Goal: Task Accomplishment & Management: Manage account settings

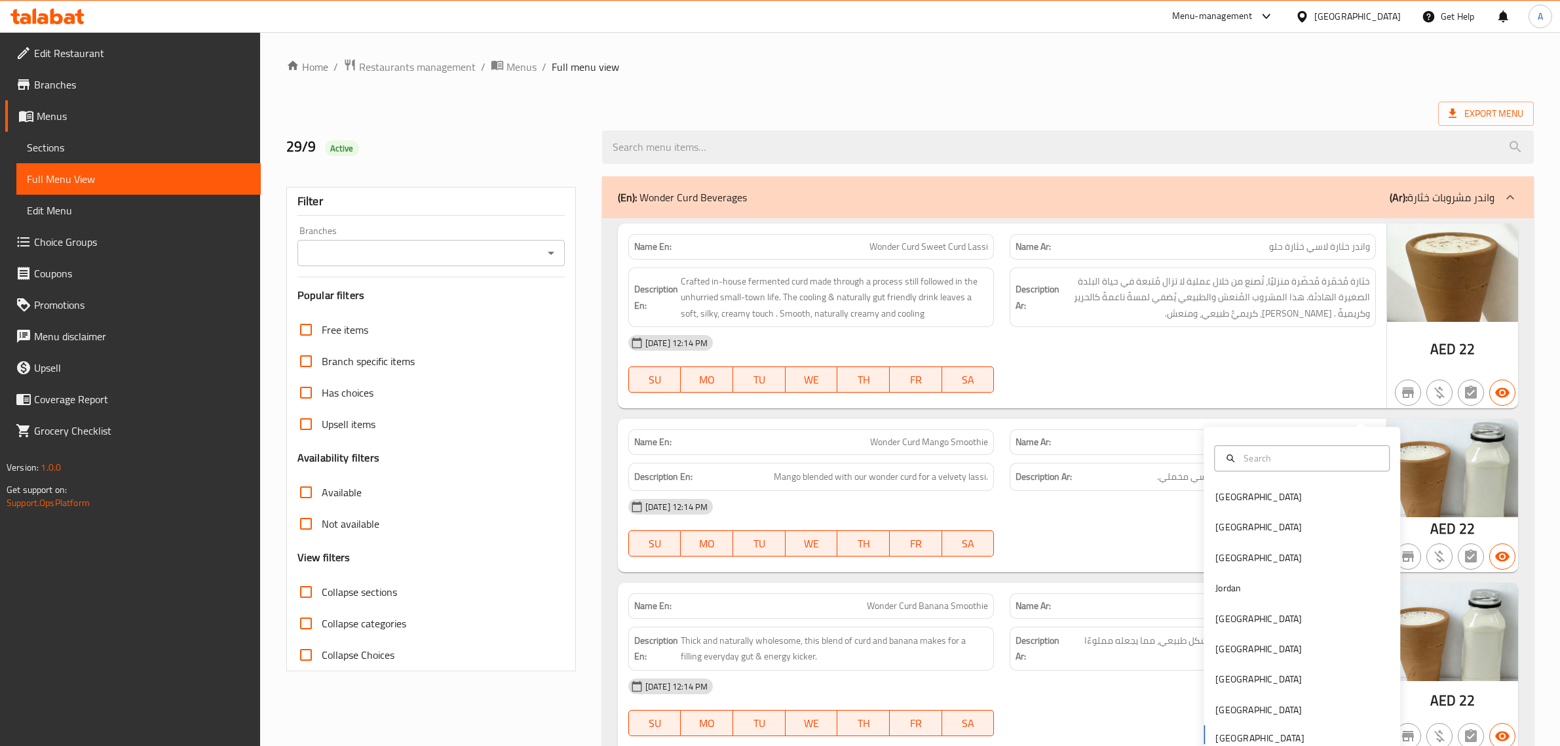
scroll to position [392, 0]
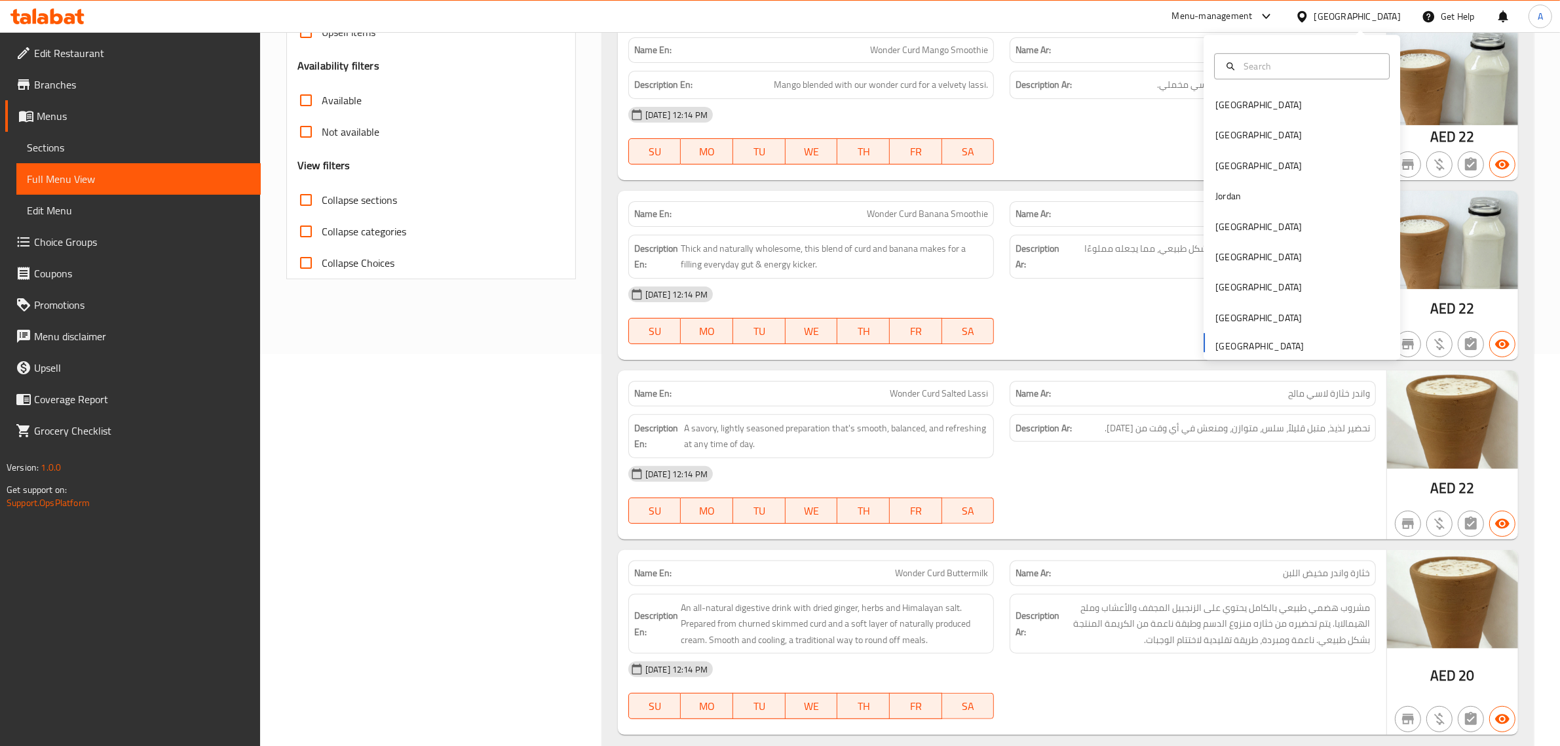
click at [882, 79] on span "Mango blended with our wonder curd for a velvety lassi." at bounding box center [881, 85] width 214 height 16
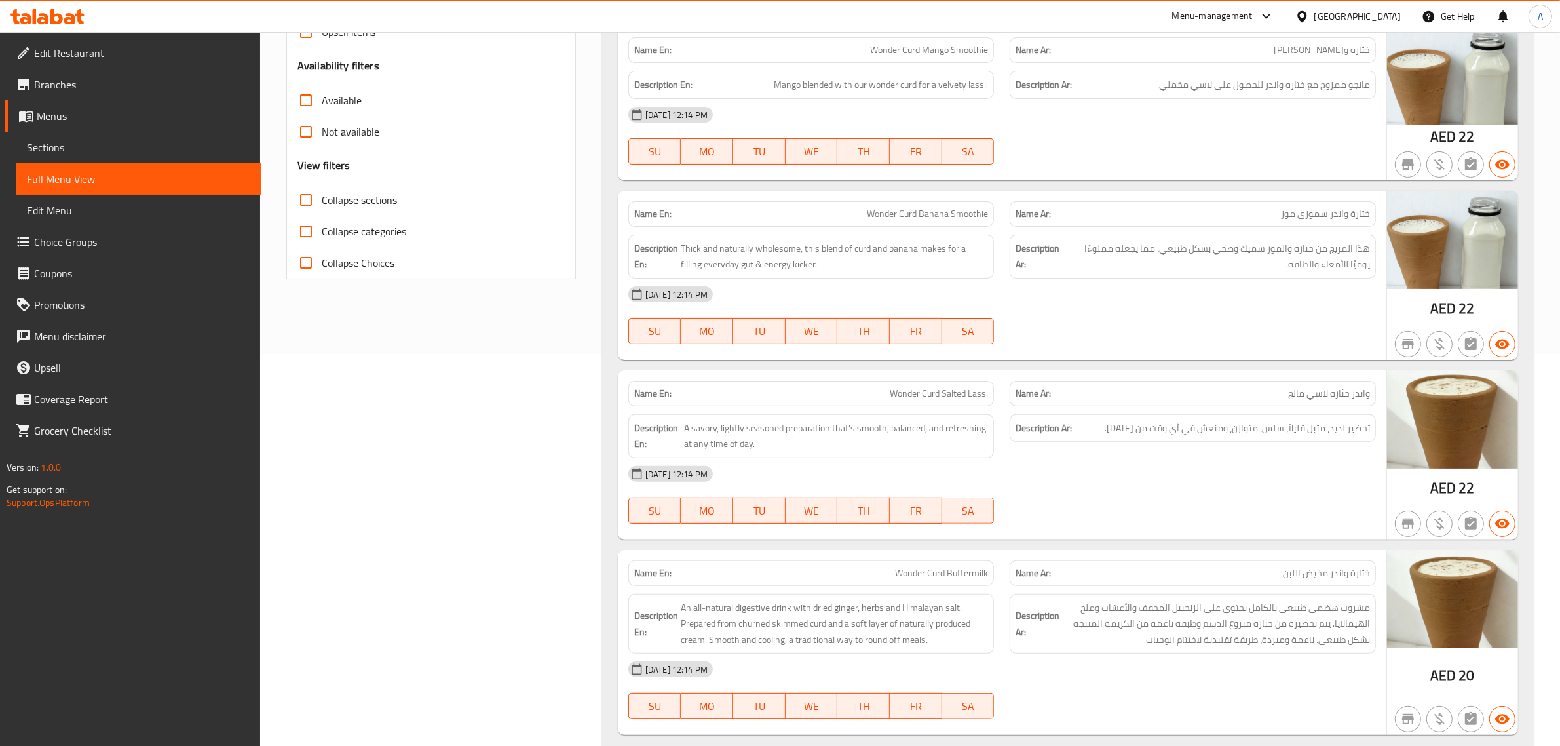
scroll to position [0, 0]
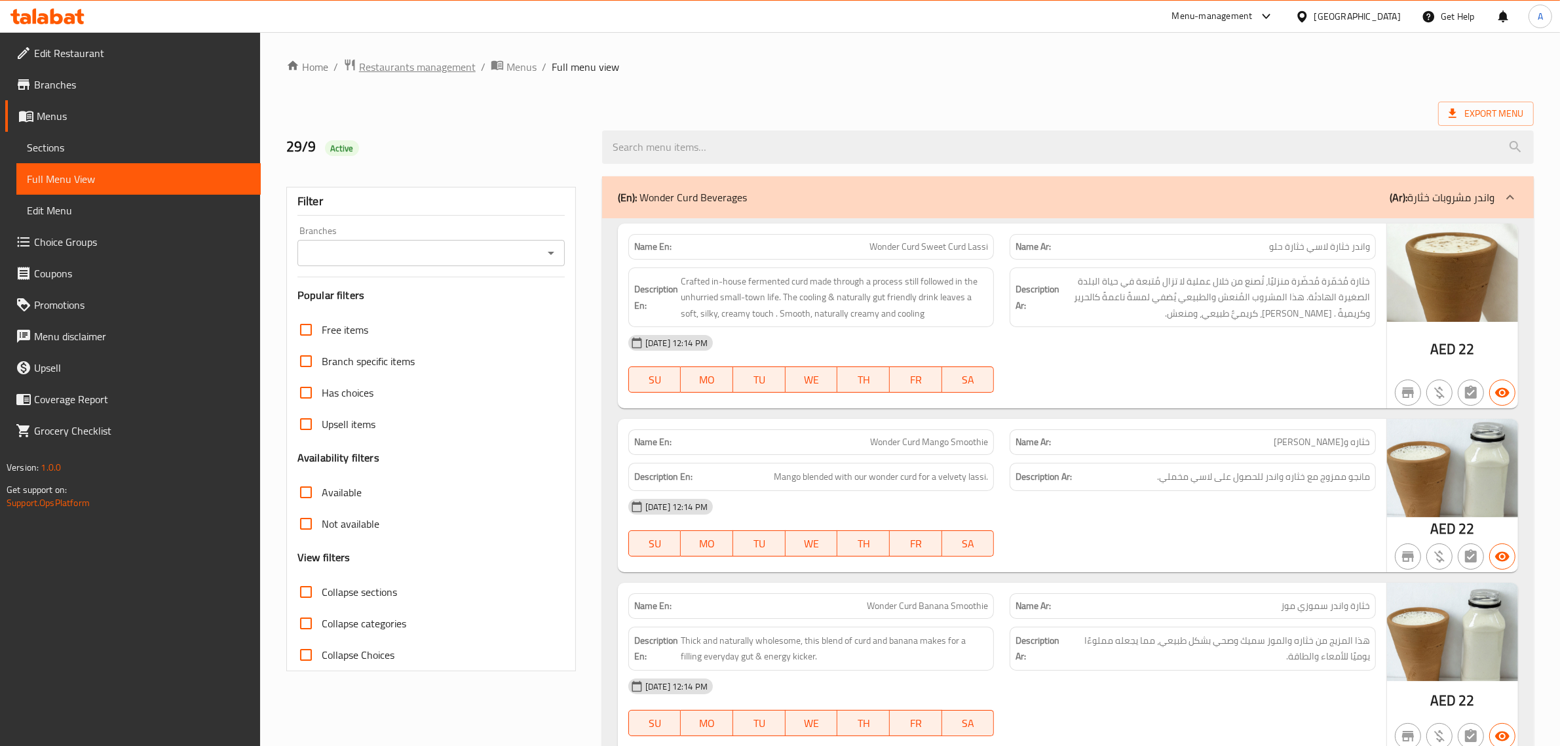
click at [451, 60] on span "Restaurants management" at bounding box center [417, 67] width 117 height 16
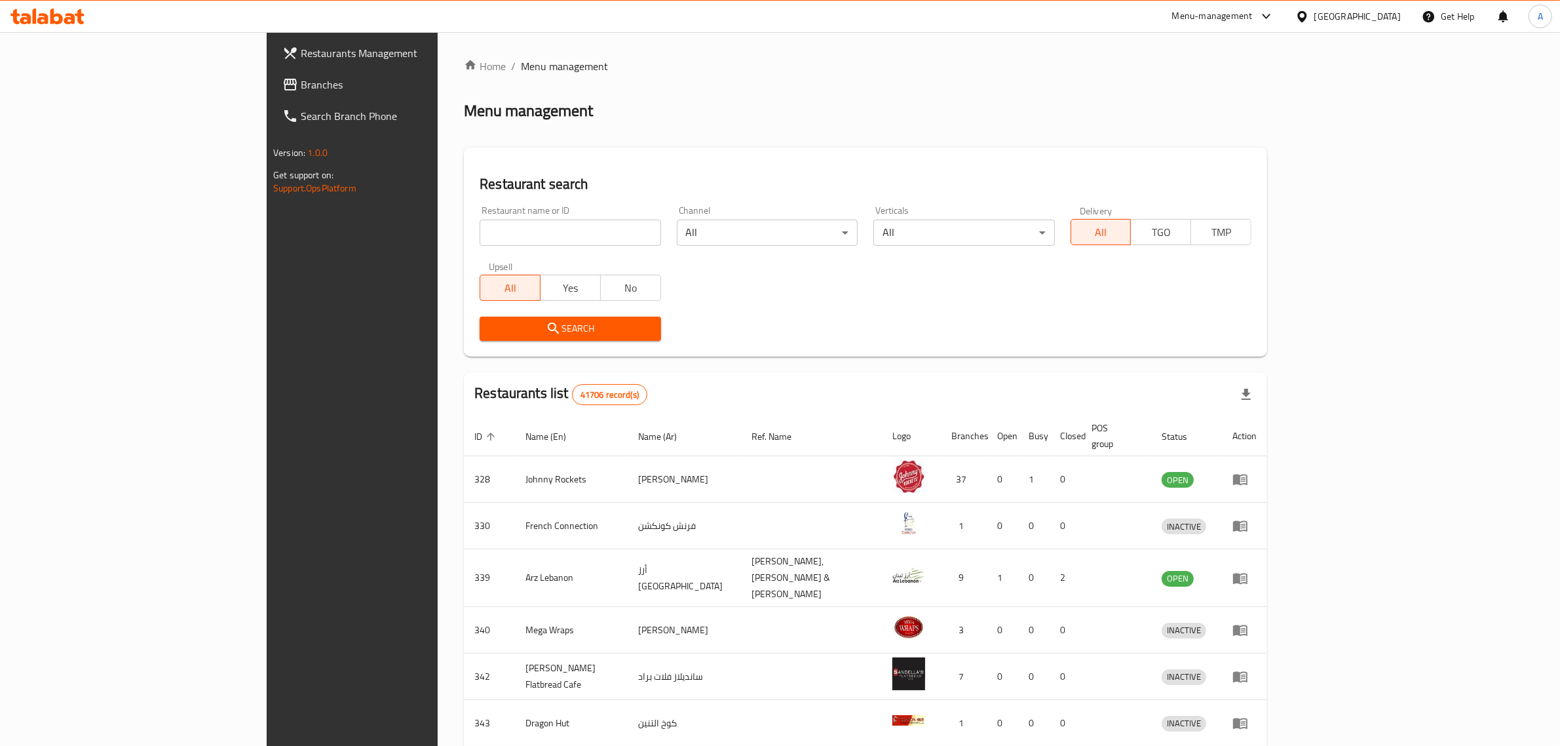
click at [480, 226] on input "search" at bounding box center [570, 232] width 181 height 26
paste input "DHAASU CAFE"
type input "DHAASU CAFE"
click at [490, 326] on span "Search" at bounding box center [570, 328] width 160 height 16
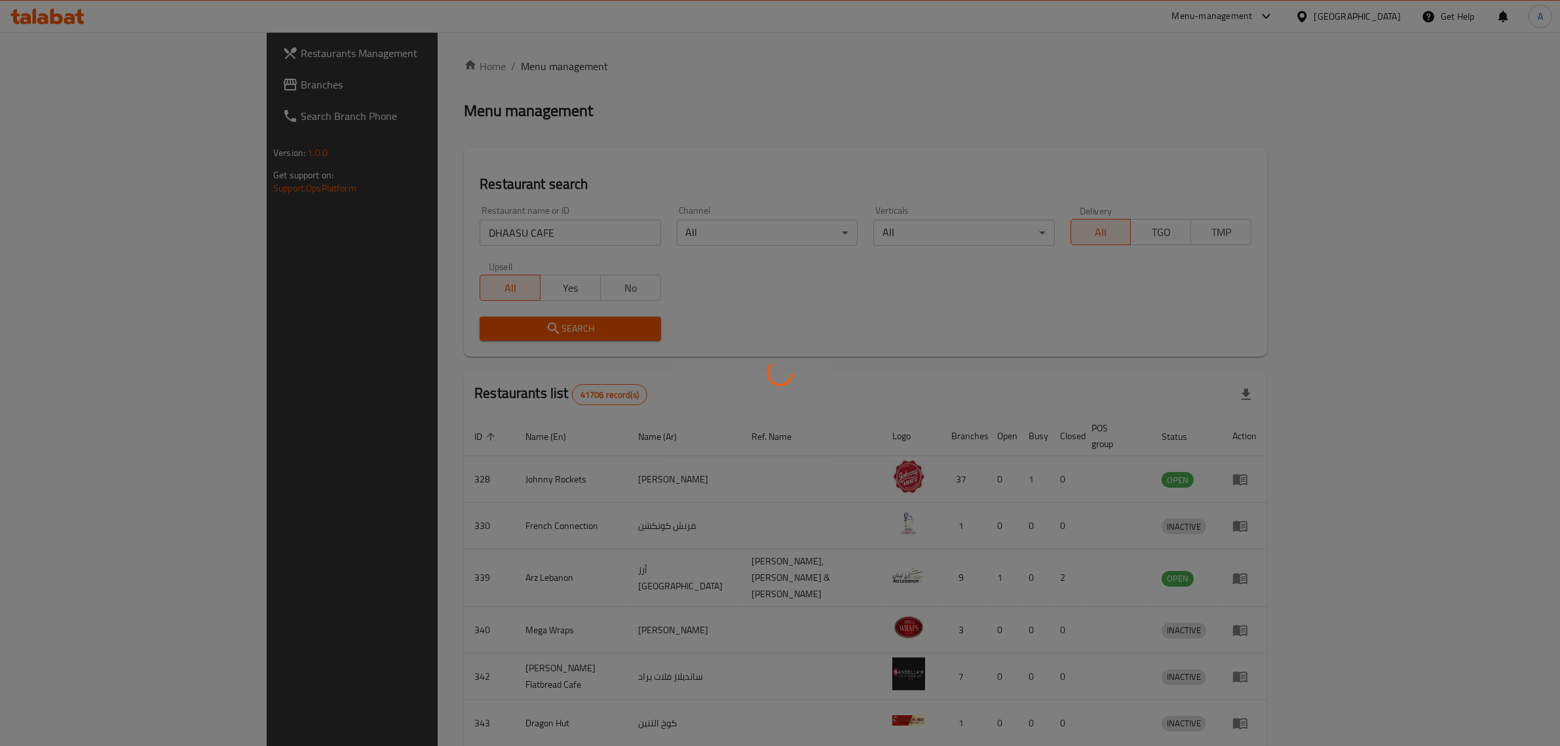
drag, startPoint x: 430, startPoint y: 1, endPoint x: 430, endPoint y: -13, distance: 14.4
click at [430, 0] on html "​ Menu-management United Arab Emirates Get Help A Restaurants Management Branch…" at bounding box center [780, 373] width 1560 height 746
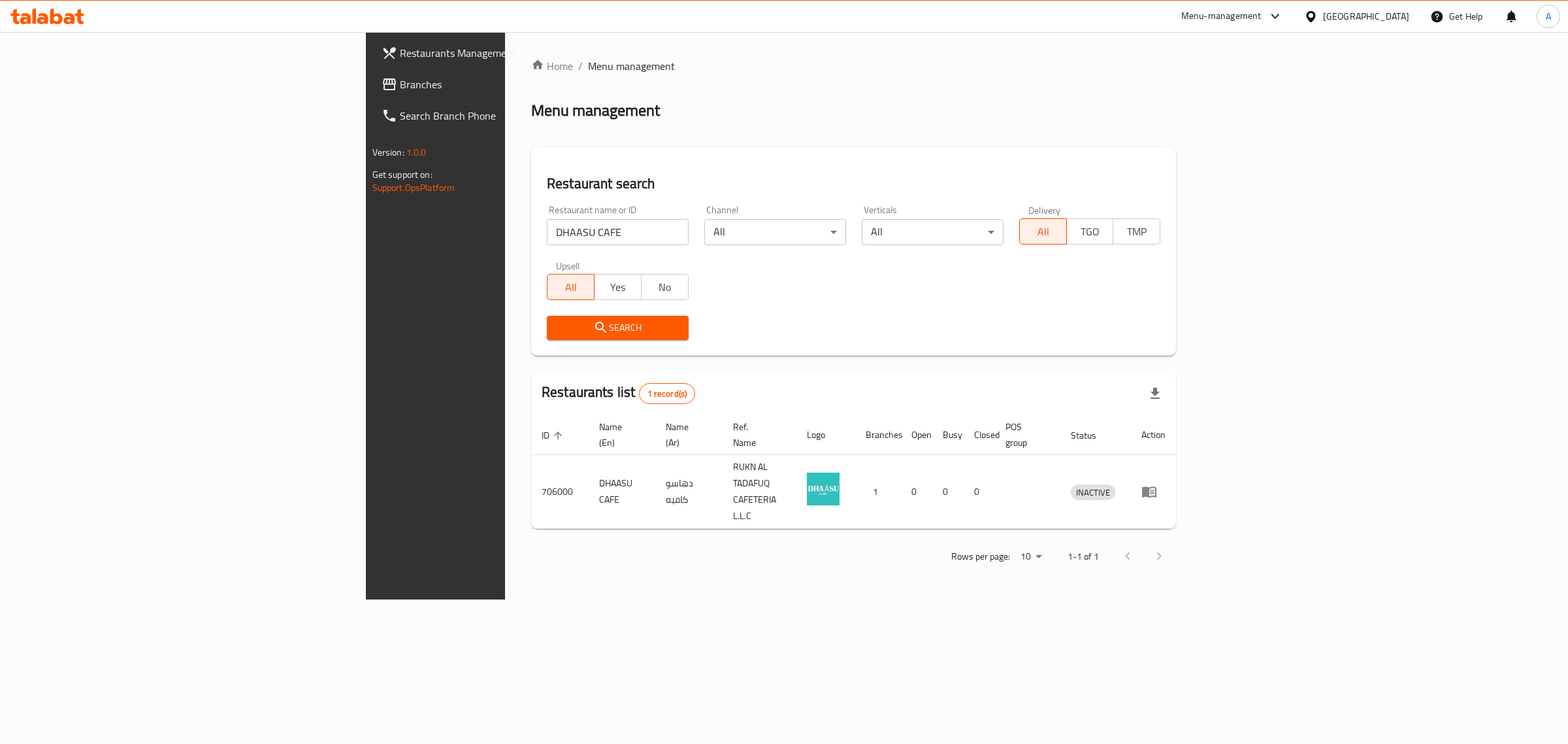
drag, startPoint x: 827, startPoint y: 557, endPoint x: 1134, endPoint y: 520, distance: 309.2
click at [829, 557] on div "Home / Menu management Menu management Restaurant search Restaurant name or ID …" at bounding box center [853, 315] width 697 height 567
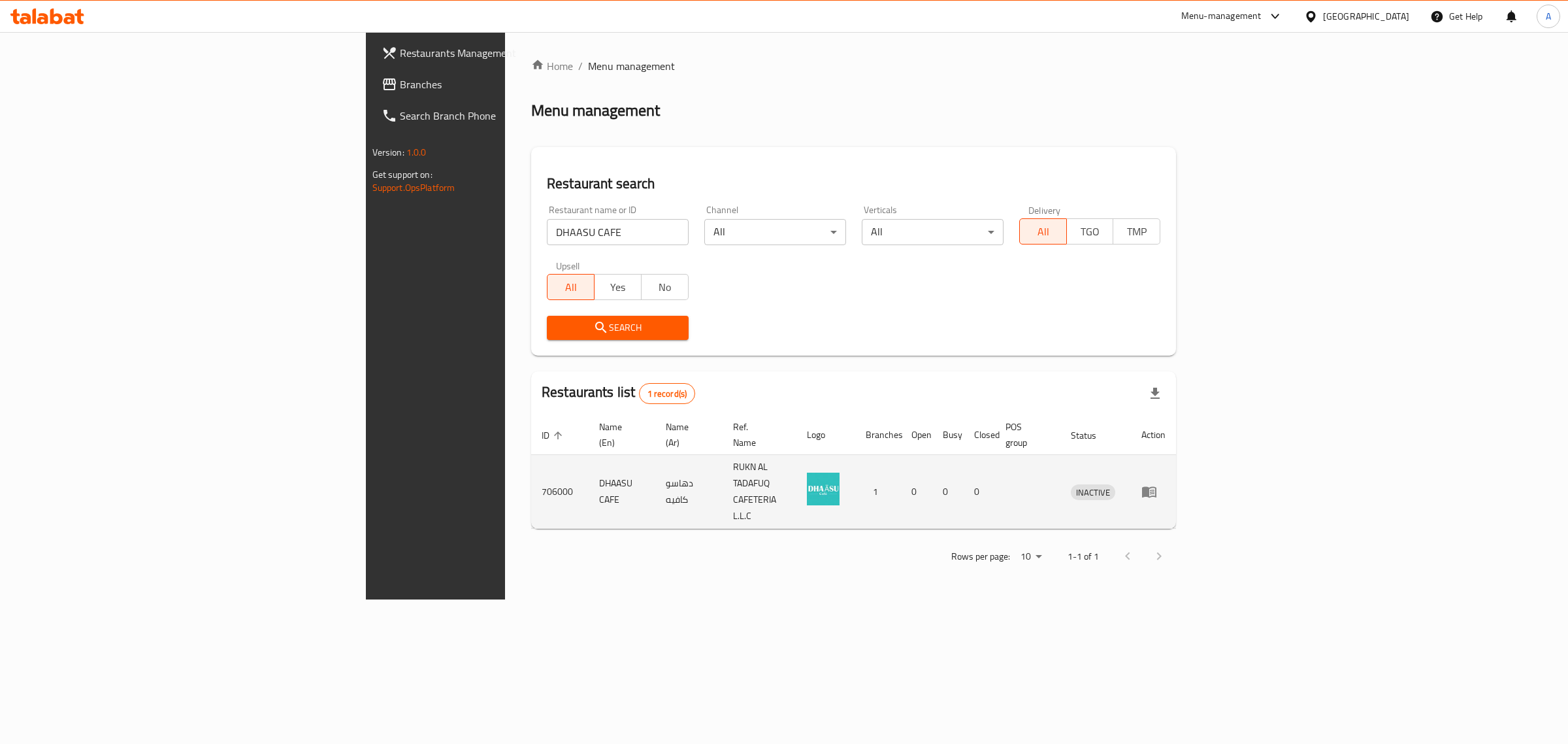
click at [1166, 484] on link "enhanced table" at bounding box center [1154, 492] width 24 height 16
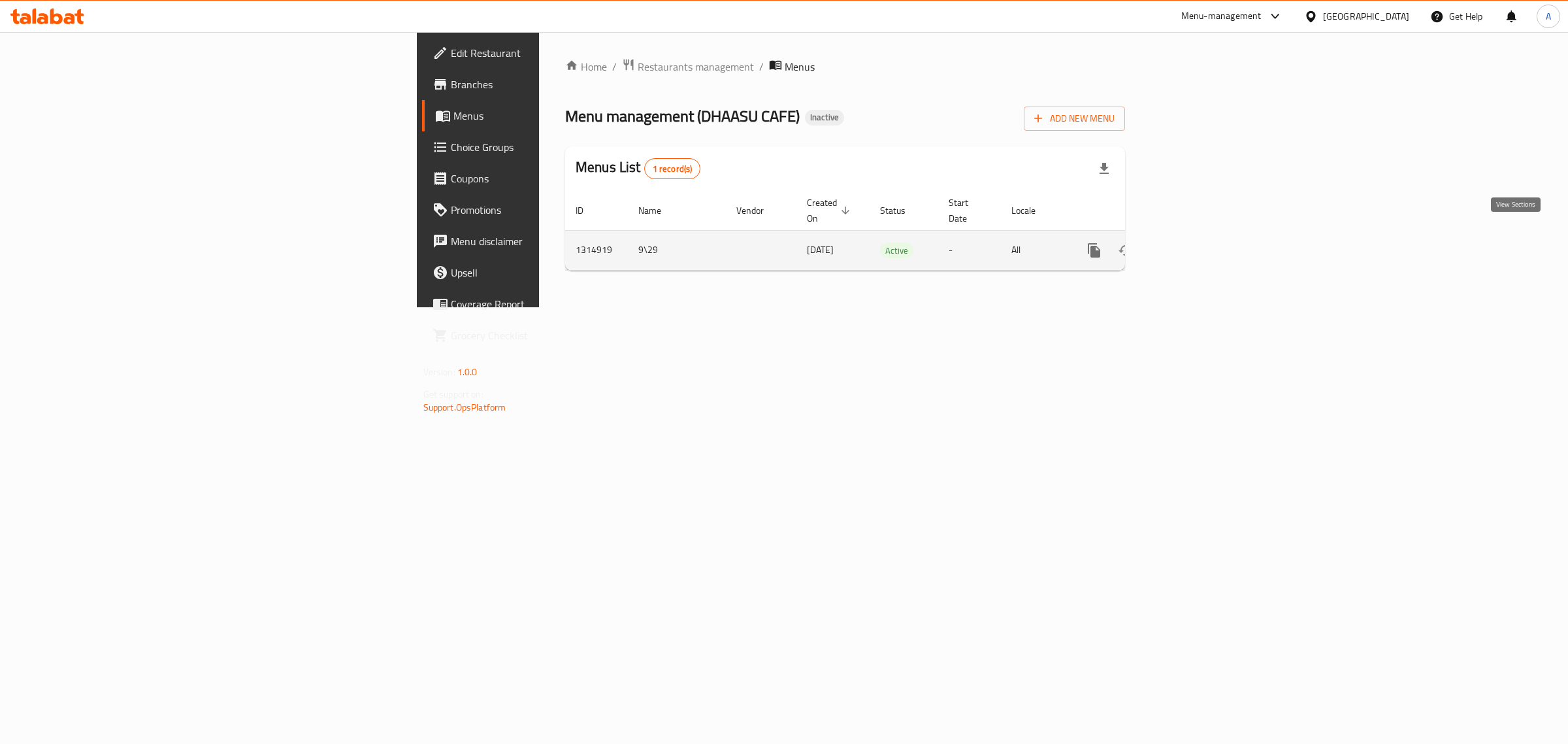
click at [1197, 242] on icon "enhanced table" at bounding box center [1189, 250] width 16 height 16
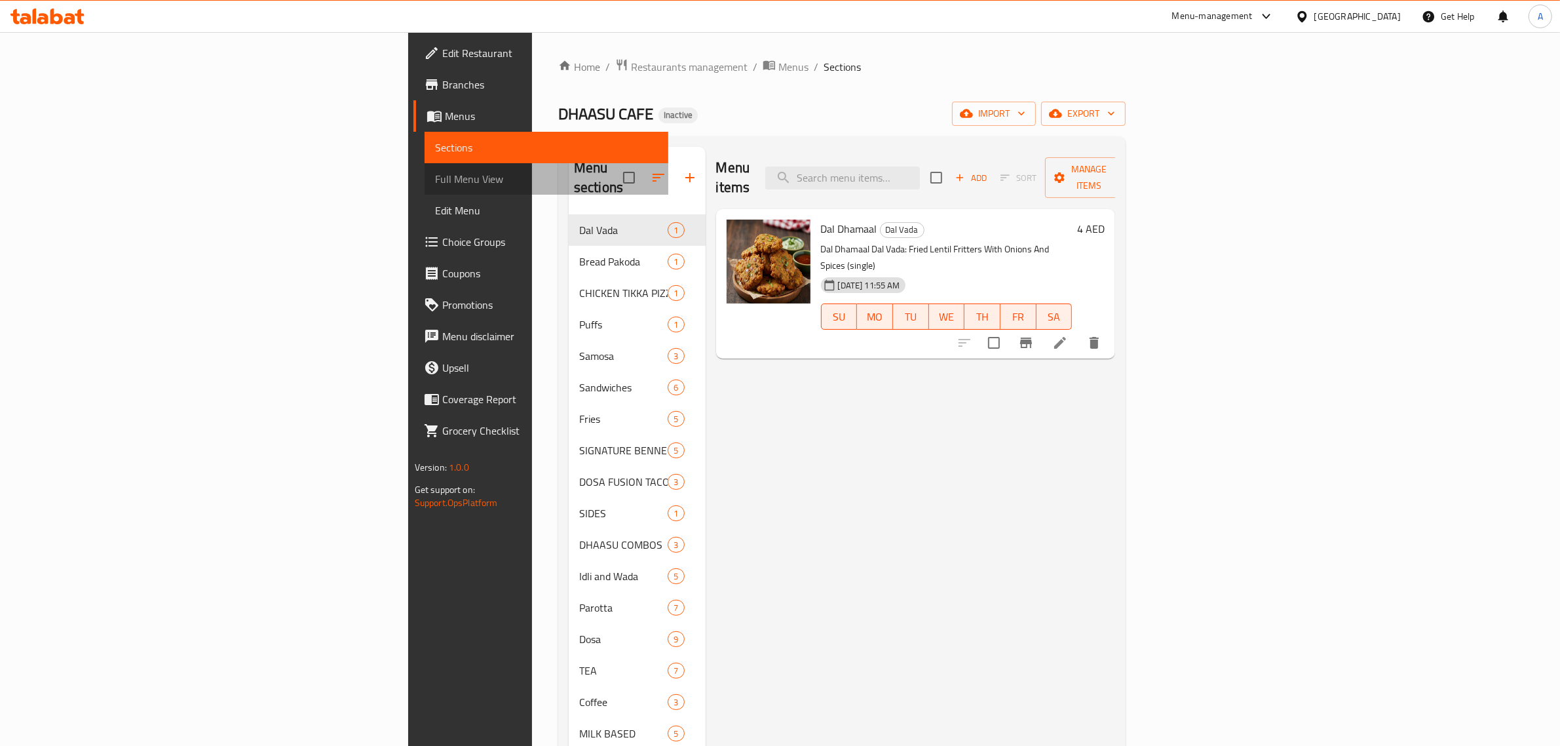
click at [425, 169] on link "Full Menu View" at bounding box center [547, 178] width 244 height 31
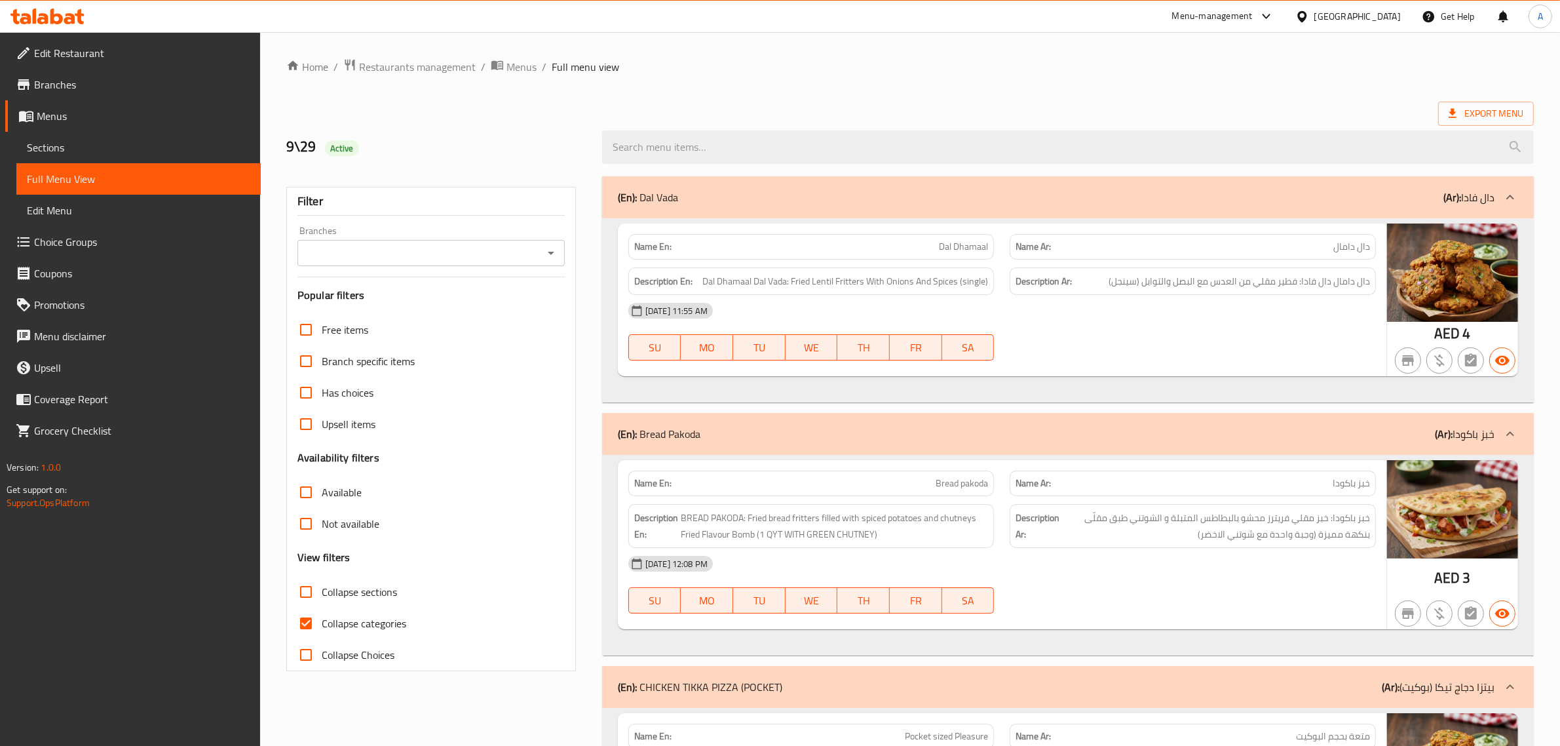
scroll to position [4398, 0]
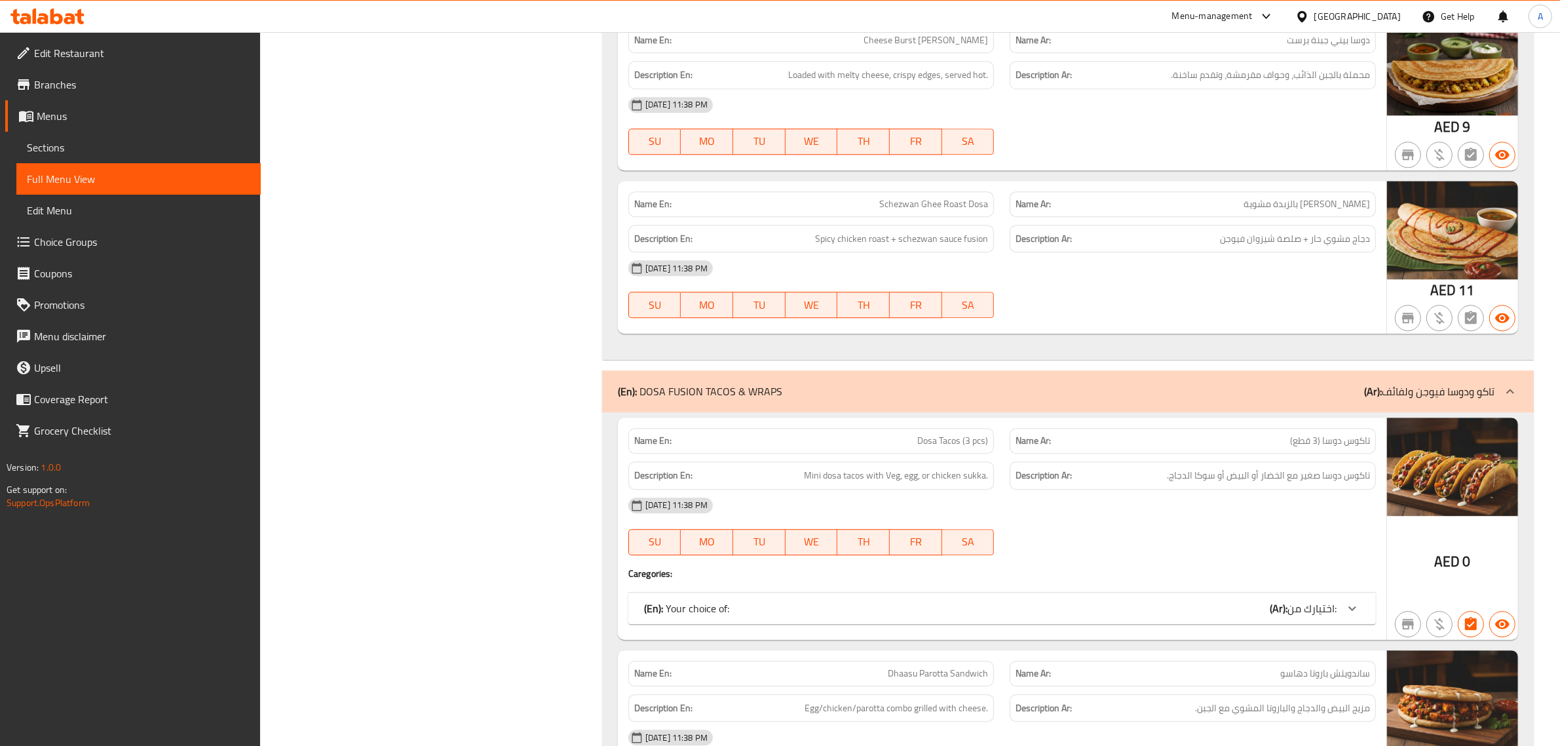
drag, startPoint x: 1558, startPoint y: 210, endPoint x: 1571, endPoint y: 191, distance: 22.5
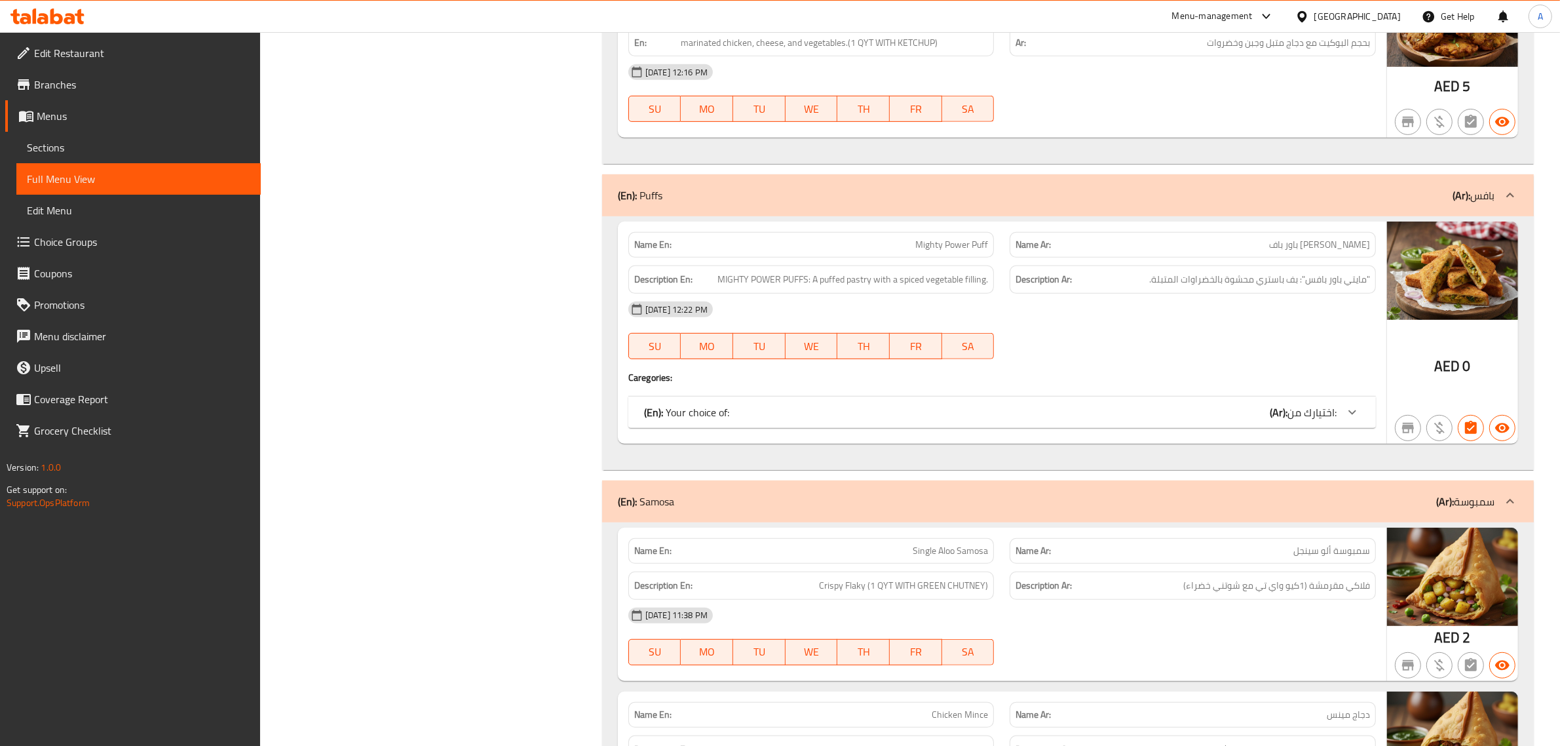
scroll to position [233, 0]
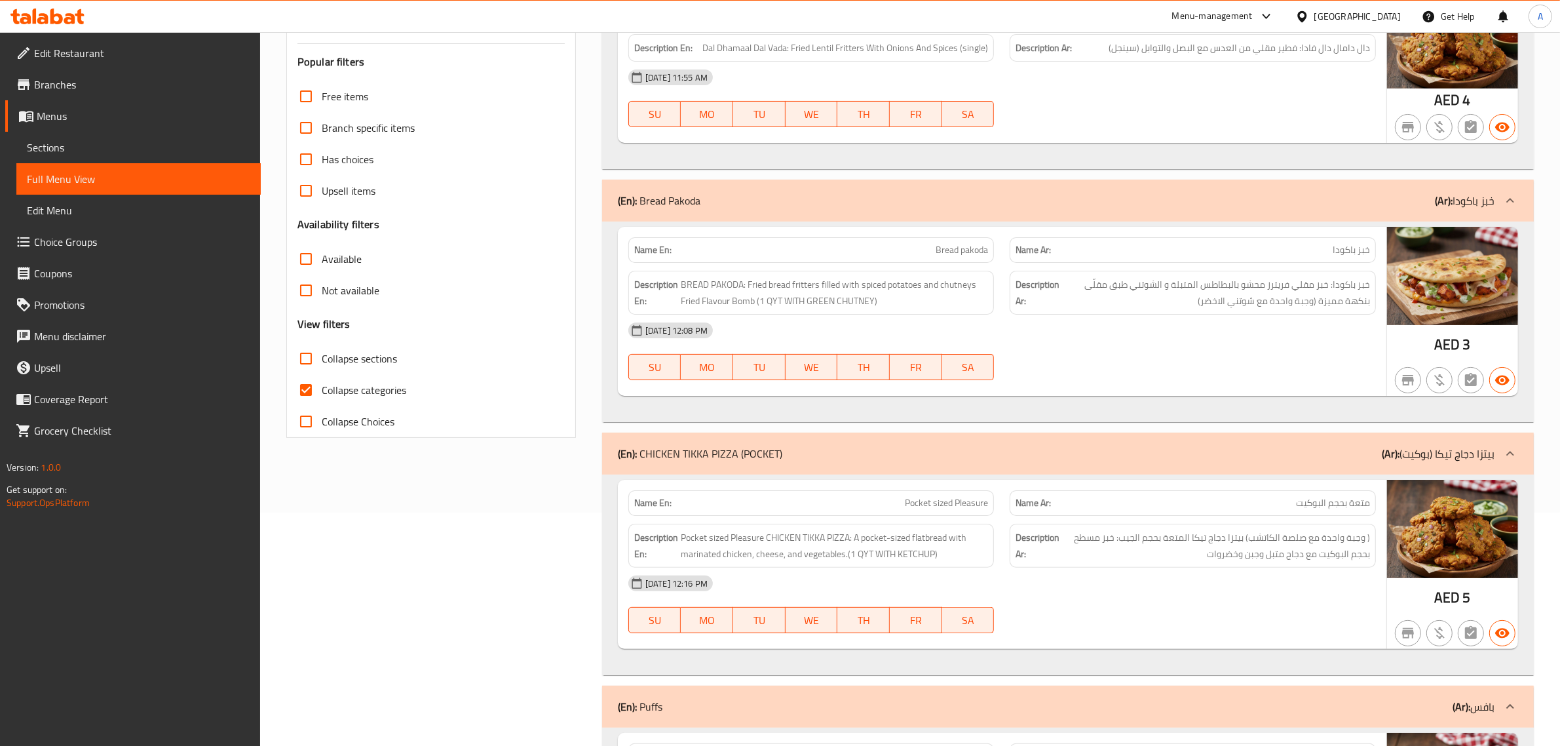
click at [387, 391] on span "Collapse categories" at bounding box center [364, 390] width 85 height 16
click at [322, 391] on input "Collapse categories" at bounding box center [305, 389] width 31 height 31
checkbox input "false"
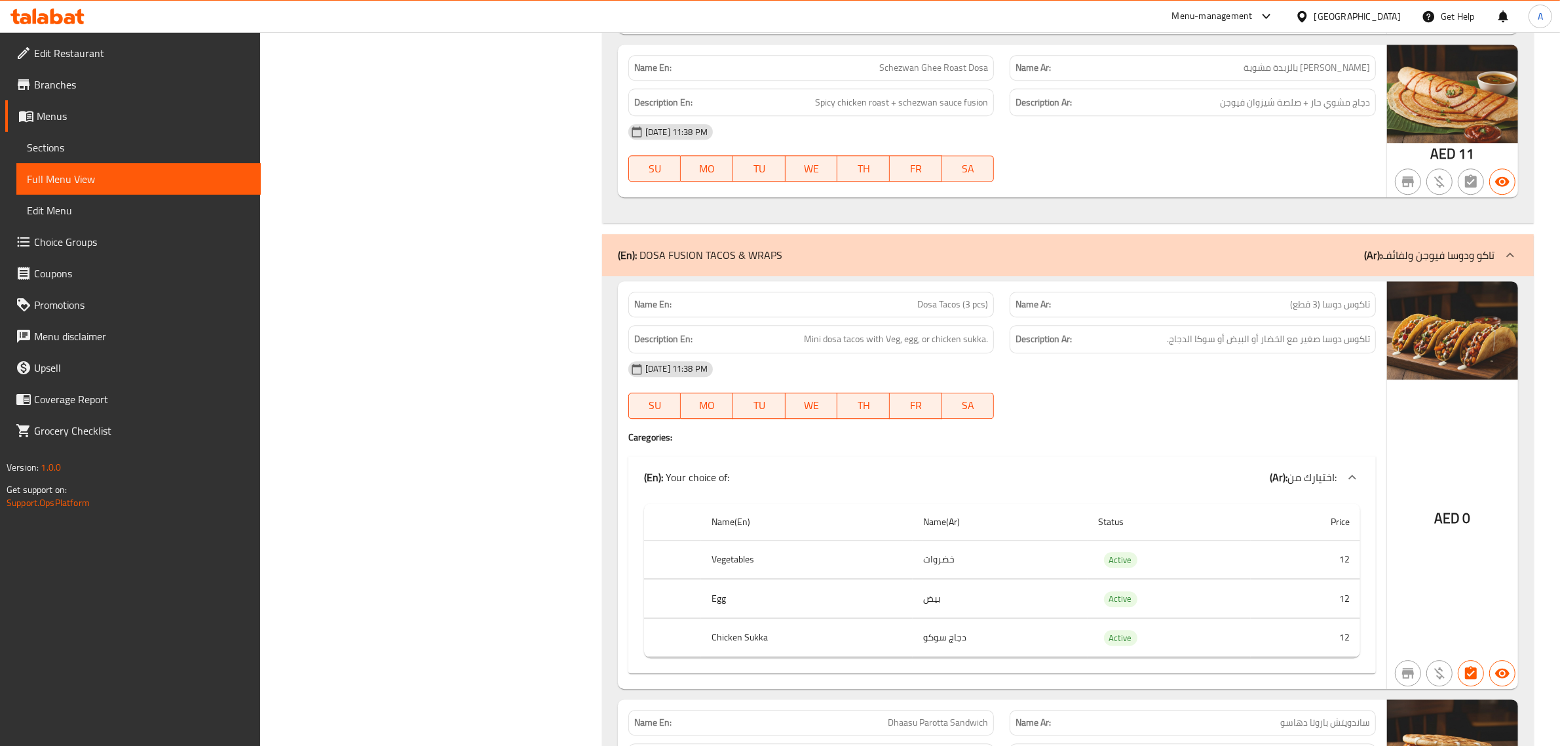
scroll to position [4703, 0]
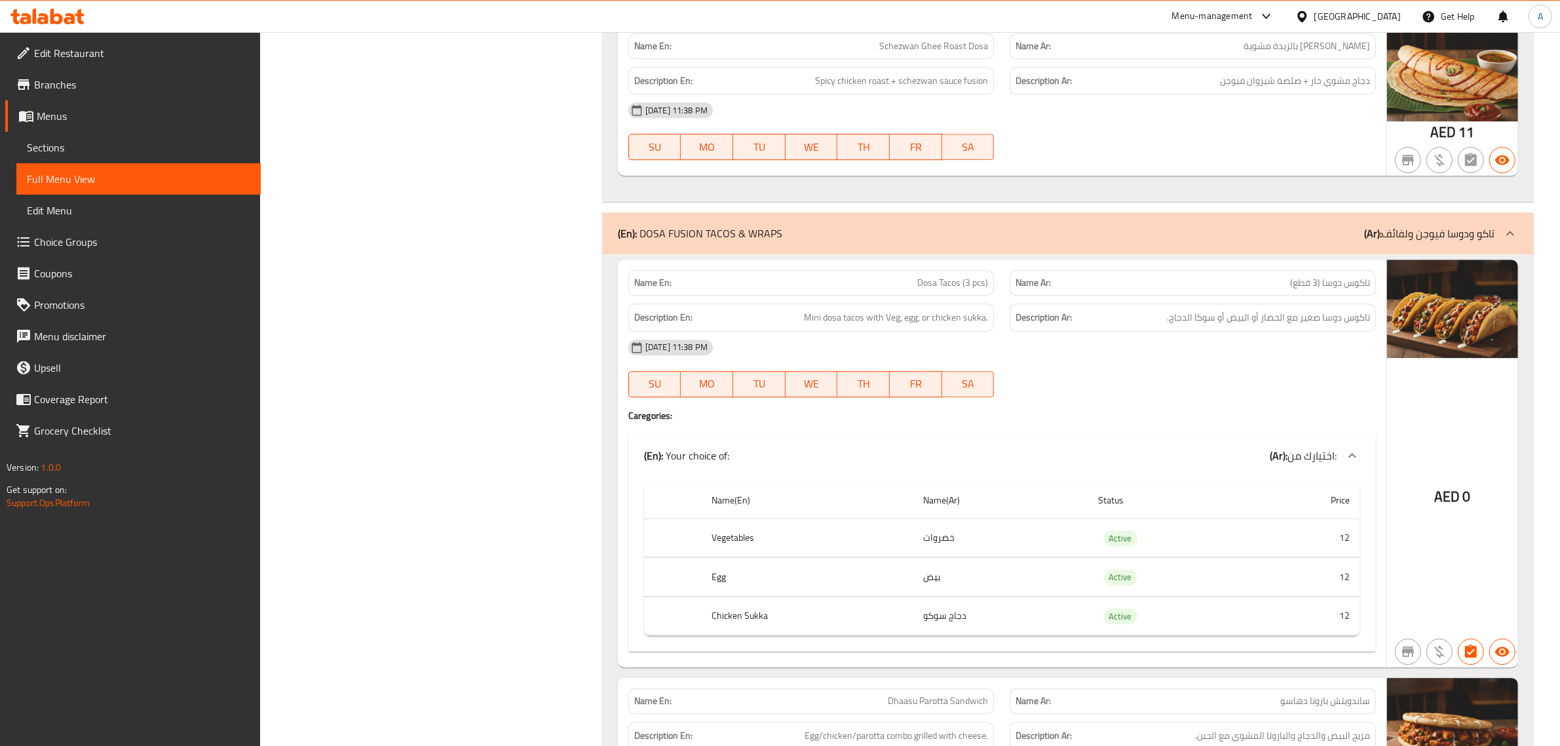
click at [1269, 303] on div "Description Ar: تاكوس دوسا صغير مع الخضار أو البيض أو سوكا الدجاج." at bounding box center [1193, 317] width 366 height 28
click at [930, 518] on td "خضروات" at bounding box center [1001, 537] width 176 height 39
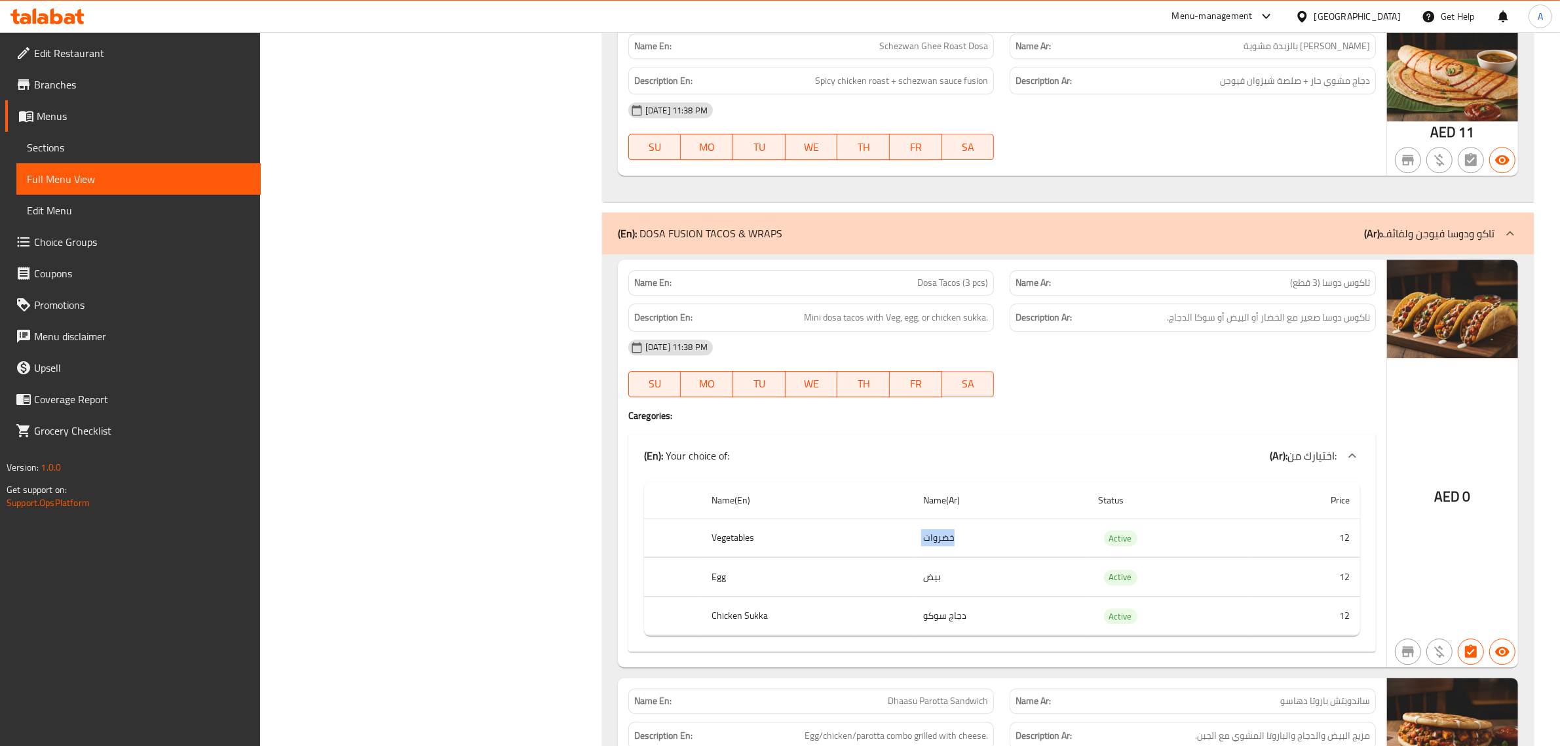
click at [930, 518] on td "خضروات" at bounding box center [1001, 537] width 176 height 39
click at [941, 558] on td "بيض" at bounding box center [1001, 577] width 176 height 39
click at [938, 596] on td "دجاج سوكو" at bounding box center [1001, 615] width 176 height 39
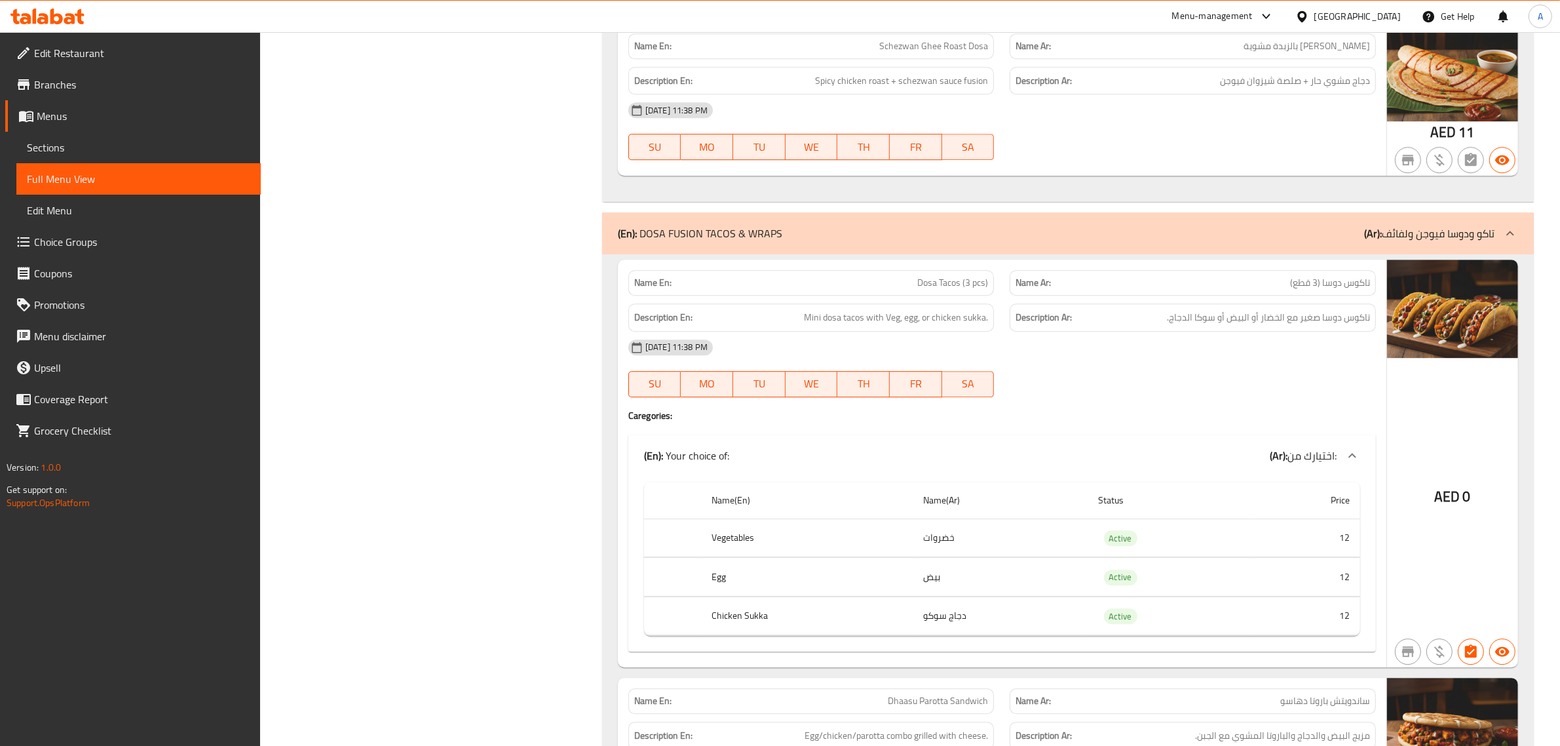
click at [958, 596] on td "دجاج سوكو" at bounding box center [1001, 615] width 176 height 39
click at [964, 276] on span "Dosa Tacos (3 pcs)" at bounding box center [952, 283] width 71 height 14
copy span "Dosa Tacos (3 pcs)"
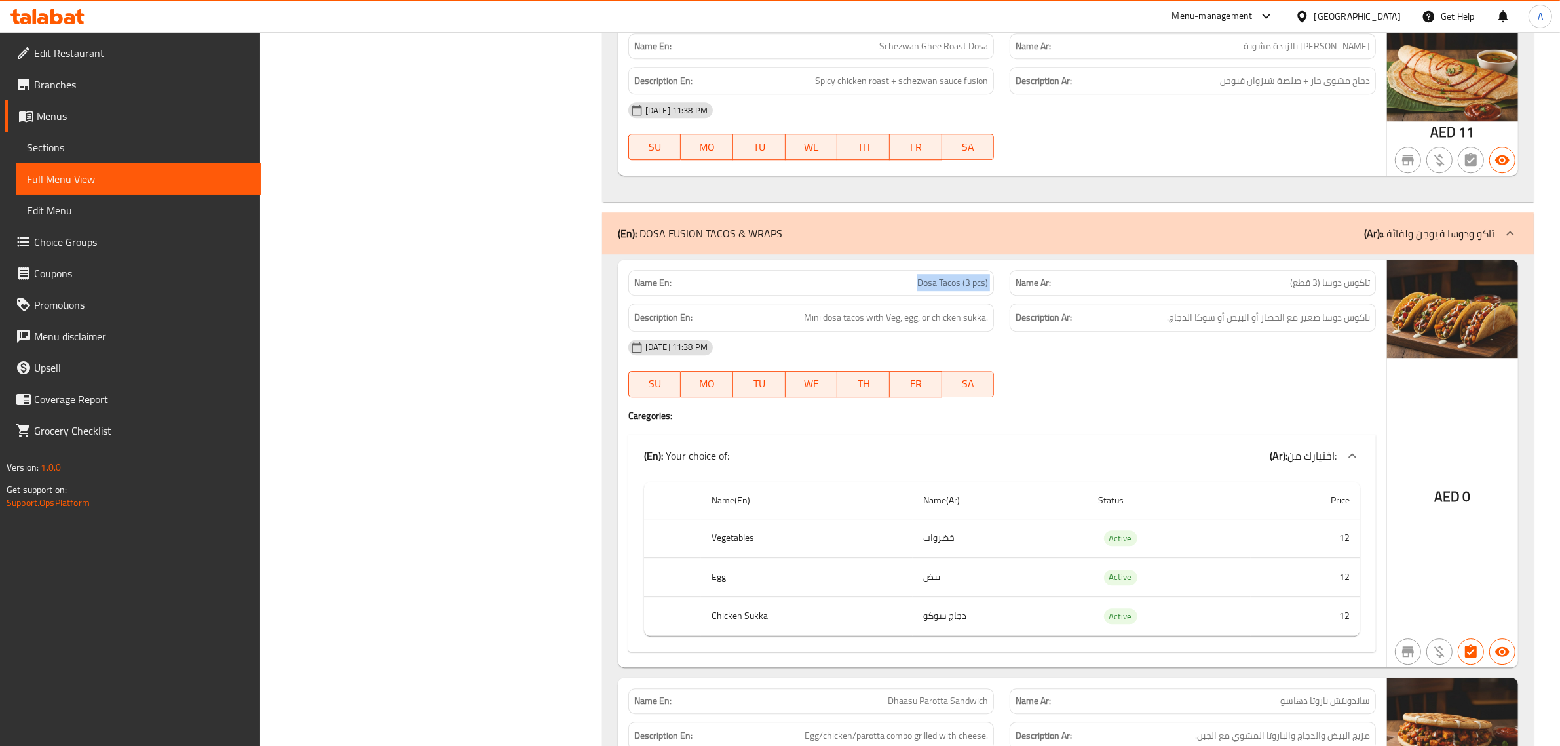
click at [944, 270] on div "Name En: Dosa Tacos (3 pcs)" at bounding box center [811, 283] width 366 height 26
click at [958, 596] on td "دجاج سوكو" at bounding box center [1001, 615] width 176 height 39
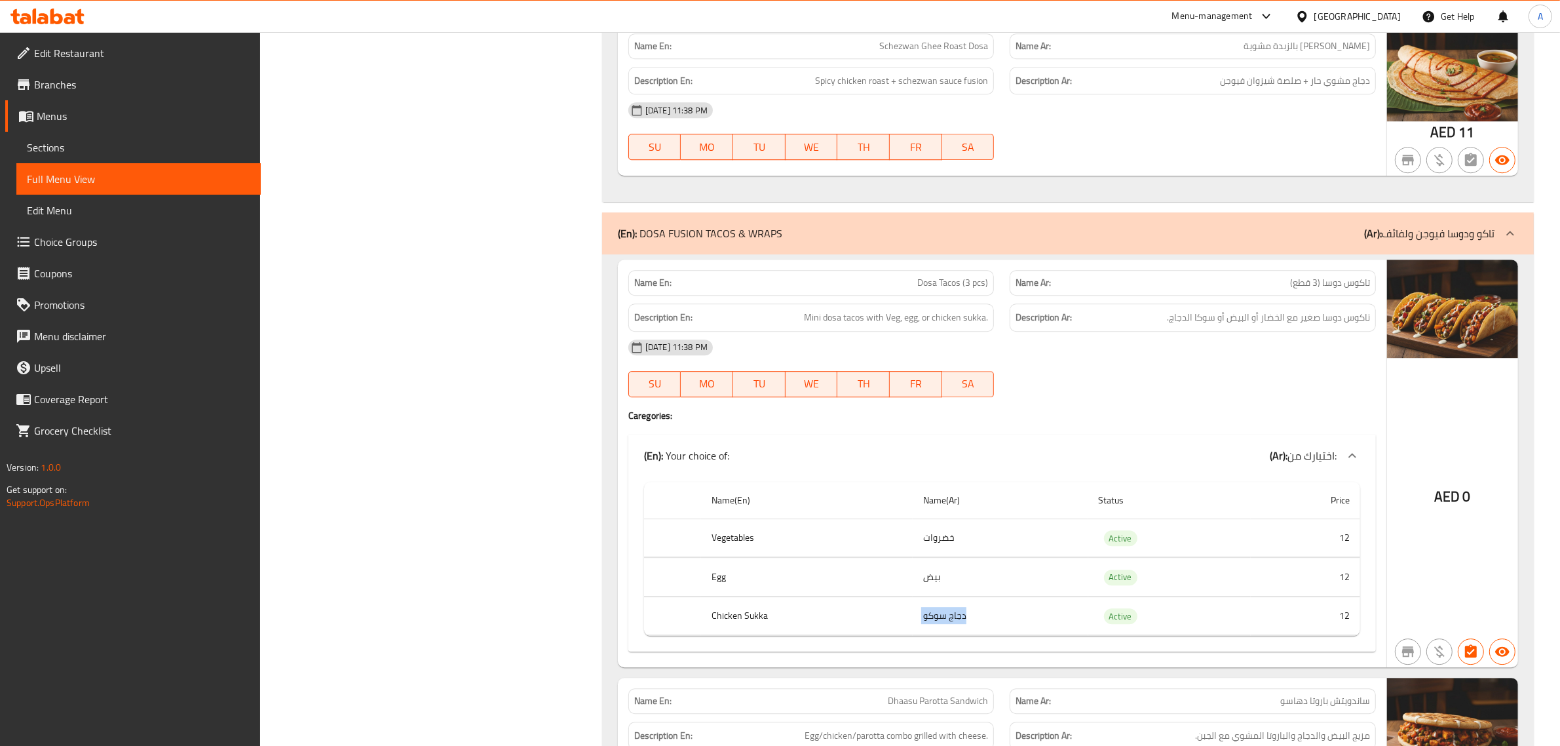
click at [958, 596] on td "دجاج سوكو" at bounding box center [1001, 615] width 176 height 39
click at [803, 596] on th "Chicken Sukka" at bounding box center [806, 615] width 211 height 39
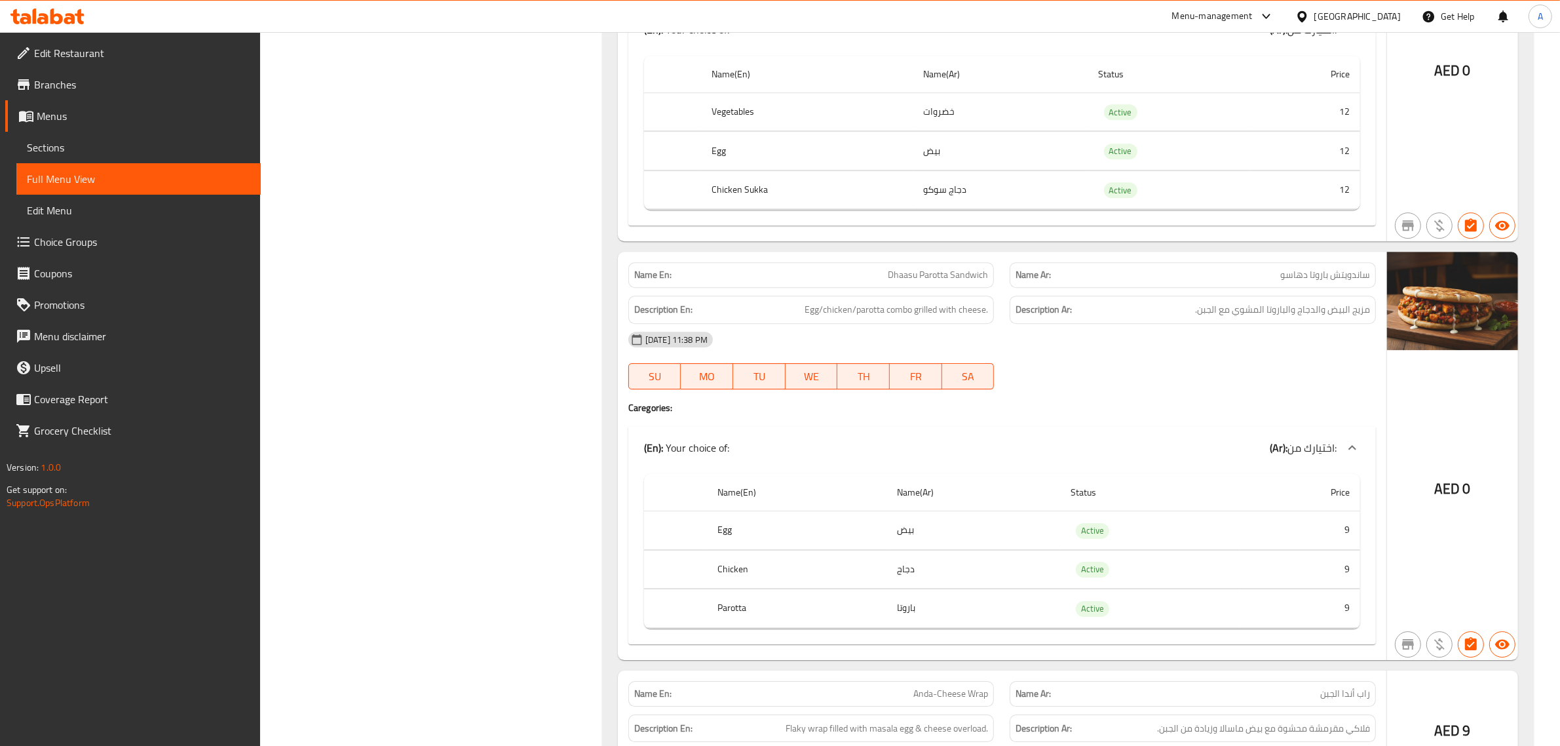
scroll to position [5218, 0]
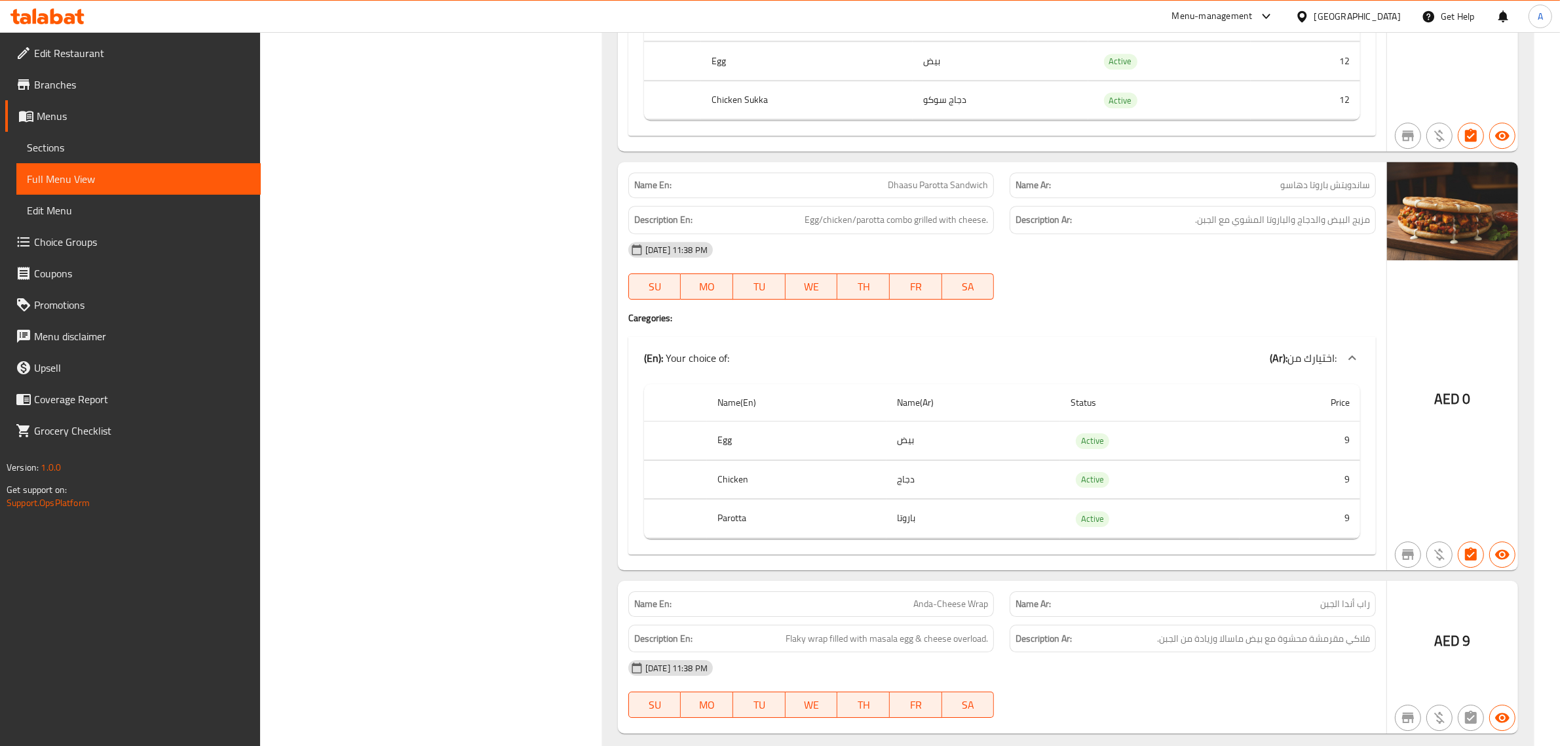
click at [951, 178] on span "Dhaasu Parotta Sandwich" at bounding box center [938, 185] width 100 height 14
copy span "Dhaasu Parotta Sandwich"
click at [964, 178] on span "Dhaasu Parotta Sandwich" at bounding box center [938, 185] width 100 height 14
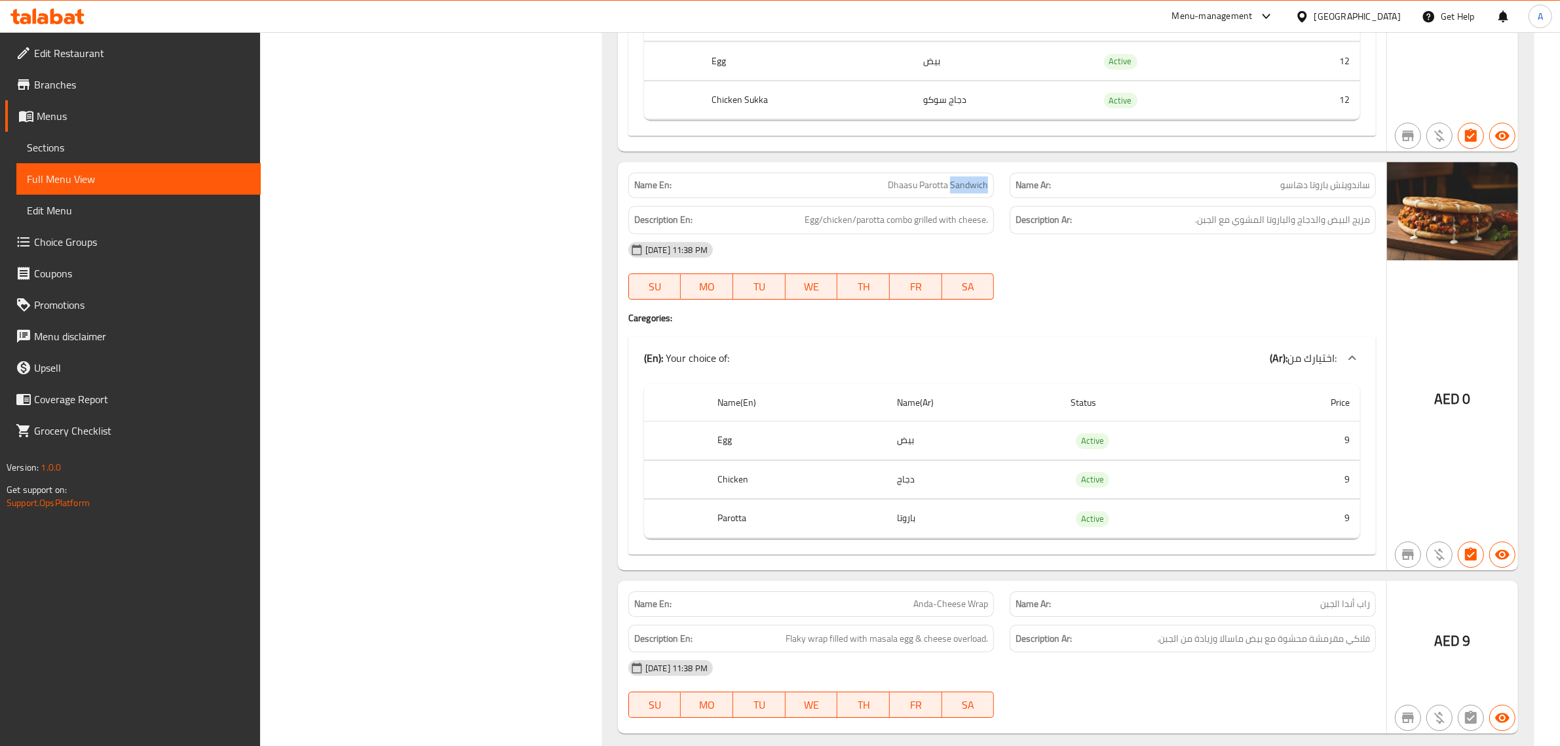
click at [964, 178] on span "Dhaasu Parotta Sandwich" at bounding box center [938, 185] width 100 height 14
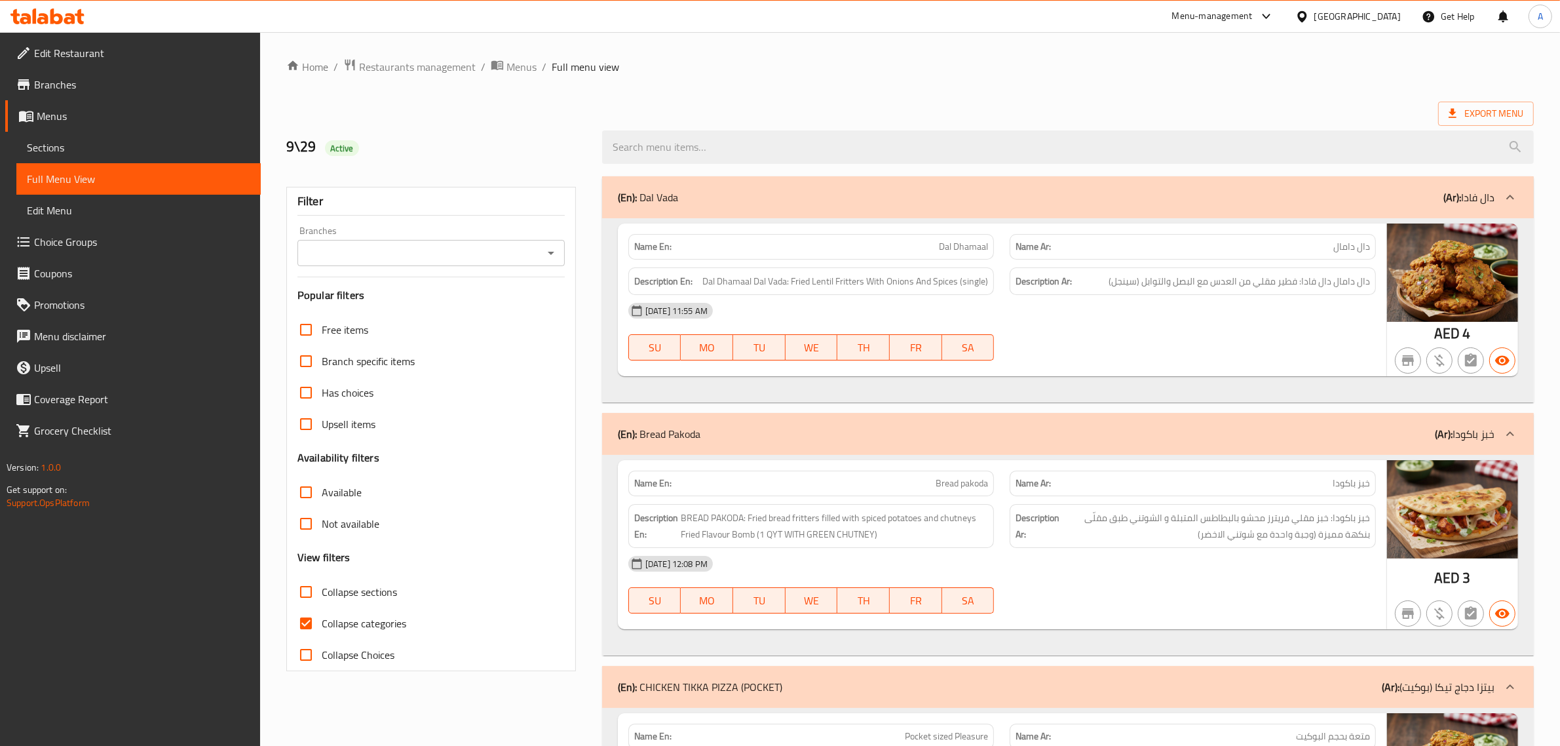
click at [92, 149] on span "Sections" at bounding box center [138, 148] width 223 height 16
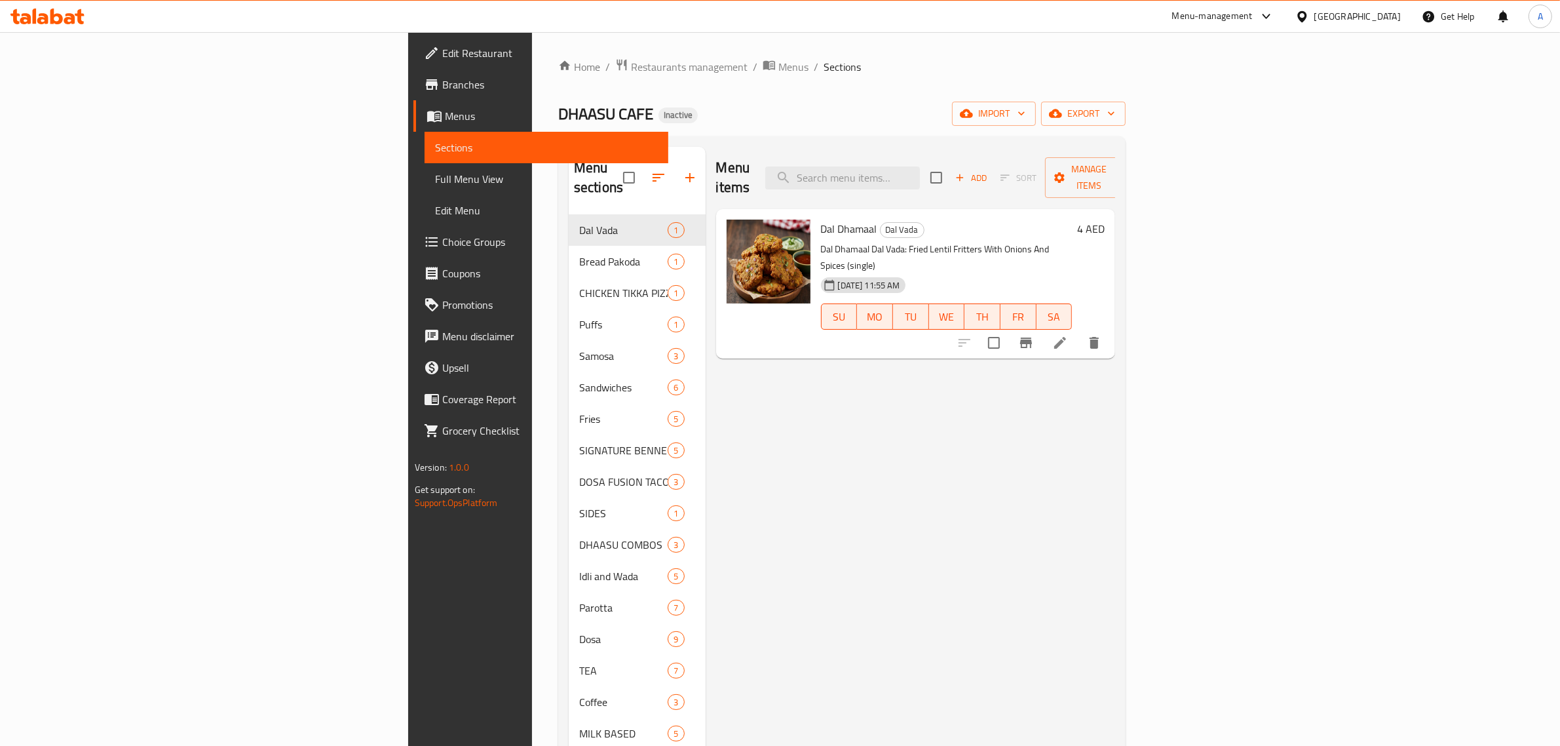
click at [996, 148] on div "Menu items Add Sort Manage items" at bounding box center [916, 178] width 400 height 62
drag, startPoint x: 1004, startPoint y: 162, endPoint x: 1011, endPoint y: 170, distance: 10.2
click at [920, 166] on input "search" at bounding box center [842, 177] width 155 height 23
paste input "Dosa Tacos (3 pcs)"
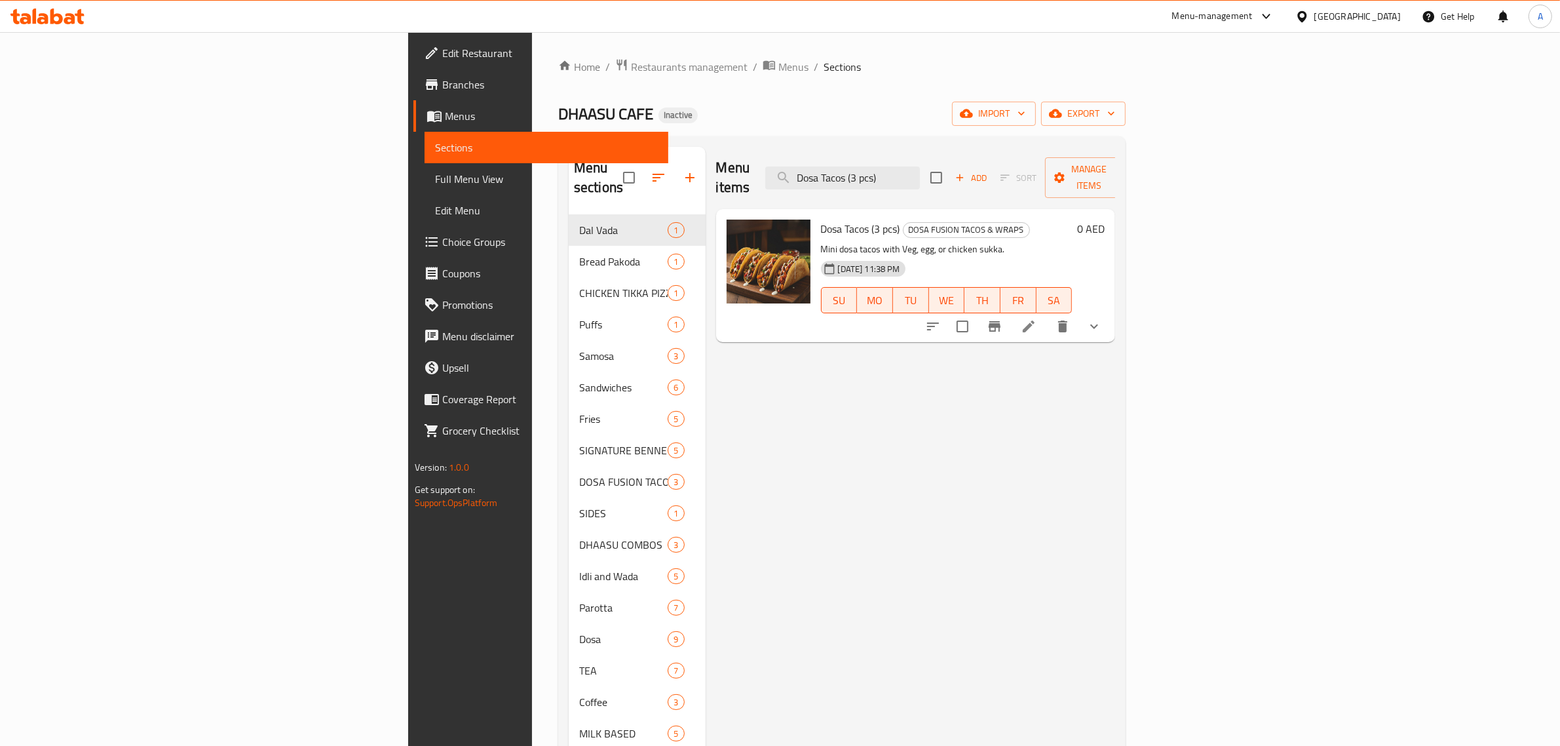
type input "Dosa Tacos (3 pcs)"
click at [1036, 318] on icon at bounding box center [1029, 326] width 16 height 16
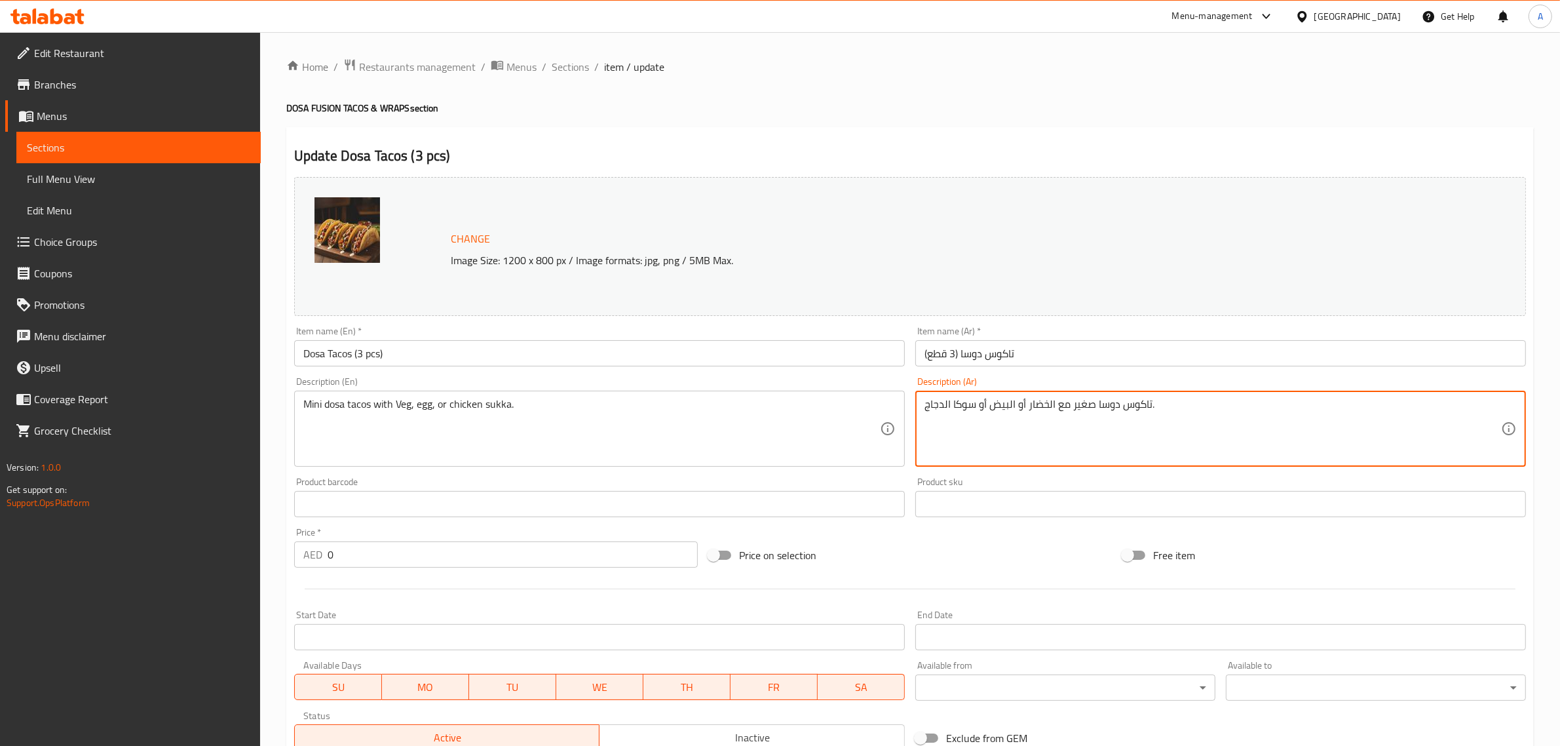
click at [968, 398] on textarea "تاكوس دوسا صغير مع الخضار أو البيض أو سوكا الدجاج." at bounding box center [1212, 429] width 577 height 62
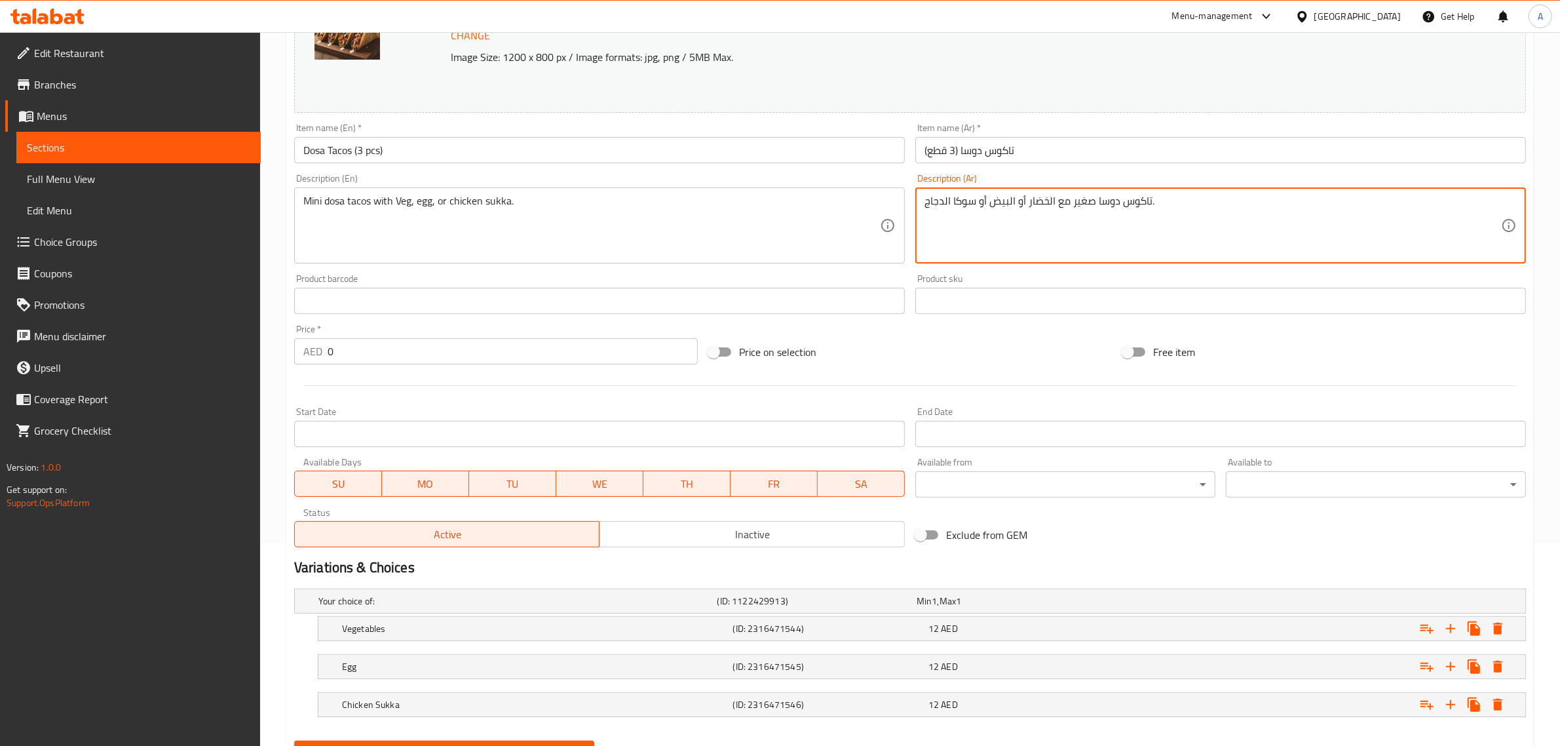
scroll to position [244, 0]
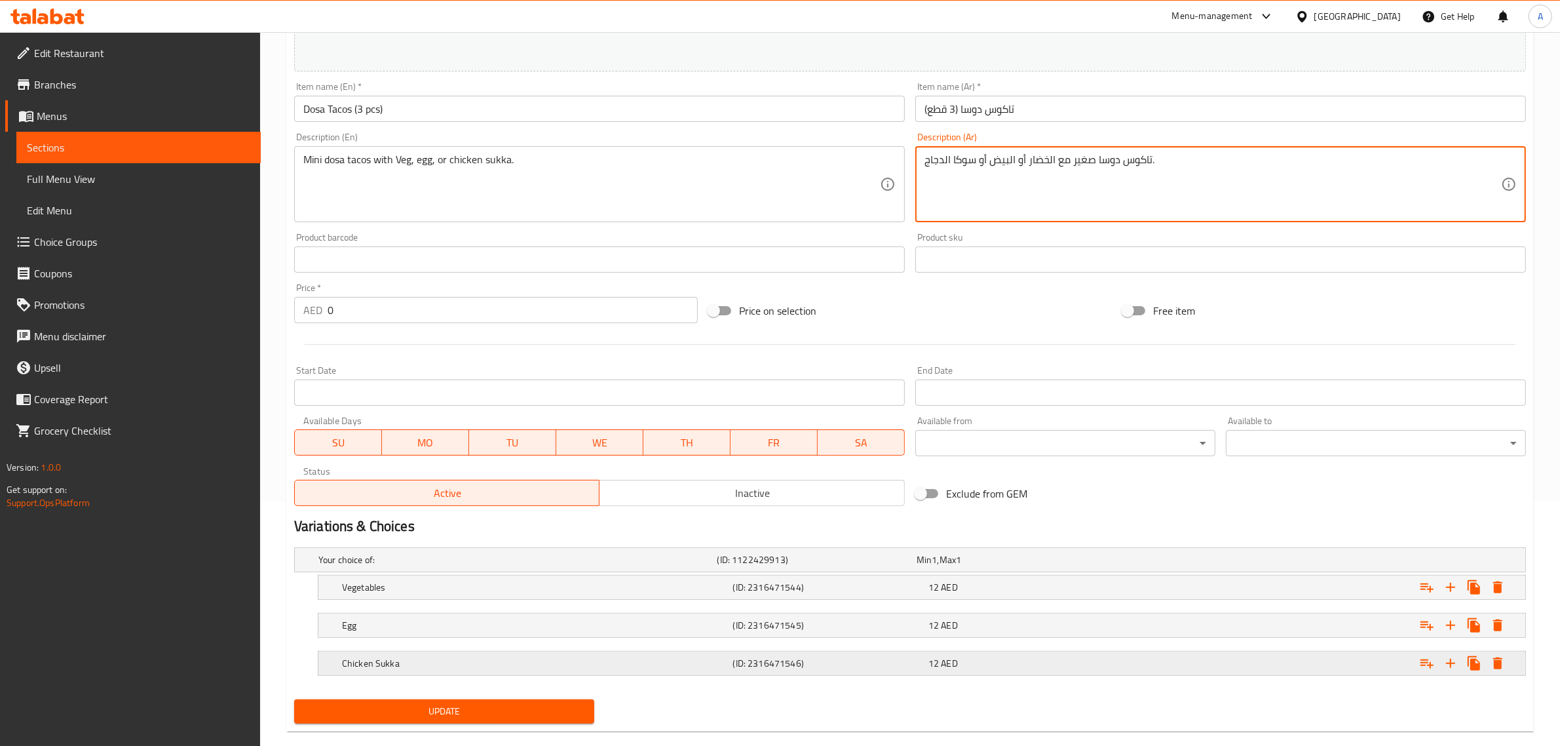
click at [994, 662] on div "12 AED" at bounding box center [1023, 662] width 190 height 13
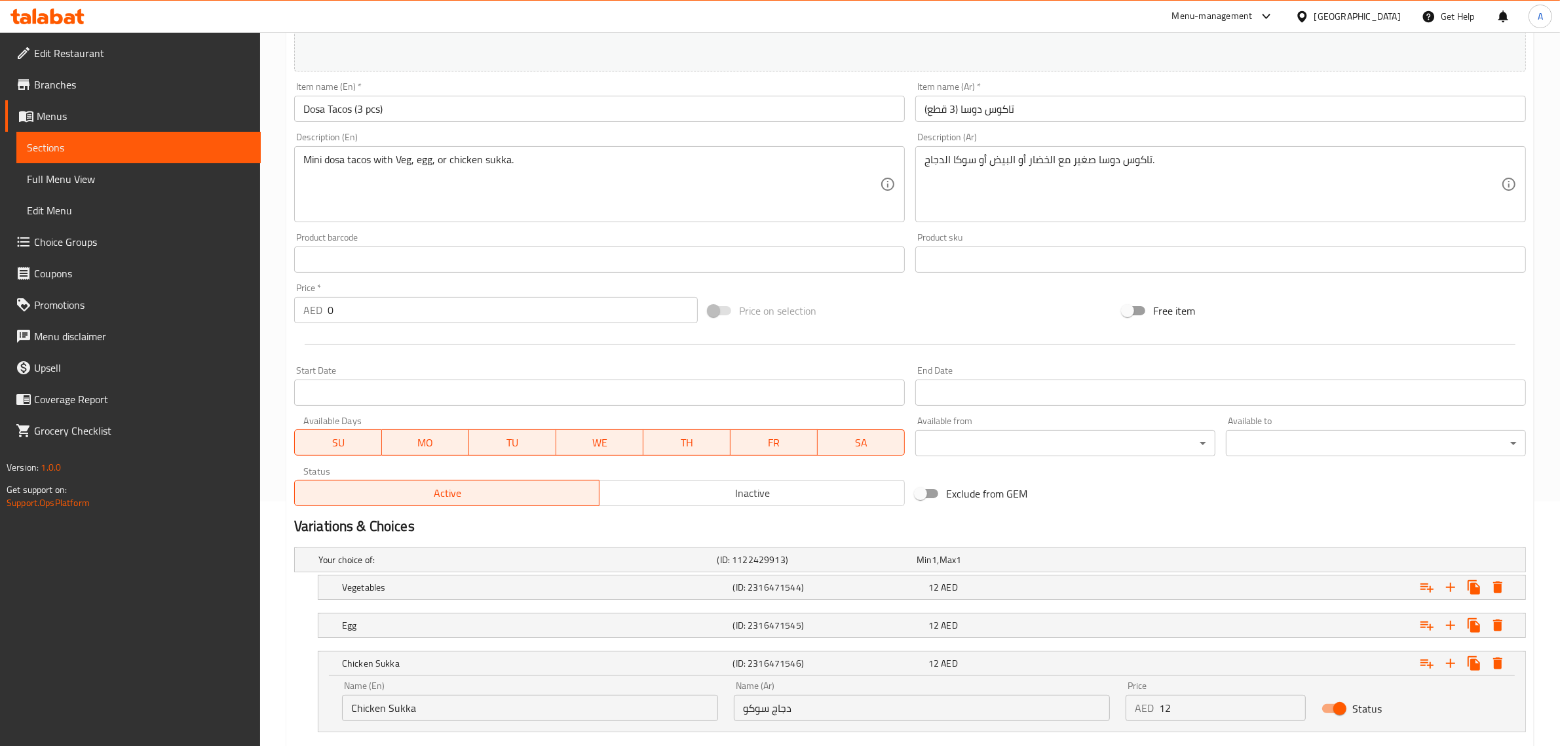
scroll to position [323, 0]
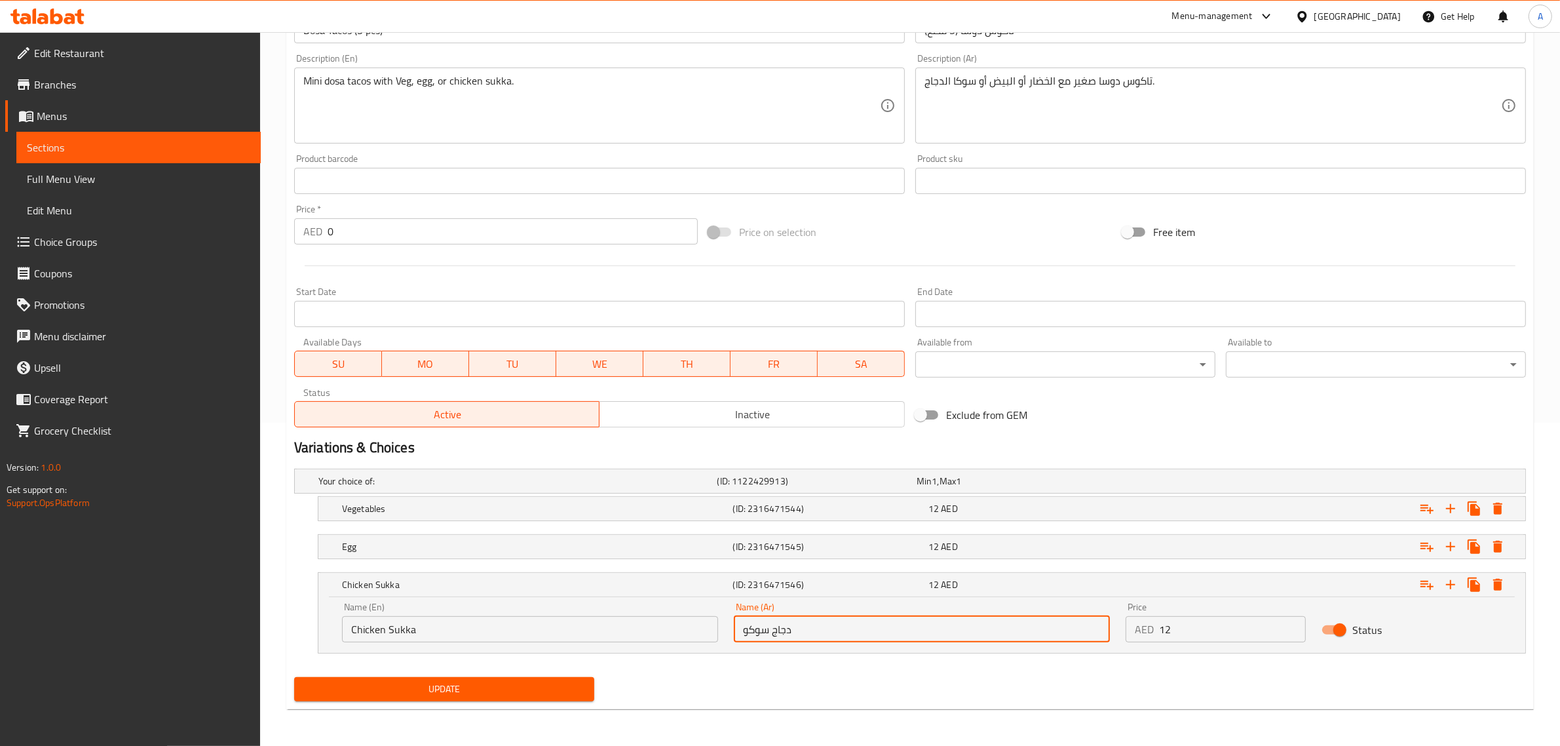
click at [757, 639] on input "دجاج سوكو" at bounding box center [922, 629] width 376 height 26
paste input "ا"
click at [759, 642] on input "دجاج سوكا" at bounding box center [922, 629] width 376 height 26
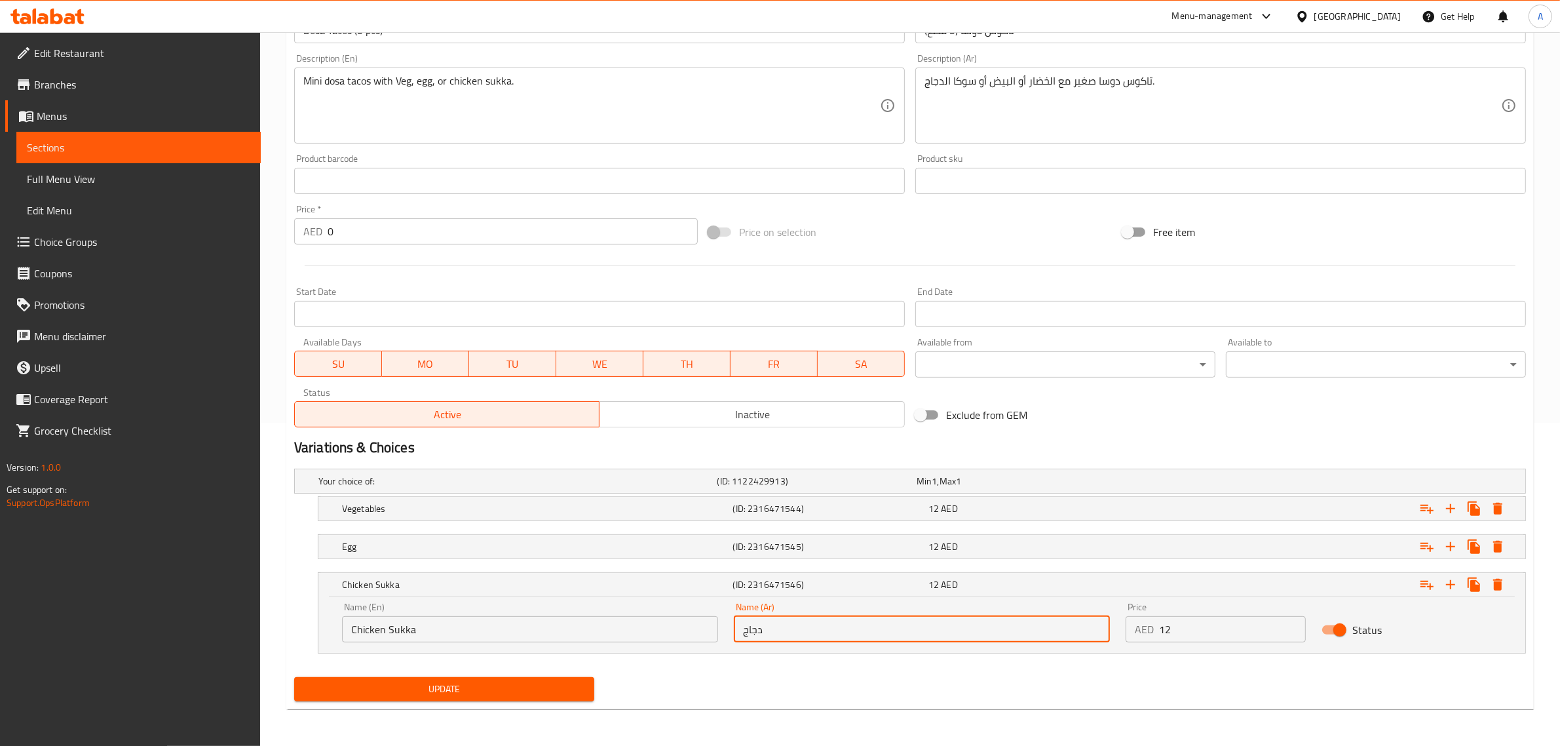
type input "دجاج"
click at [400, 626] on input "Chicken Sukka" at bounding box center [530, 629] width 376 height 26
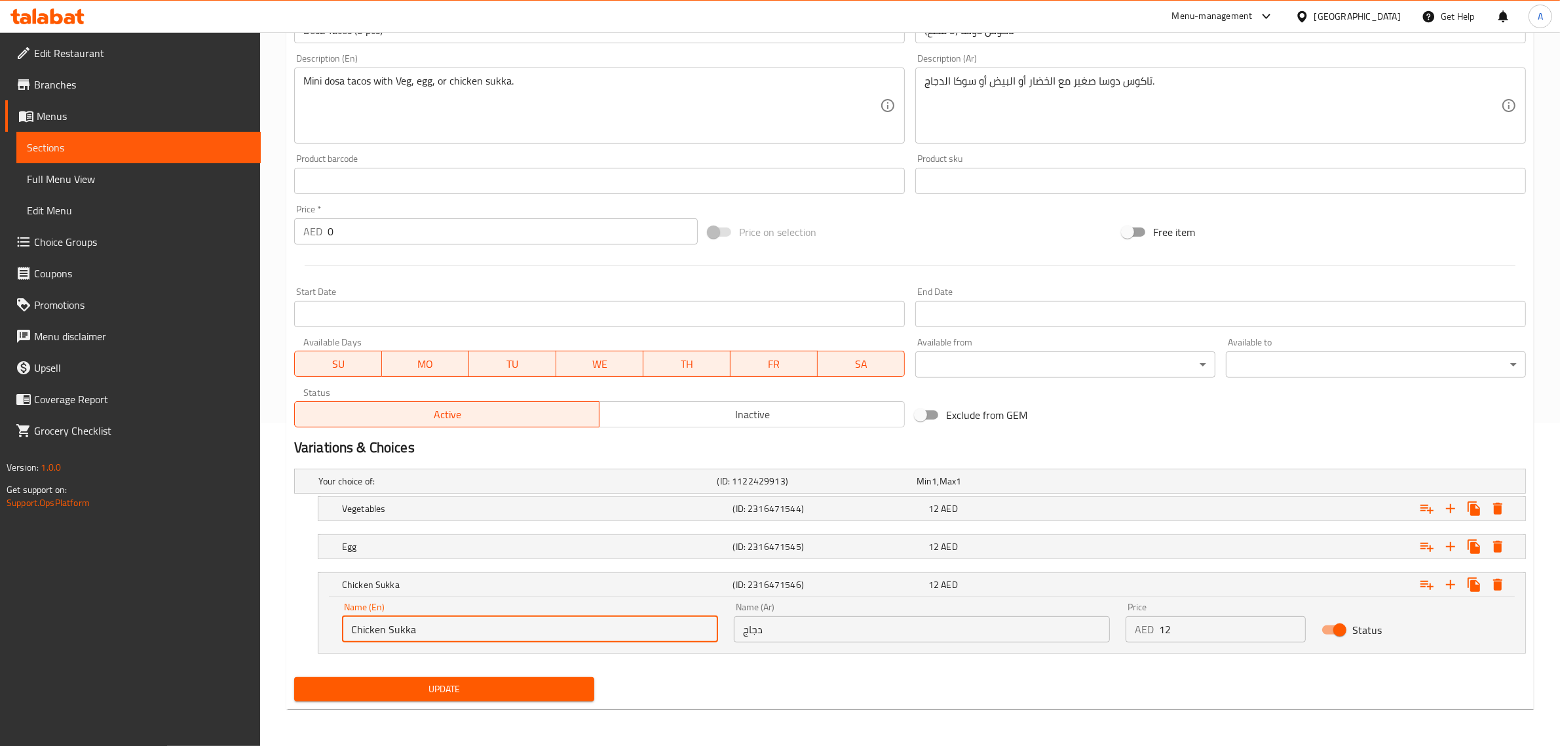
click at [400, 626] on input "Chicken Sukka" at bounding box center [530, 629] width 376 height 26
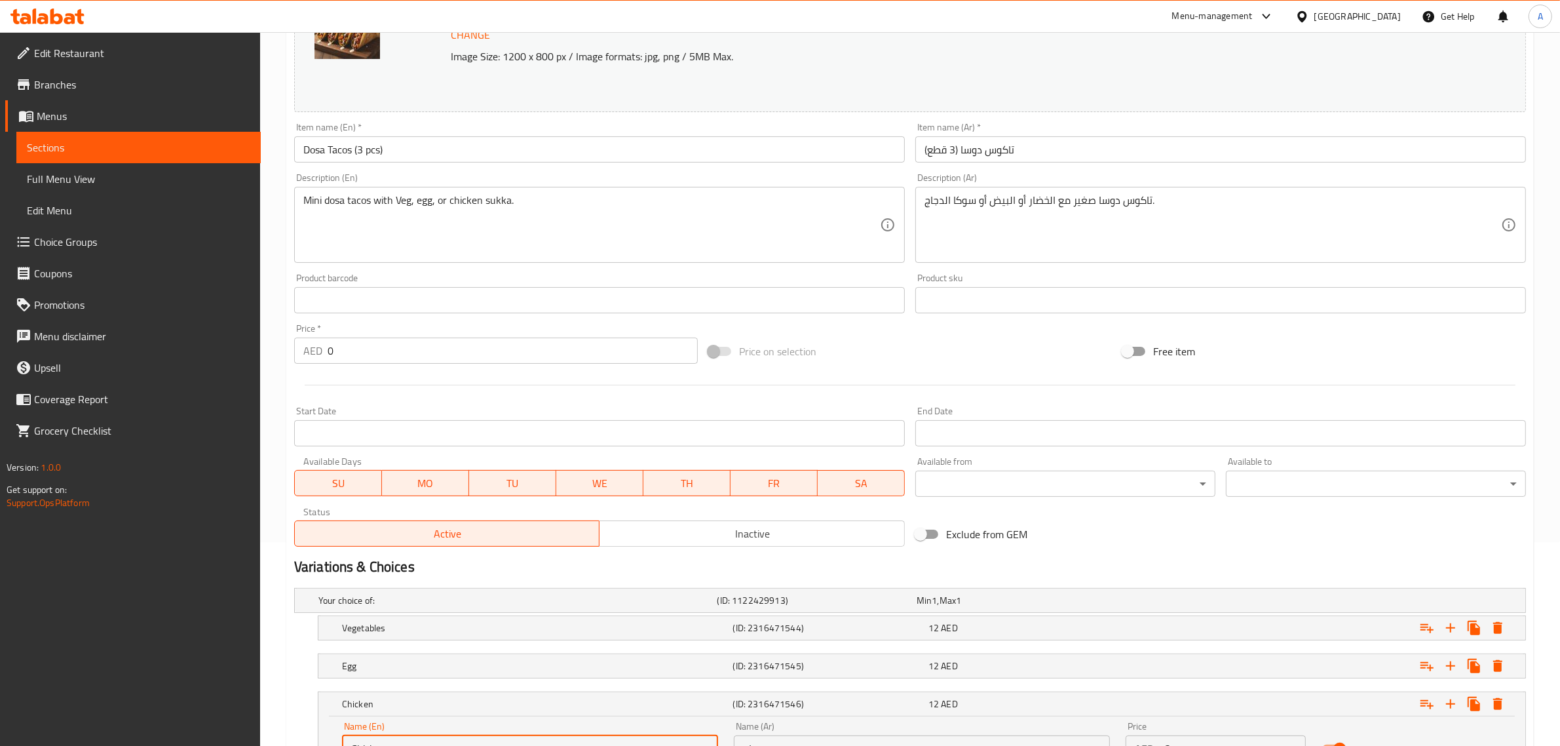
scroll to position [161, 0]
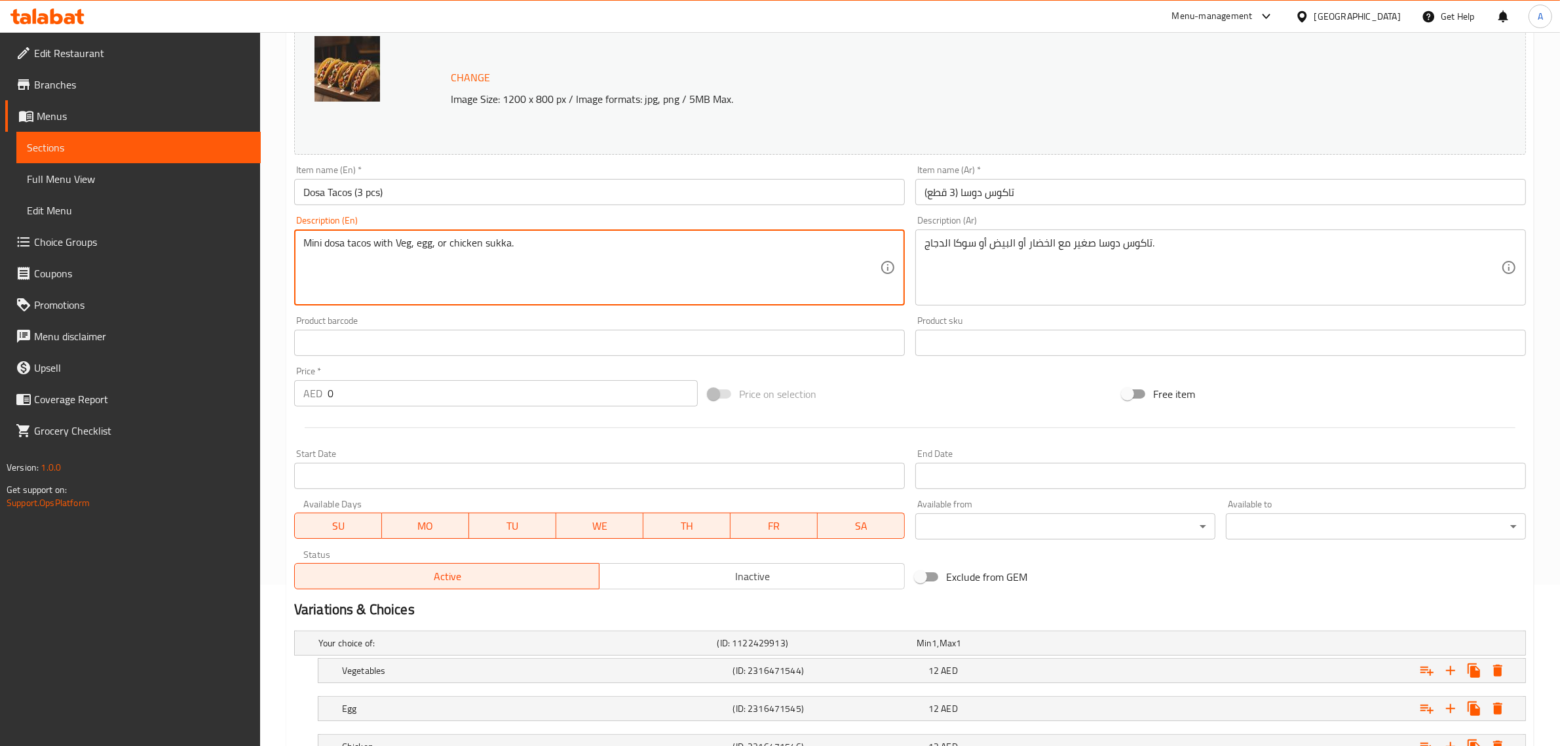
click at [567, 247] on textarea "Mini dosa tacos with Veg, egg, or chicken sukka." at bounding box center [591, 268] width 577 height 62
click at [502, 238] on textarea "Mini dosa tacos with Veg, egg, or chicken sukka." at bounding box center [591, 268] width 577 height 62
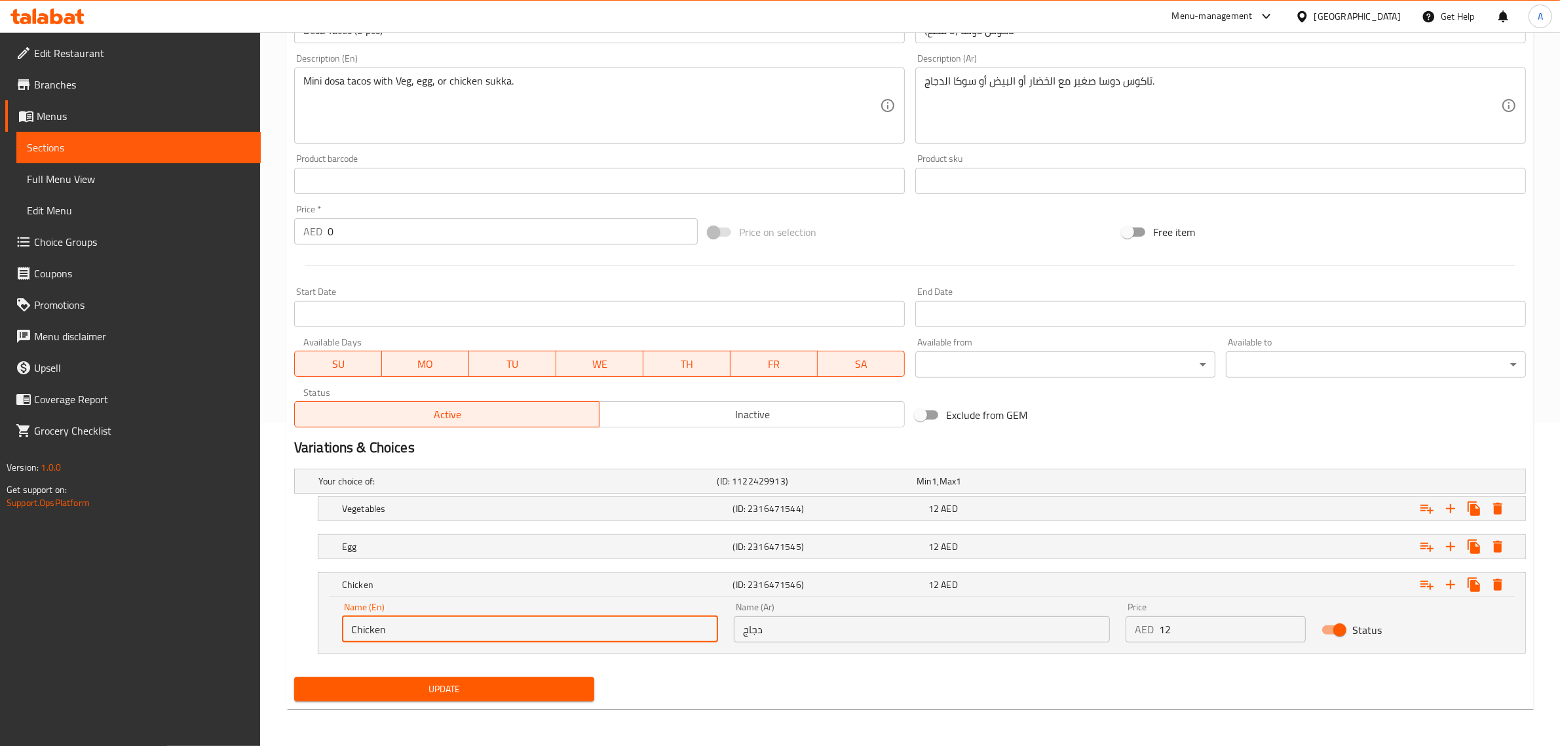
click at [490, 634] on input "Chicken" at bounding box center [530, 629] width 376 height 26
type input "Chicken Sukka"
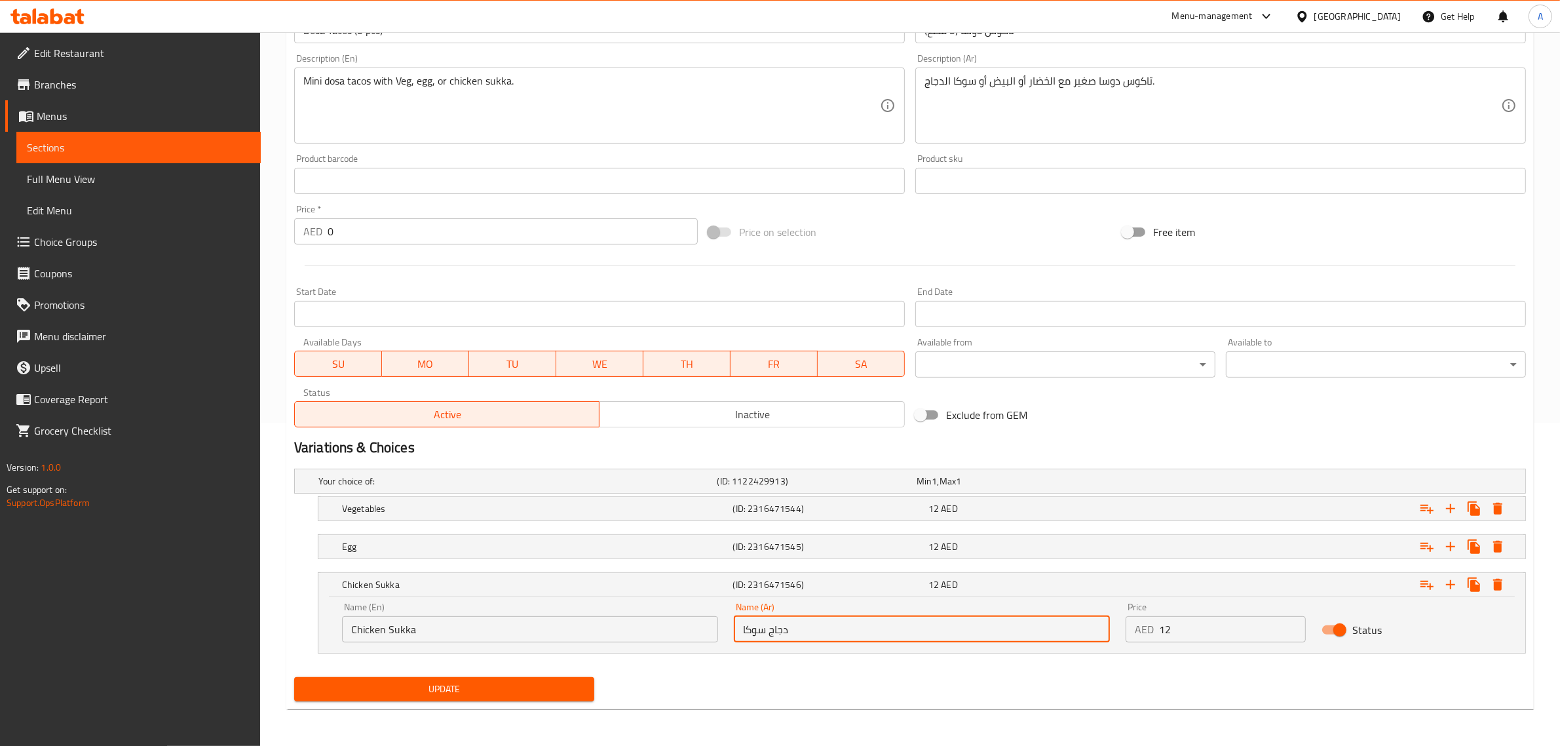
type input "دجاج سوكا"
click at [735, 677] on div "Update" at bounding box center [910, 689] width 1242 height 35
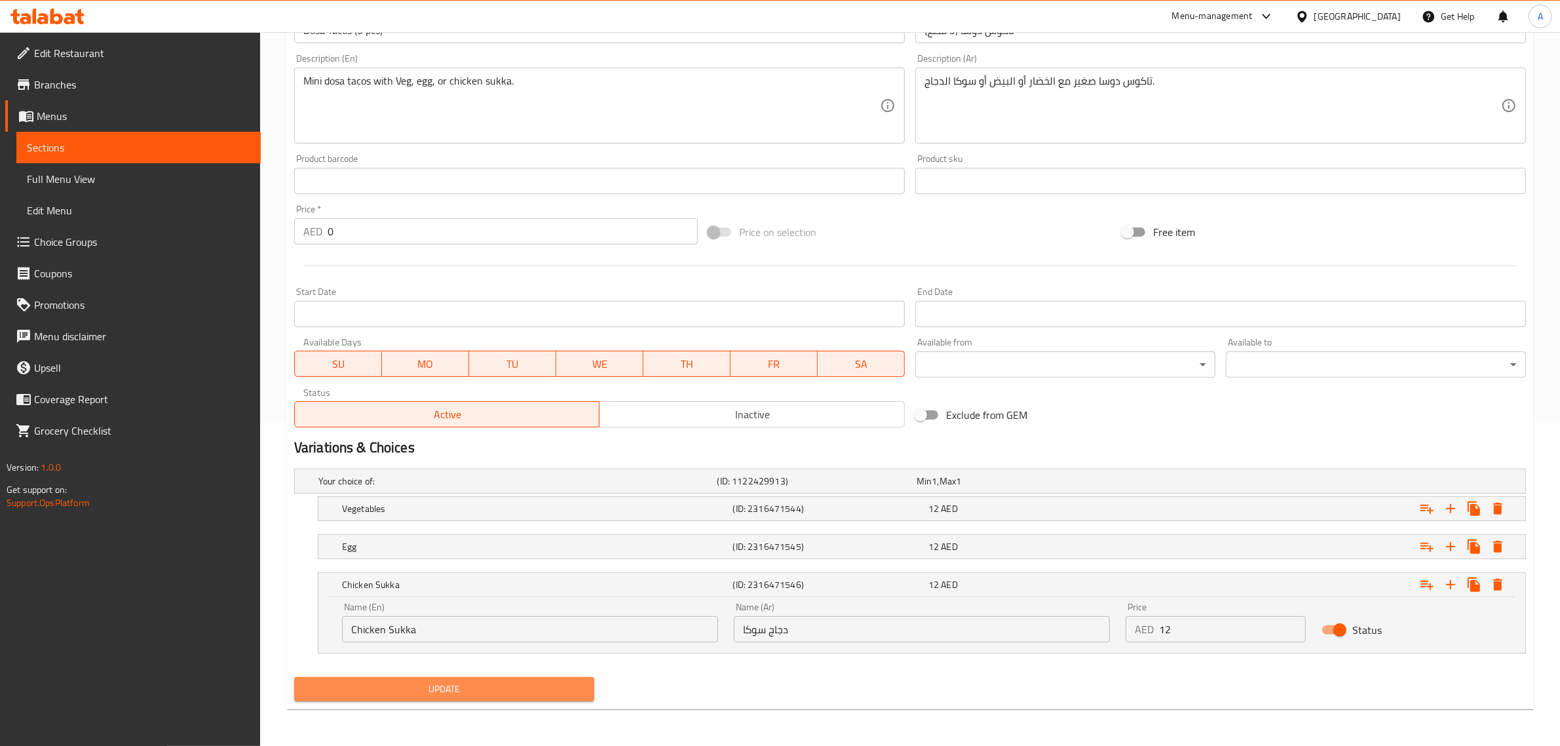
click at [487, 688] on span "Update" at bounding box center [444, 689] width 279 height 16
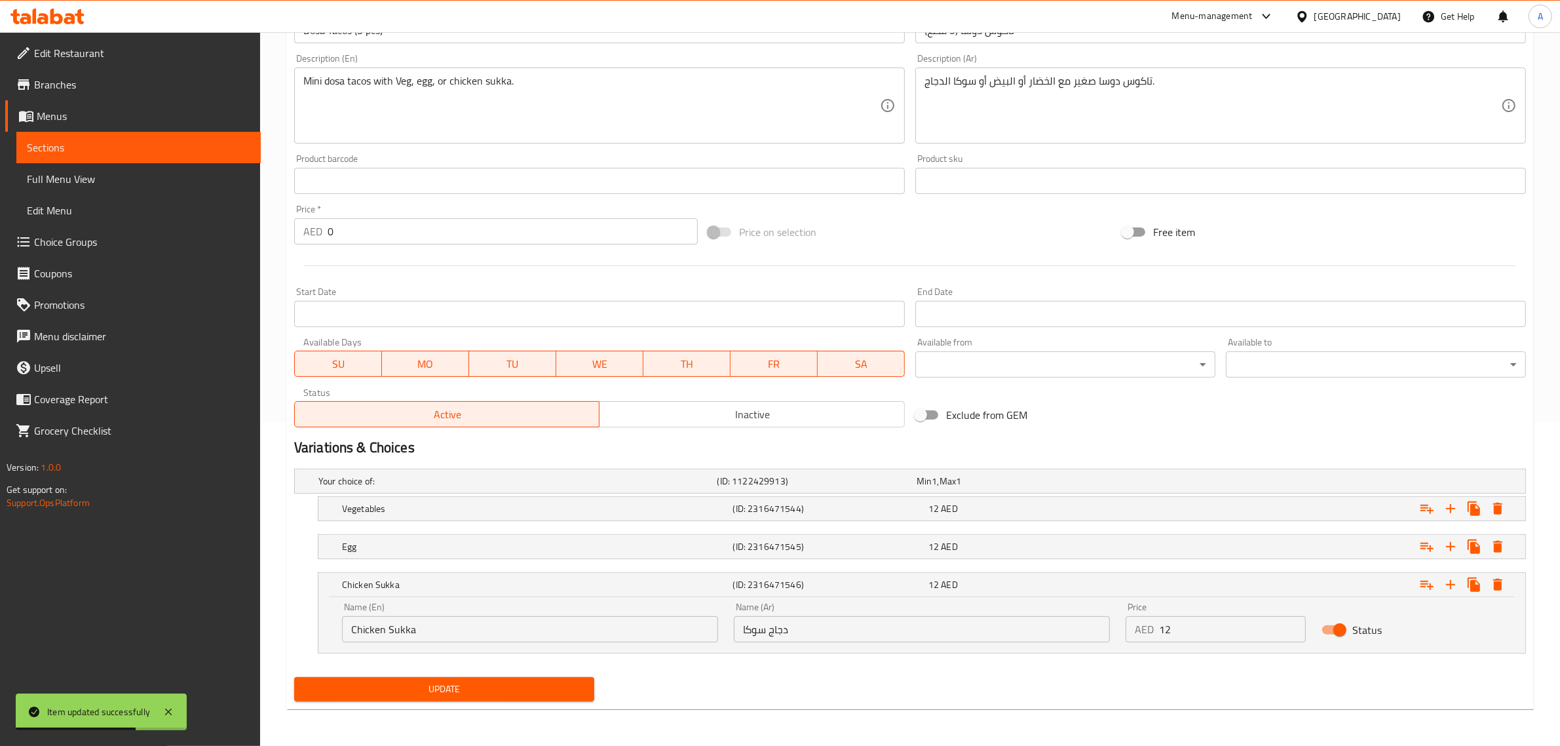
scroll to position [0, 0]
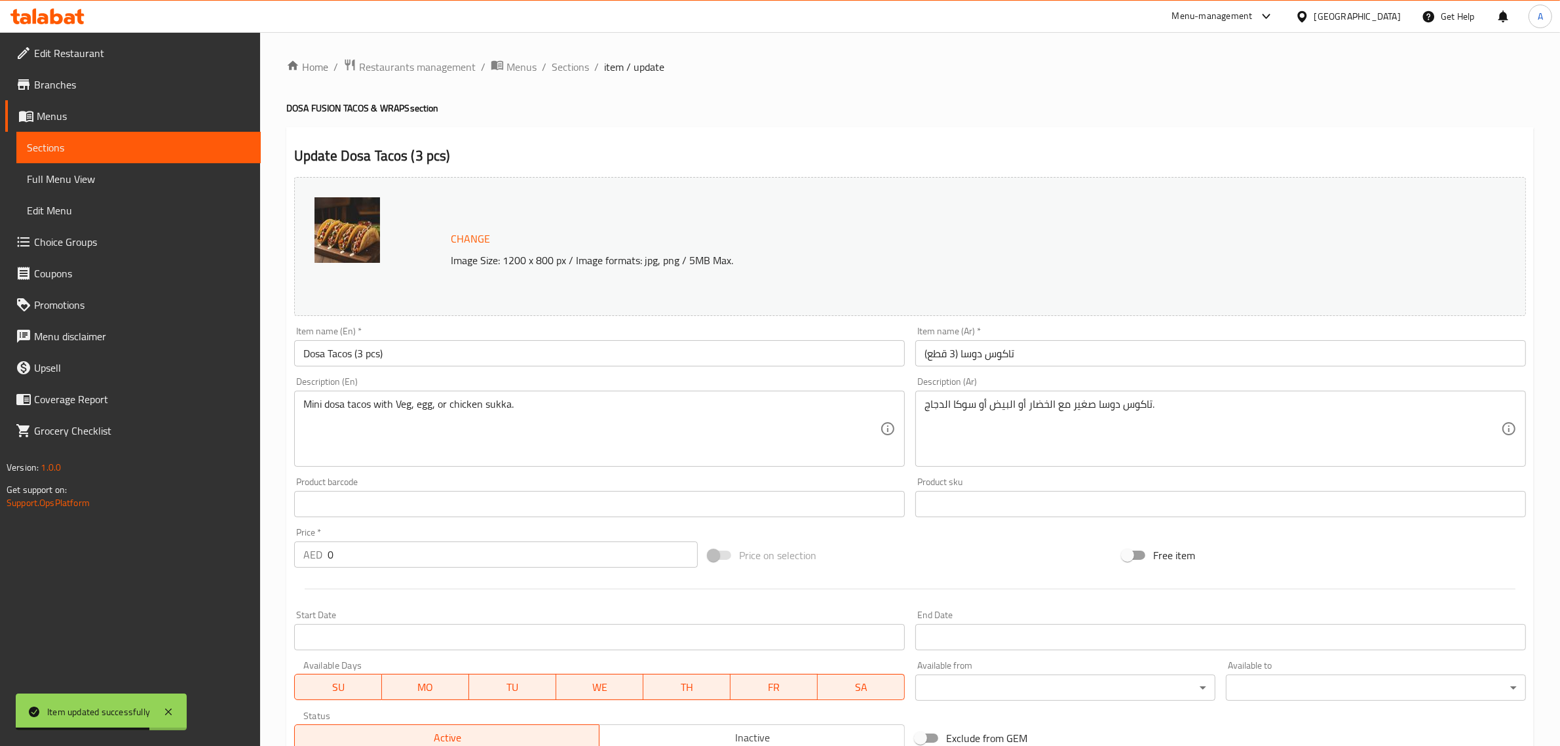
click at [552, 56] on div "Home / Restaurants management / Menus / Sections / item / update DOSA FUSION TA…" at bounding box center [910, 550] width 1300 height 1036
click at [561, 60] on span "Sections" at bounding box center [570, 67] width 37 height 16
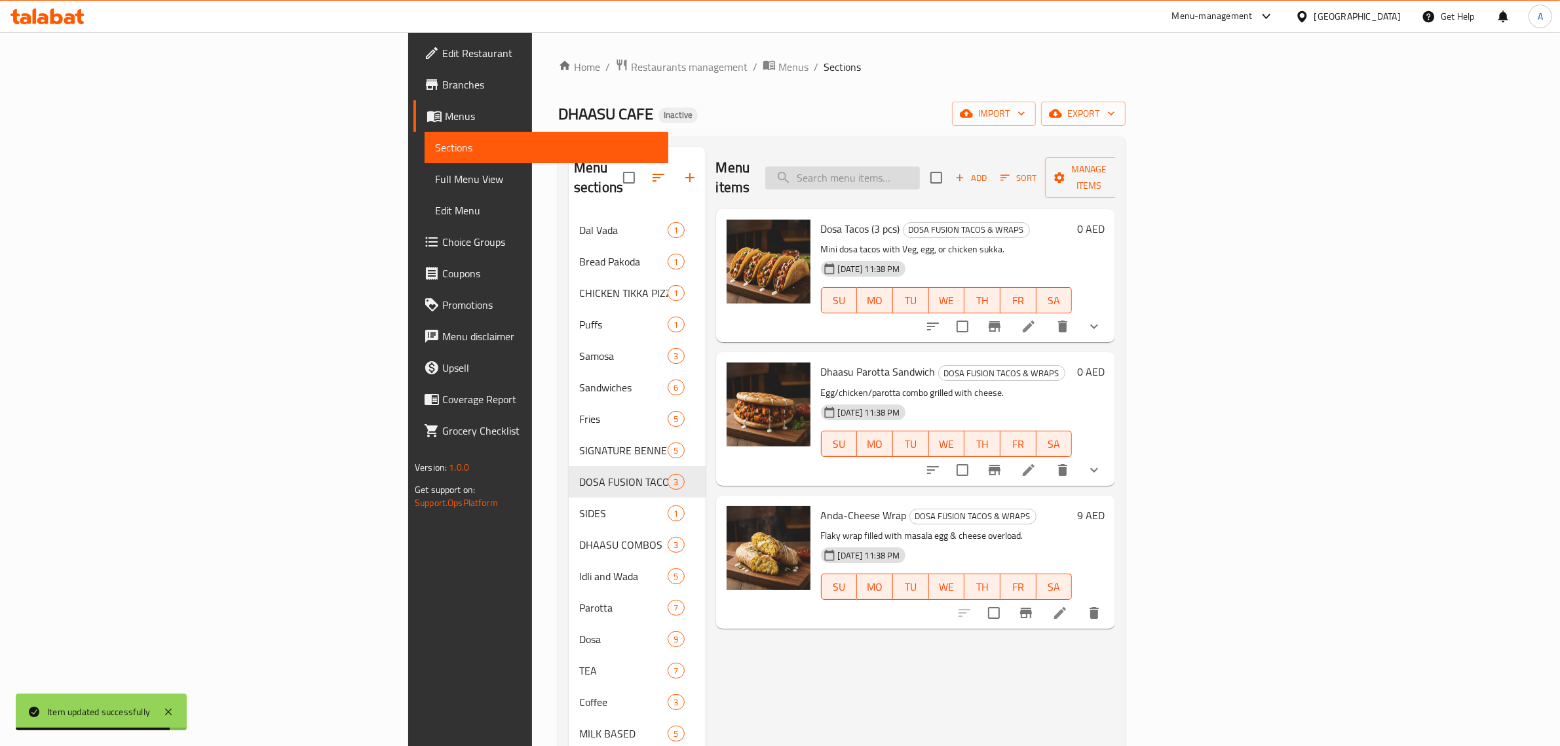
click at [920, 166] on input "search" at bounding box center [842, 177] width 155 height 23
paste input "Dhaasu Parotta Sandwich"
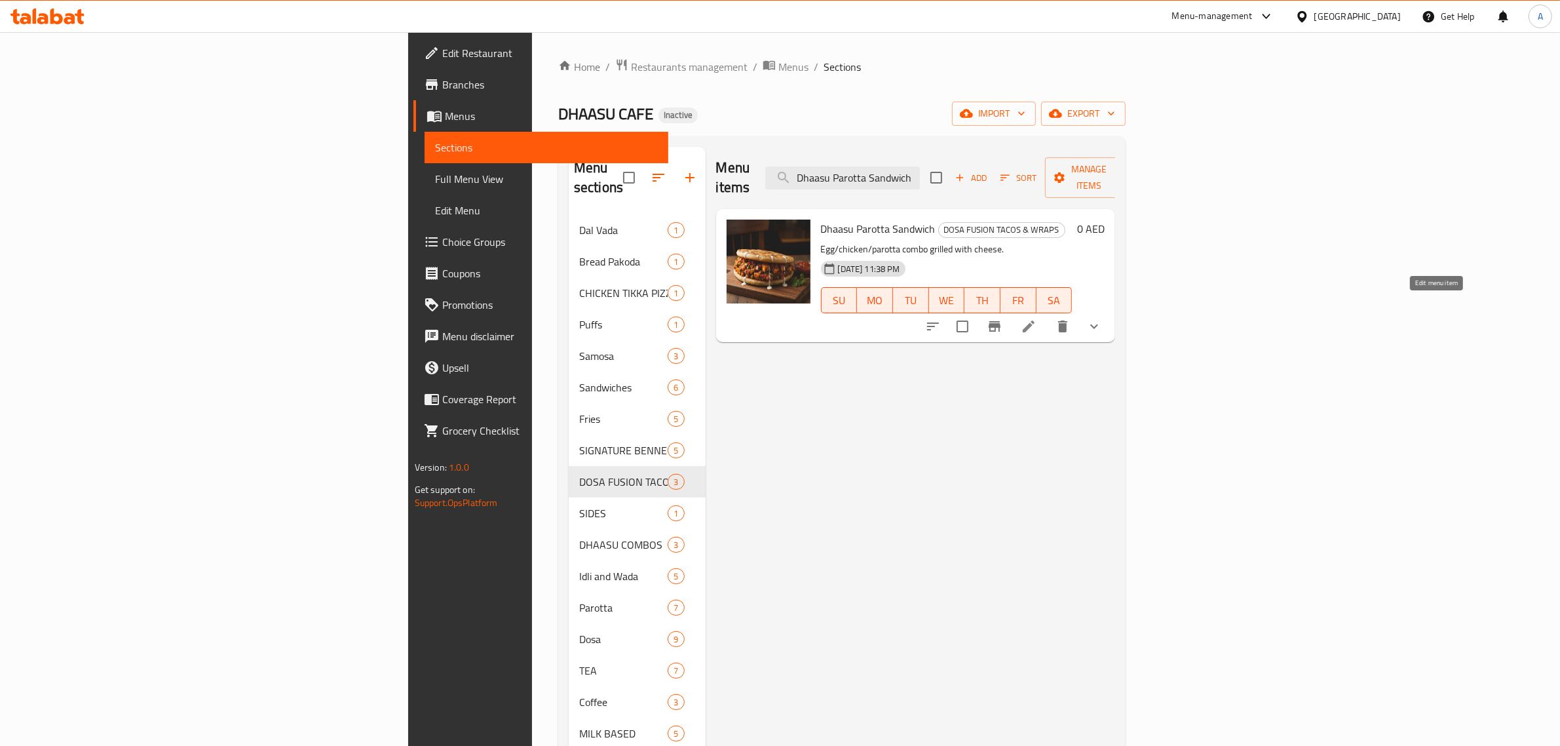
type input "Dhaasu Parotta Sandwich"
click at [1036, 318] on icon at bounding box center [1029, 326] width 16 height 16
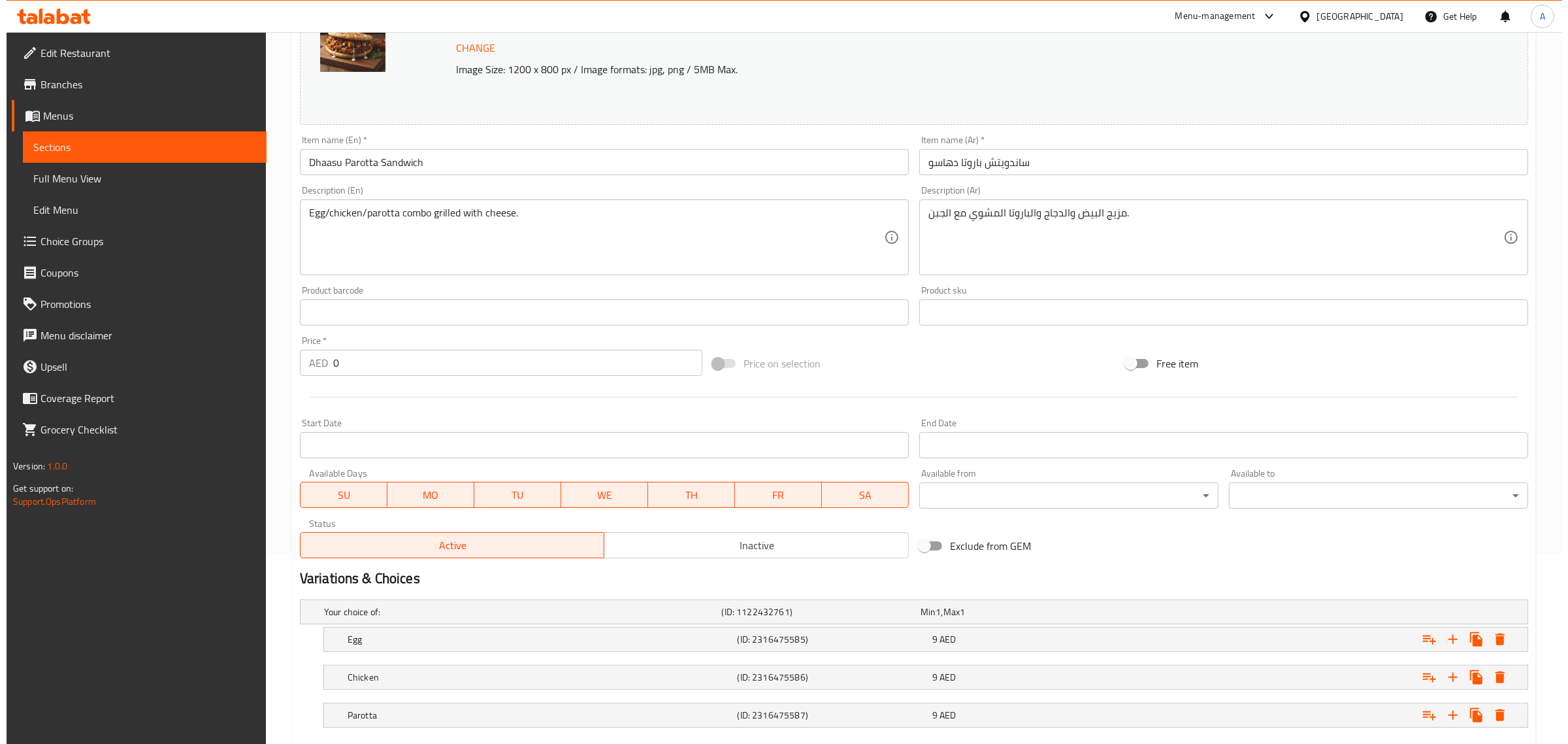
scroll to position [266, 0]
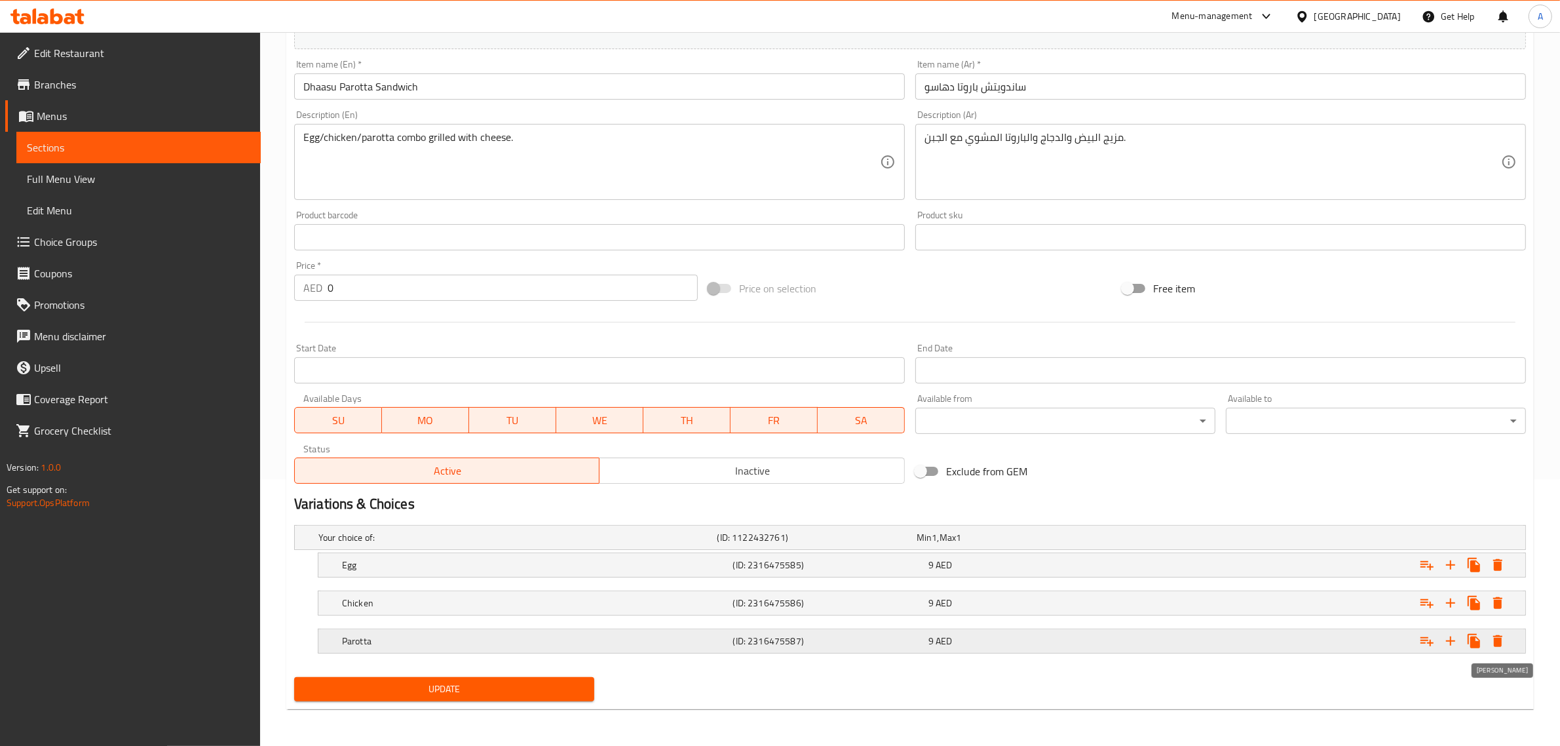
click at [1495, 643] on icon "Expand" at bounding box center [1497, 641] width 9 height 12
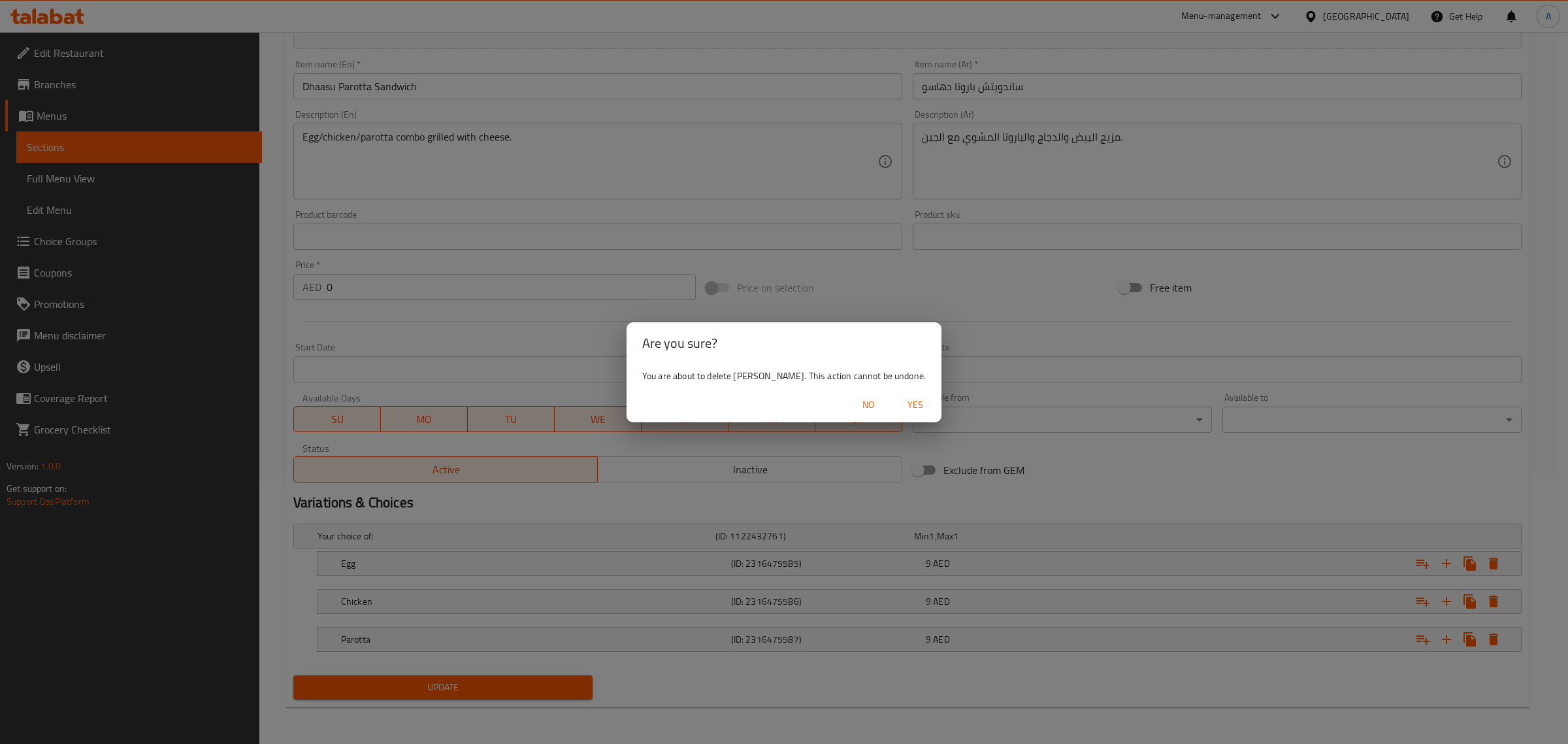
click at [900, 399] on span "Yes" at bounding box center [915, 405] width 31 height 16
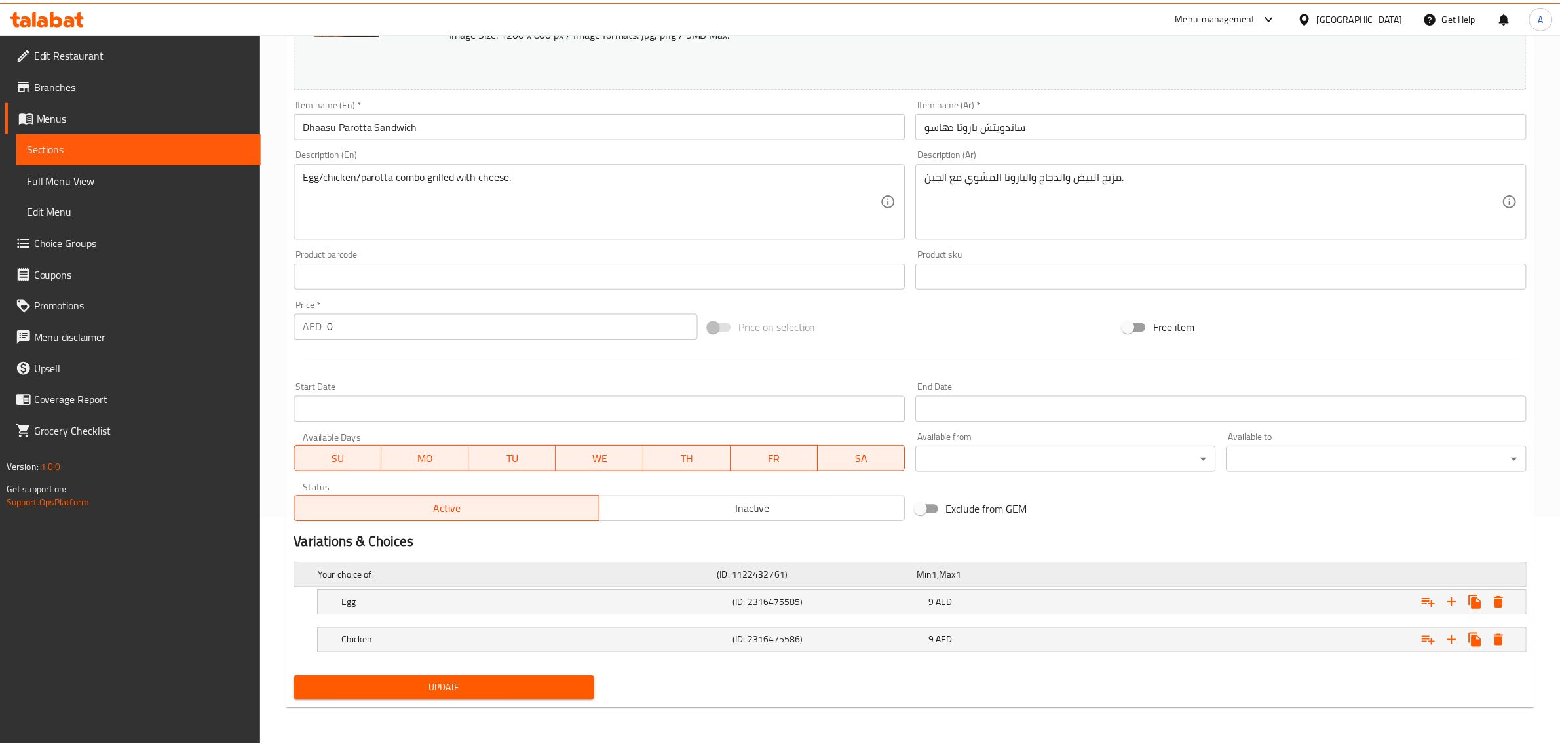
scroll to position [229, 0]
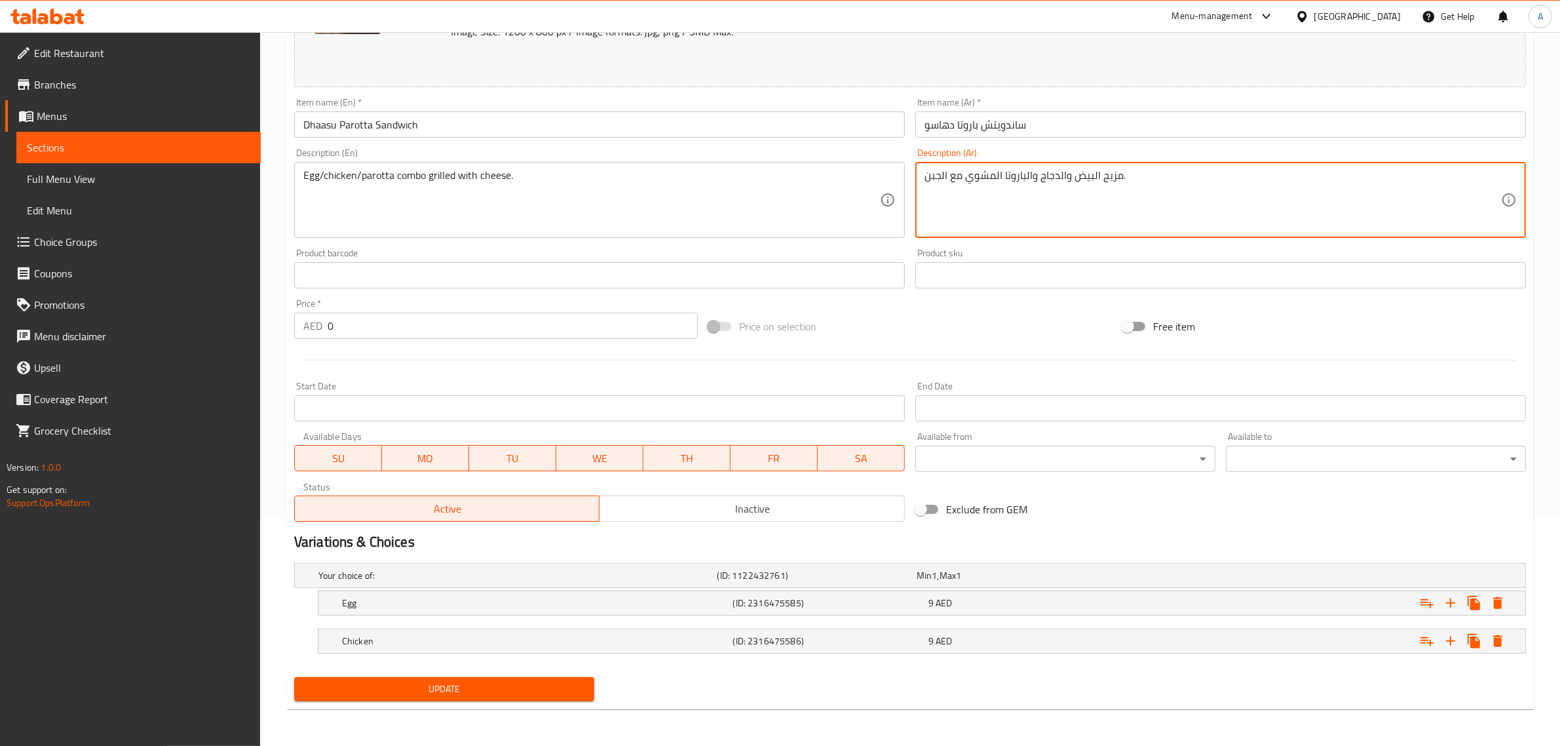
click at [1106, 174] on textarea "مزيج البيض والدجاج والباروتا المشوي مع الجبن." at bounding box center [1212, 200] width 577 height 62
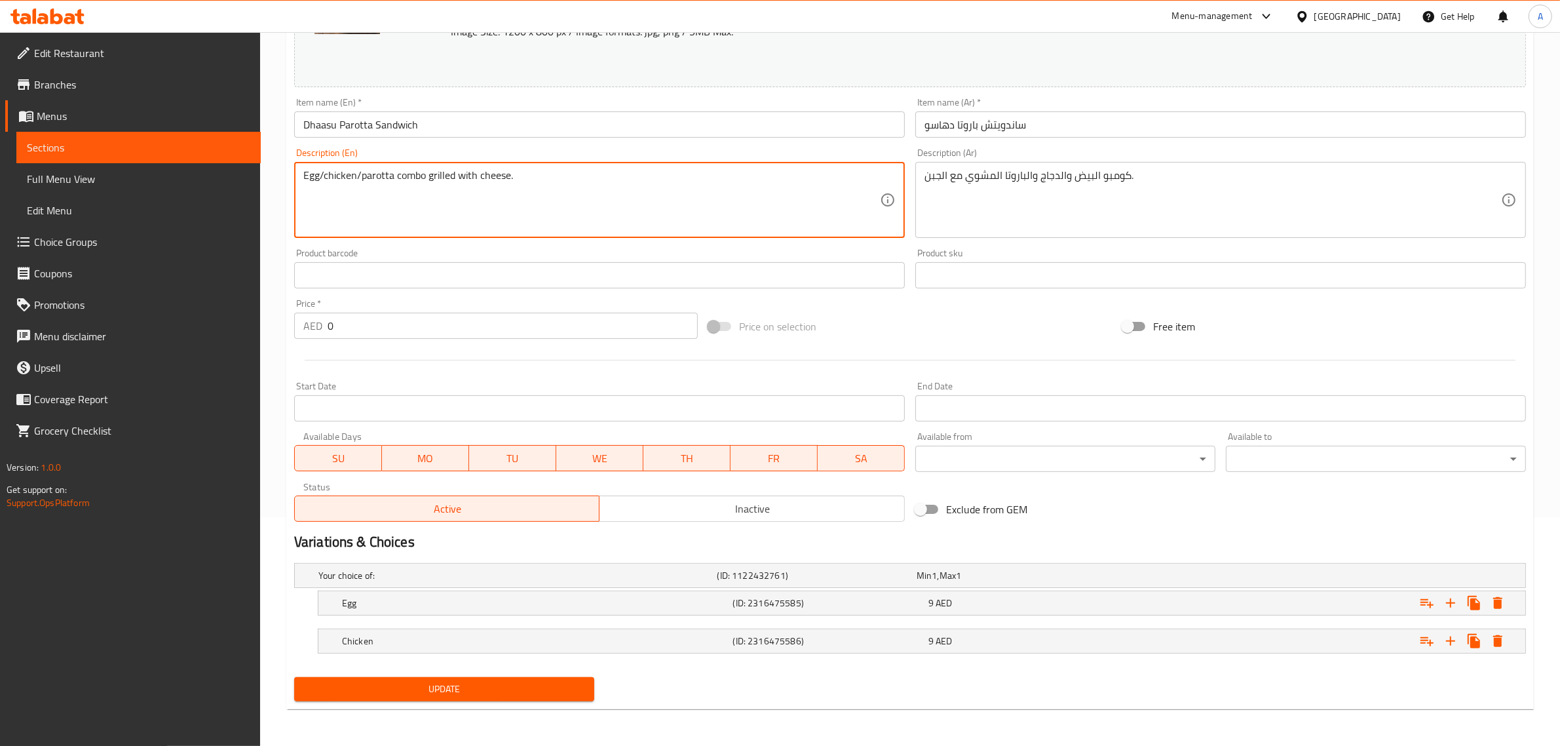
drag, startPoint x: 321, startPoint y: 170, endPoint x: 322, endPoint y: 185, distance: 15.1
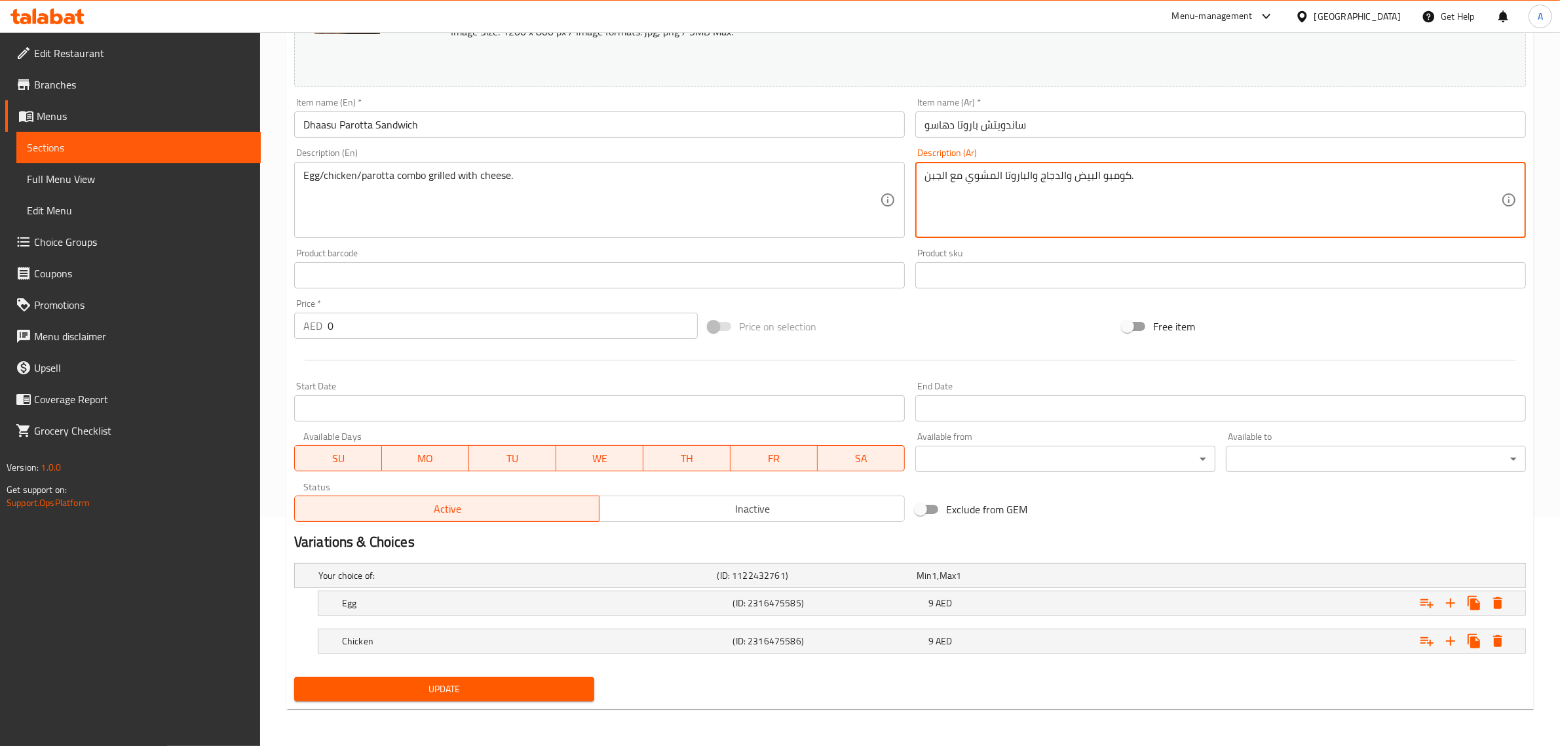
drag, startPoint x: 1063, startPoint y: 175, endPoint x: 1059, endPoint y: 226, distance: 51.3
click at [1072, 185] on textarea "كومبو البيض والدجاج والباروتا المشوي مع الجبن." at bounding box center [1212, 200] width 577 height 62
paste textarea "/"
click at [1110, 169] on textarea "كومبو البيض/الدجاج والباروتا المشوي مع الجبن." at bounding box center [1212, 200] width 577 height 62
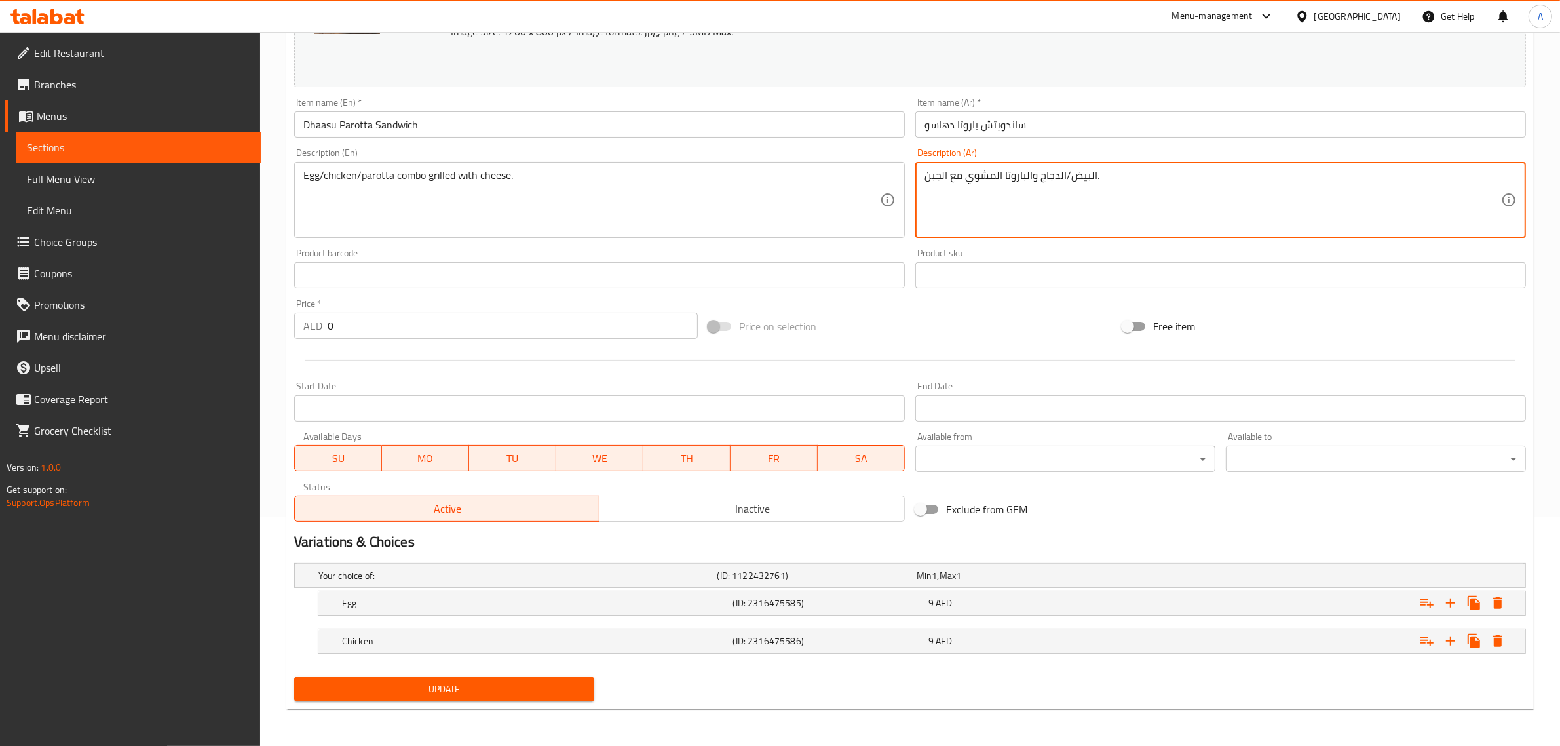
click at [1031, 175] on textarea "البيض/الدجاج والباروتا المشوي مع الجبن." at bounding box center [1212, 200] width 577 height 62
click at [1035, 172] on textarea "البيض/الدجاج والباروتا المشوي مع الجبن." at bounding box center [1212, 200] width 577 height 62
paste textarea "ومبو"
type textarea "البيض/الدجاج كومبو الباروتا المشوي مع الجبن."
click at [522, 683] on span "Update" at bounding box center [444, 689] width 279 height 16
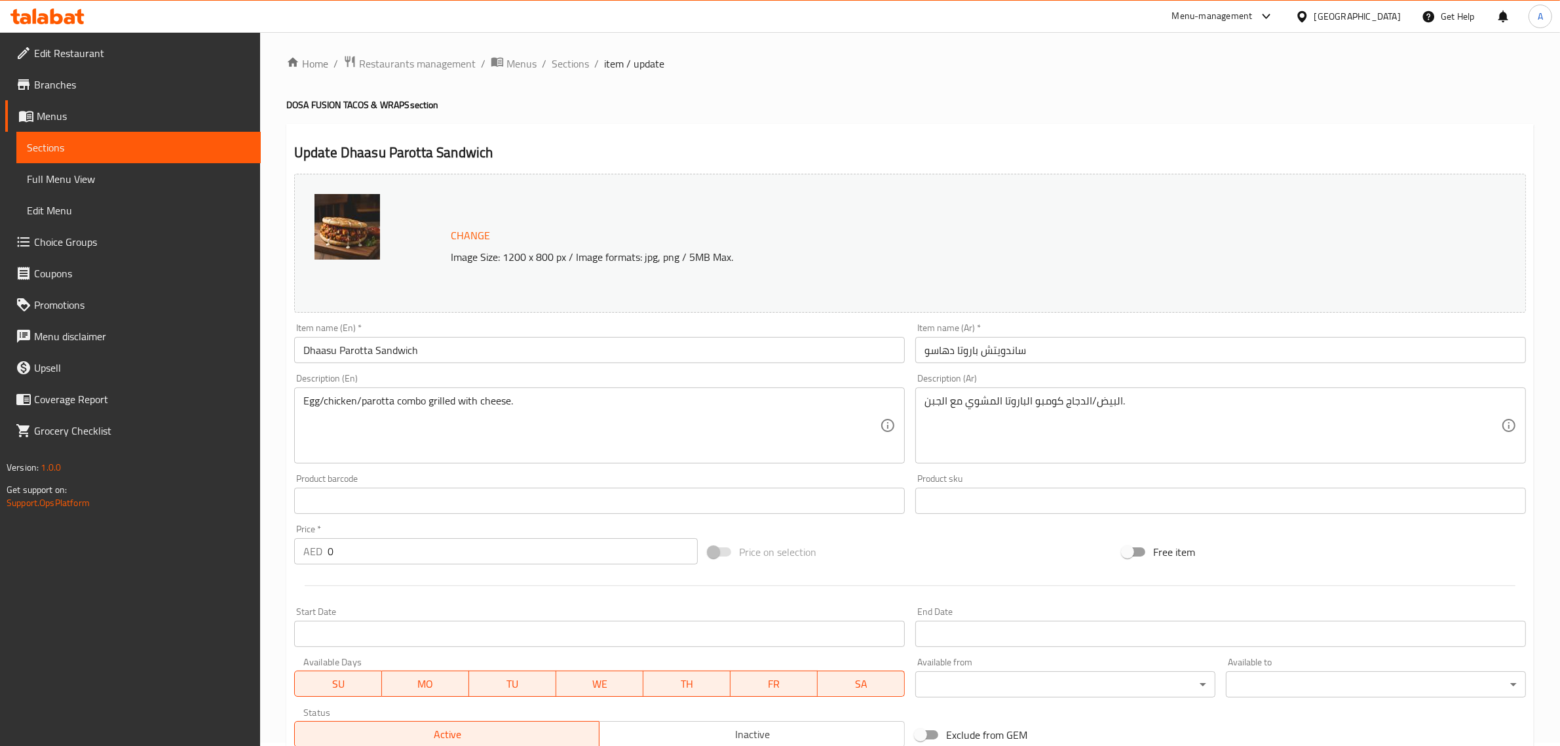
scroll to position [0, 0]
click at [561, 66] on span "Sections" at bounding box center [570, 67] width 37 height 16
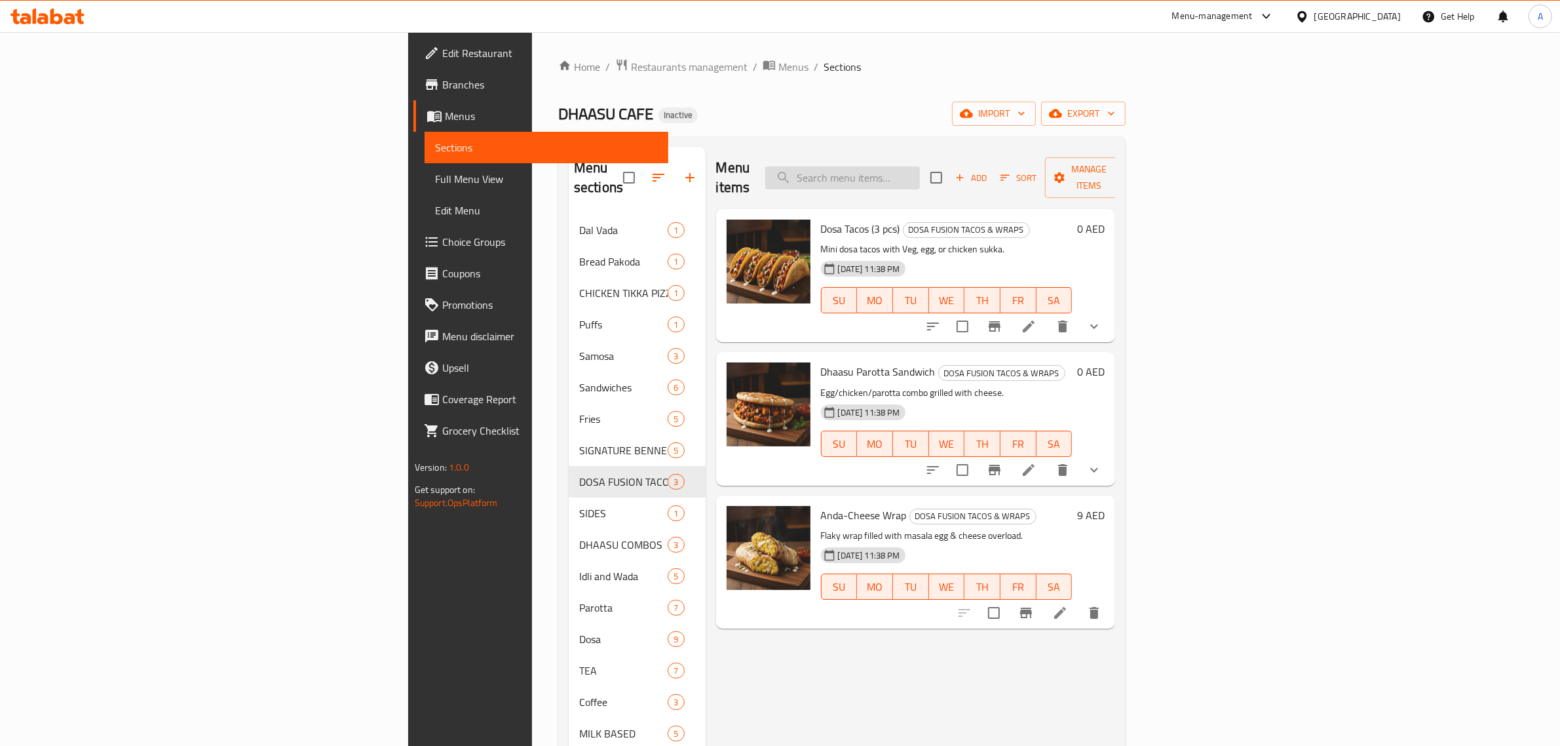
click at [920, 166] on input "search" at bounding box center [842, 177] width 155 height 23
paste input "Mini Idli Popcorn (Fried)"
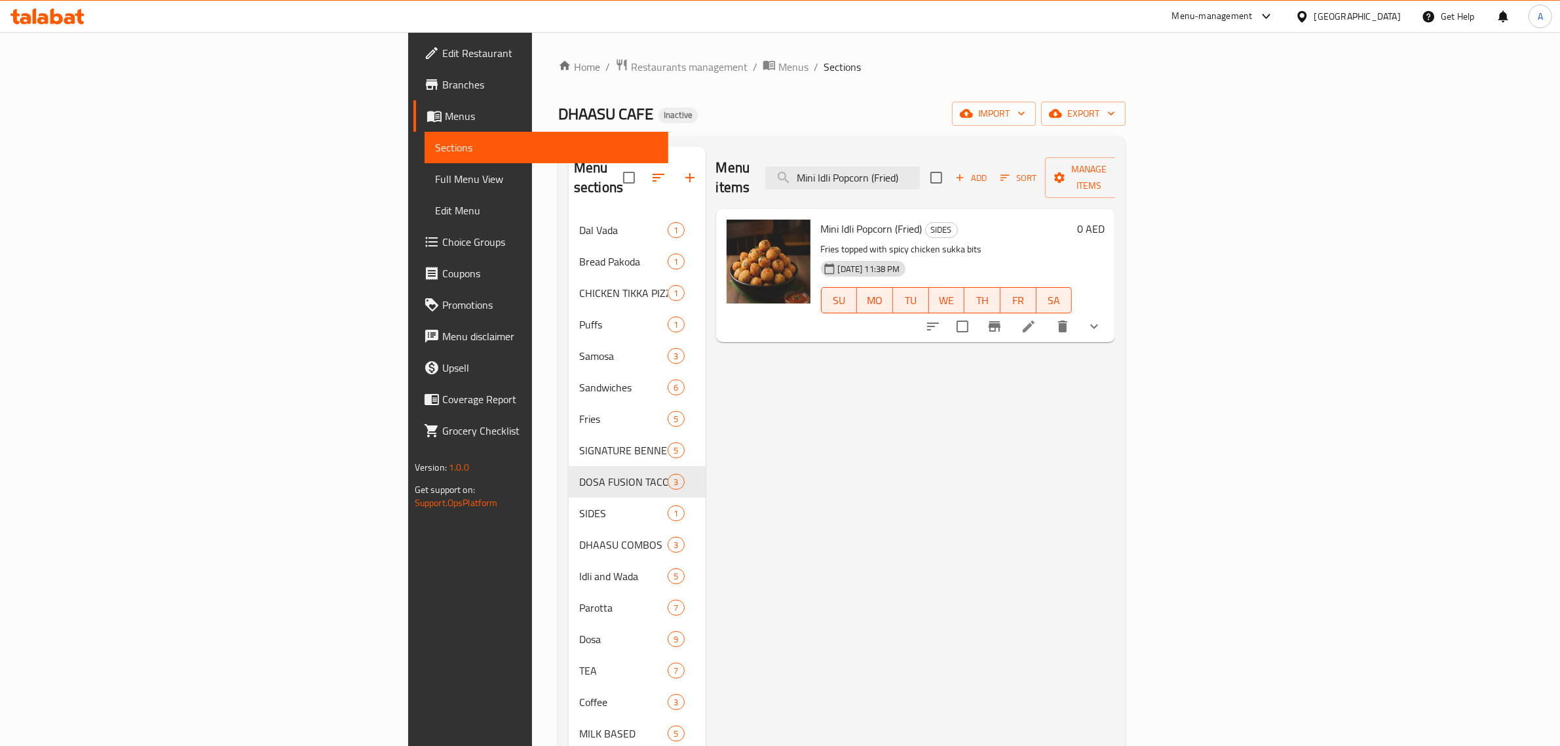
type input "Mini Idli Popcorn (Fried)"
click at [1047, 315] on li at bounding box center [1028, 326] width 37 height 24
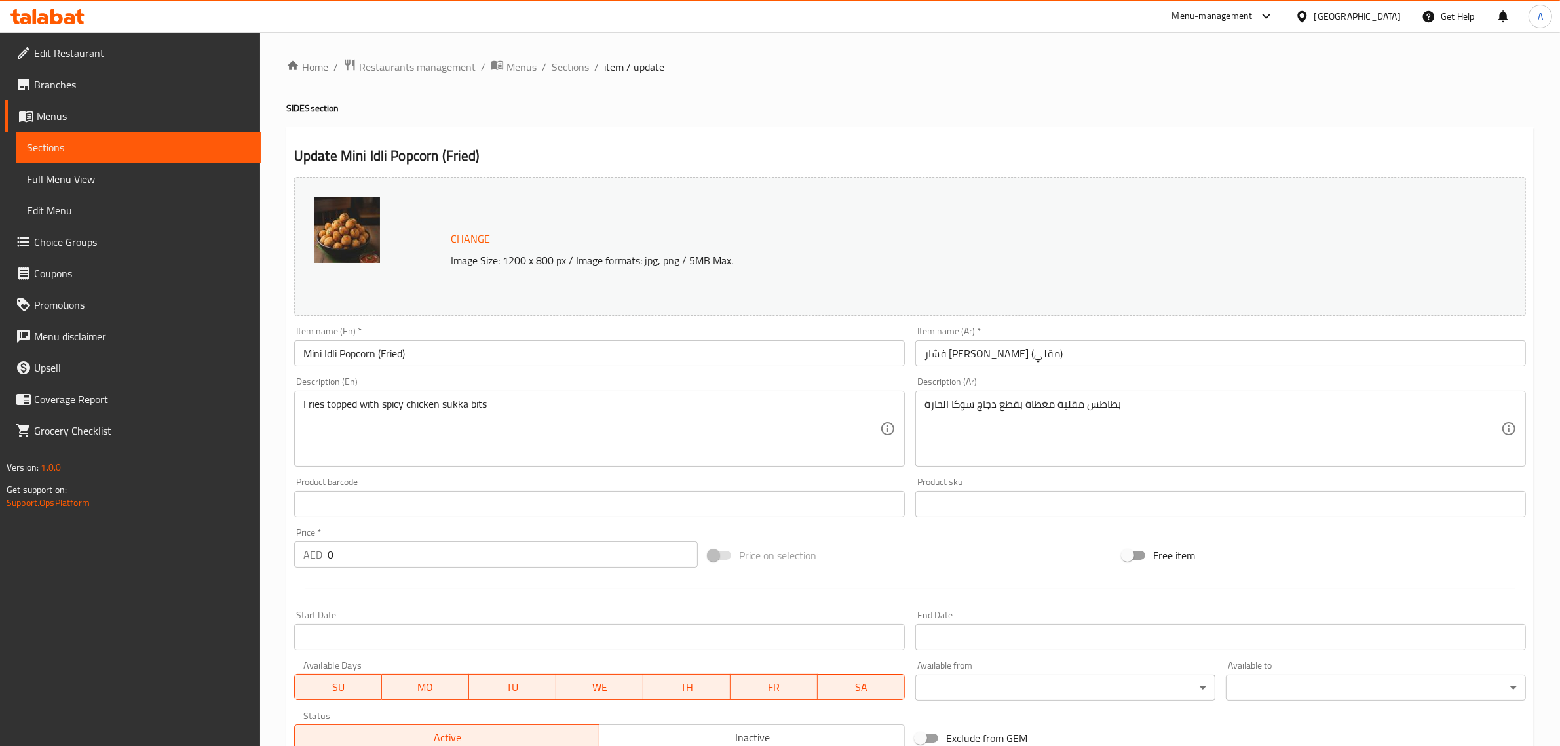
click at [1016, 351] on input "فشار إيدلي ميني (مقلي)" at bounding box center [1220, 353] width 611 height 26
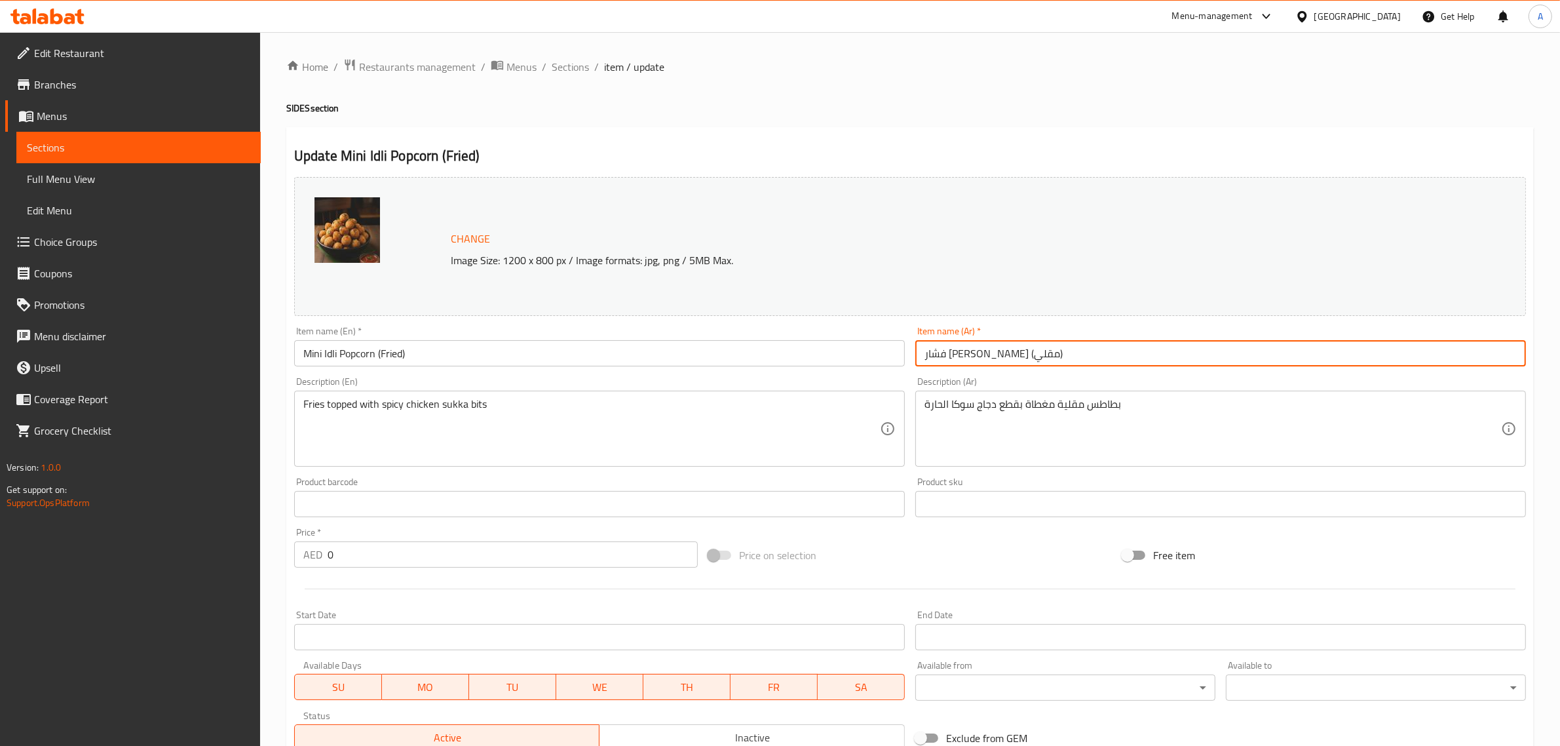
click at [1016, 351] on input "فشار إيدلي ميني (مقلي)" at bounding box center [1220, 353] width 611 height 26
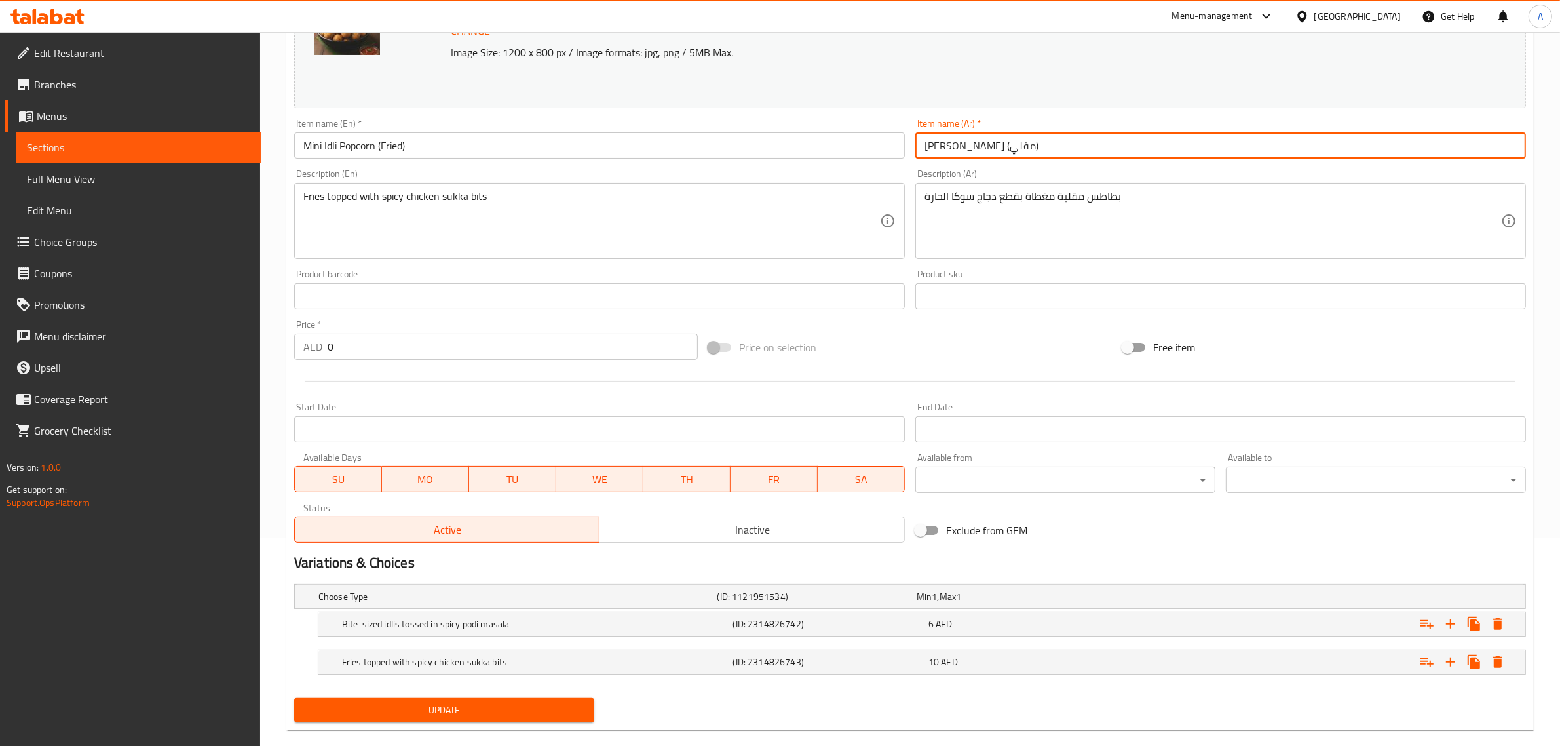
scroll to position [229, 0]
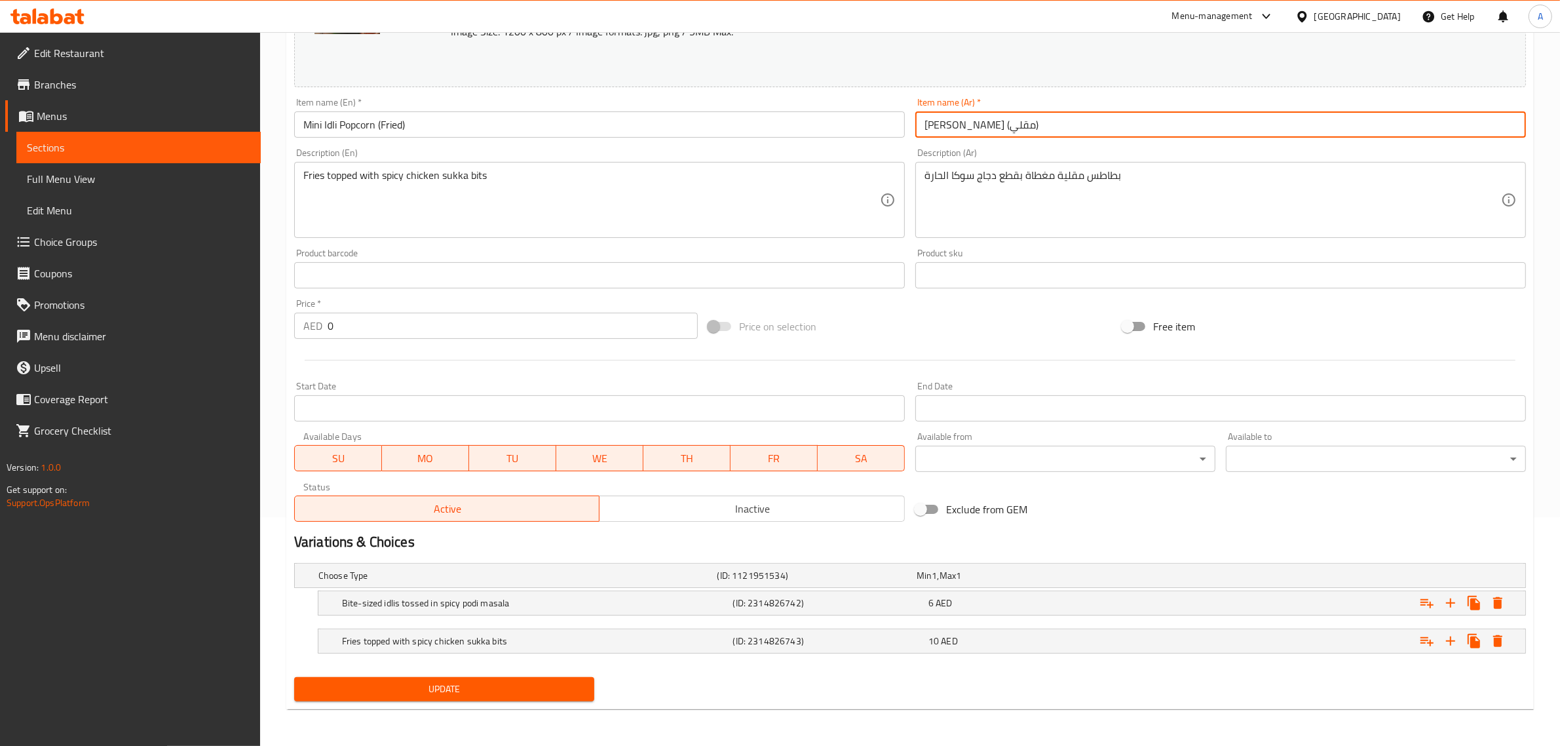
type input "[PERSON_NAME] (مقلي)"
click at [516, 702] on div "Update" at bounding box center [444, 689] width 311 height 35
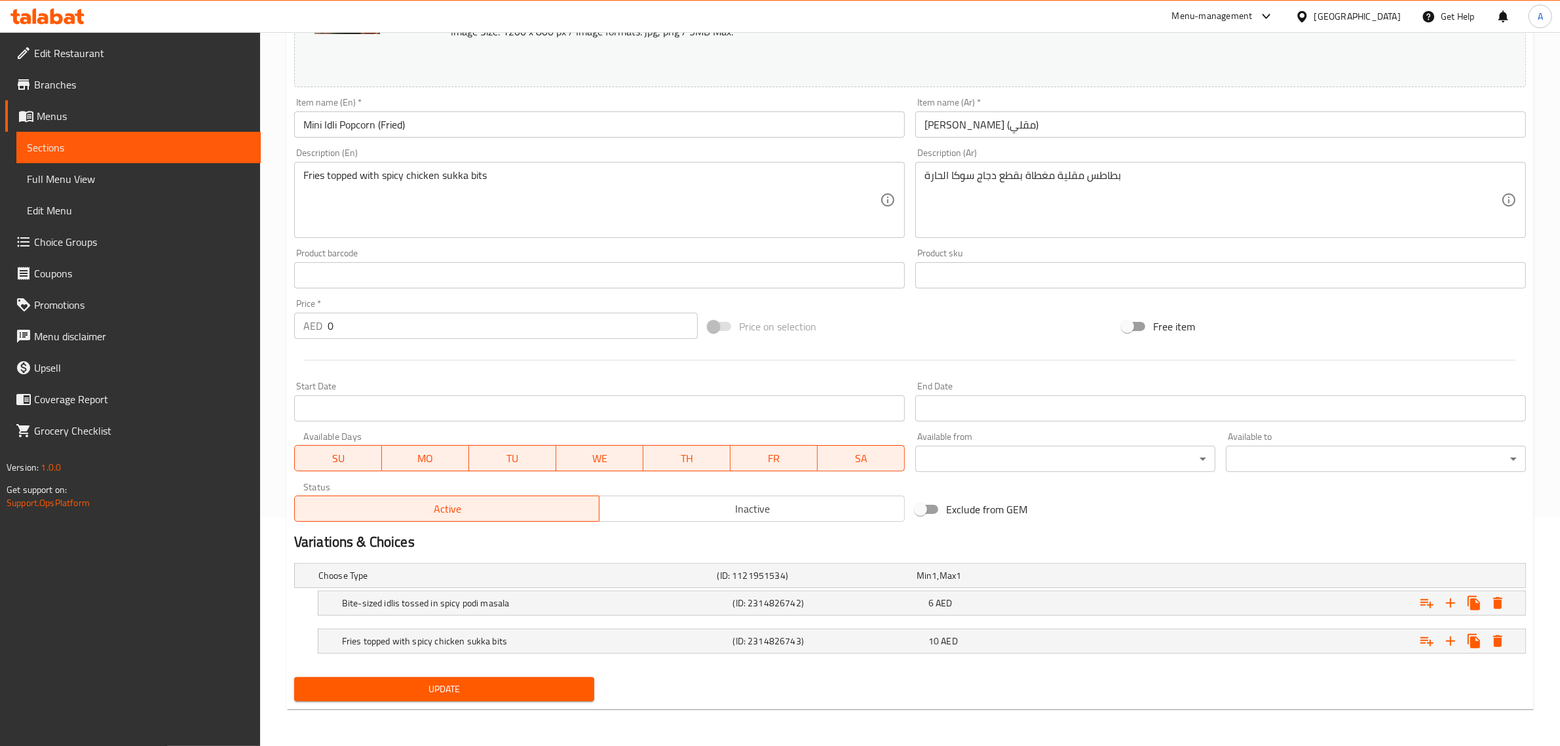
click at [531, 688] on span "Update" at bounding box center [444, 689] width 279 height 16
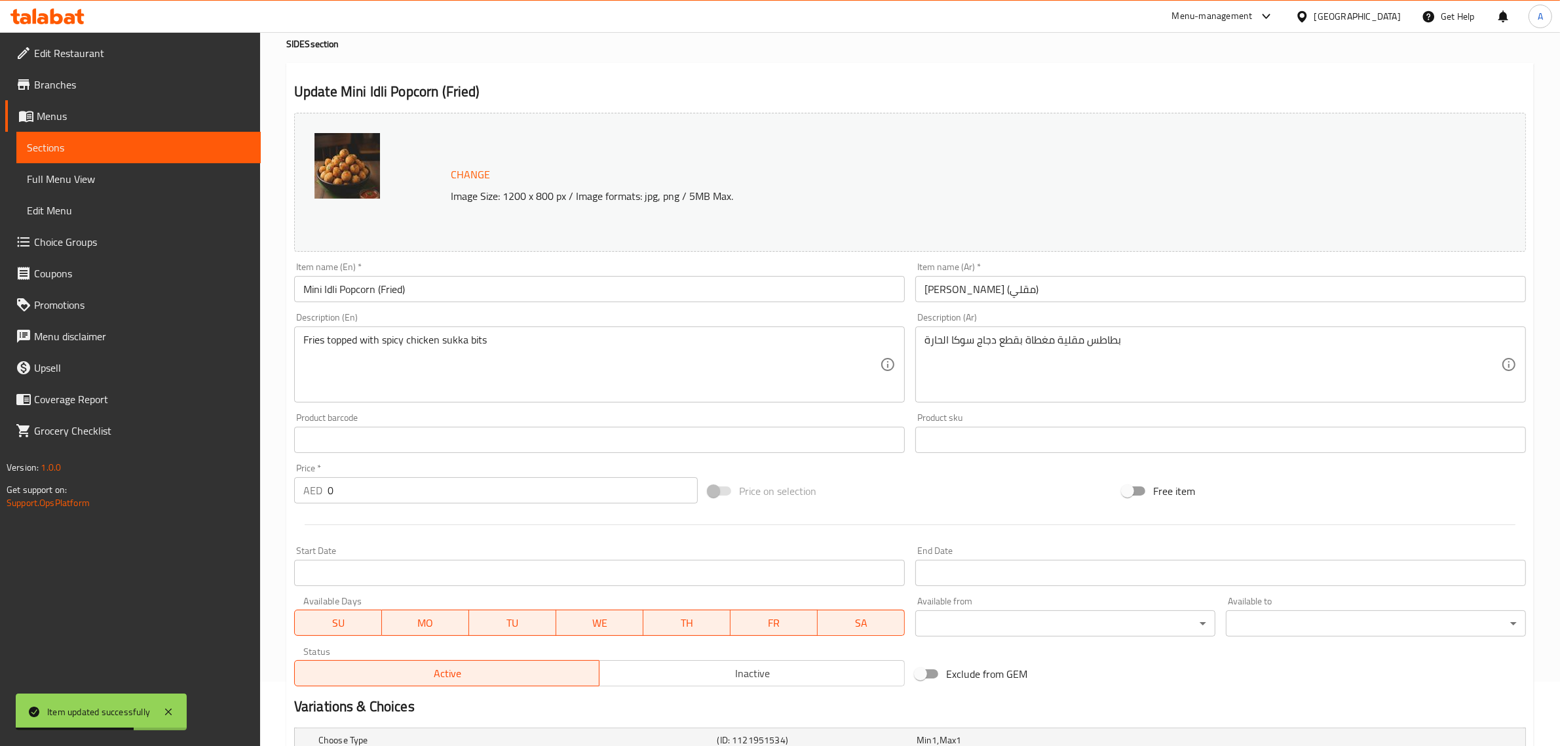
scroll to position [0, 0]
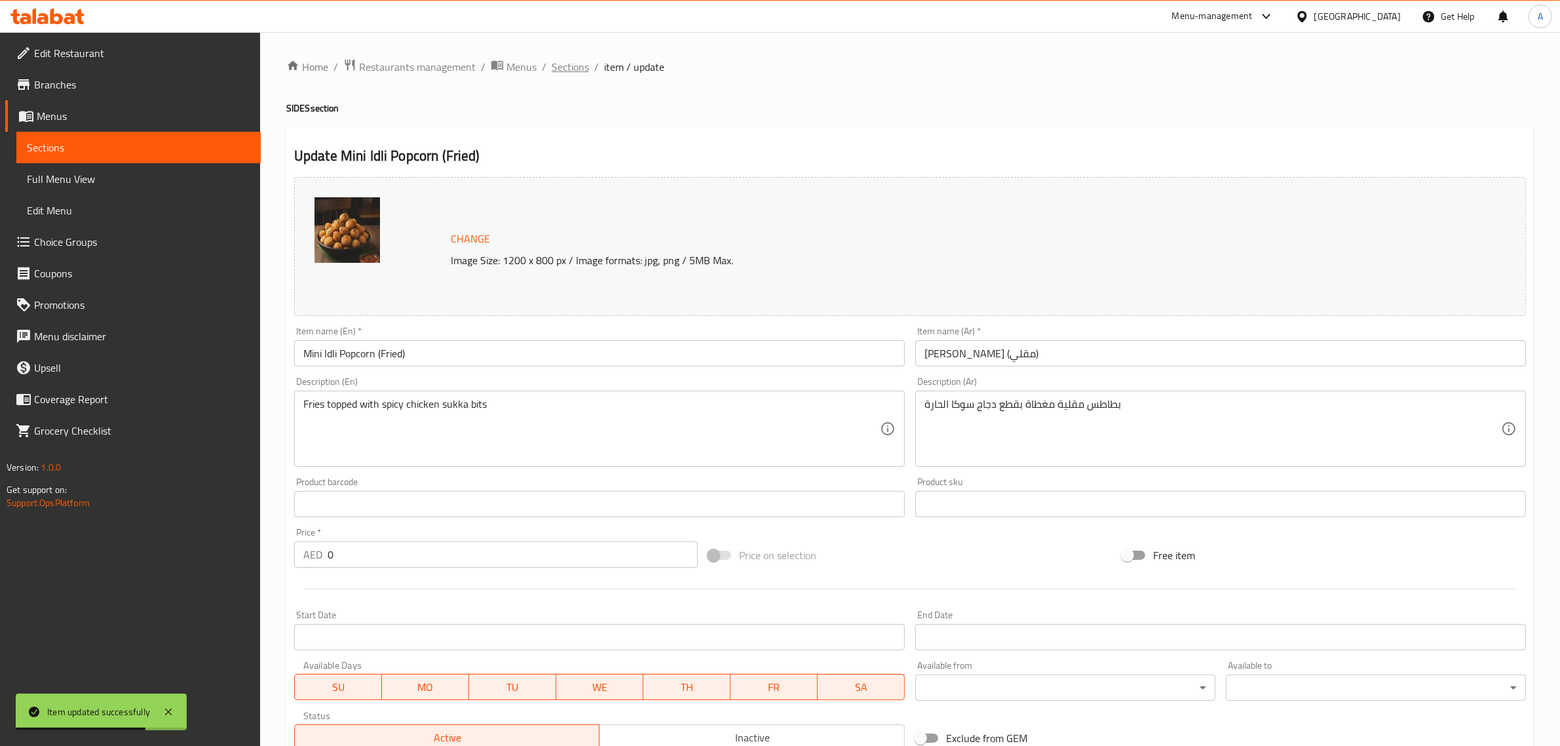
click at [575, 59] on span "Sections" at bounding box center [570, 67] width 37 height 16
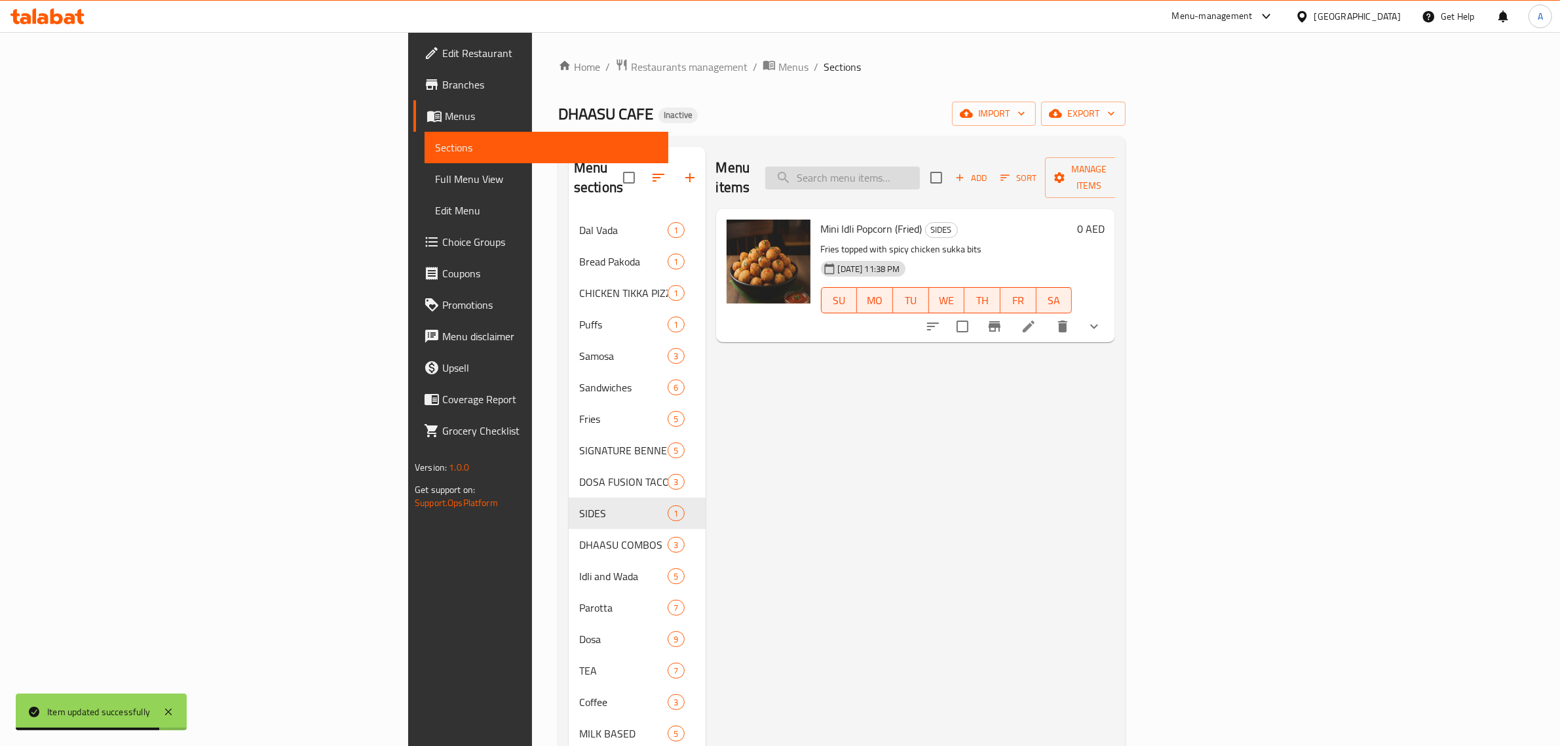
click at [920, 177] on input "search" at bounding box center [842, 177] width 155 height 23
paste input "Nutella Dosa"
click at [1035, 152] on div "Menu items Nutella Dosa Add Sort Manage items" at bounding box center [916, 178] width 400 height 62
click at [920, 178] on input "Nutella Dosa" at bounding box center [842, 177] width 155 height 23
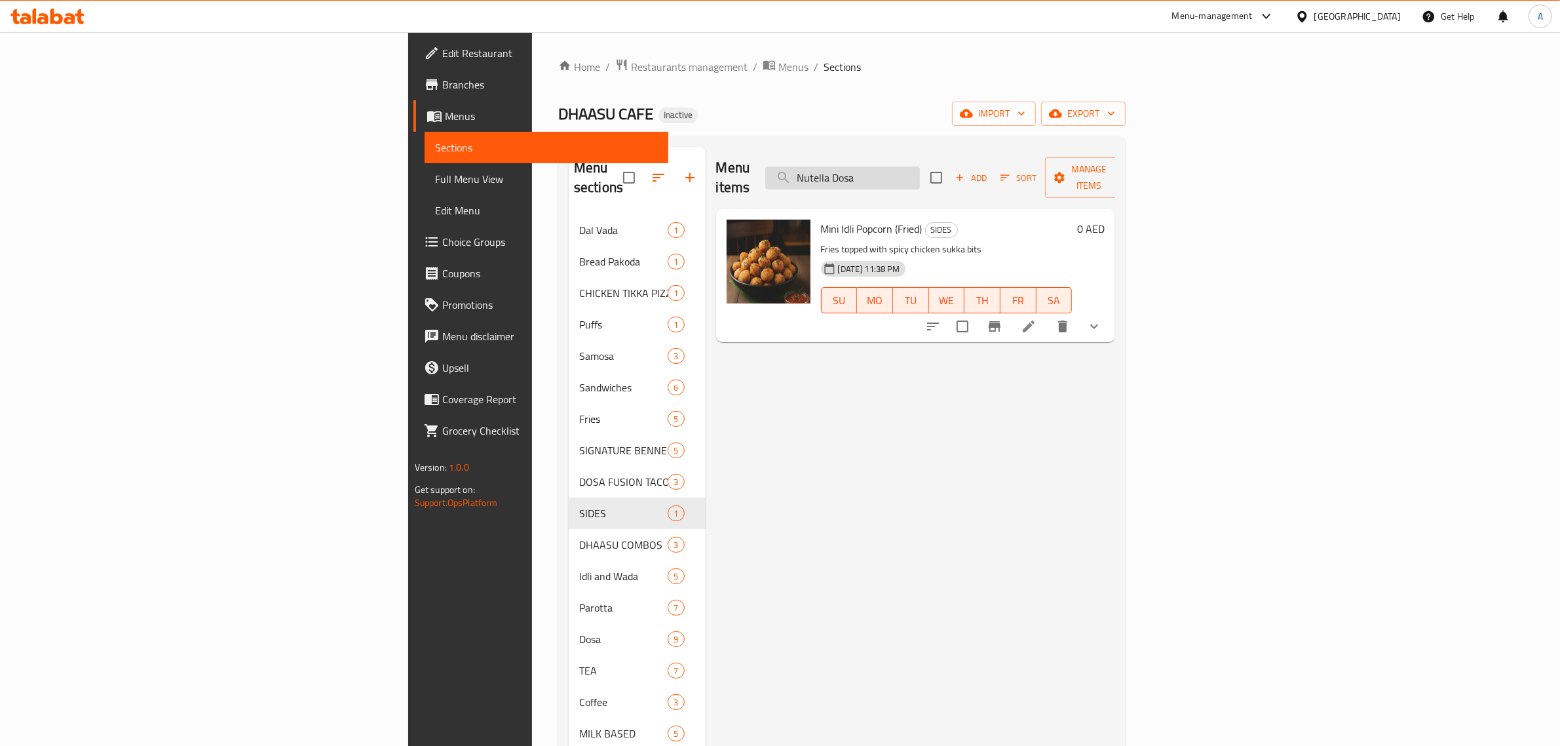
click at [920, 178] on input "Nutella Dosa" at bounding box center [842, 177] width 155 height 23
paste input "Oman Chips"
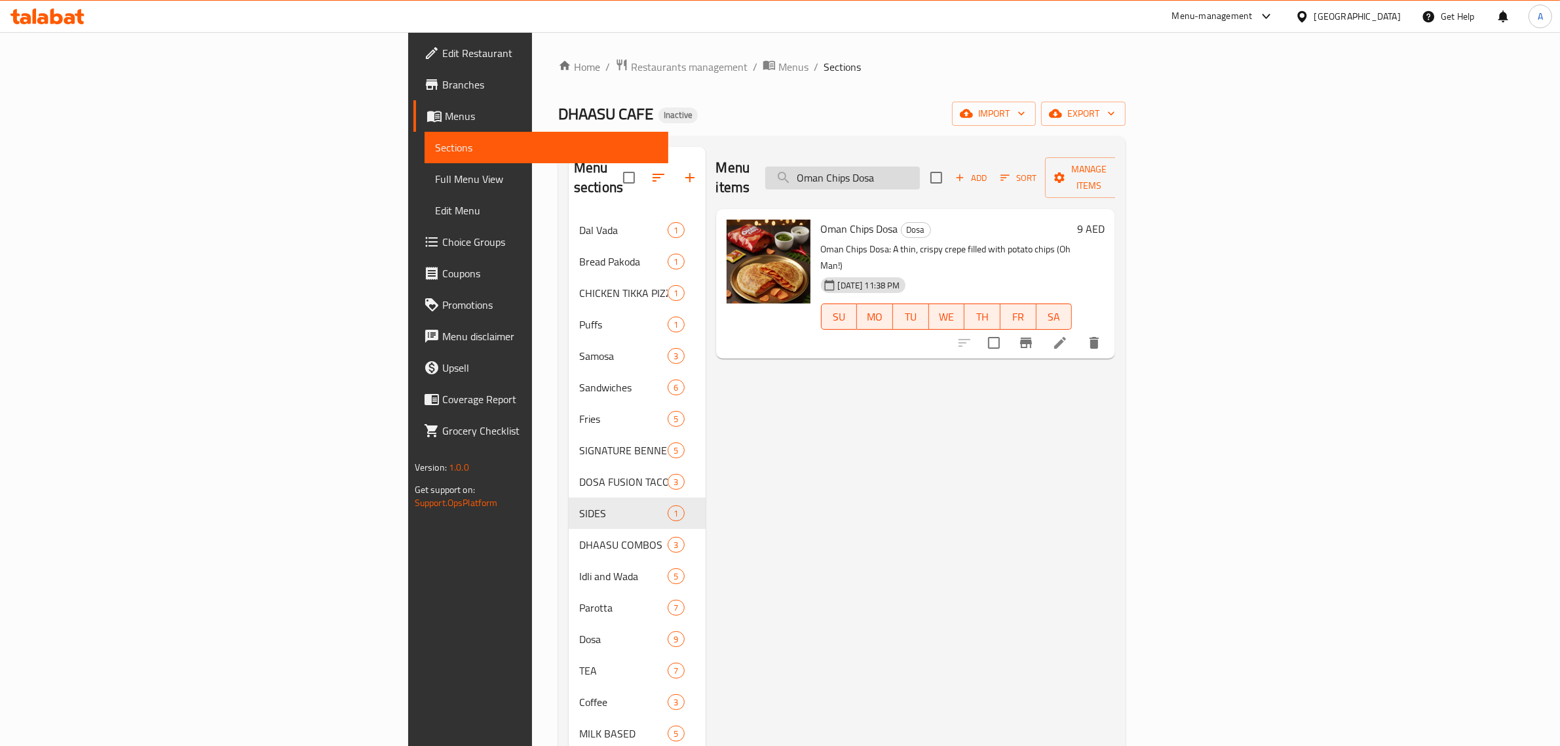
click at [920, 170] on input "Oman Chips Dosa" at bounding box center [842, 177] width 155 height 23
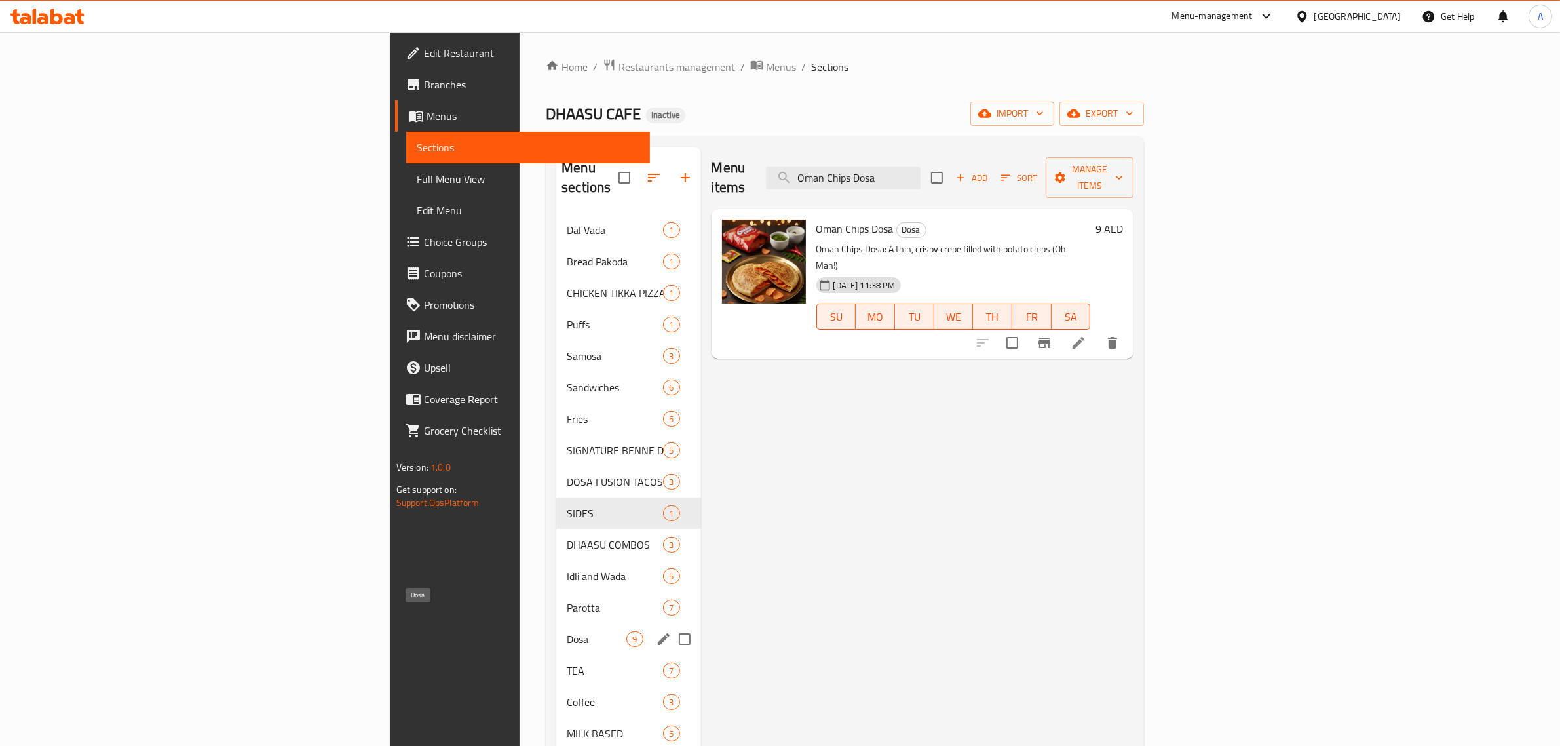
click at [567, 631] on span "Dosa" at bounding box center [597, 639] width 60 height 16
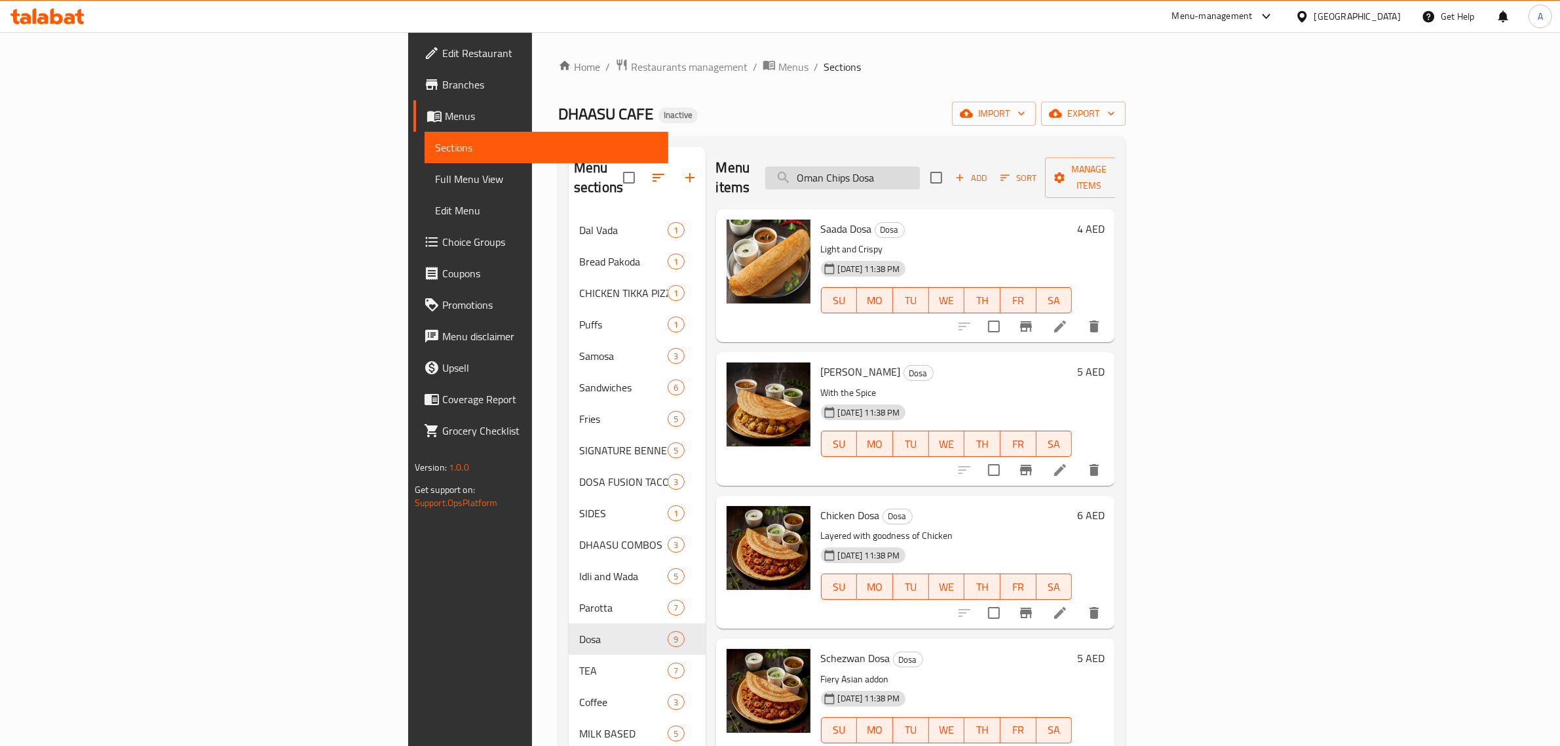
click at [920, 166] on input "Oman Chips Dosa" at bounding box center [842, 177] width 155 height 23
paste input "Chocolate Milkshake"
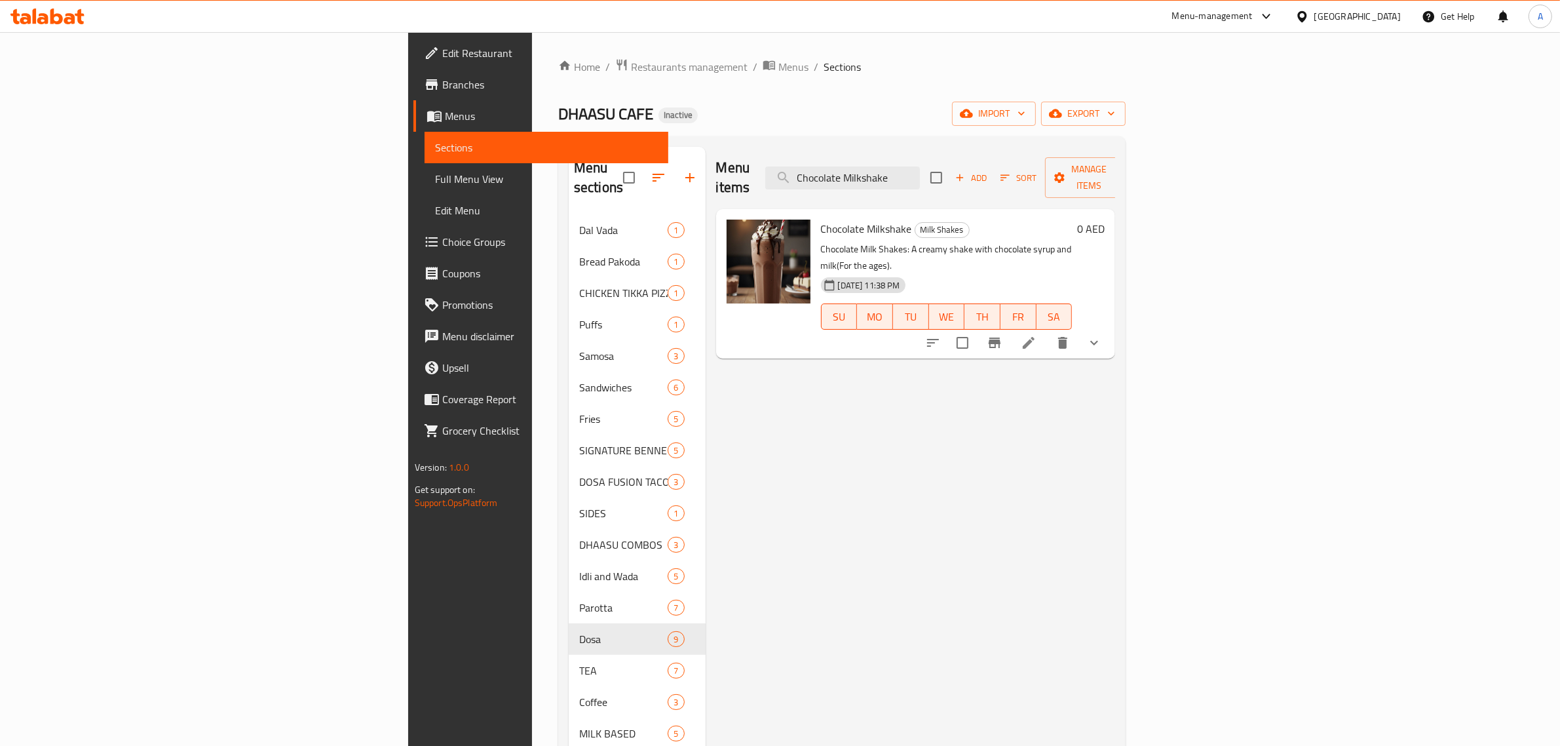
type input "Chocolate Milkshake"
click at [1036, 335] on icon at bounding box center [1029, 343] width 16 height 16
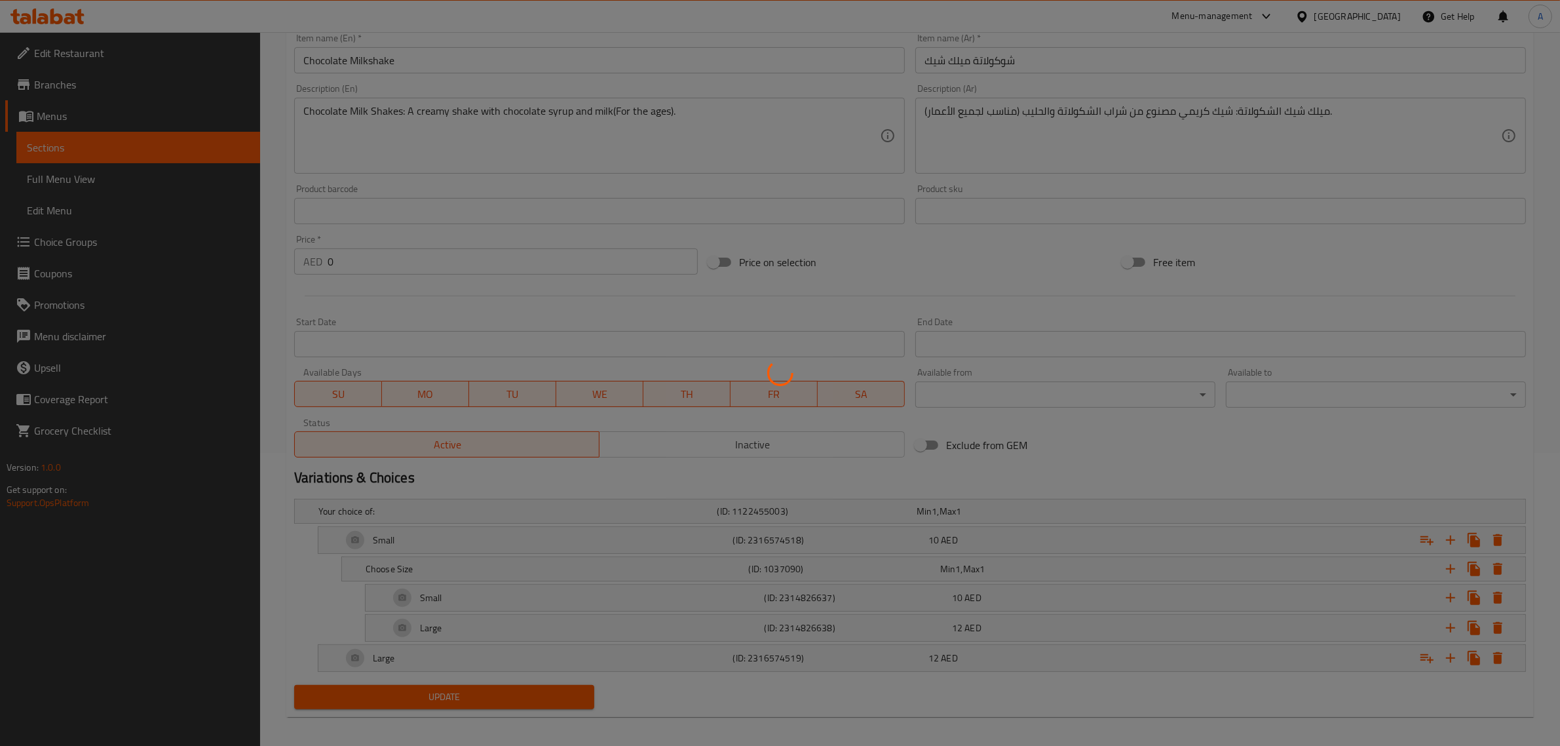
scroll to position [283, 0]
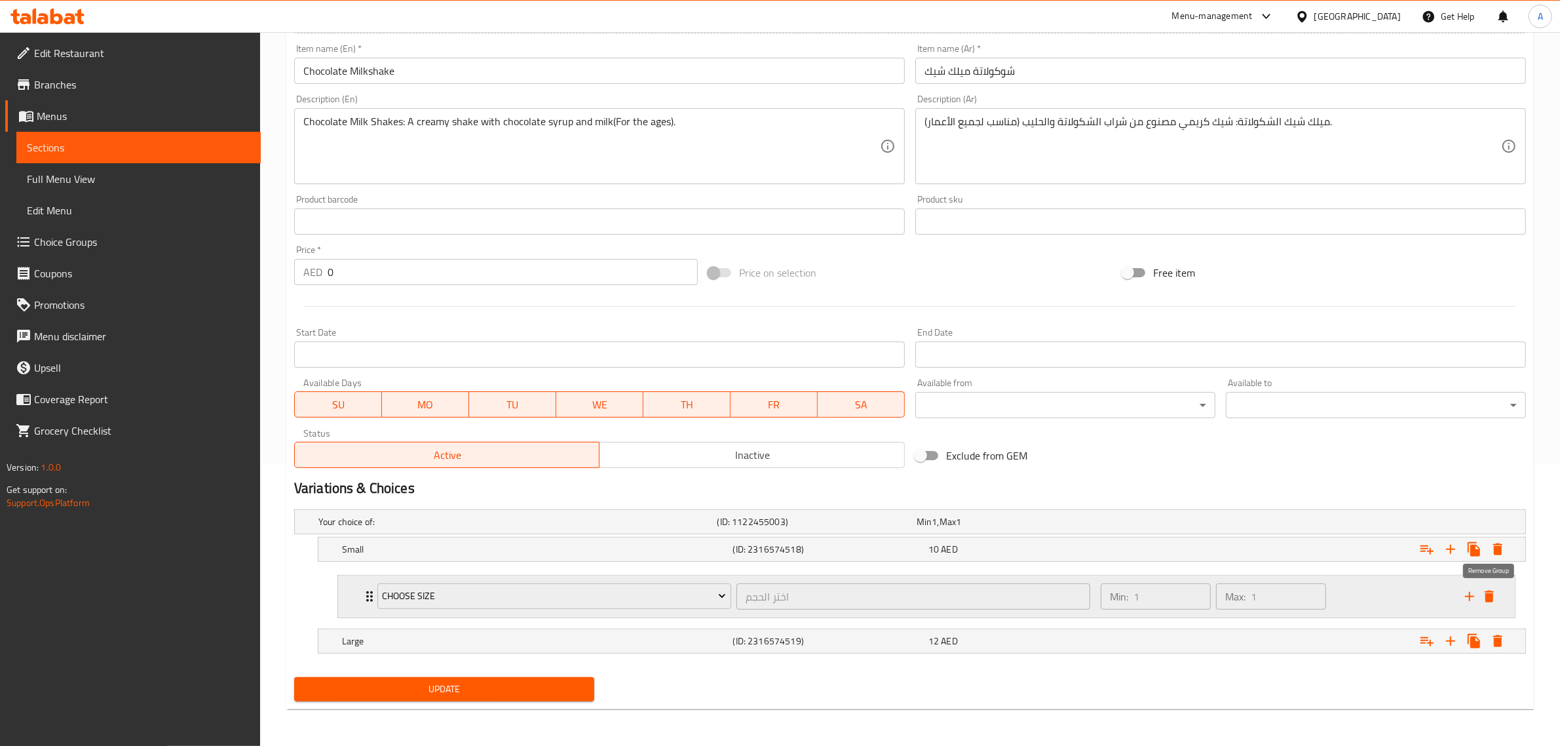
click at [1491, 590] on icon "delete" at bounding box center [1489, 596] width 16 height 16
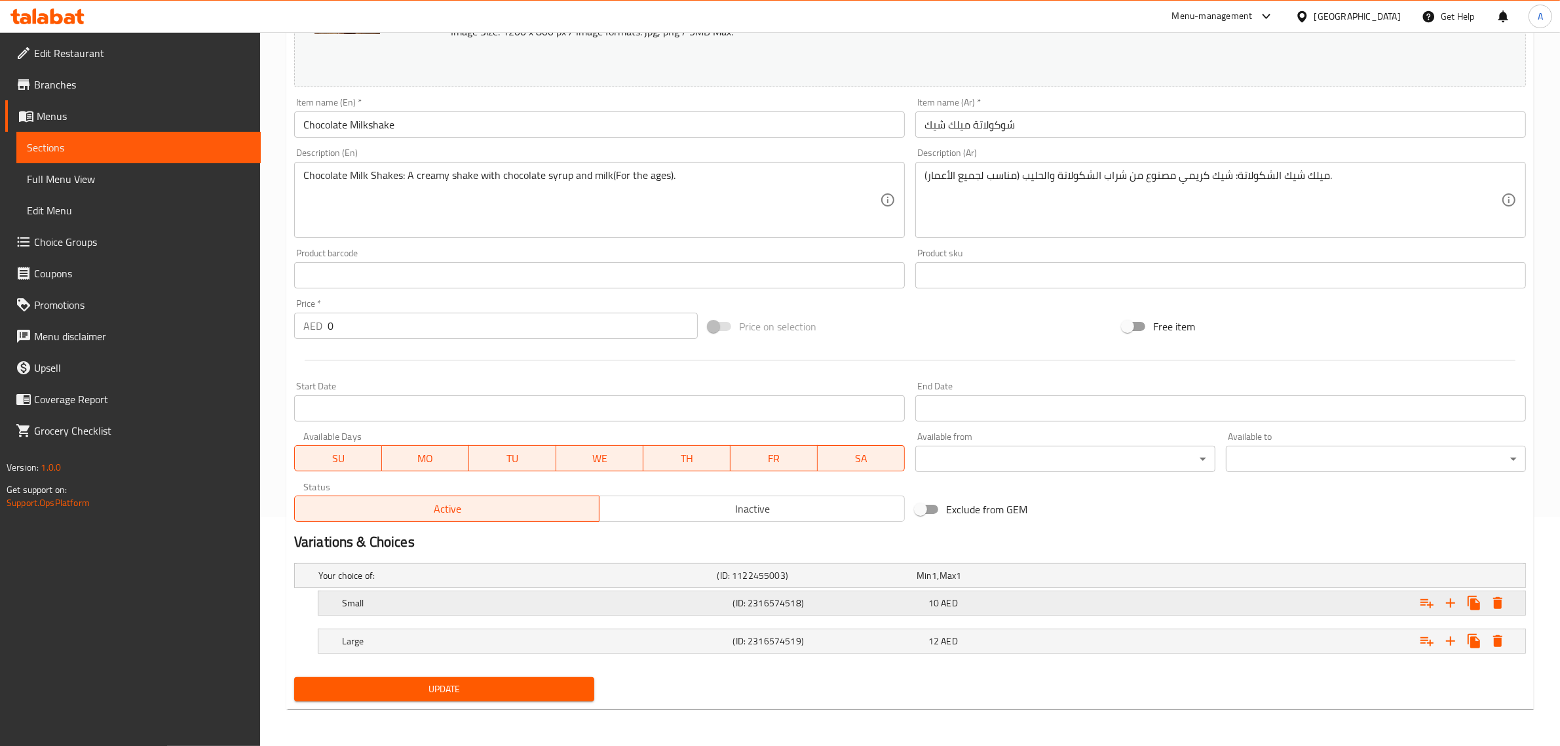
click at [988, 597] on div "10 AED" at bounding box center [1023, 602] width 190 height 13
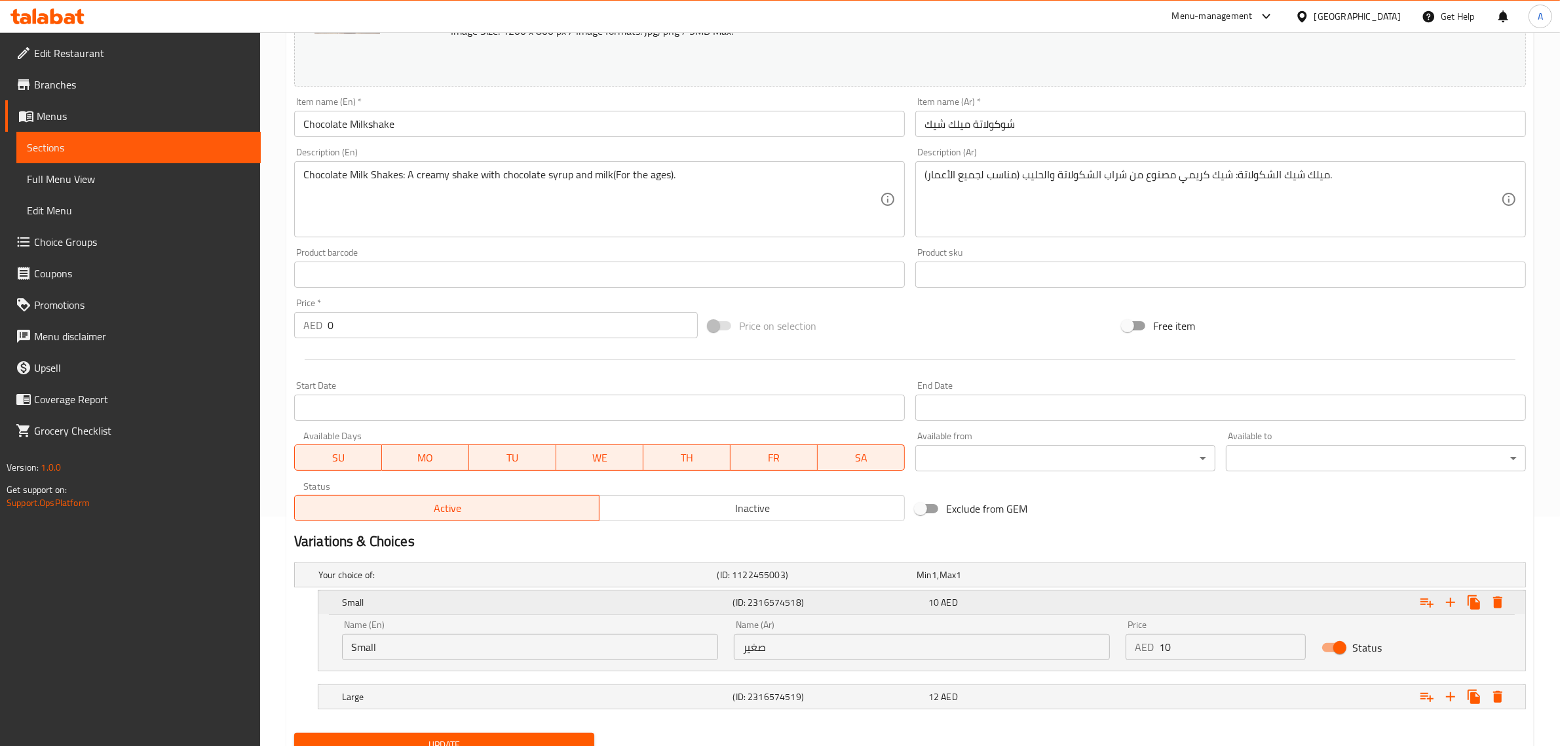
click at [991, 613] on div "Small (ID: 2316574518) 10 AED" at bounding box center [925, 602] width 1173 height 29
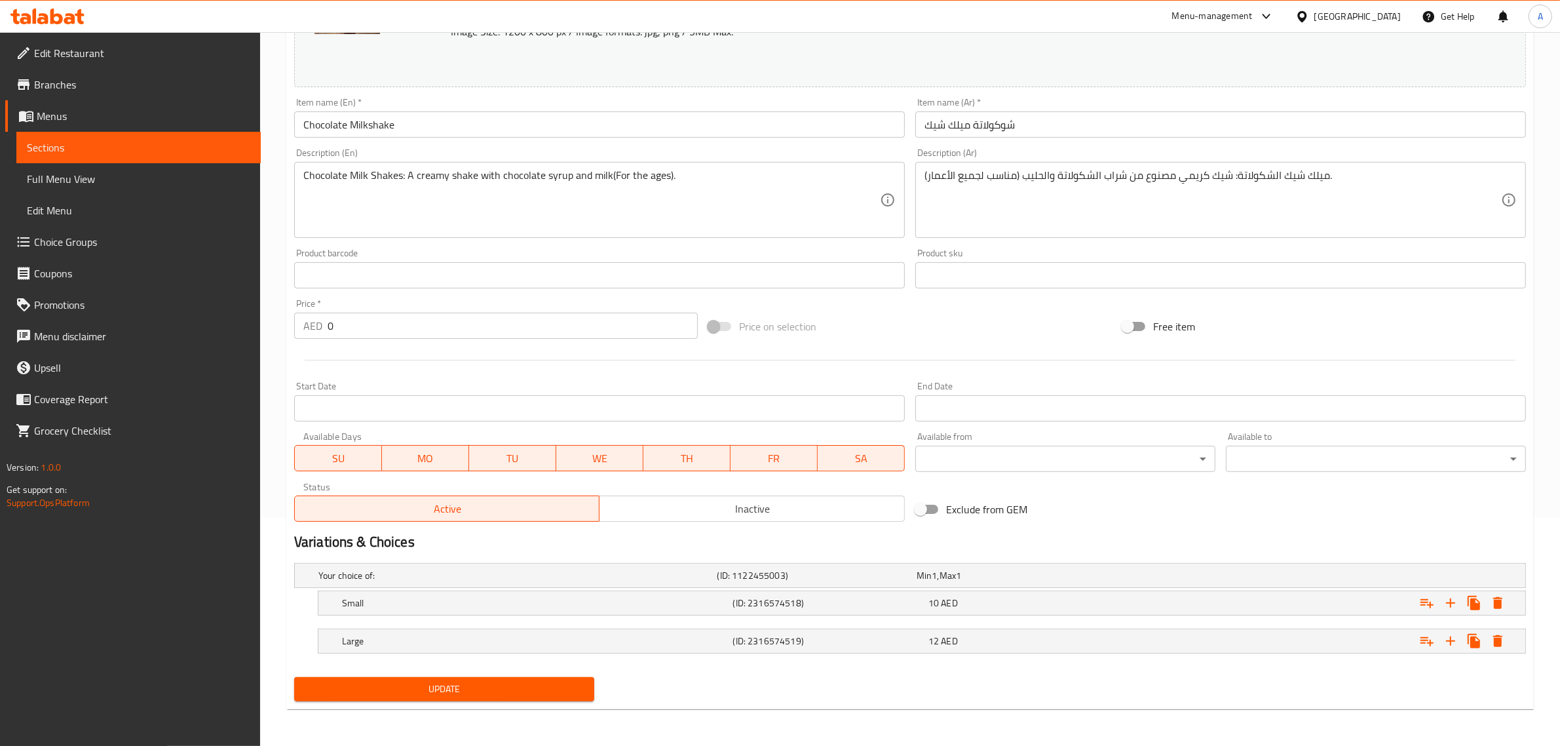
click at [516, 689] on span "Update" at bounding box center [444, 689] width 279 height 16
click at [425, 138] on div "Item name (En)   * Chocolate Milkshake Item name (En) *" at bounding box center [599, 117] width 621 height 50
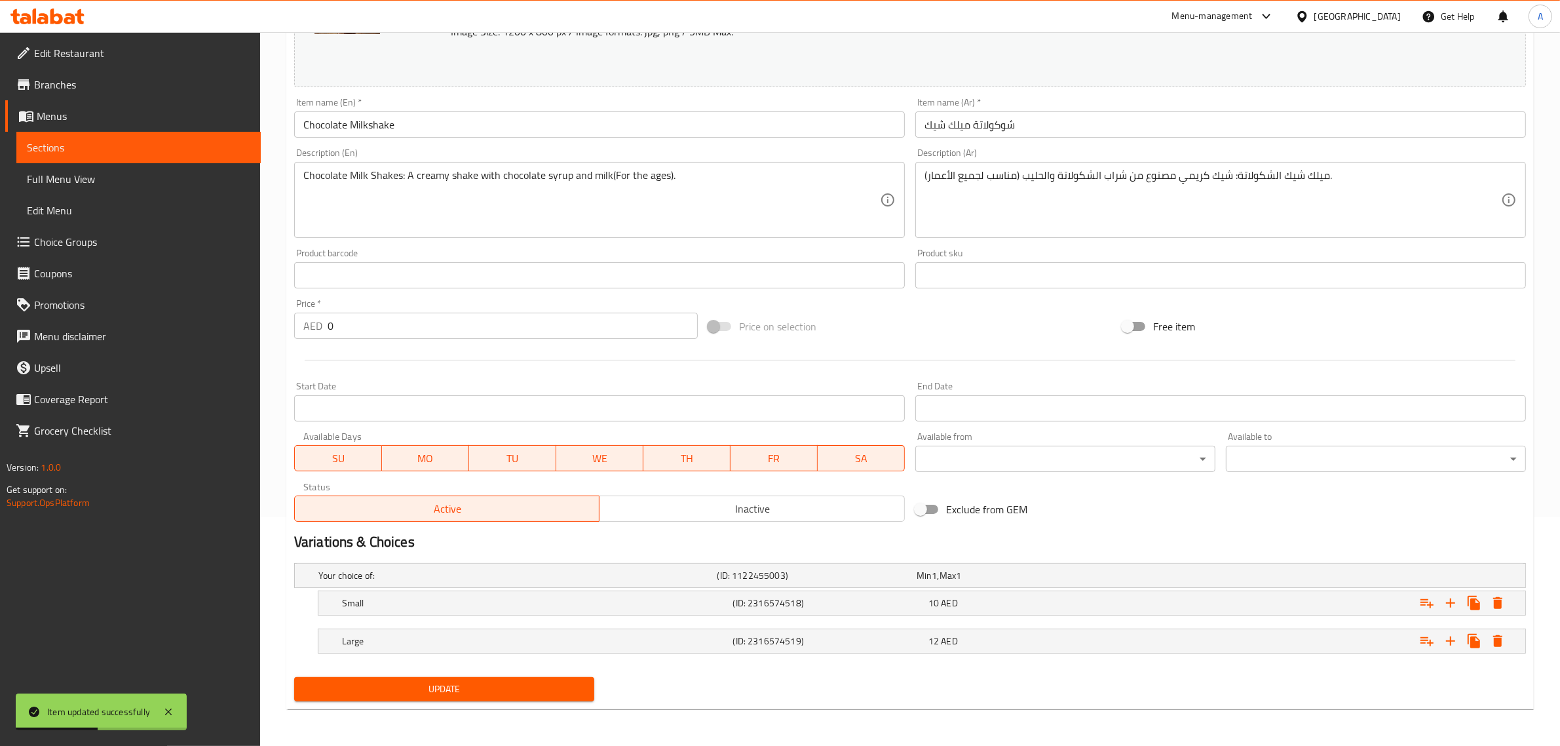
click at [456, 110] on div "Item name (En)   * Chocolate Milkshake Item name (En) *" at bounding box center [599, 118] width 611 height 40
click at [456, 109] on div "Item name (En)   * Chocolate Milkshake Item name (En) *" at bounding box center [599, 118] width 611 height 40
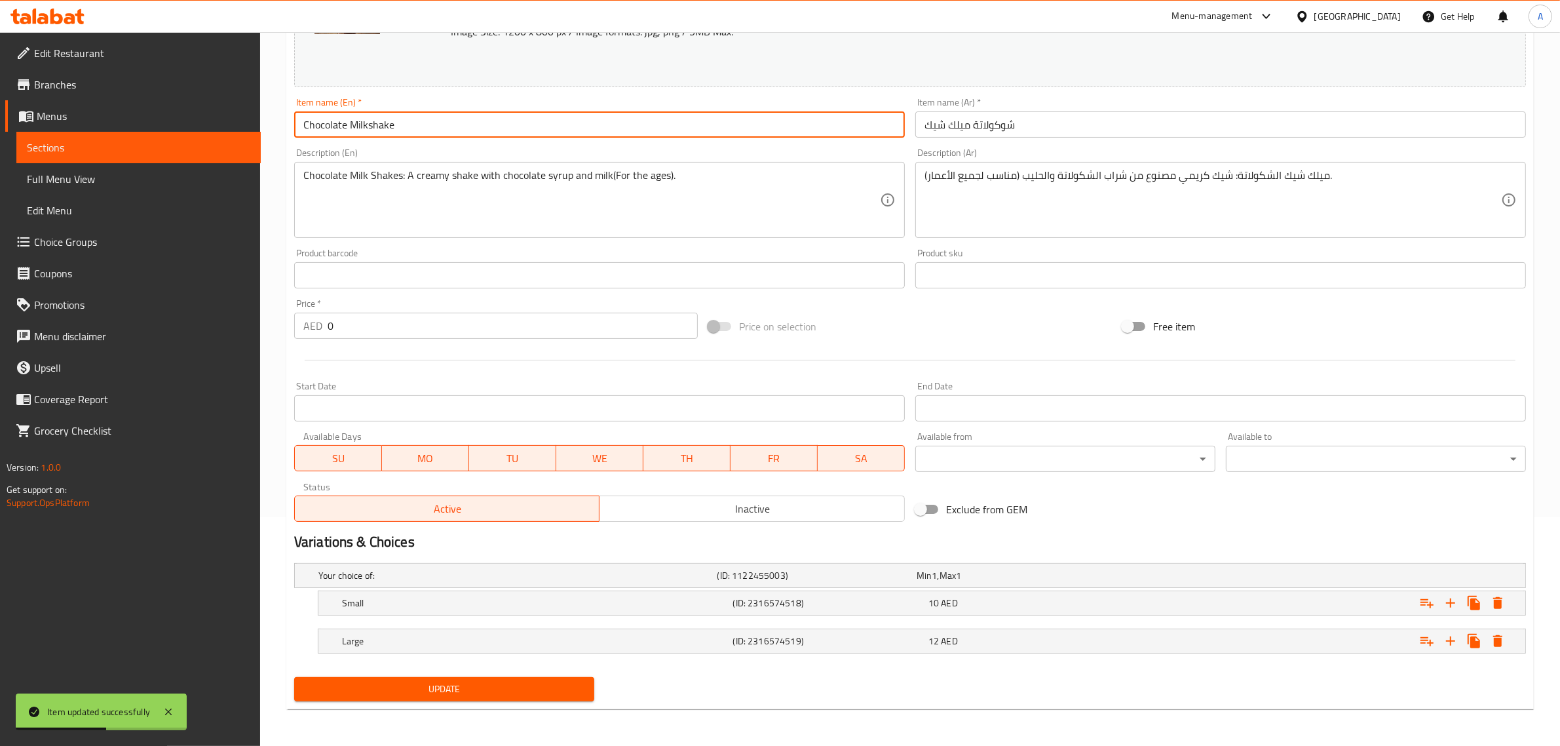
click at [440, 123] on input "Chocolate Milkshake" at bounding box center [599, 124] width 611 height 26
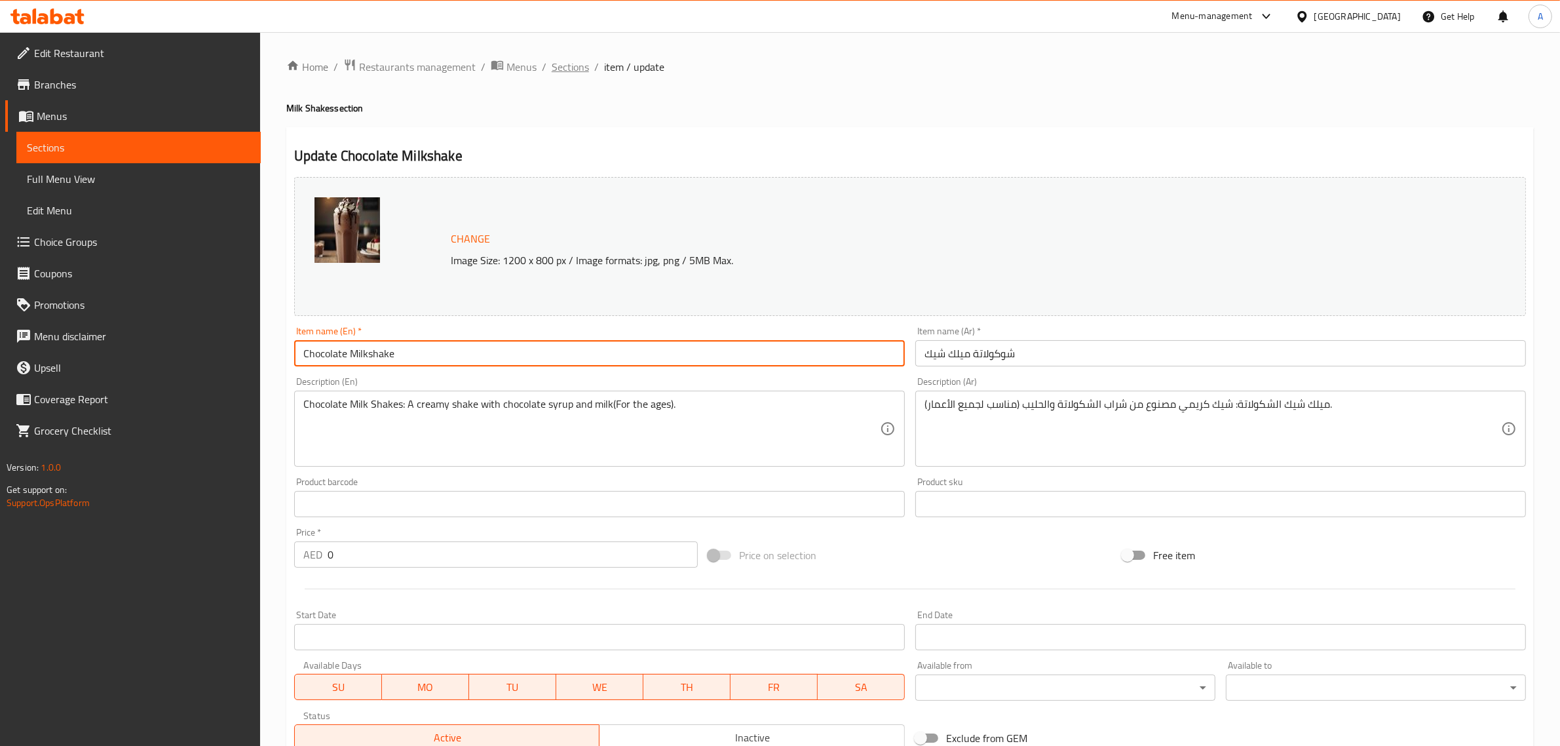
click at [572, 72] on span "Sections" at bounding box center [570, 67] width 37 height 16
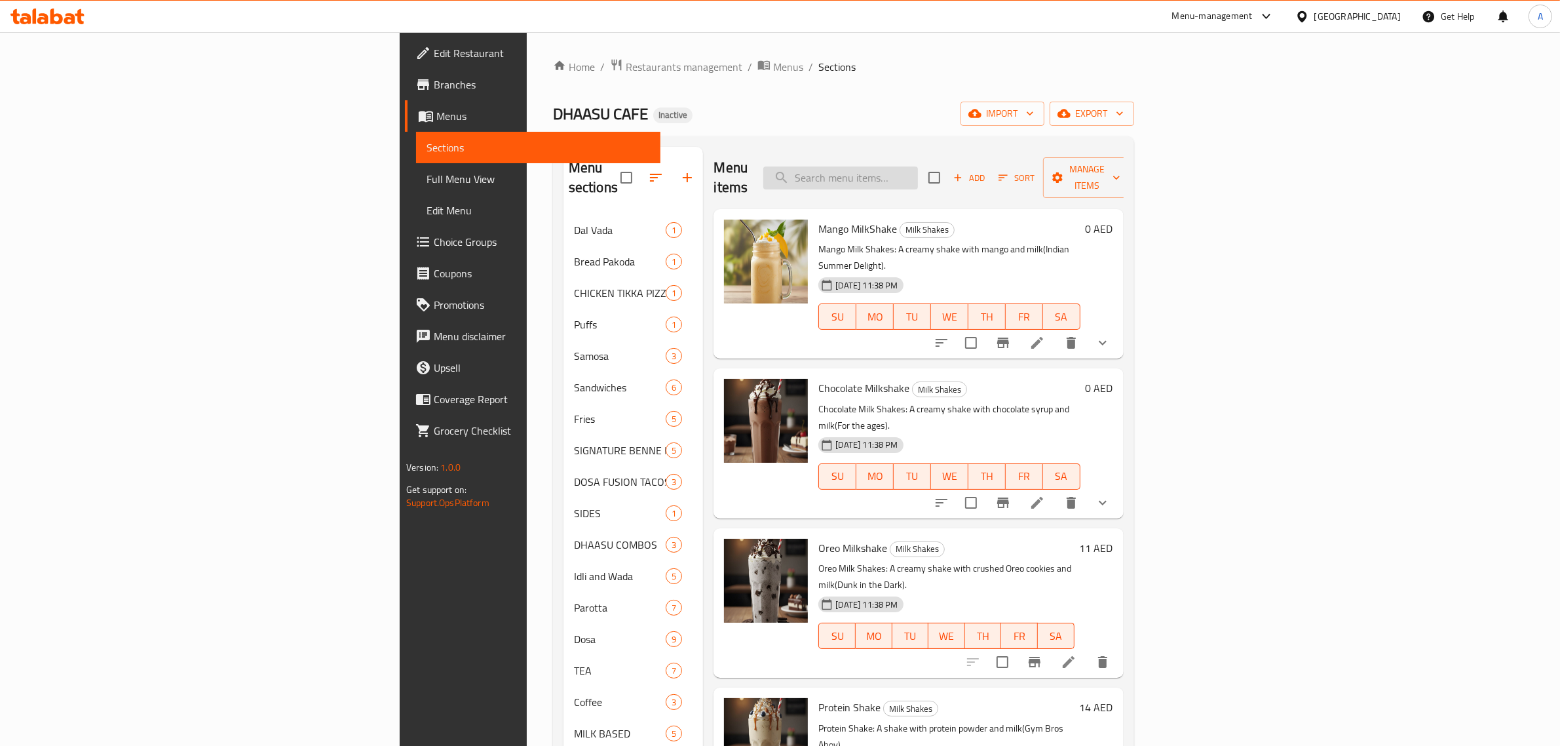
click at [918, 167] on input "search" at bounding box center [840, 177] width 155 height 23
paste input "Dal Vada"
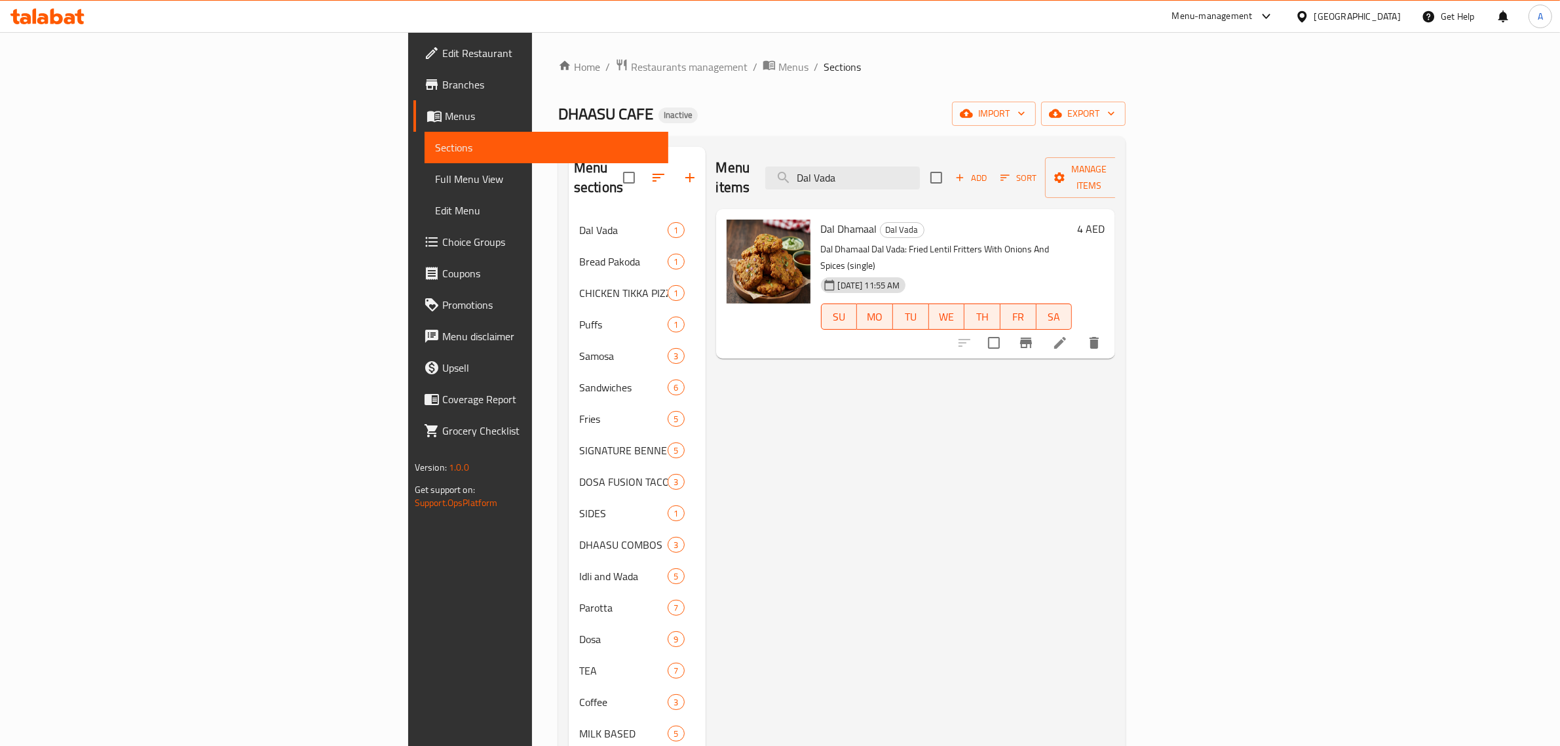
click at [822, 219] on h6 "Dal Dhamaal Dal Vada" at bounding box center [947, 228] width 252 height 18
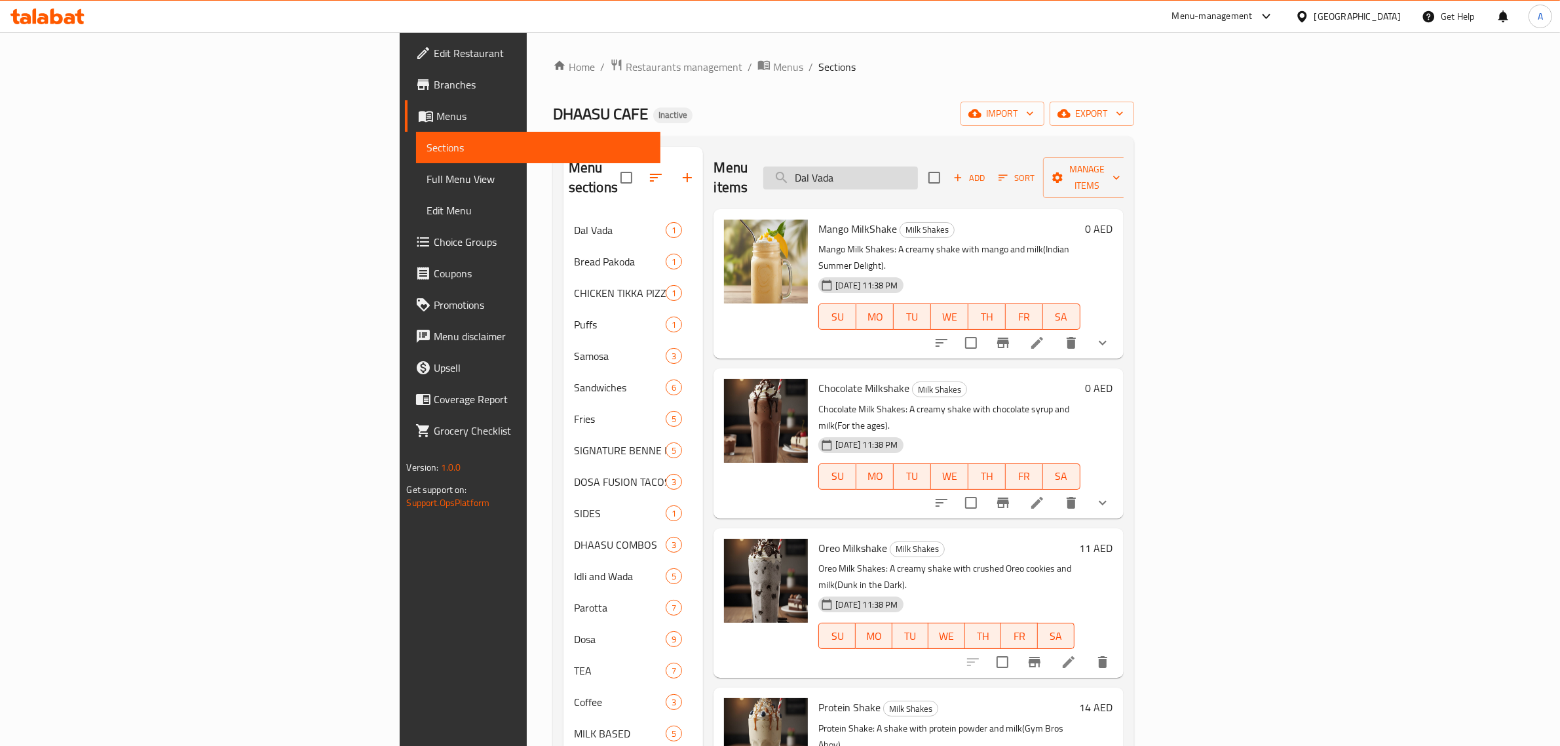
click at [918, 166] on input "Dal Vada" at bounding box center [840, 177] width 155 height 23
paste input "Bread pakoda"
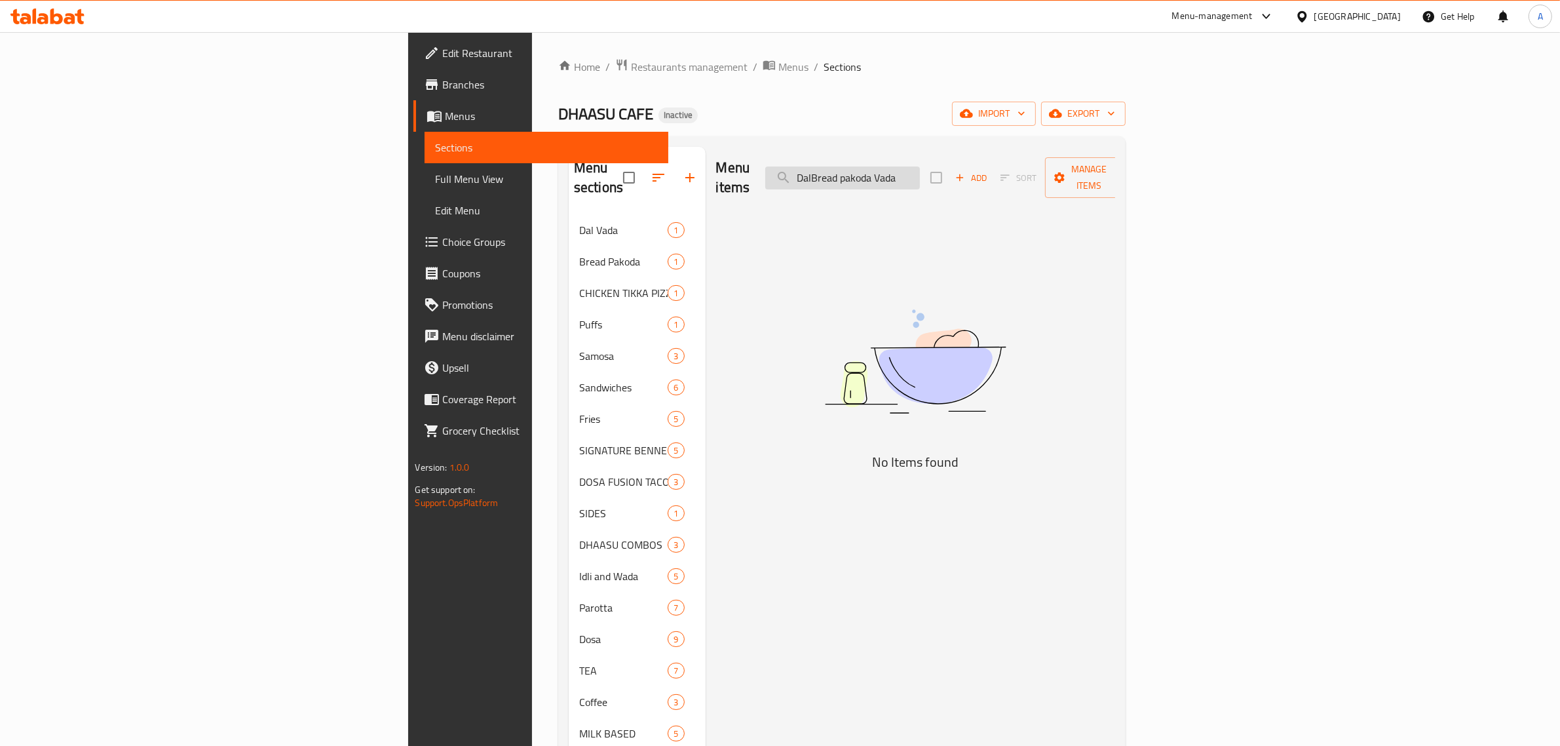
click at [920, 166] on input "DalBread pakoda Vada" at bounding box center [842, 177] width 155 height 23
paste input "Bread pako"
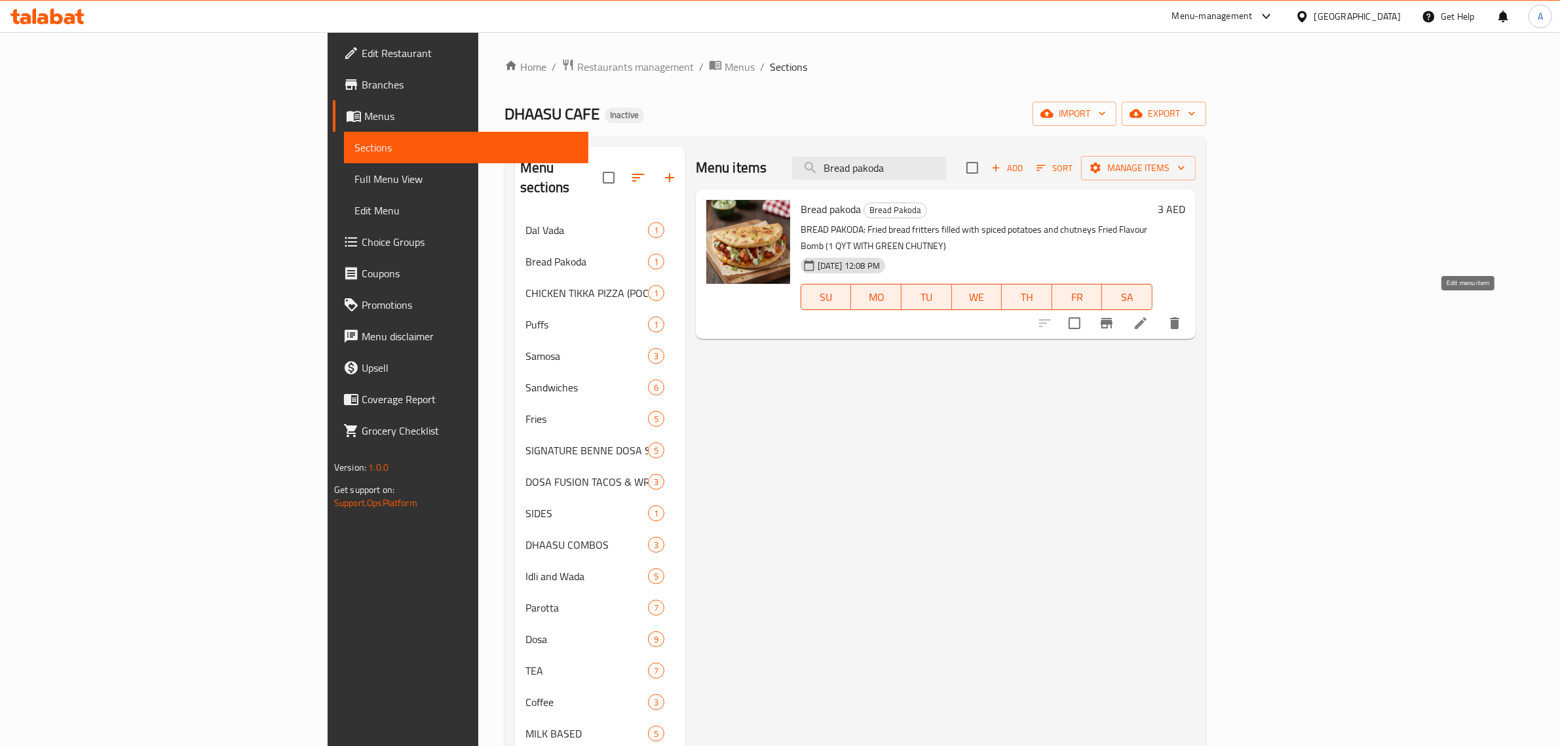
type input "Bread pakoda"
click at [1148, 315] on icon at bounding box center [1141, 323] width 16 height 16
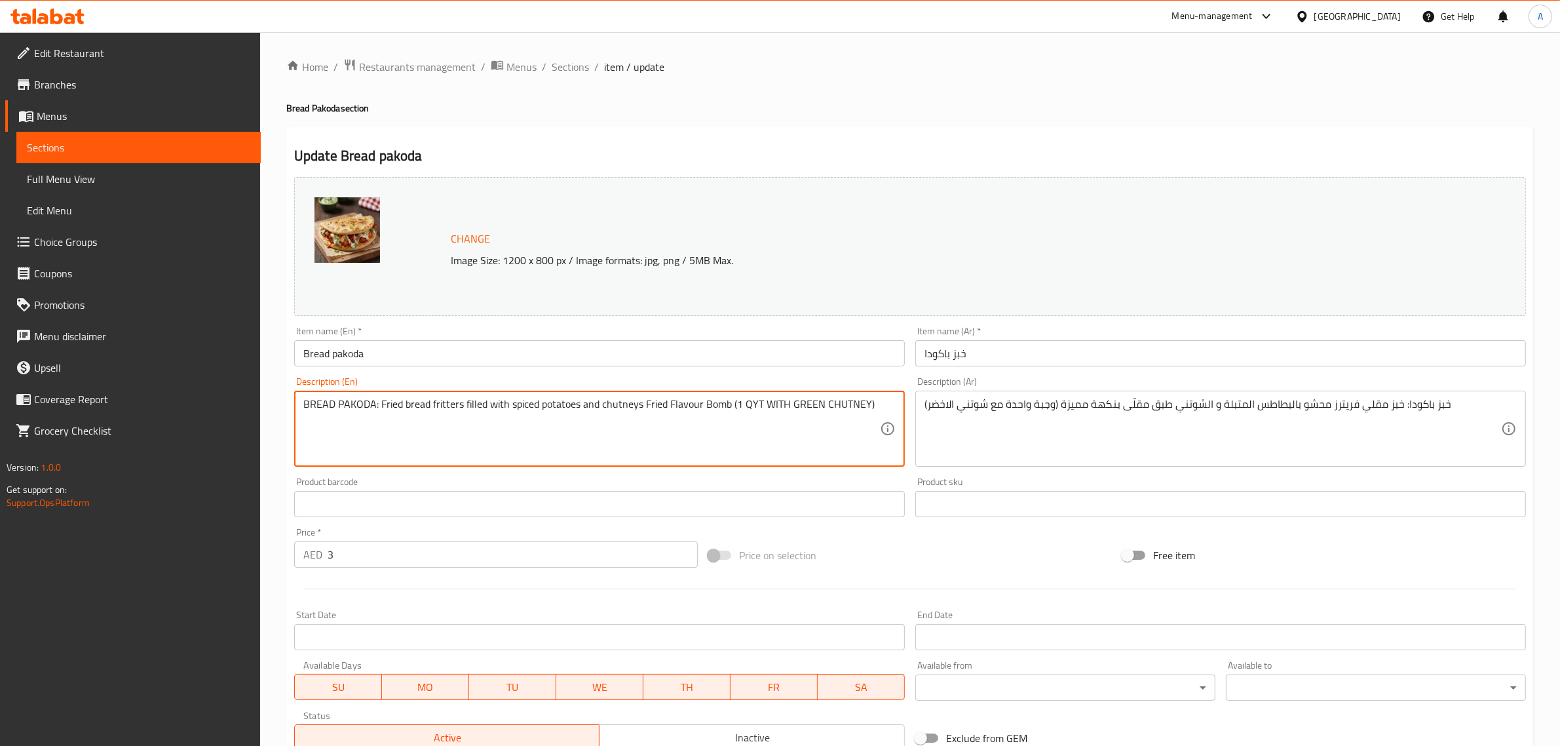
drag, startPoint x: 375, startPoint y: 404, endPoint x: 210, endPoint y: 391, distance: 165.6
drag, startPoint x: 306, startPoint y: 408, endPoint x: 280, endPoint y: 400, distance: 26.5
click at [280, 400] on div "Home / Restaurants management / Menus / Sections / item / update Bread Pakoda s…" at bounding box center [910, 488] width 1300 height 913
type textarea "Fried bread fritters filled with spiced potatoes and chutneys Fried Flavour Bom…"
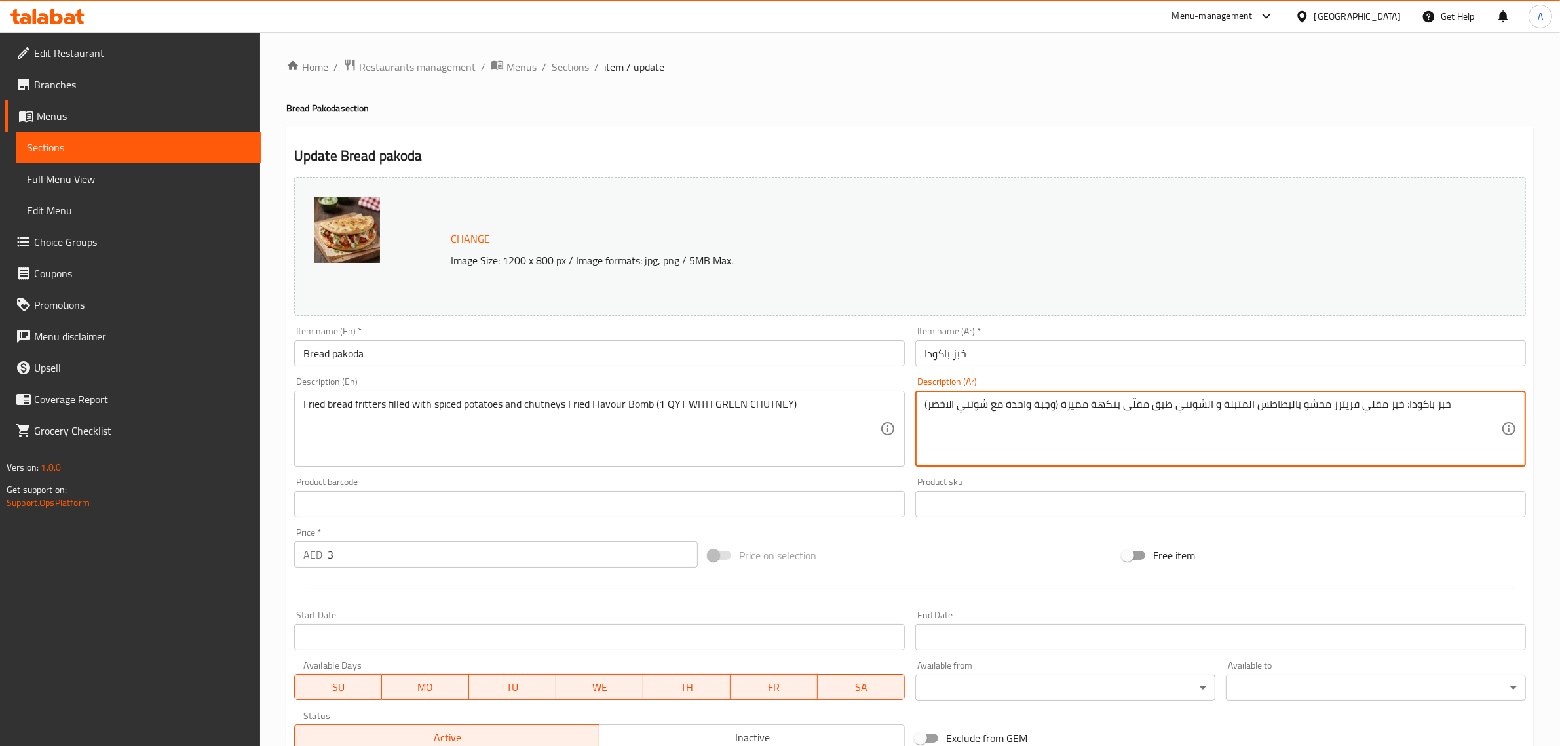
drag, startPoint x: 1400, startPoint y: 406, endPoint x: 1458, endPoint y: 421, distance: 60.1
click at [1043, 408] on textarea "خبز مقلي فريترز محشو بالبطاطس المتبلة و الشوتني طبق مقلّى بنكهة مميزة (وجبة واح…" at bounding box center [1212, 429] width 577 height 62
click at [1139, 401] on textarea "خبز مقلي فريترز محشو بالبطاطس المتبلة و الشوتني طبق مقلّى بنكهة مميزة (واحدة مع…" at bounding box center [1212, 429] width 577 height 62
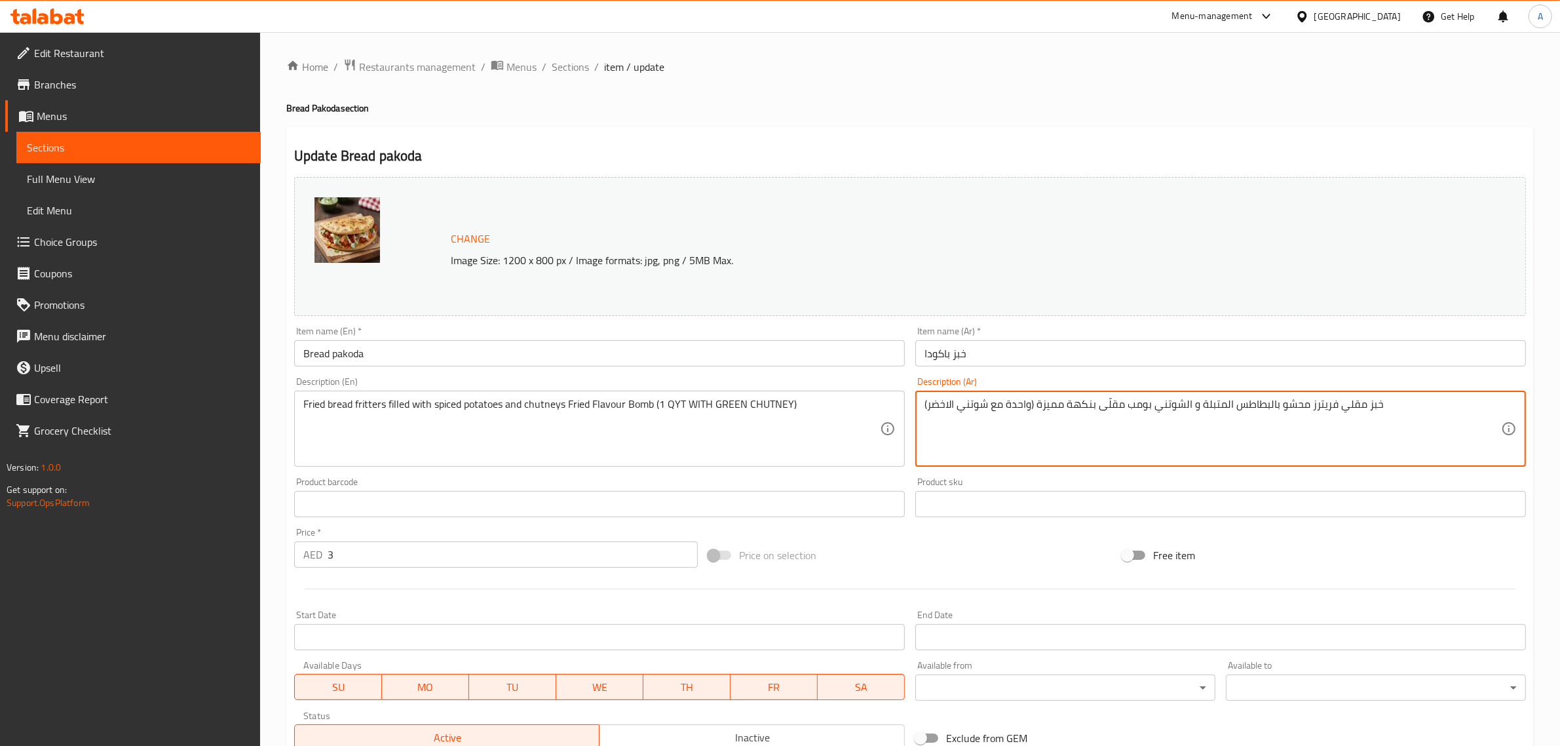
paste textarea "كهة"
click at [1133, 408] on textarea "خبز مقلي فريترز محشو بالبطاطس المتبلة و الشوتني بومب نكهة مقلّى بنكهة مميزة (وا…" at bounding box center [1212, 429] width 577 height 62
click at [398, 355] on input "Bread pakoda" at bounding box center [599, 353] width 611 height 26
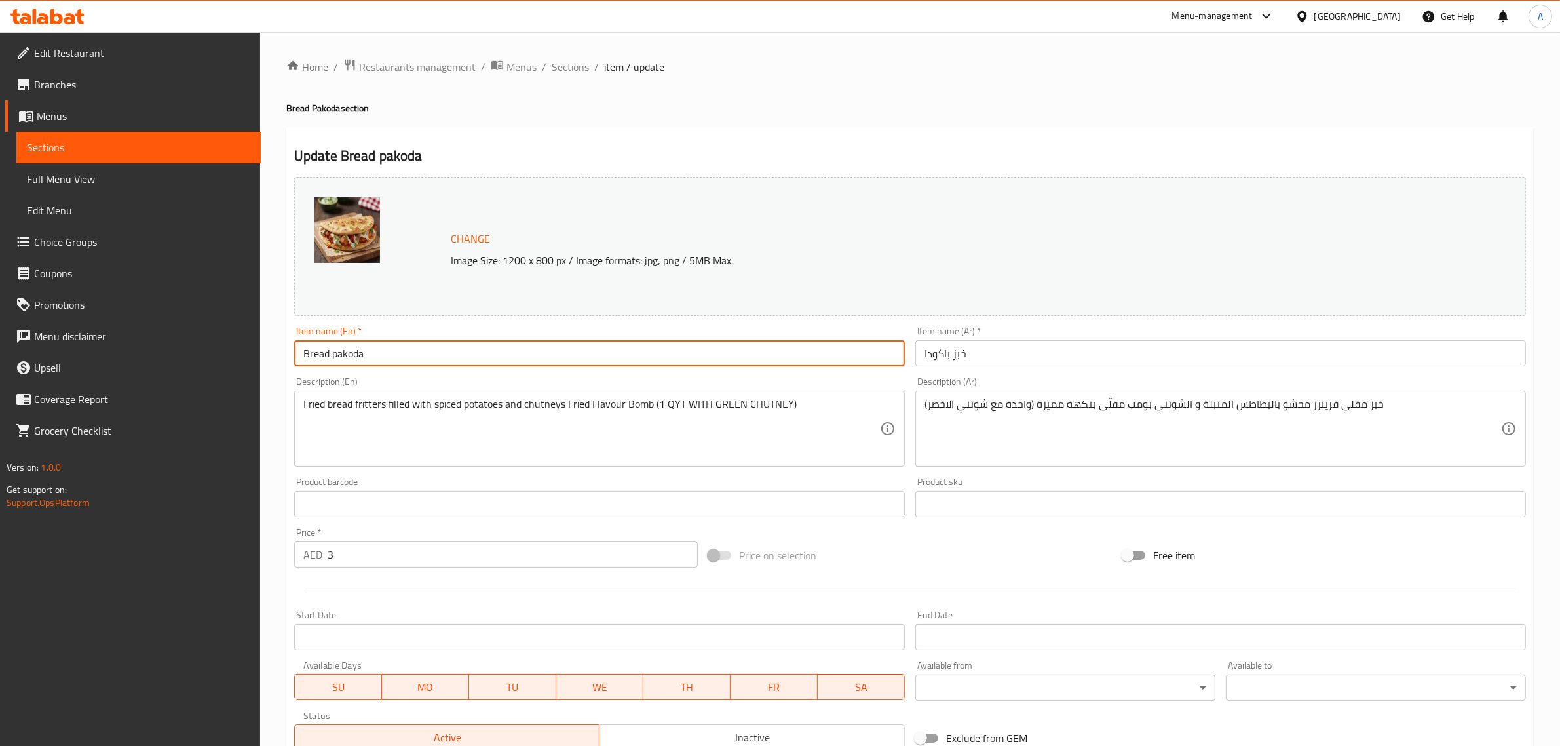
click at [398, 355] on input "Bread pakoda" at bounding box center [599, 353] width 611 height 26
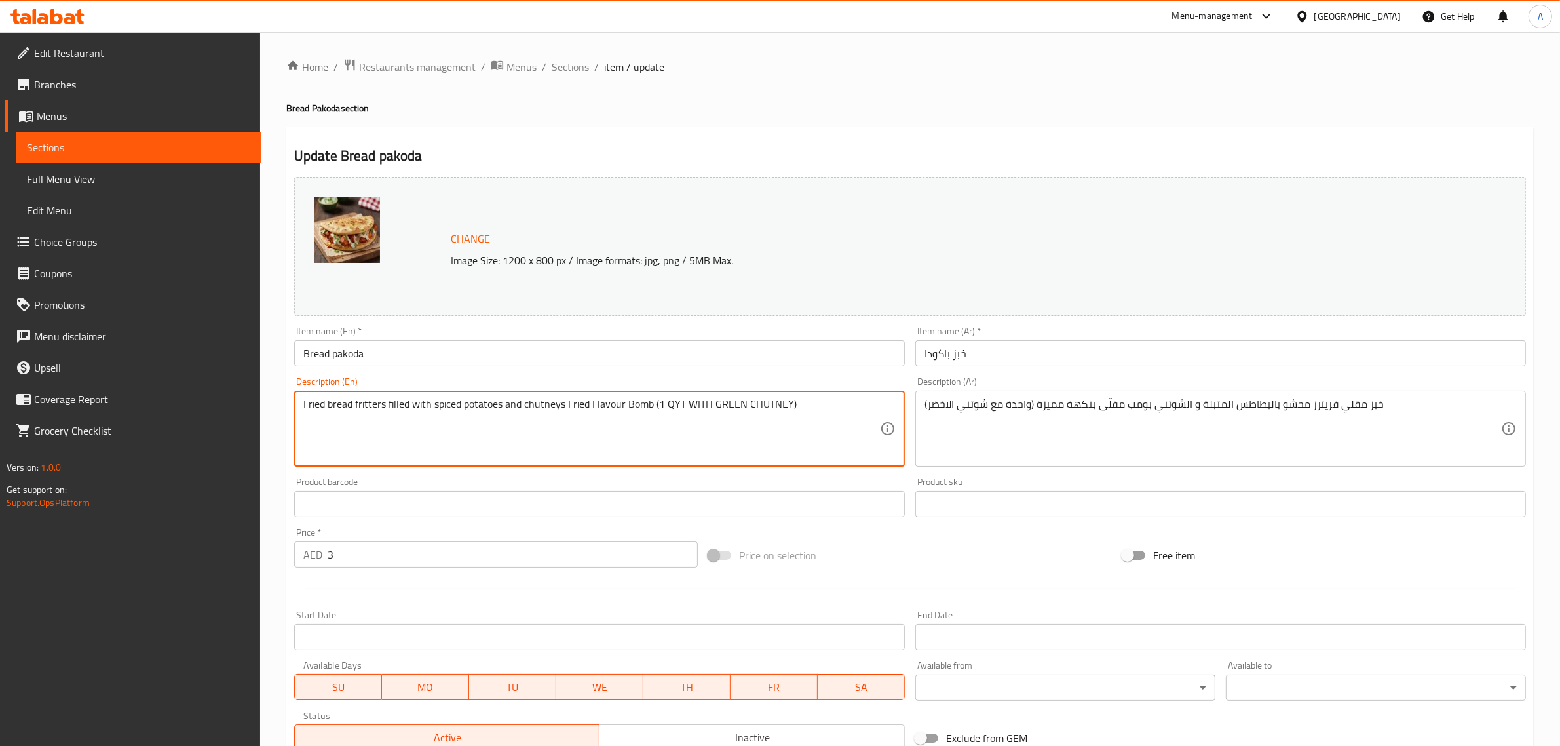
click at [444, 418] on textarea "Fried bread fritters filled with spiced potatoes and chutneys Fried Flavour Bom…" at bounding box center [591, 429] width 577 height 62
click at [921, 398] on div "خبز مقلي فريترز محشو بالبطاطس المتبلة و الشوتني بومب مقلّى بنكهة مميزة (واحدة م…" at bounding box center [1220, 428] width 611 height 76
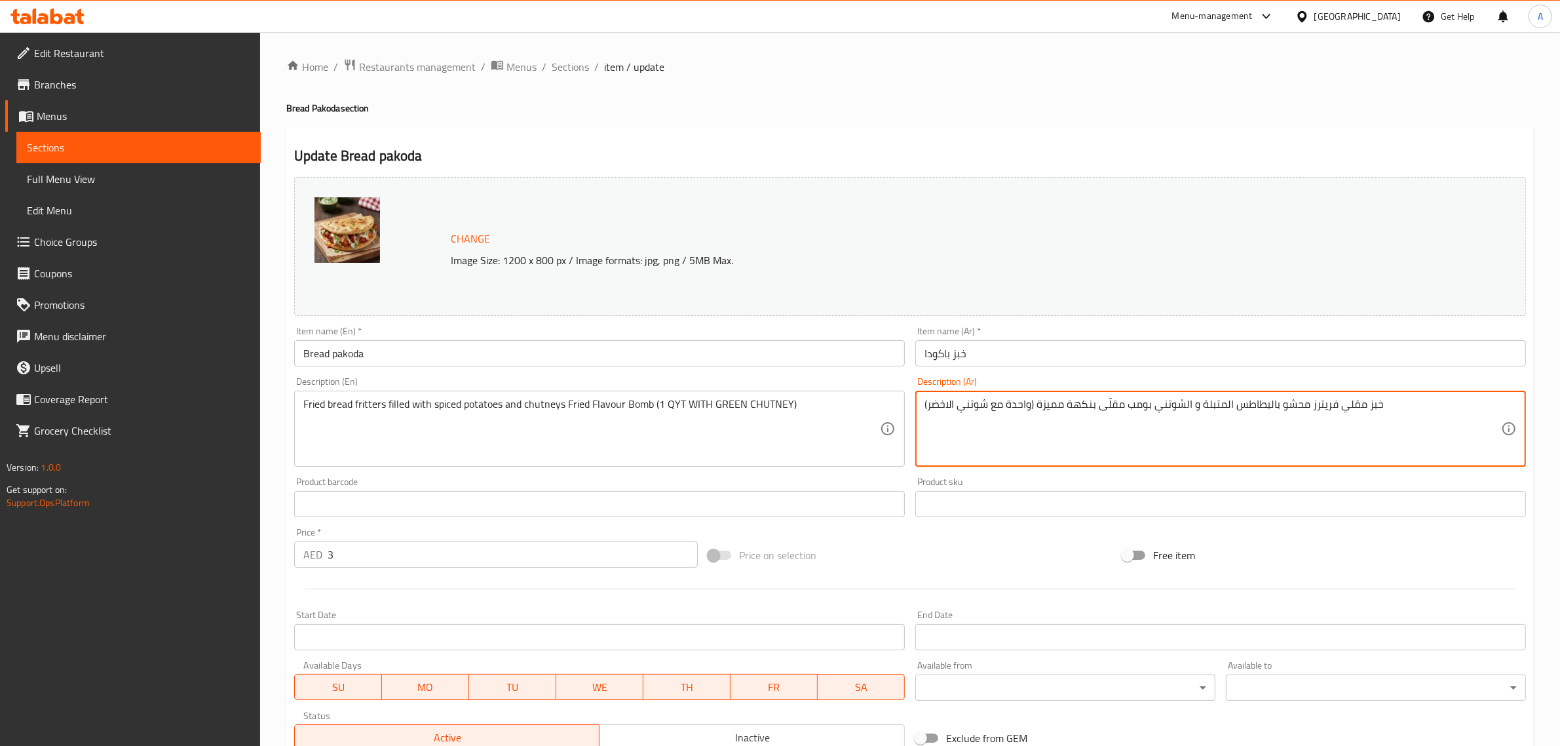
click at [924, 403] on textarea "خبز مقلي فريترز محشو بالبطاطس المتبلة و الشوتني بومب مقلّى بنكهة مميزة (واحدة م…" at bounding box center [1212, 429] width 577 height 62
paste textarea "فطائر"
click at [1325, 402] on textarea "فطائر خبز مقلي فريترز محشو بالبطاطس المتبلة و الشوتني بومب مقلّى بنكهة مميزة (و…" at bounding box center [1212, 429] width 577 height 62
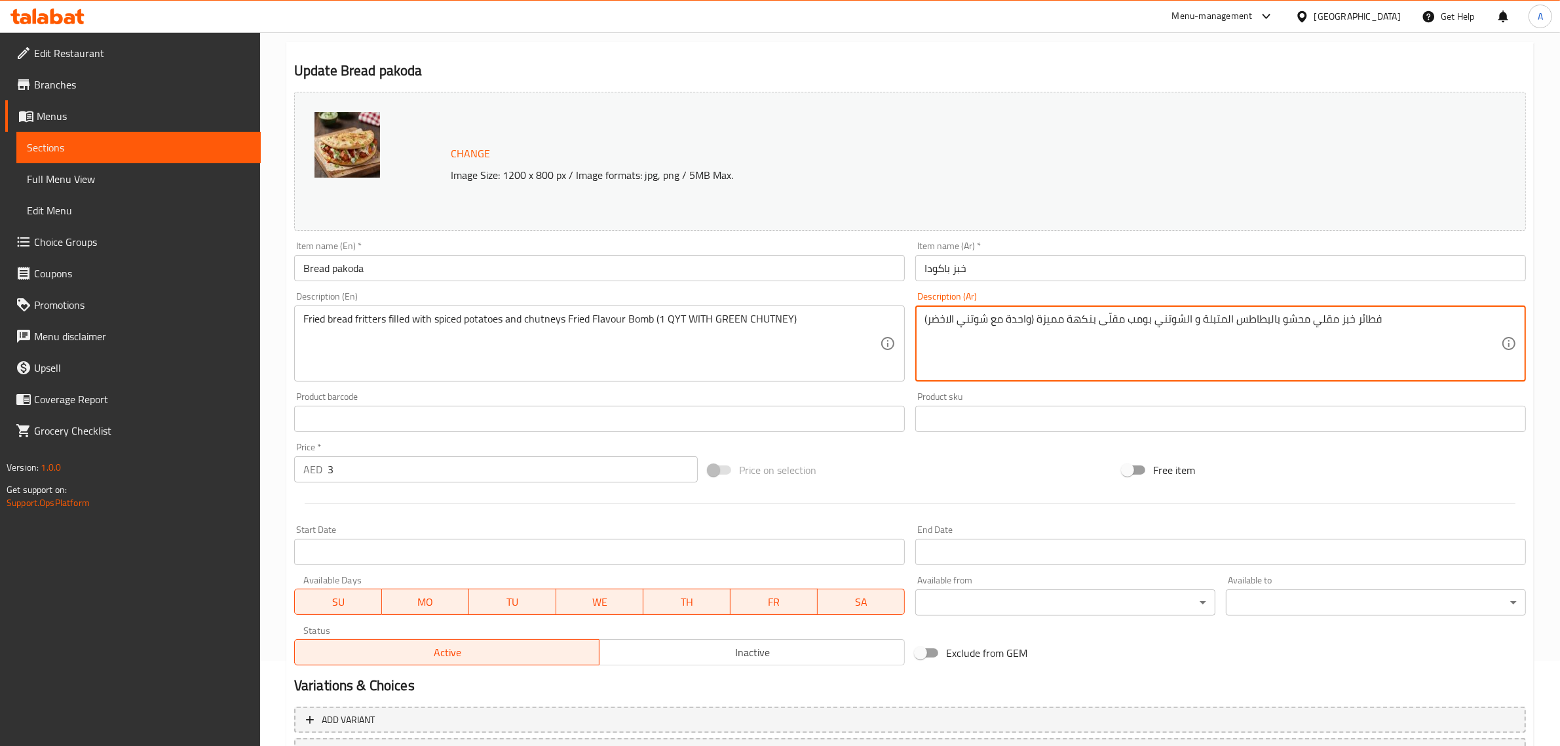
scroll to position [197, 0]
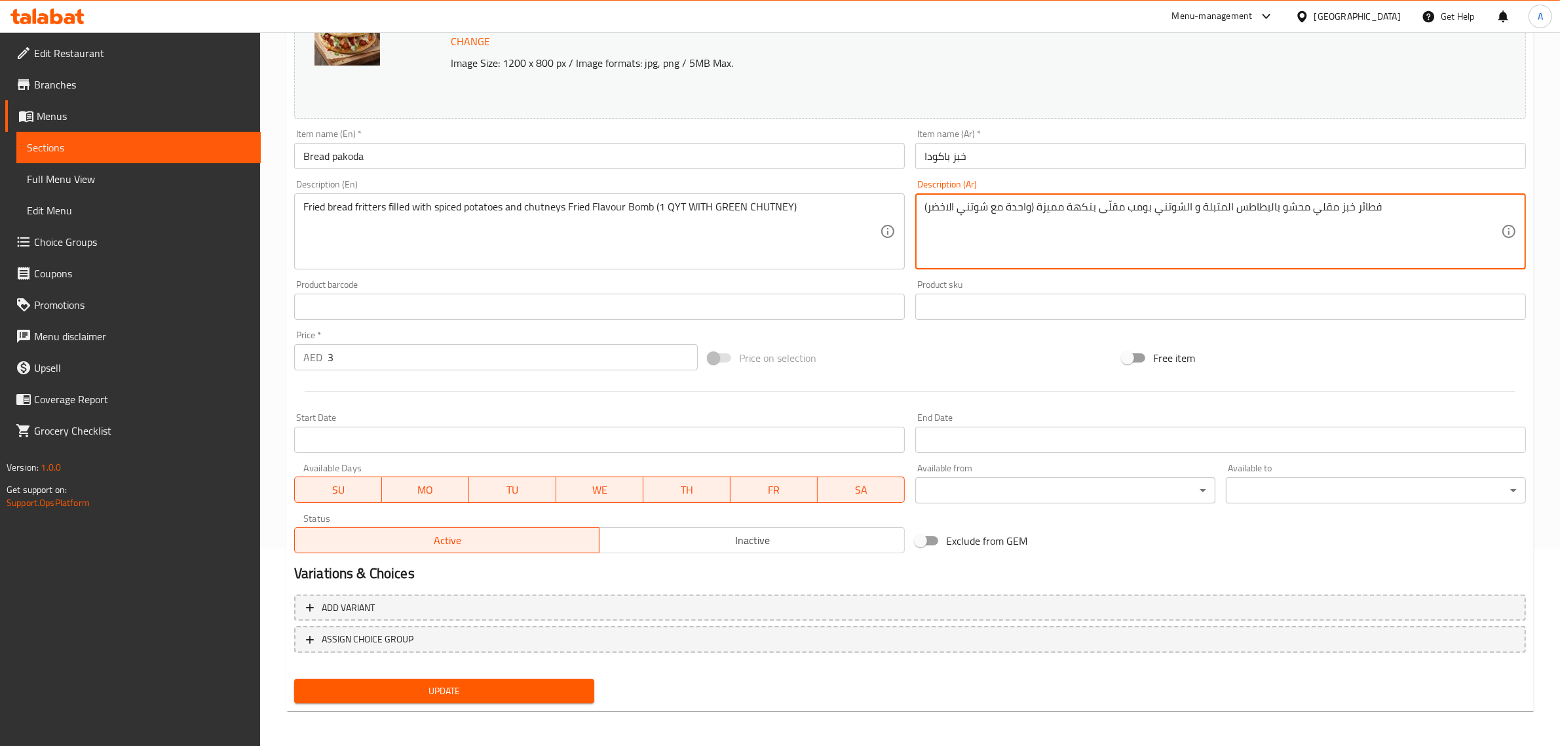
click at [1029, 208] on textarea "فطائر خبز مقلي محشو بالبطاطس المتبلة و الشوتني بومب مقلّى بنكهة مميزة (واحدة مع…" at bounding box center [1212, 231] width 577 height 62
type textarea "فطائر خبز مقلي محشو بالبطاطس المتبلة و الشوتني بومب مقلّى بنكهة مميزة (كمية واح…"
click at [478, 685] on span "Update" at bounding box center [444, 691] width 279 height 16
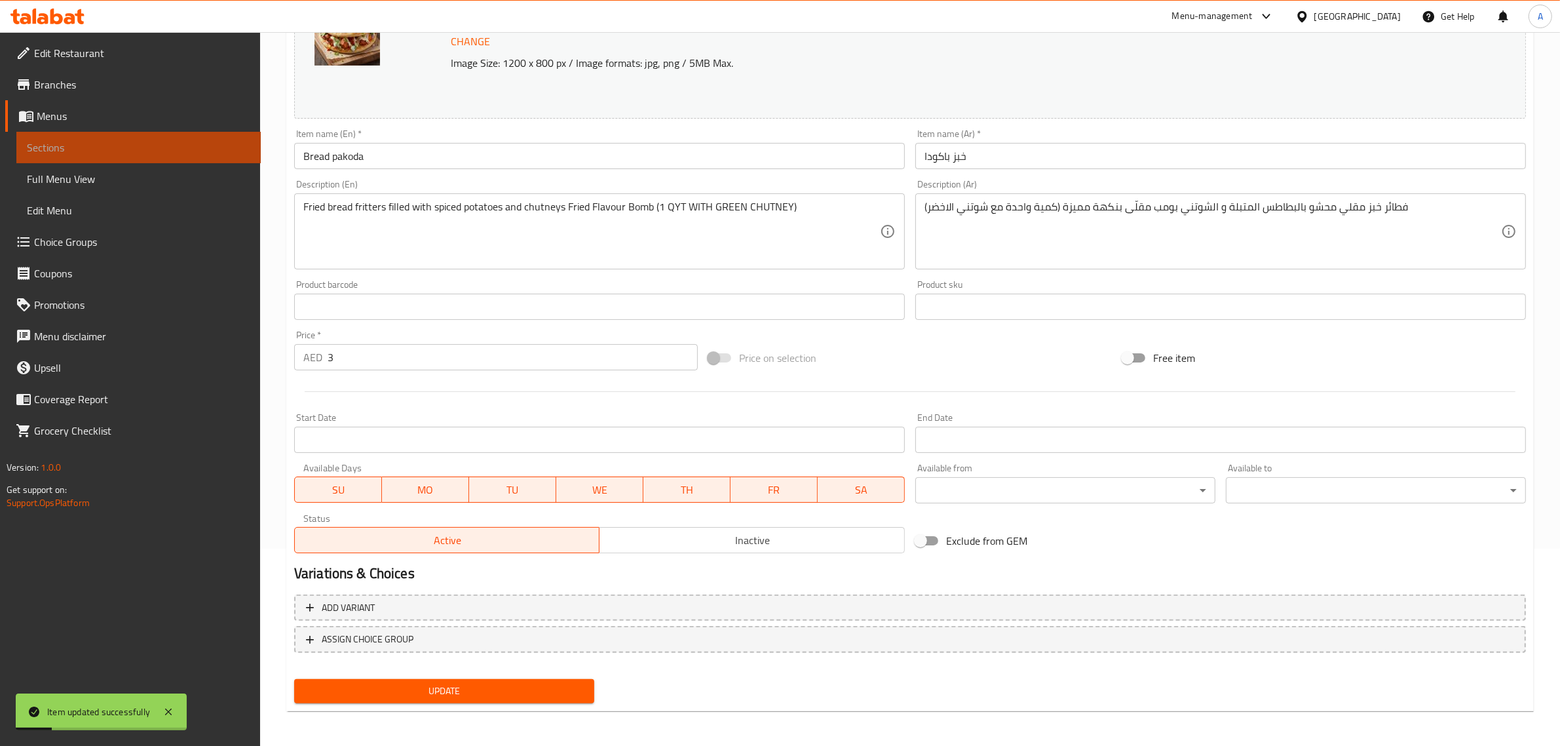
click at [119, 149] on span "Sections" at bounding box center [138, 148] width 223 height 16
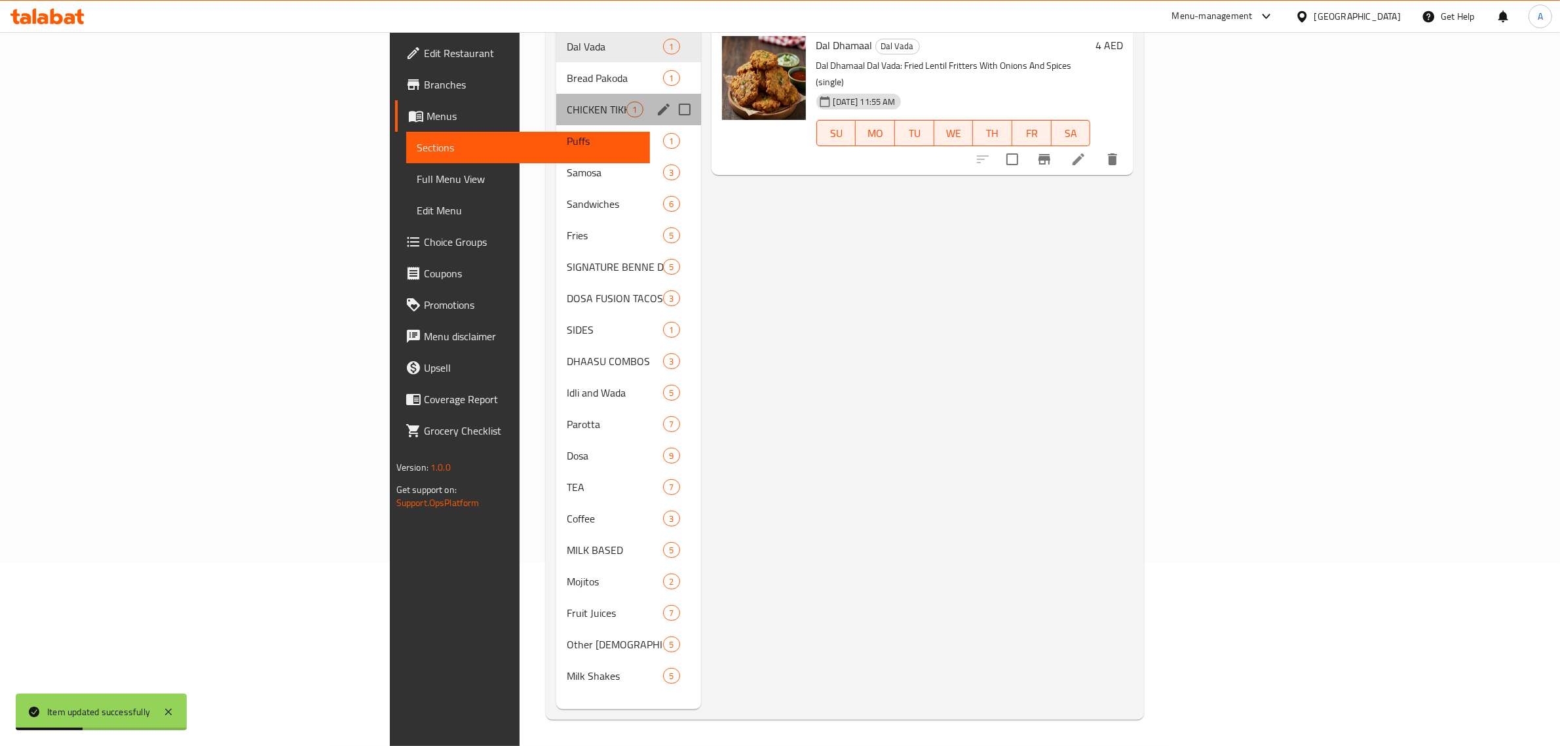
click at [556, 98] on div "CHICKEN TIKKA PIZZA (POCKET) 1" at bounding box center [628, 109] width 144 height 31
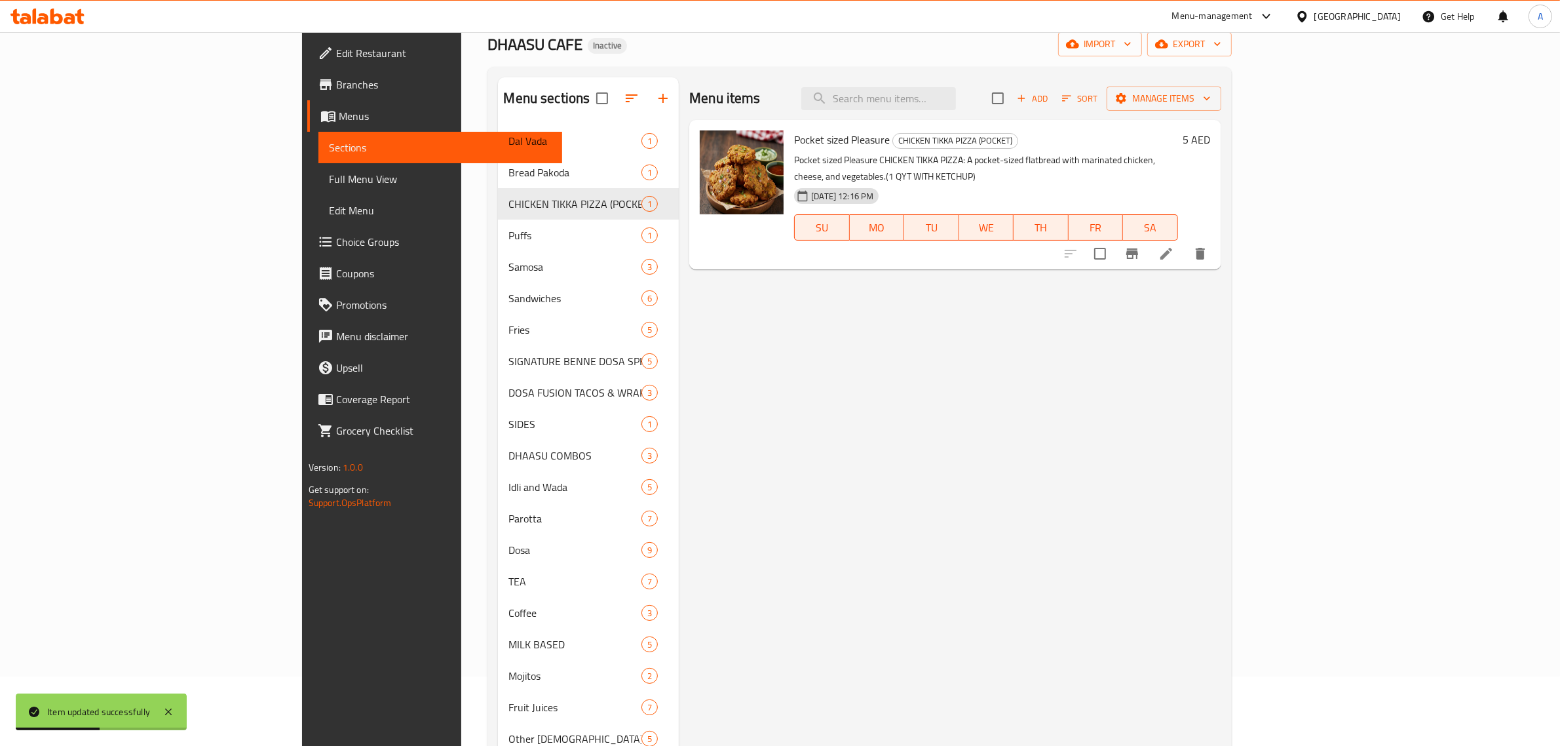
scroll to position [67, 0]
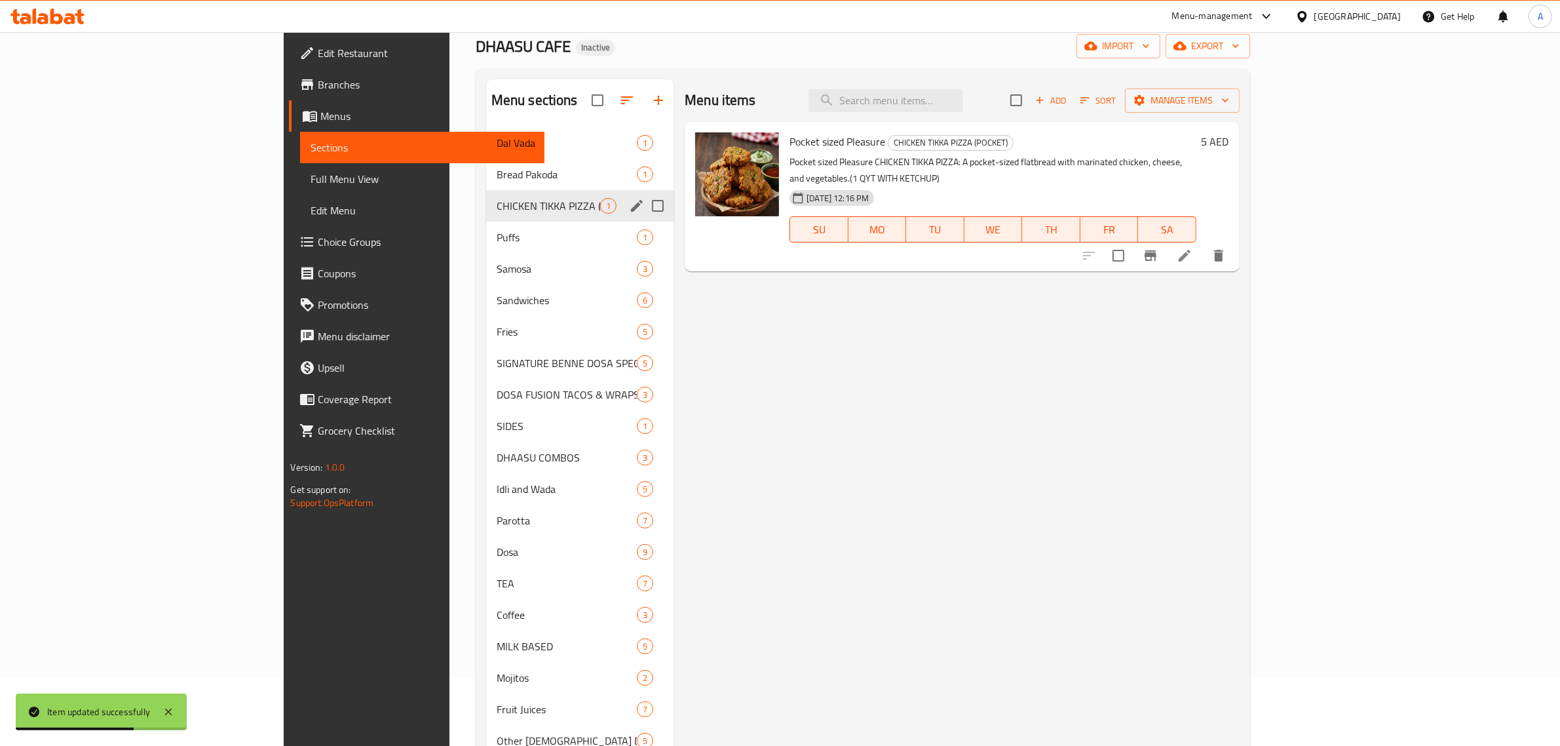
click at [631, 201] on icon "edit" at bounding box center [637, 206] width 12 height 12
drag, startPoint x: 584, startPoint y: 207, endPoint x: 571, endPoint y: 205, distance: 13.2
click at [644, 207] on input "Menu sections" at bounding box center [658, 206] width 28 height 28
checkbox input "true"
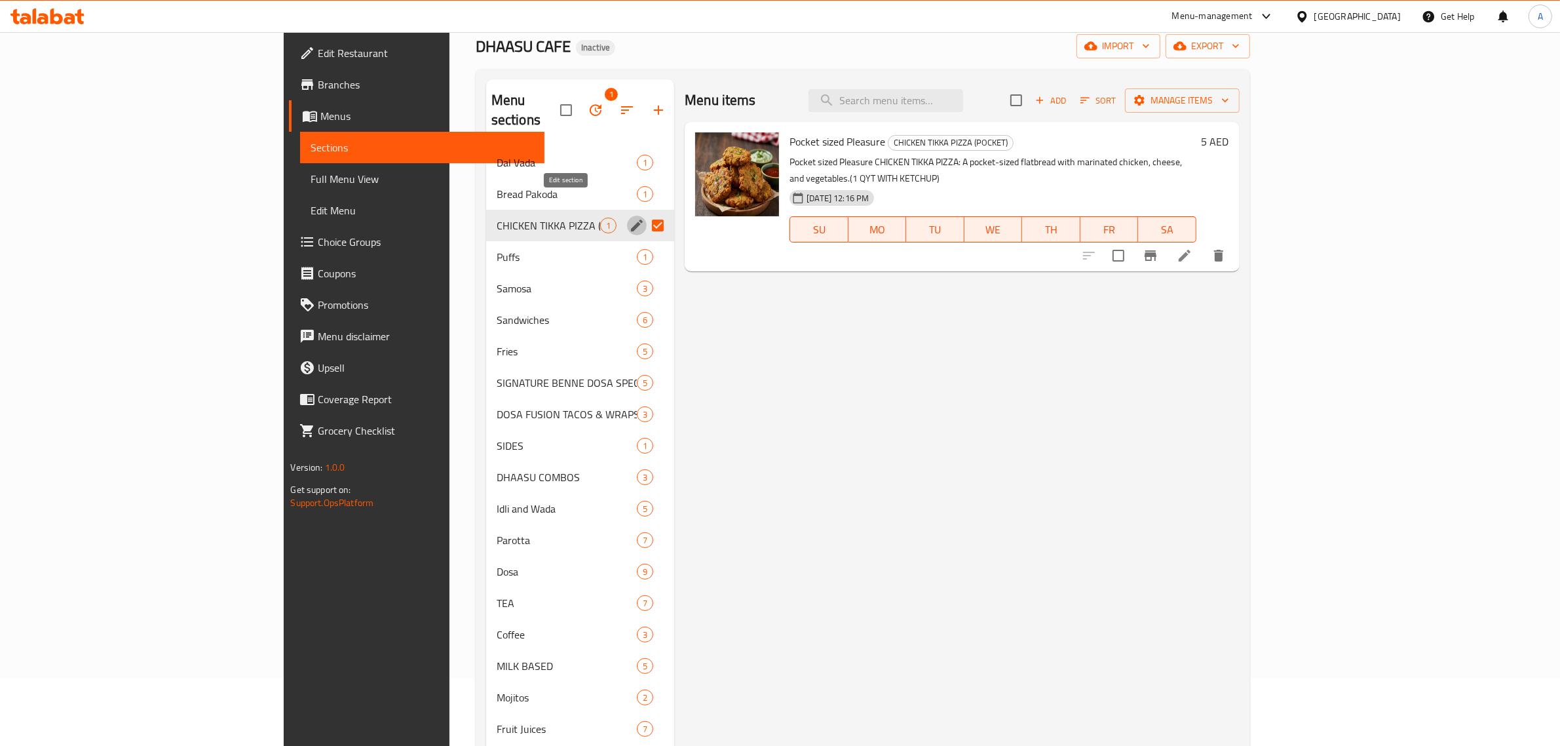
click at [629, 218] on icon "edit" at bounding box center [637, 226] width 16 height 16
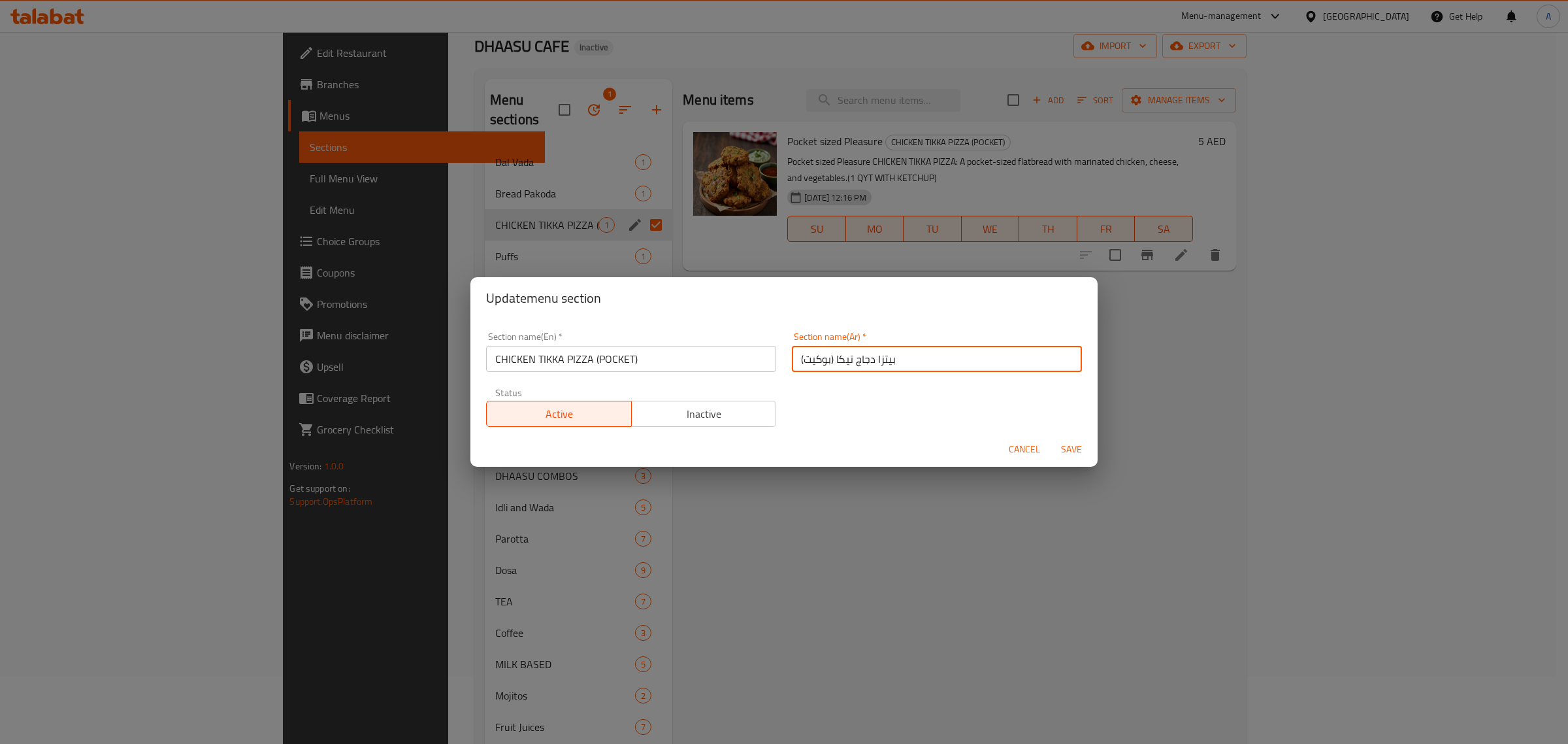
drag, startPoint x: 841, startPoint y: 360, endPoint x: 844, endPoint y: 368, distance: 8.5
click at [844, 368] on input "بيتزا دجاج تيكا (بوكيت)" at bounding box center [937, 359] width 290 height 26
type input "بيتزا دجاج تكا (بوكيت)"
click at [587, 351] on input "CHICKEN TIKKA PIZZA (POCKET)" at bounding box center [630, 359] width 290 height 26
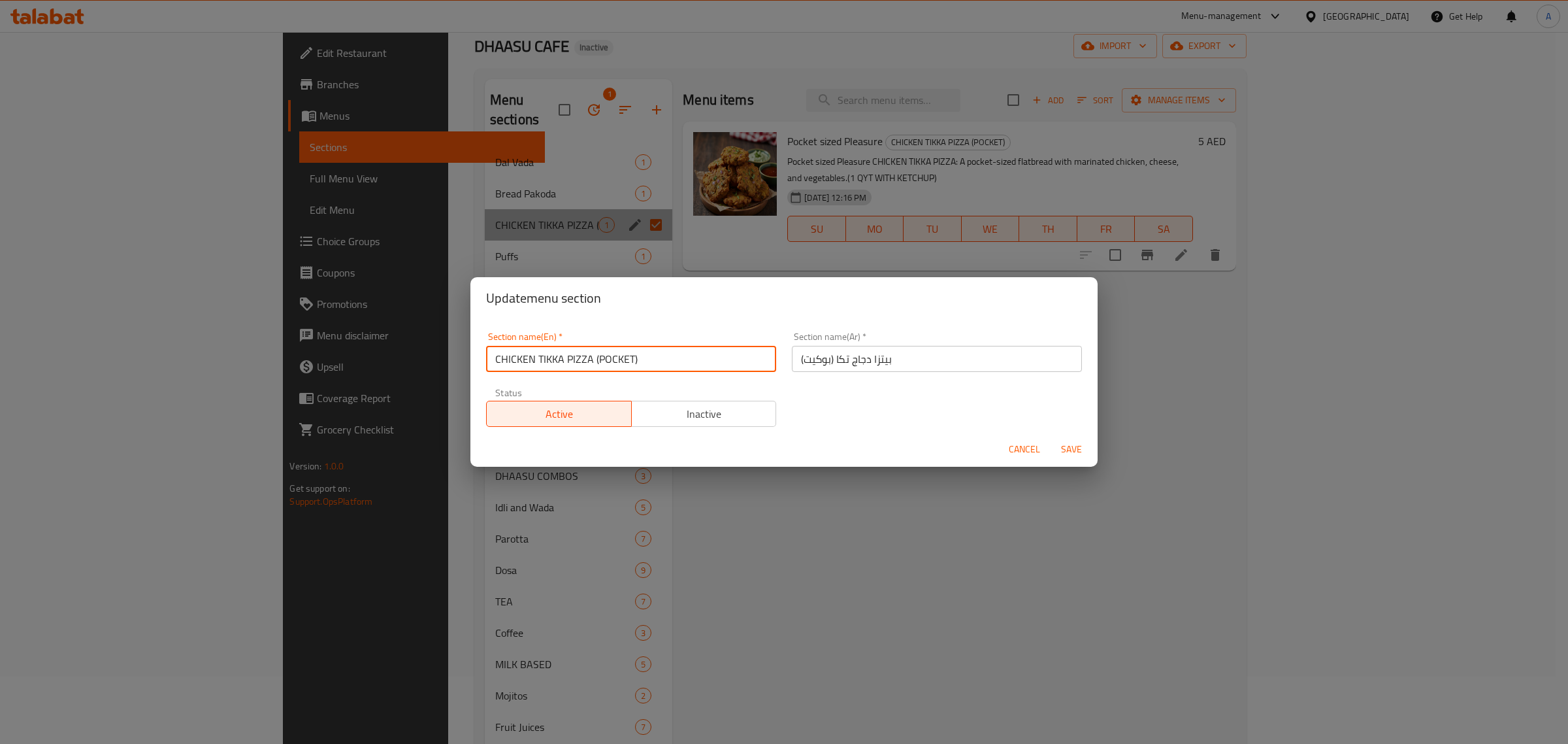
click at [587, 351] on input "CHICKEN TIKKA PIZZA (POCKET)" at bounding box center [630, 359] width 290 height 26
click at [825, 354] on input "بيتزا دجاج تكا (بوكيت)" at bounding box center [937, 359] width 290 height 26
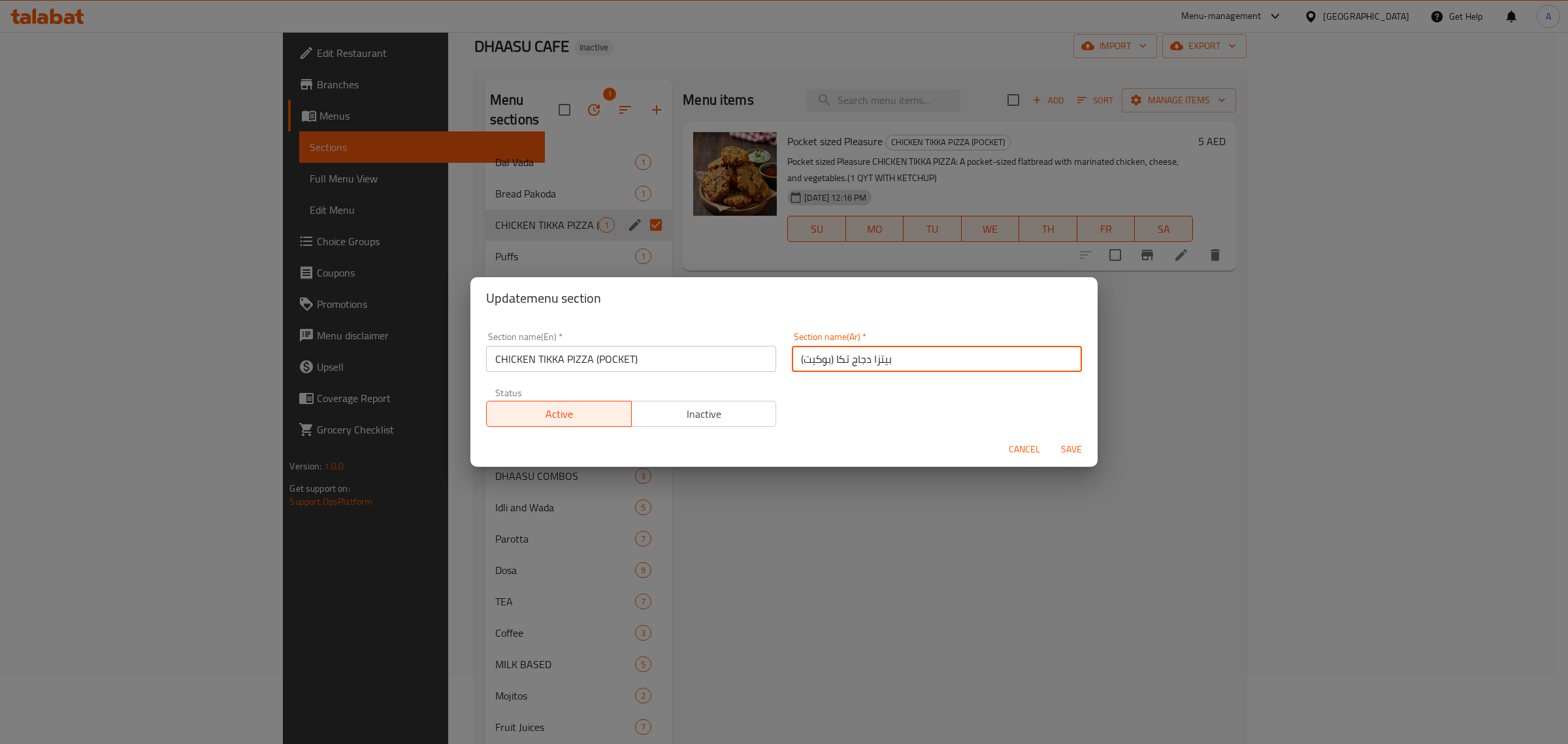
click at [832, 360] on input "بيتزا دجاج تكا (بوكيت)" at bounding box center [937, 359] width 290 height 26
click at [1079, 452] on span "Save" at bounding box center [1071, 449] width 31 height 16
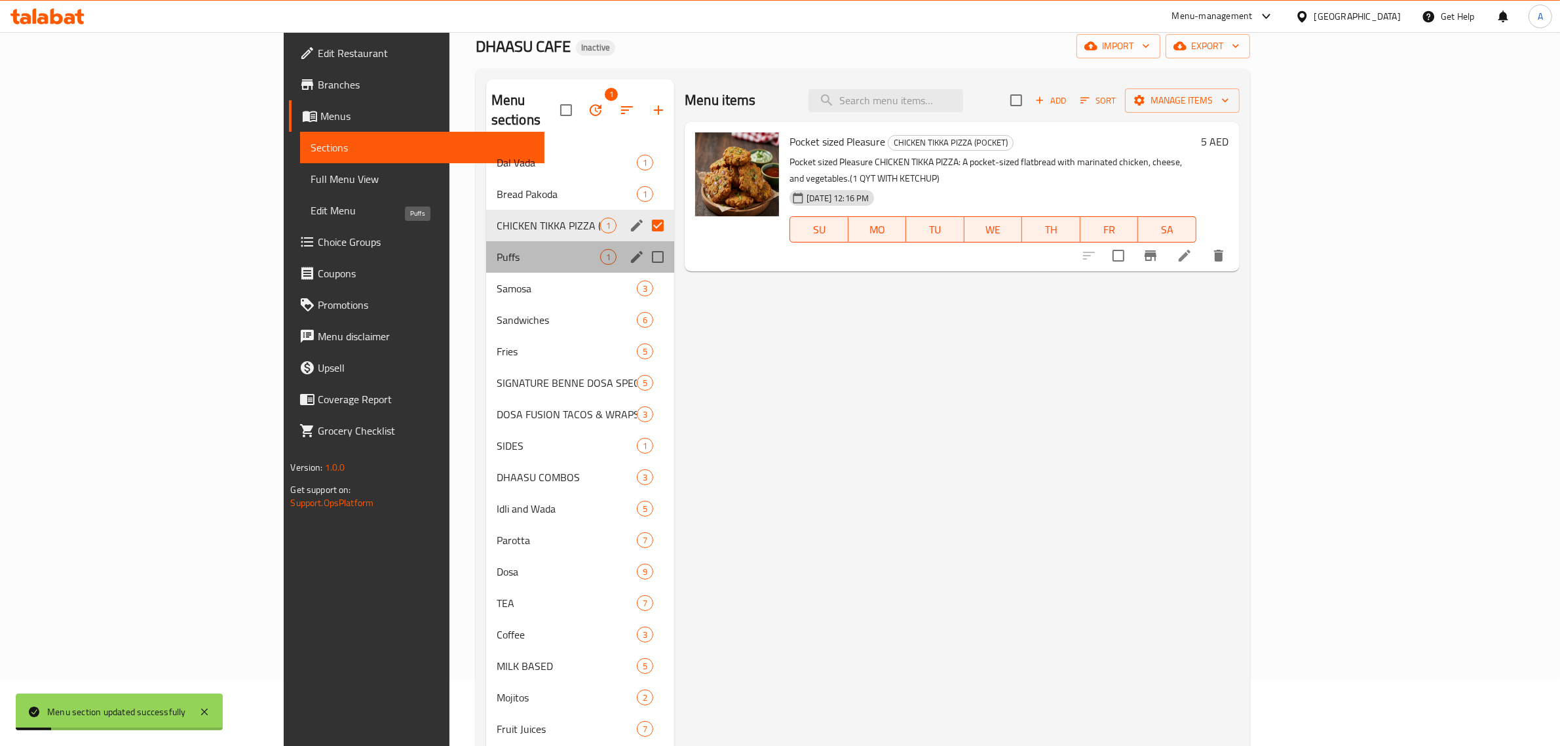
click at [497, 249] on span "Puffs" at bounding box center [549, 257] width 104 height 16
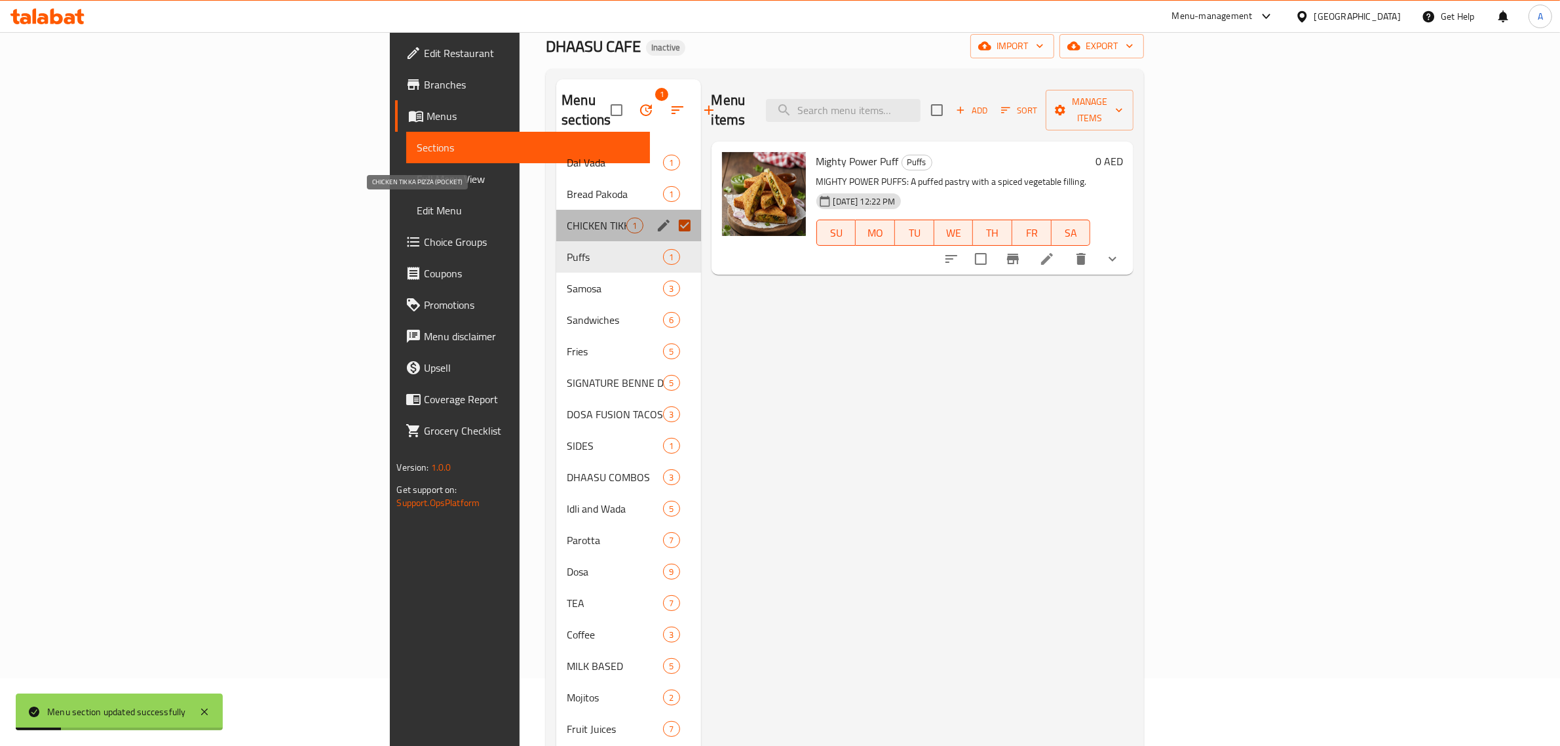
click at [567, 218] on span "CHICKEN TIKKA PIZZA (POCKET)" at bounding box center [597, 226] width 60 height 16
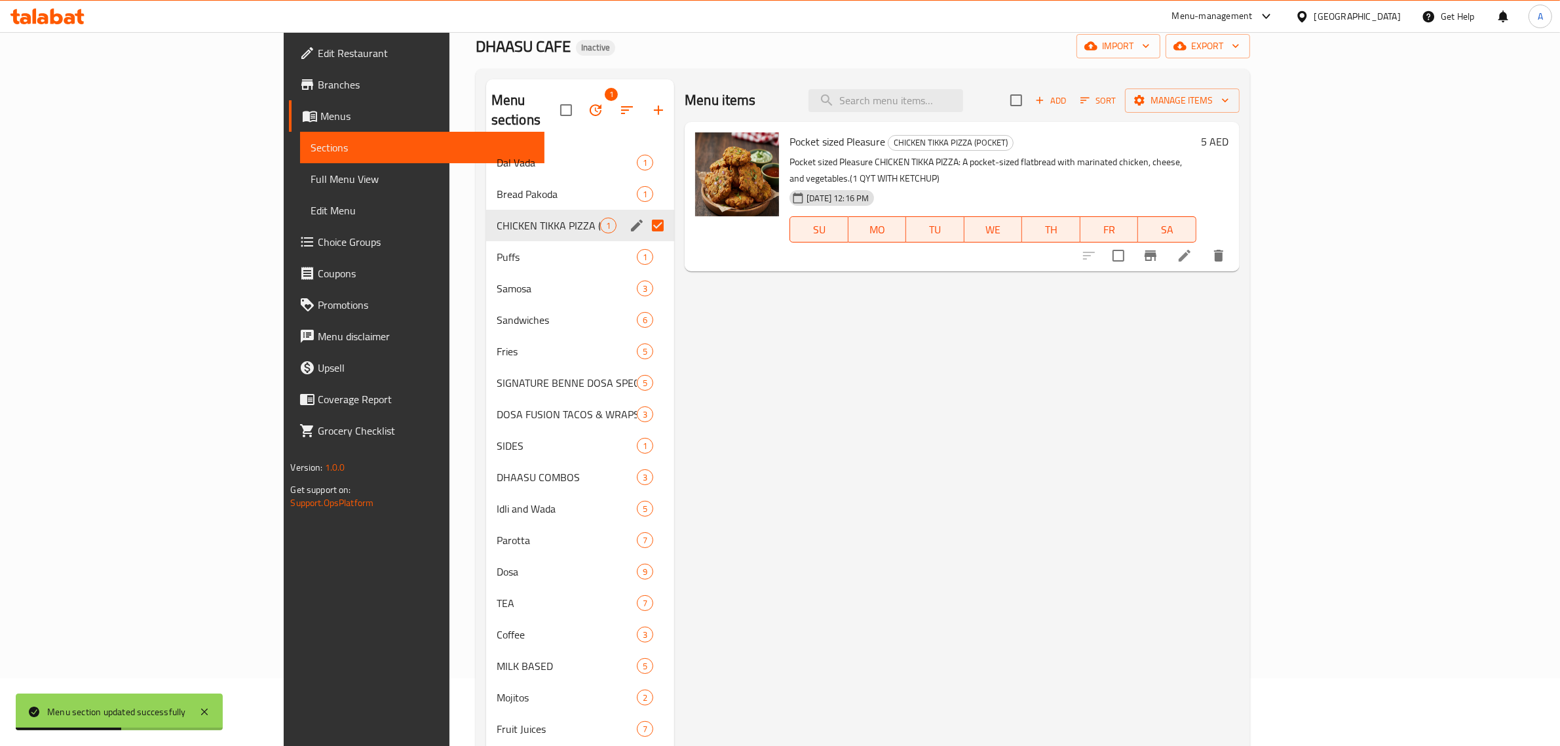
click at [1026, 86] on div "Menu items Add Sort Manage items" at bounding box center [962, 100] width 554 height 43
click at [963, 108] on input "search" at bounding box center [885, 100] width 155 height 23
paste input "Pocket sized Pleasure"
type input "Pocket sized Pleasure"
click at [1192, 248] on icon at bounding box center [1185, 256] width 16 height 16
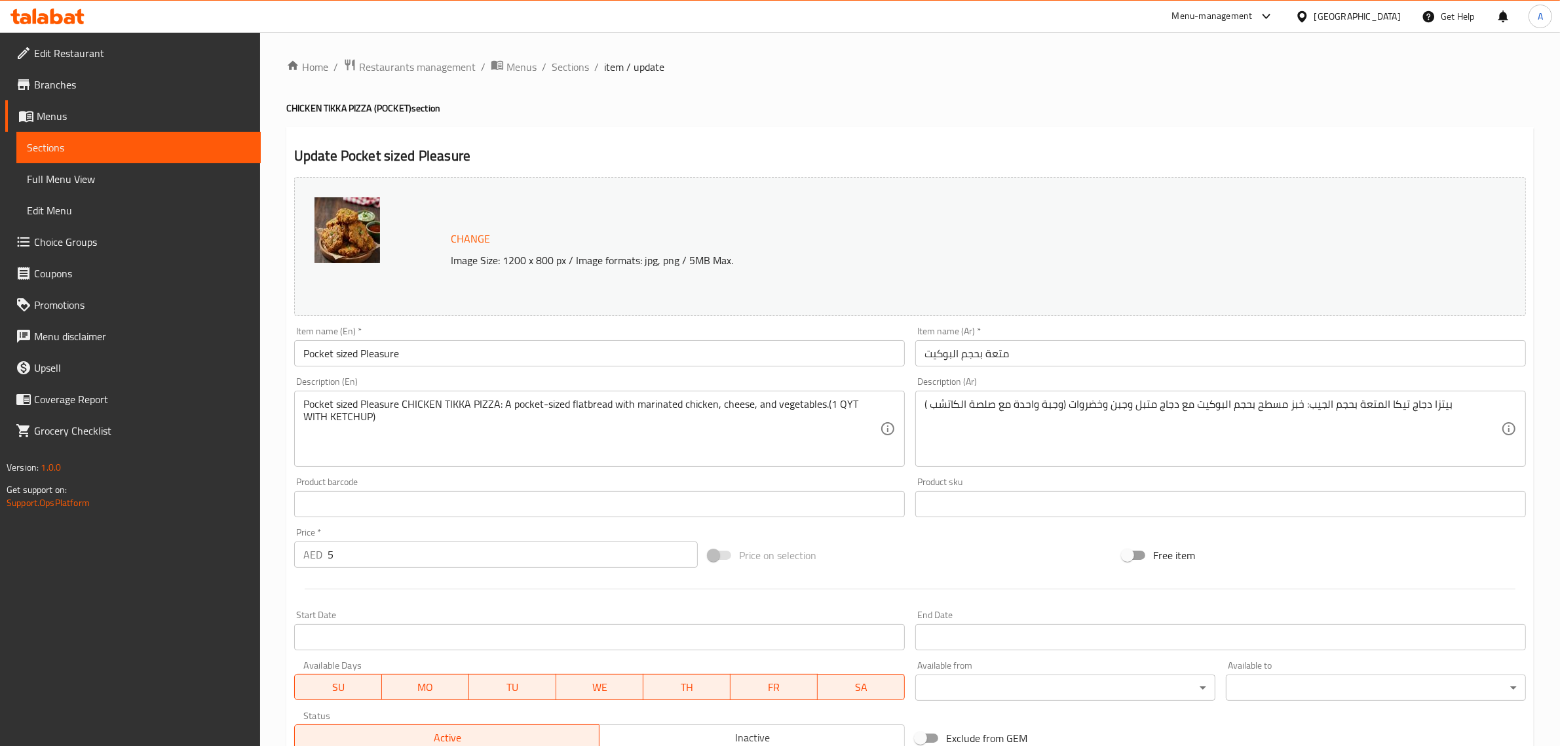
click at [927, 352] on input "متعة بحجم البوكيت" at bounding box center [1220, 353] width 611 height 26
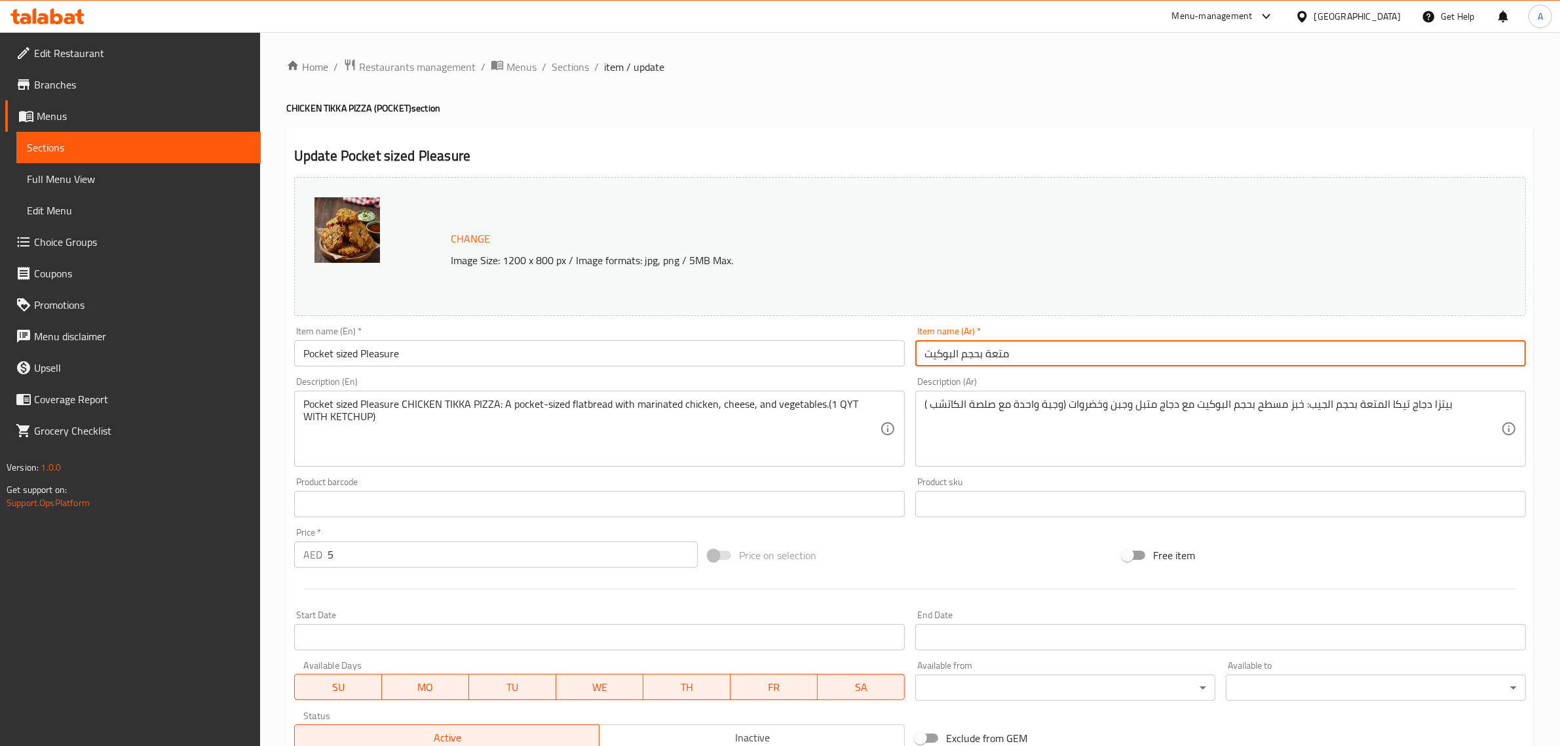
click at [1002, 358] on input "متعة بحجم البوكيت" at bounding box center [1220, 353] width 611 height 26
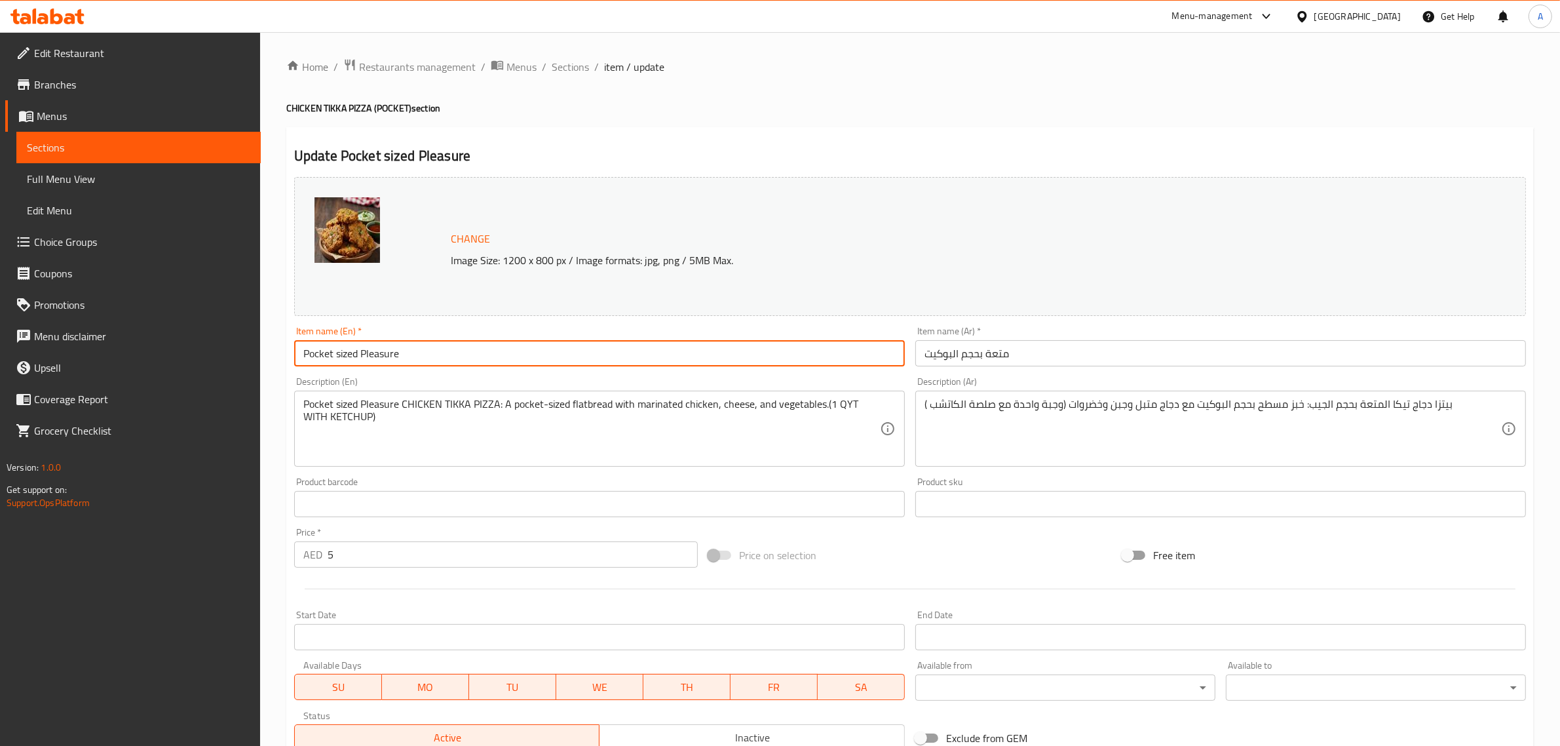
click at [482, 345] on input "Pocket sized Pleasure" at bounding box center [599, 353] width 611 height 26
click at [1001, 352] on input "متعة بحجم البوكيت" at bounding box center [1220, 353] width 611 height 26
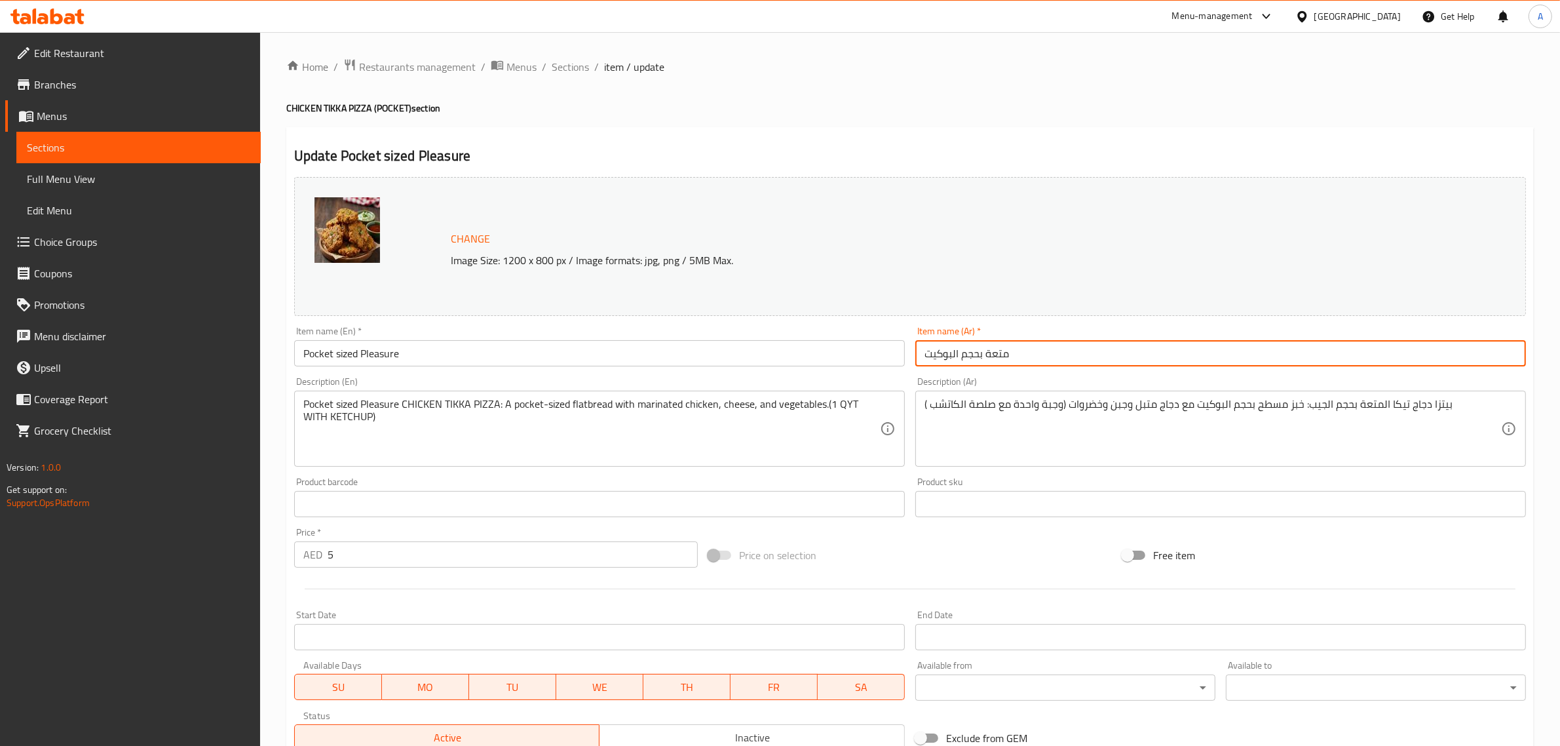
click at [1001, 352] on input "متعة بحجم البوكيت" at bounding box center [1220, 353] width 611 height 26
click at [1072, 356] on input "بوكيت سايزد بليجر" at bounding box center [1220, 353] width 611 height 26
click at [1070, 356] on input "بوكيت سايزد بليجر" at bounding box center [1220, 353] width 611 height 26
type input "بوكيت سايزد بليجر"
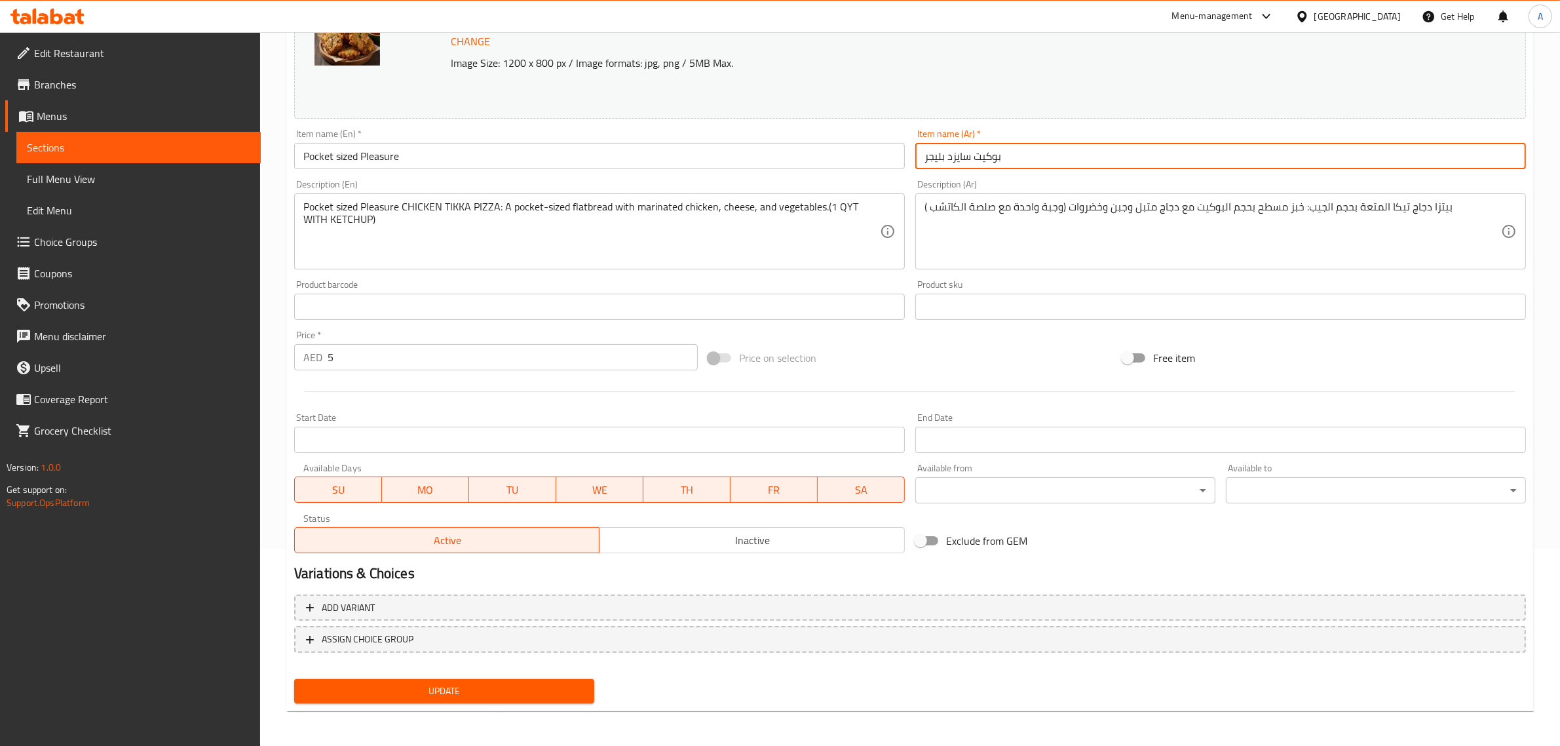
scroll to position [10, 0]
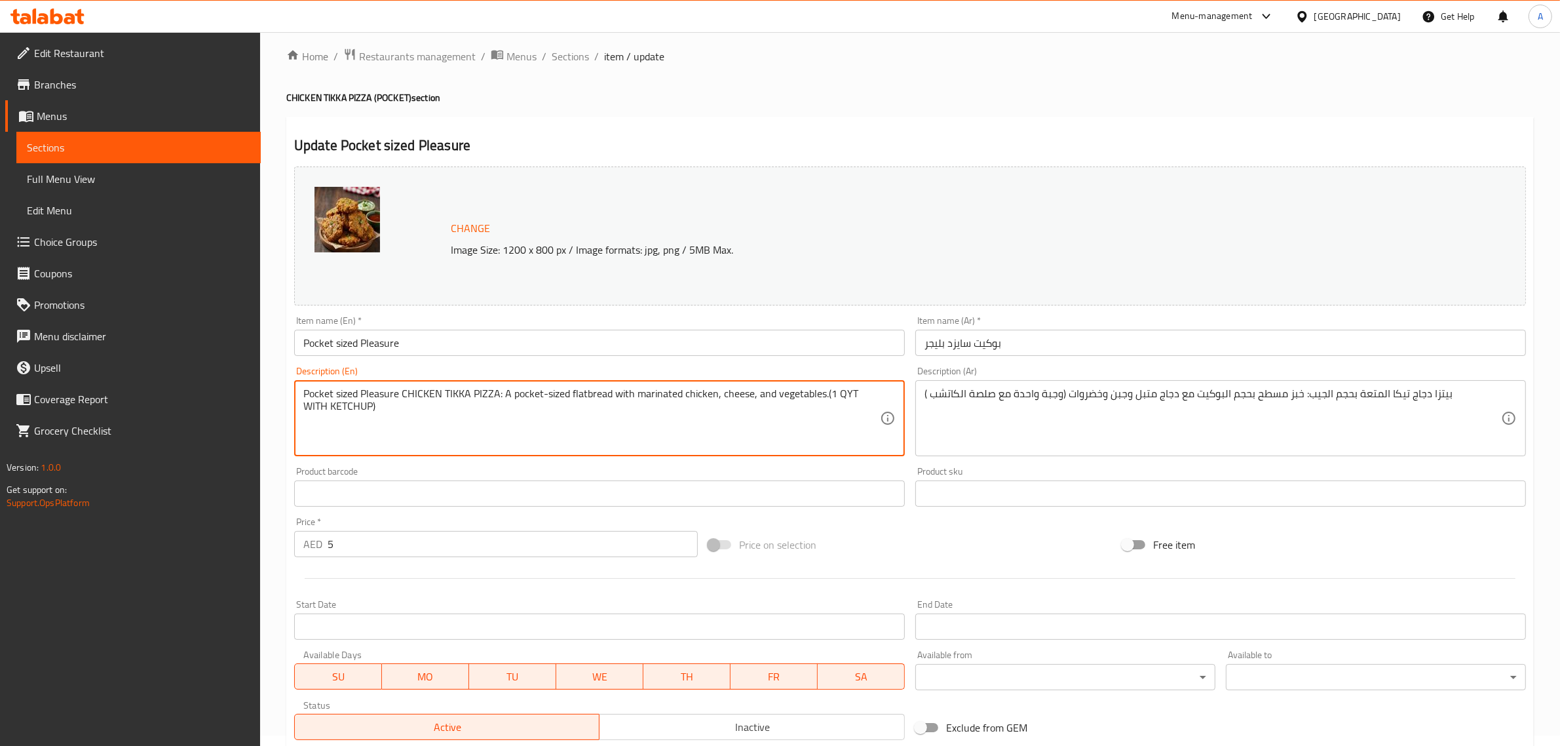
drag, startPoint x: 398, startPoint y: 396, endPoint x: 290, endPoint y: 383, distance: 109.5
type textarea "CHICKEN TIKKA PIZZA: A pocket-sized flatbread with marinated chicken, cheese, a…"
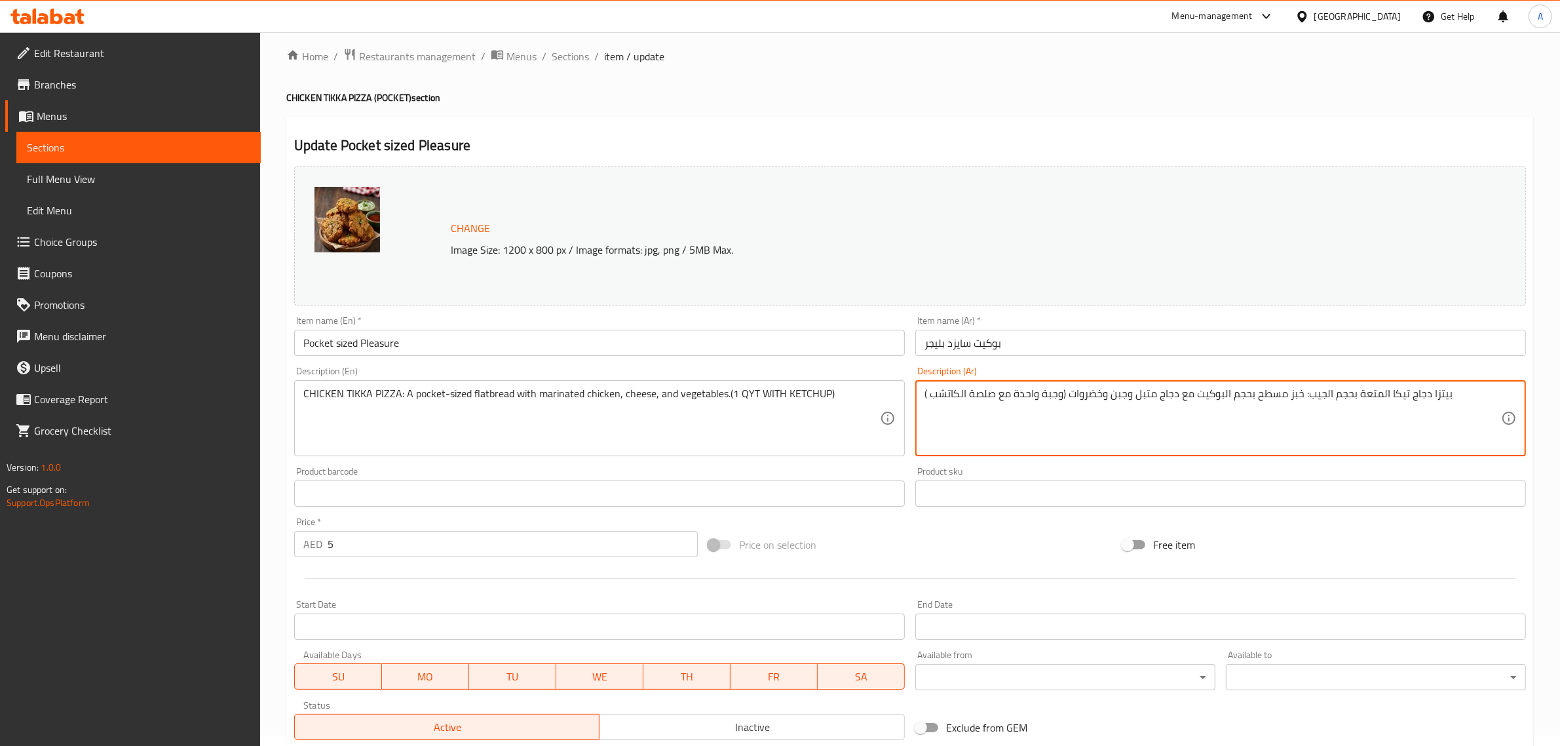
drag, startPoint x: 1399, startPoint y: 397, endPoint x: 1402, endPoint y: 408, distance: 11.4
click at [1050, 391] on textarea "( وجبة واحدة مع صلصة الكاتشب) بيتزا دجاج تكا المتعة بحجم الجيب: خبز مسطح بحجم ا…" at bounding box center [1212, 418] width 577 height 62
click at [976, 394] on textarea "( كمية واحدة مع صلصة الكاتشب) بيتزا دجاج تكا المتعة بحجم الجيب: خبز مسطح بحجم ا…" at bounding box center [1212, 418] width 577 height 62
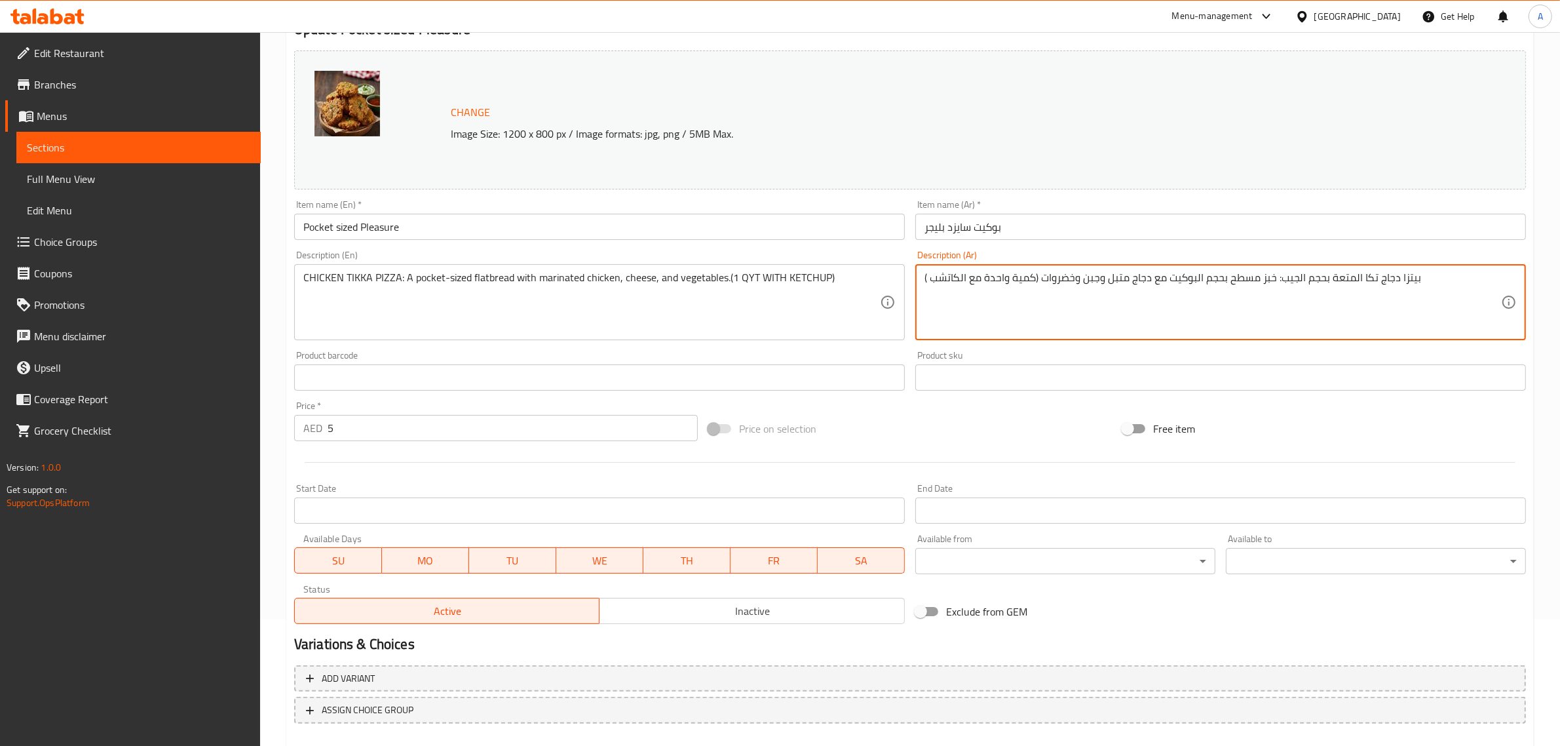
scroll to position [122, 0]
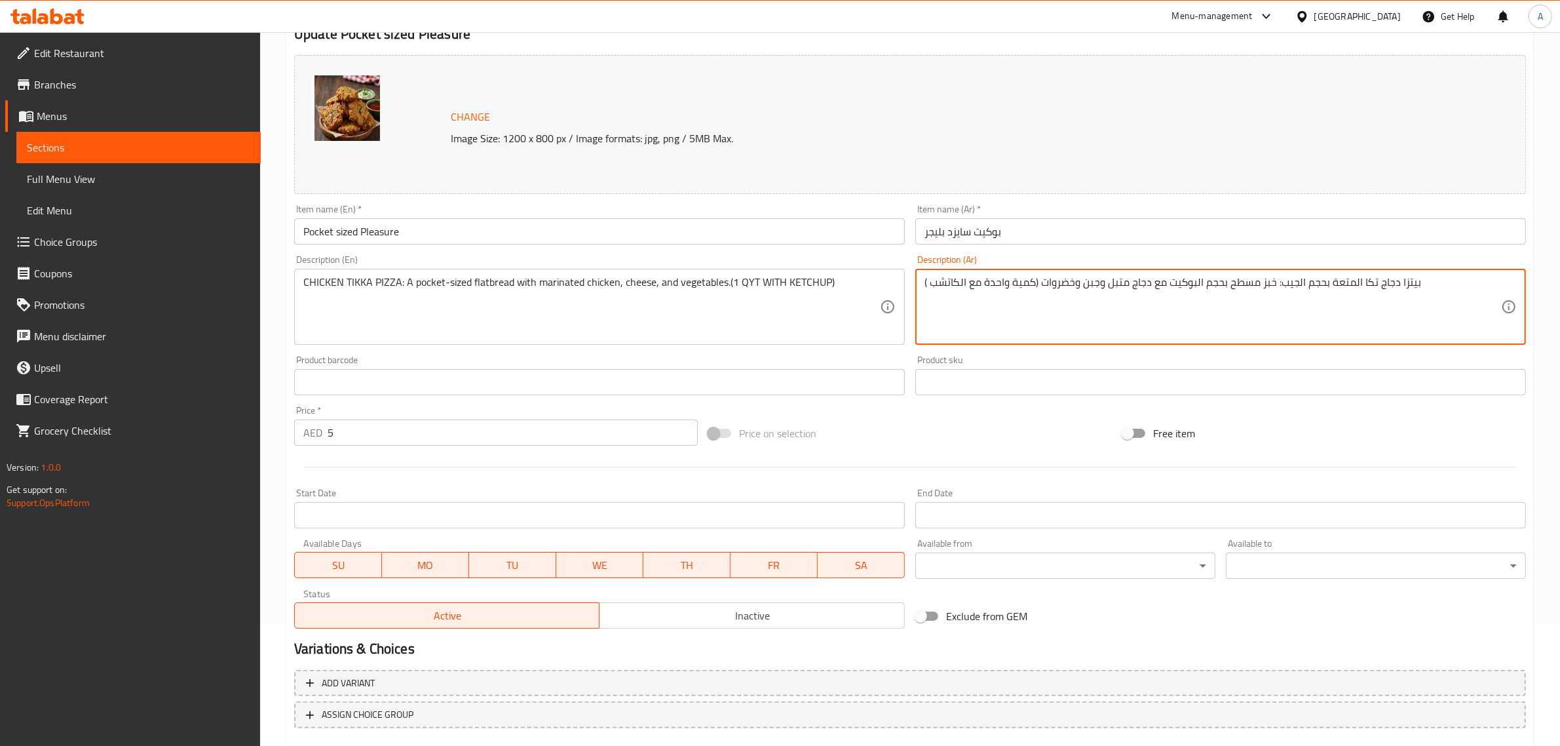
click at [463, 221] on input "Pocket sized Pleasure" at bounding box center [599, 231] width 611 height 26
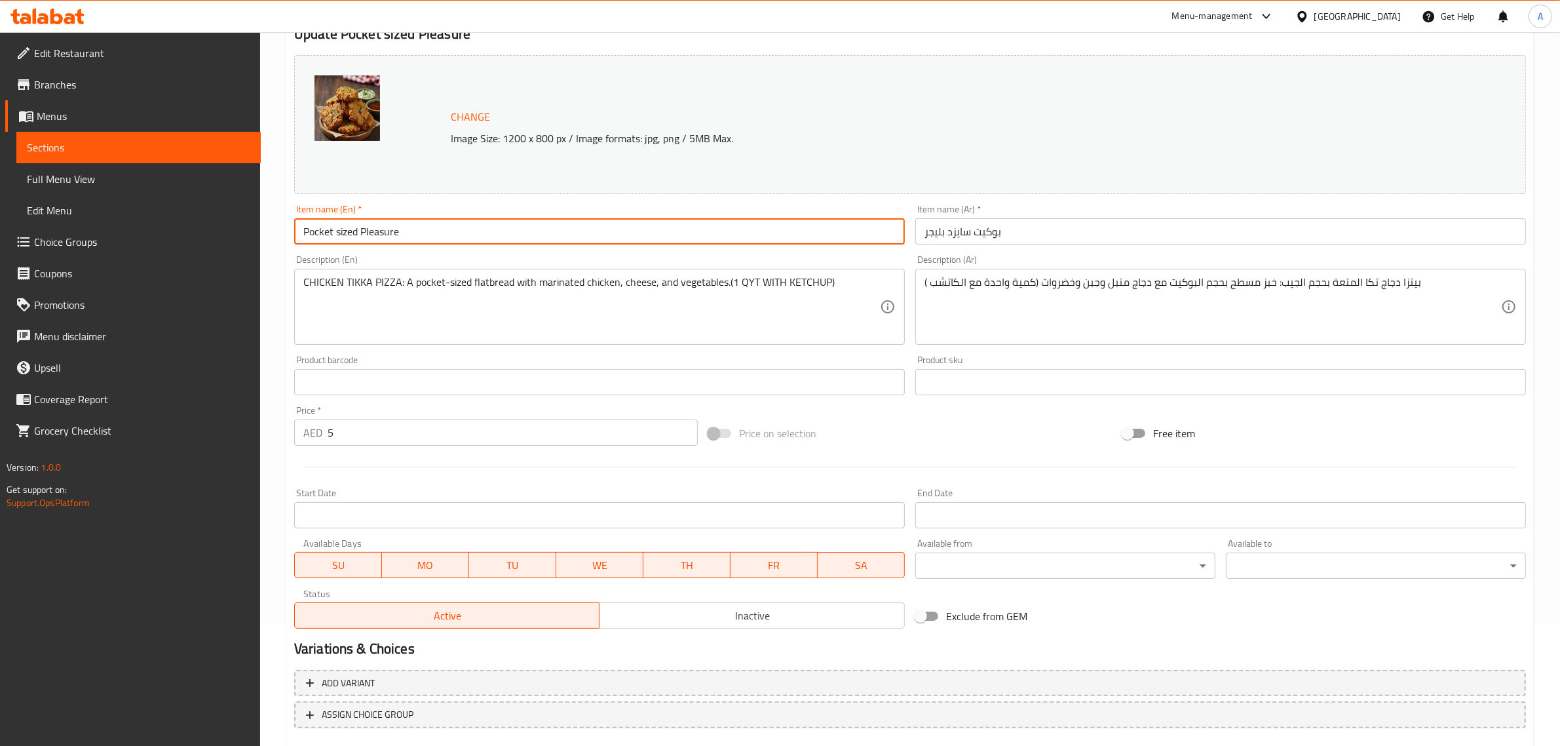
click at [463, 221] on input "Pocket sized Pleasure" at bounding box center [599, 231] width 611 height 26
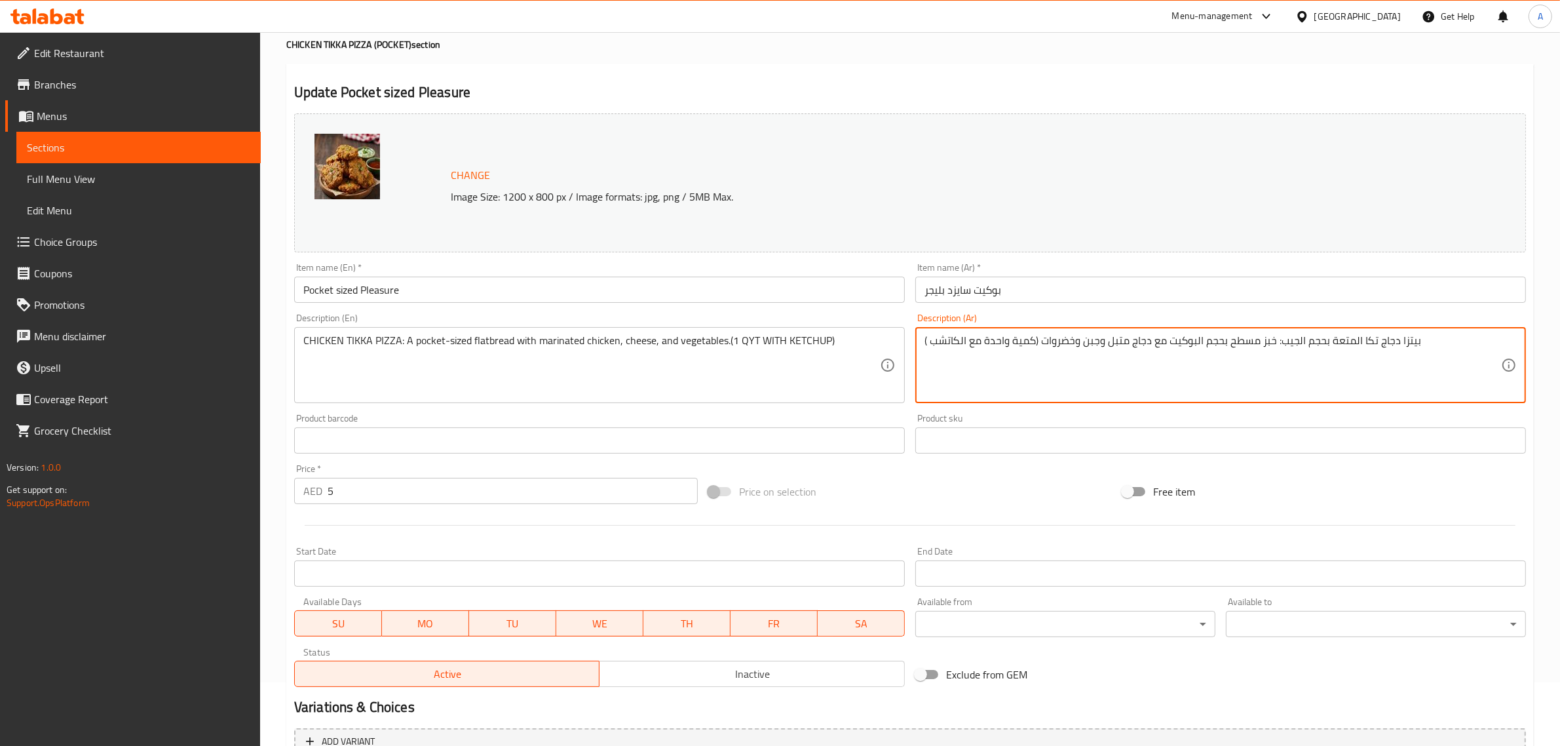
drag, startPoint x: 1359, startPoint y: 339, endPoint x: 1278, endPoint y: 351, distance: 82.1
type textarea "( كمية واحدة مع الكاتشب) بيتزا دجاج تكا: خبز مسطح بحجم البوكيت مع دجاج متبل وجب…"
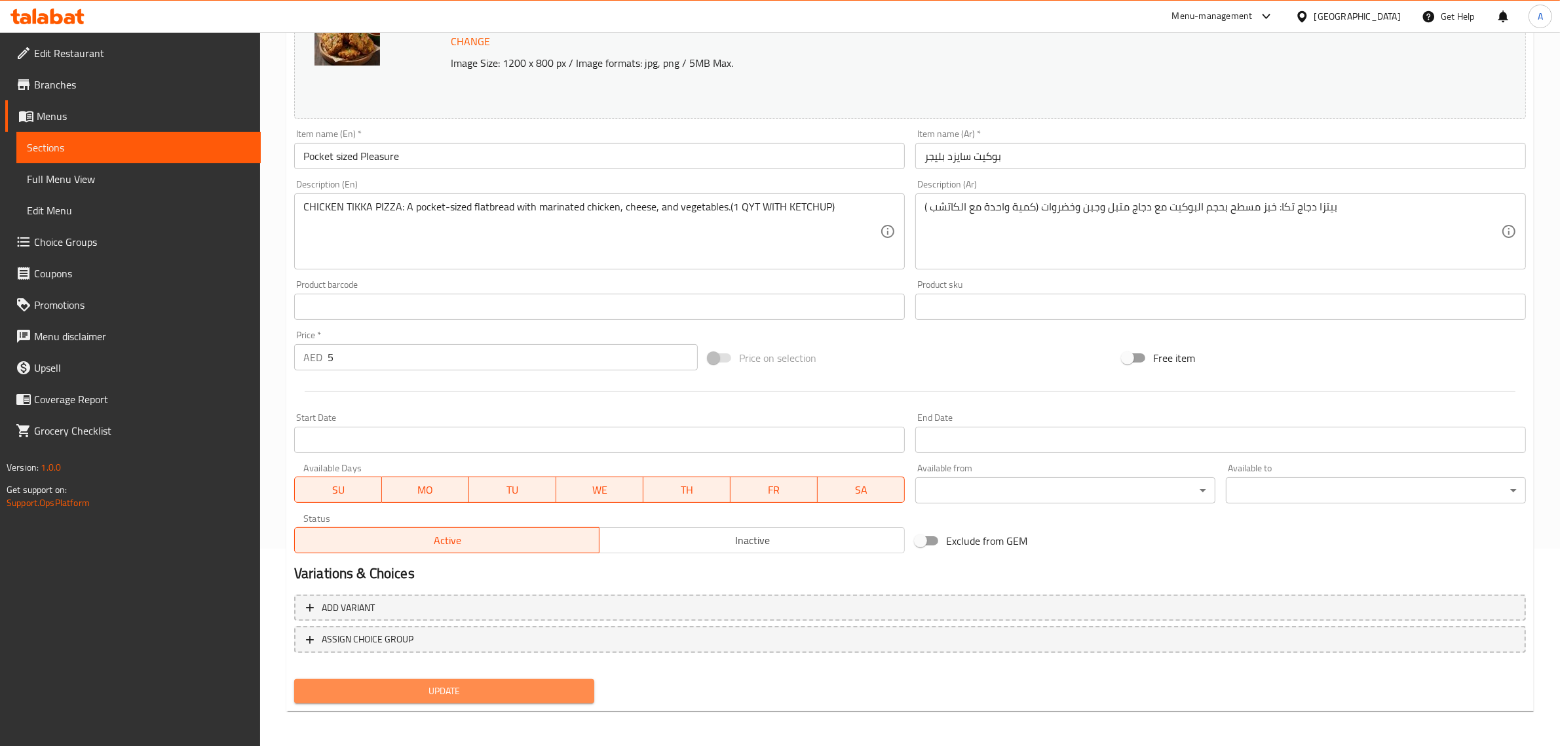
click at [406, 683] on span "Update" at bounding box center [444, 691] width 279 height 16
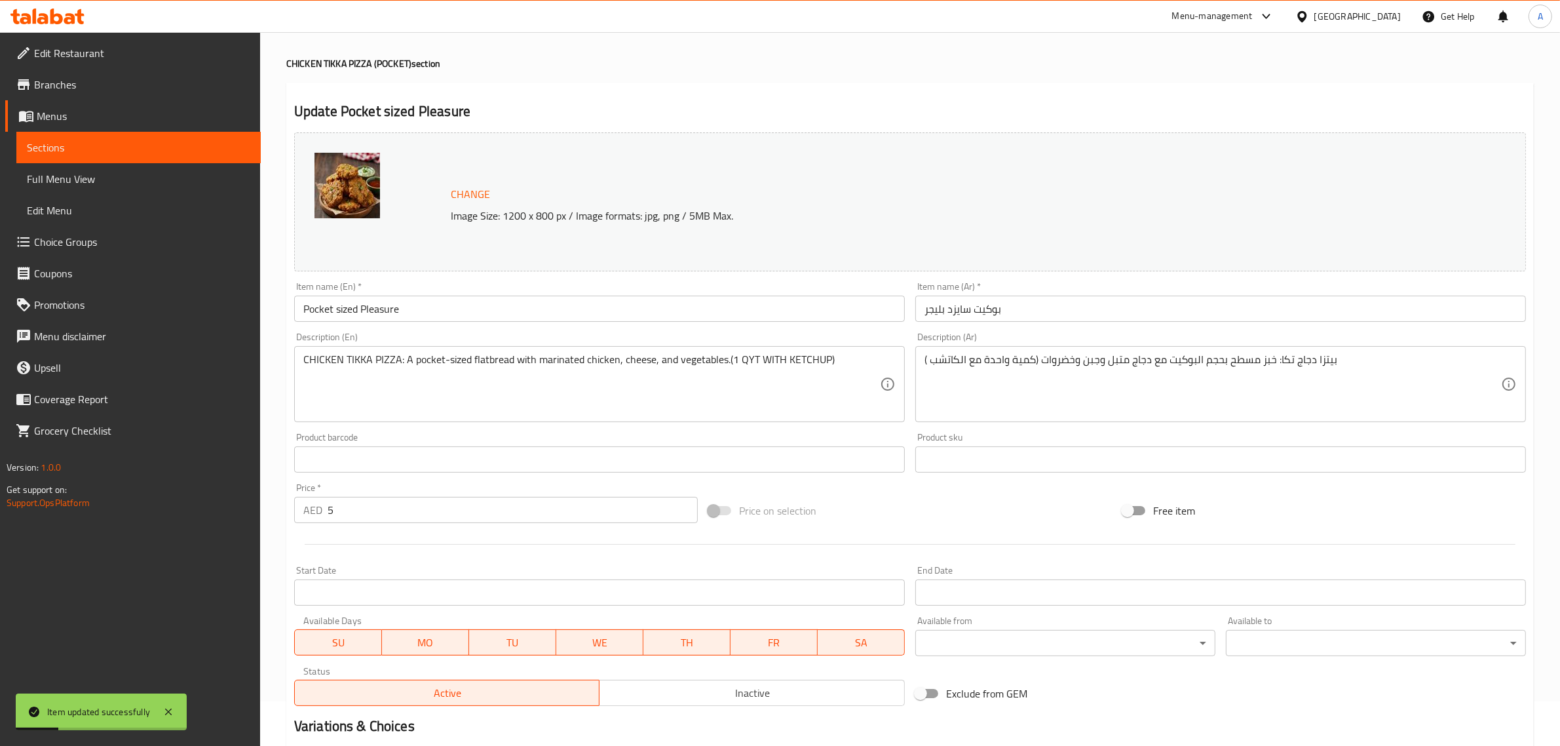
scroll to position [0, 0]
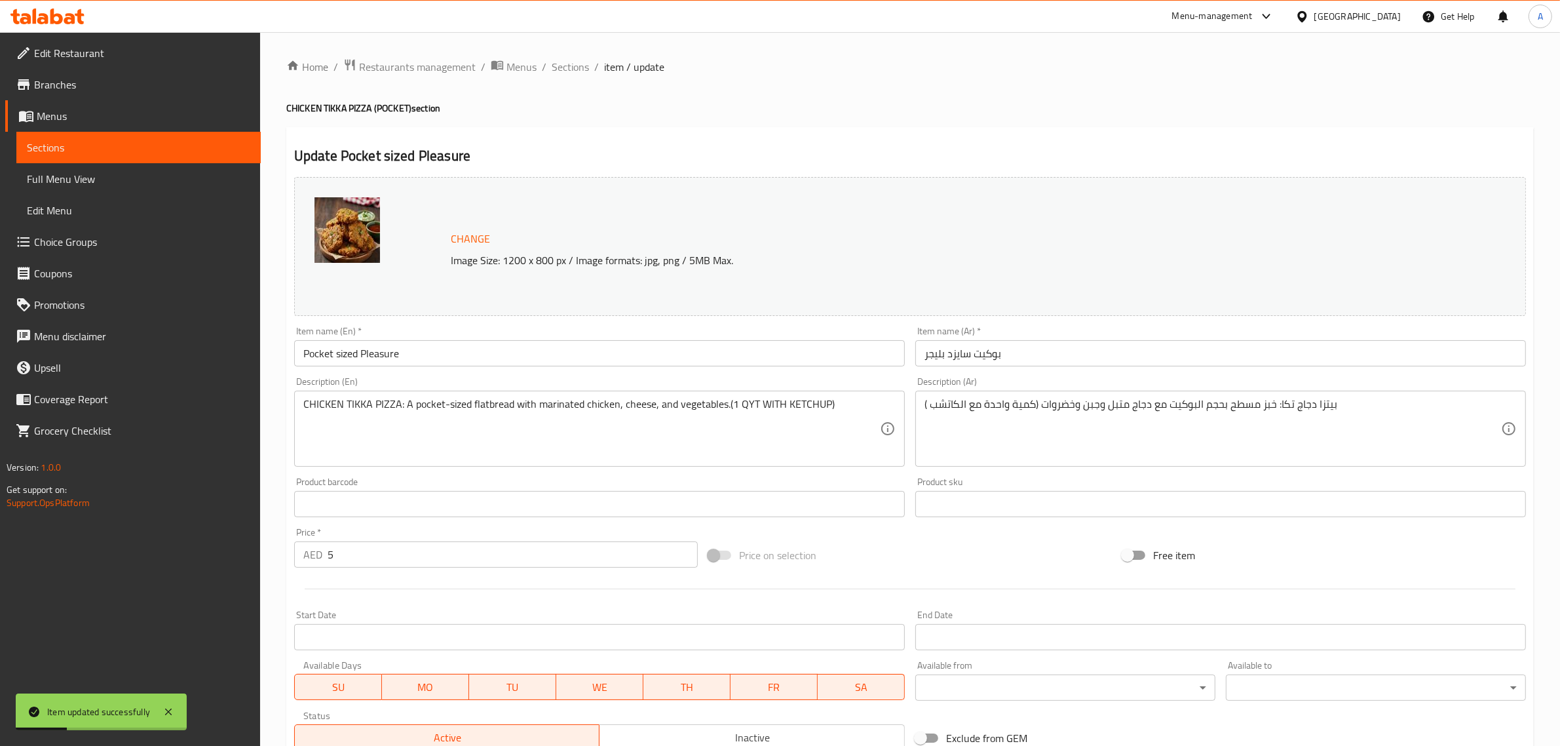
click at [580, 80] on div "Home / Restaurants management / Menus / Sections / item / update CHICKEN TIKKA …" at bounding box center [909, 488] width 1247 height 860
click at [572, 61] on span "Sections" at bounding box center [570, 67] width 37 height 16
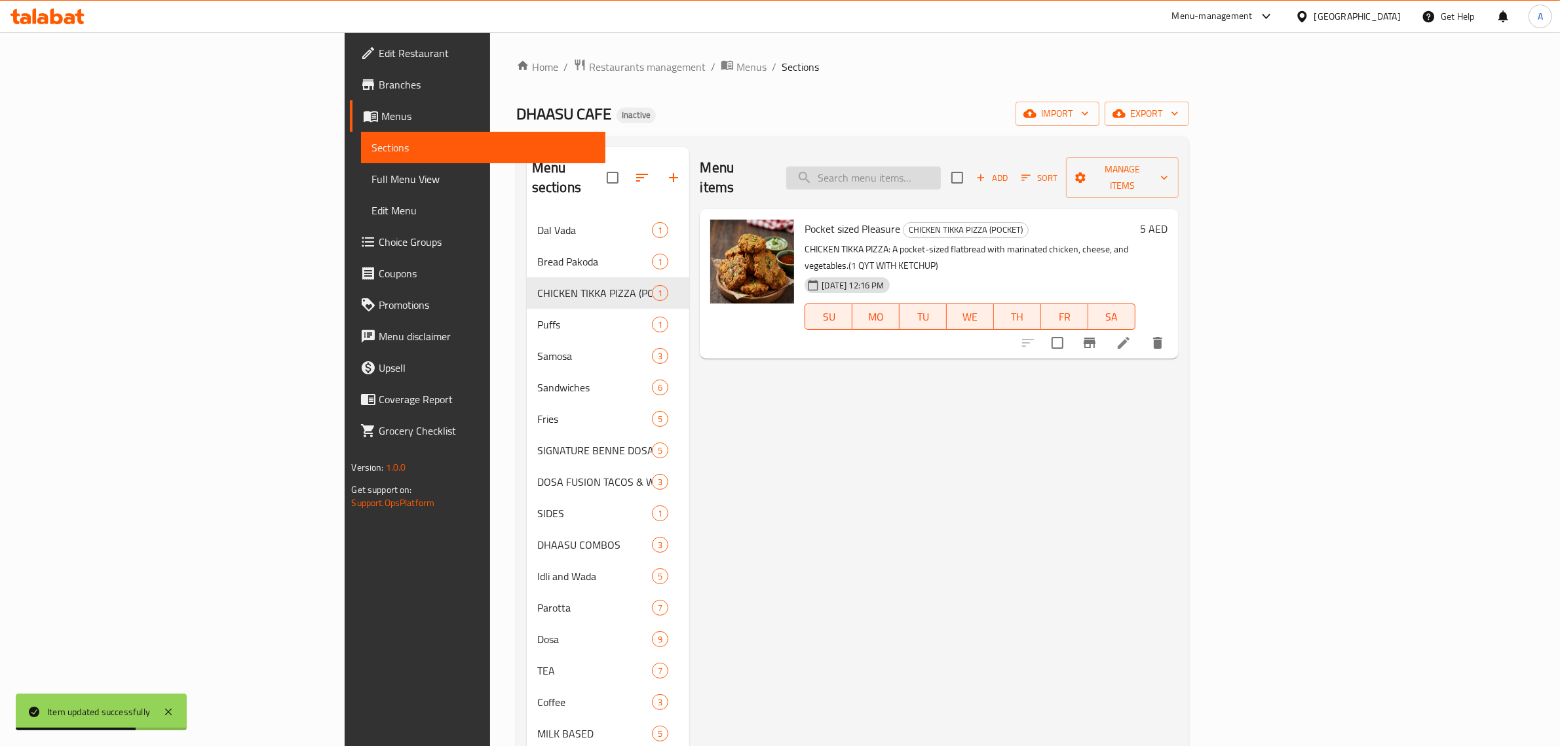
click at [941, 166] on input "search" at bounding box center [863, 177] width 155 height 23
paste input "Mighty Power Puff"
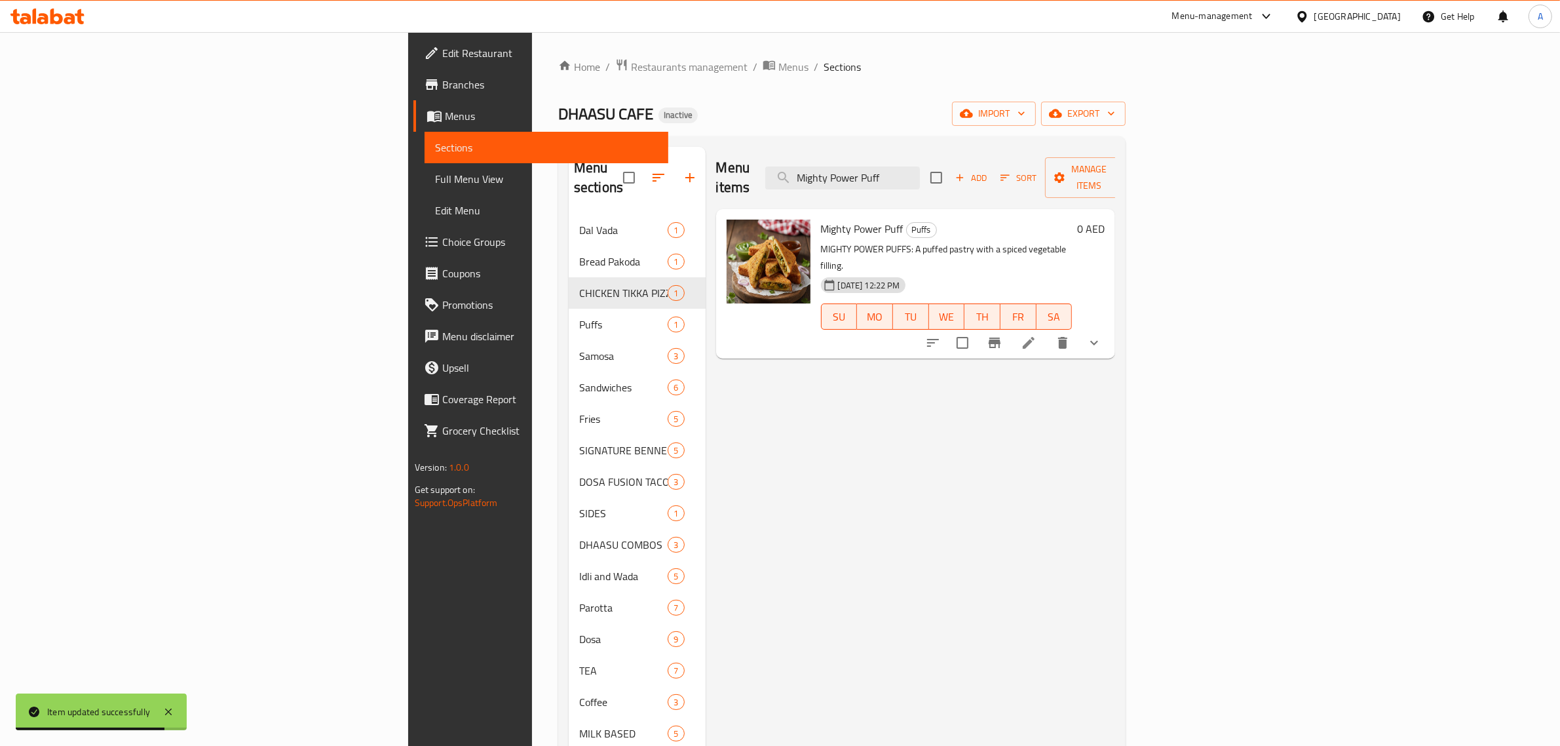
type input "Mighty Power Puff"
click at [1047, 331] on li at bounding box center [1028, 343] width 37 height 24
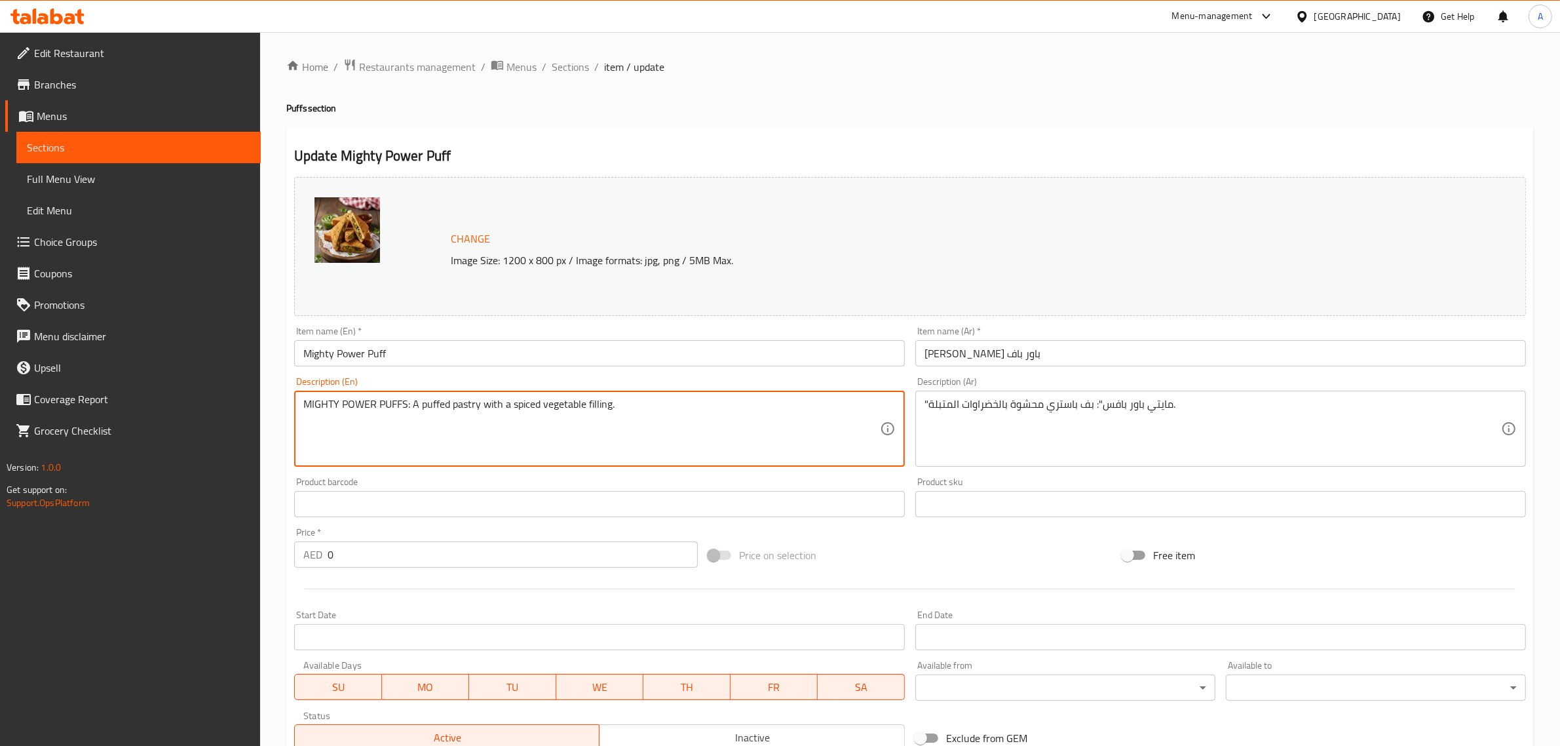
drag, startPoint x: 410, startPoint y: 405, endPoint x: 257, endPoint y: 404, distance: 152.7
type textarea "A puffed pastry with a spiced vegetable filling."
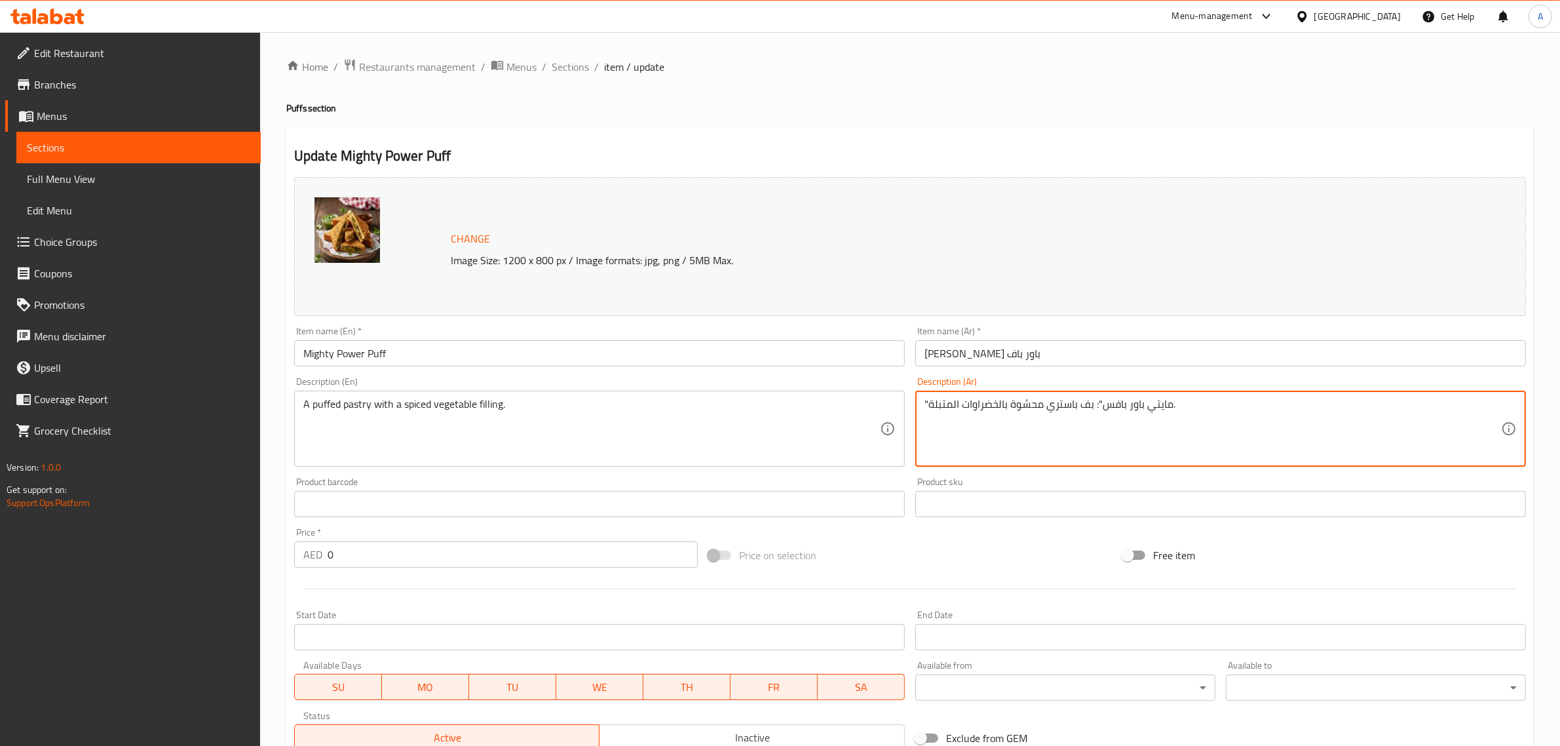
drag, startPoint x: 1099, startPoint y: 410, endPoint x: 1173, endPoint y: 387, distance: 76.9
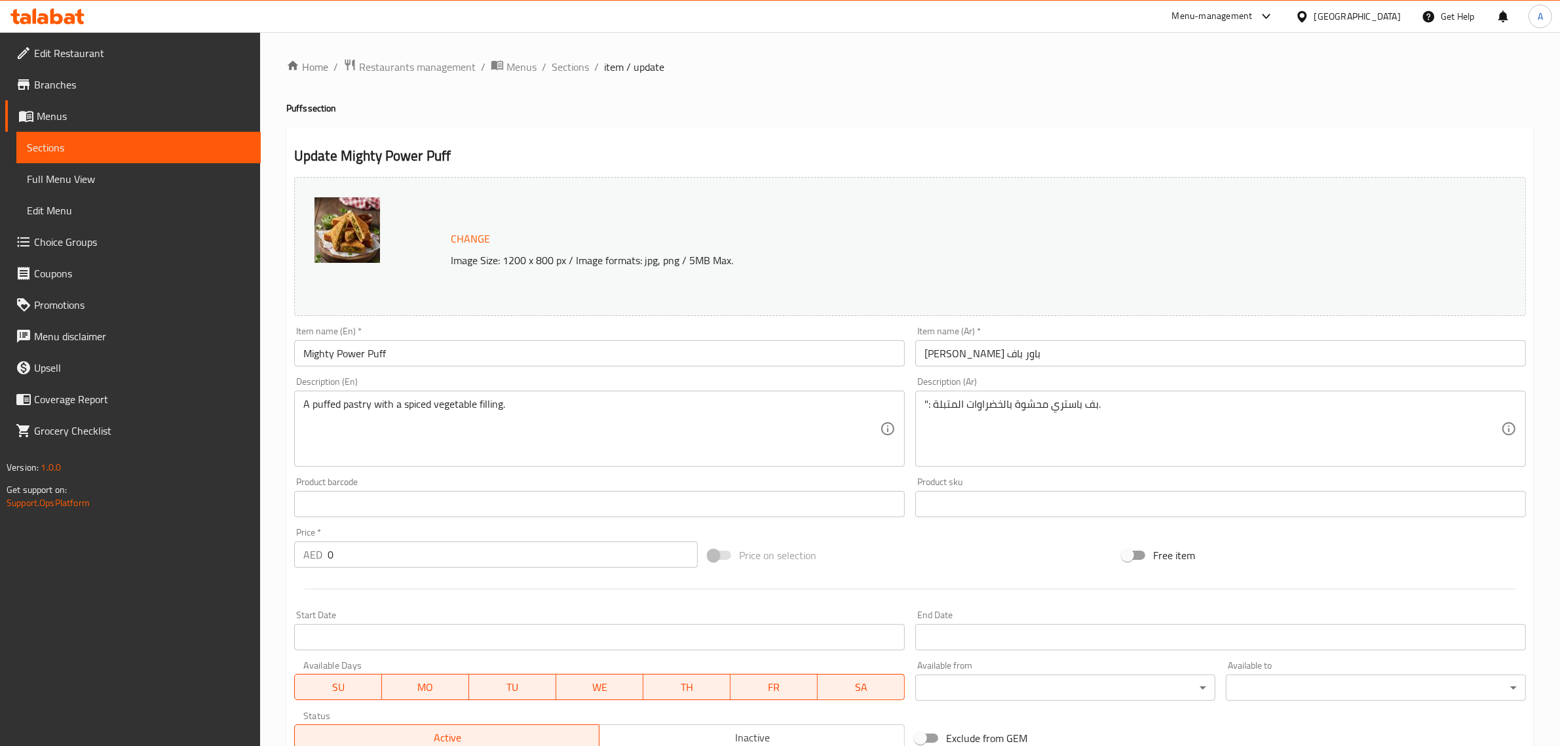
click at [1141, 452] on textarea "": بف باستري محشوة بالخضراوات المتبلة." at bounding box center [1212, 429] width 577 height 62
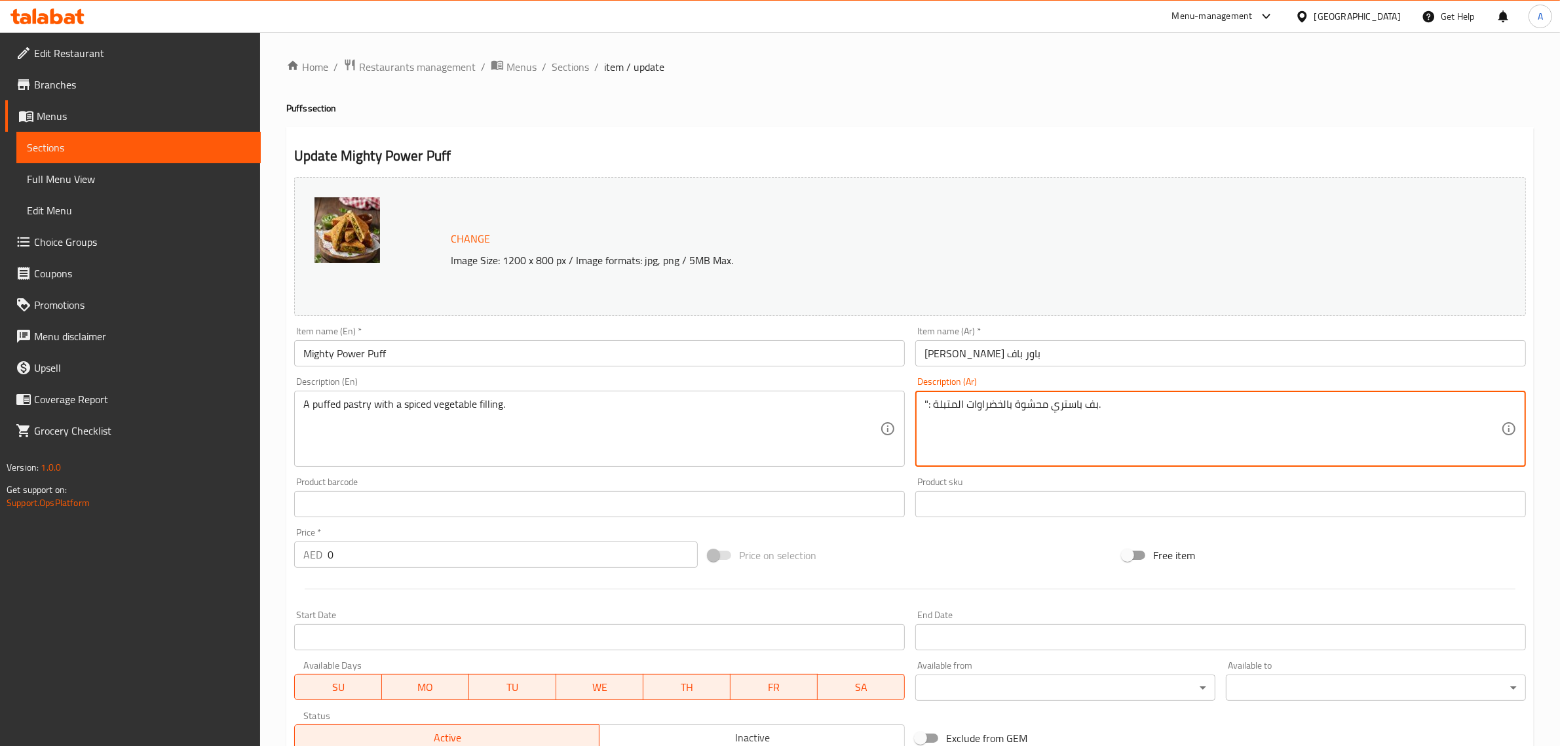
click at [1141, 452] on textarea "": بف باستري محشوة بالخضراوات المتبلة." at bounding box center [1212, 429] width 577 height 62
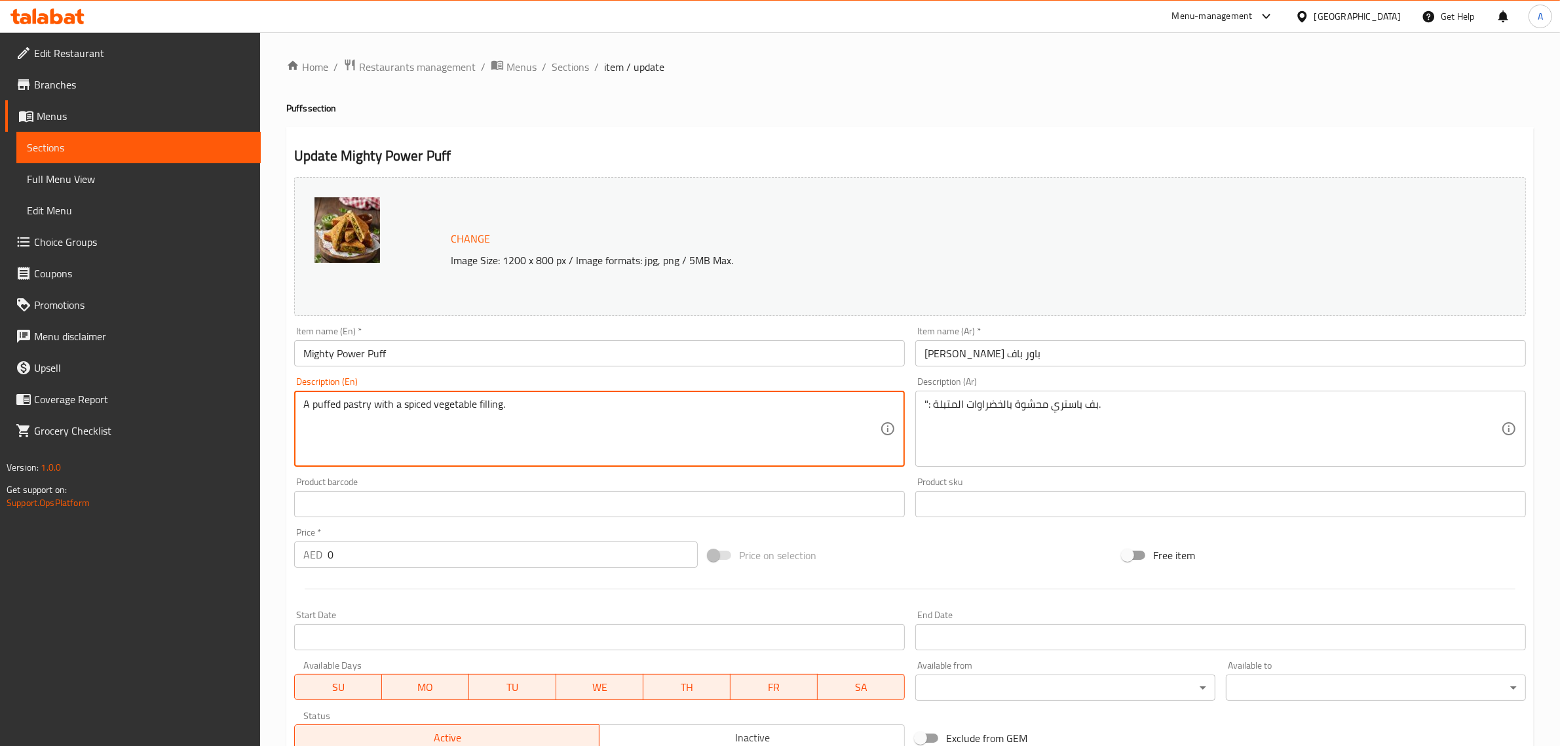
click at [539, 421] on textarea "A puffed pastry with a spiced vegetable filling." at bounding box center [591, 429] width 577 height 62
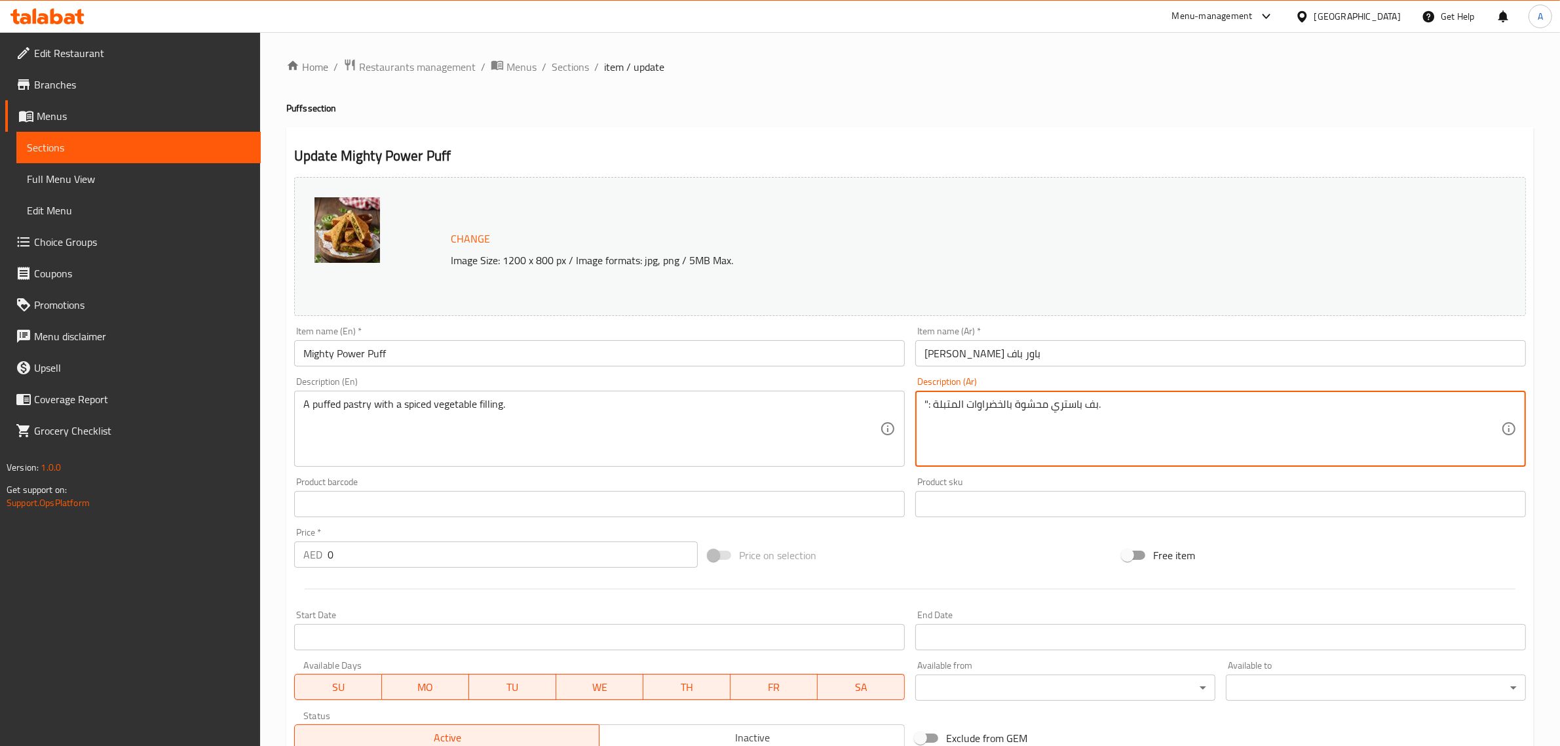
click at [1048, 410] on textarea "": بف باستري محشوة بالخضراوات المتبلة." at bounding box center [1212, 429] width 577 height 62
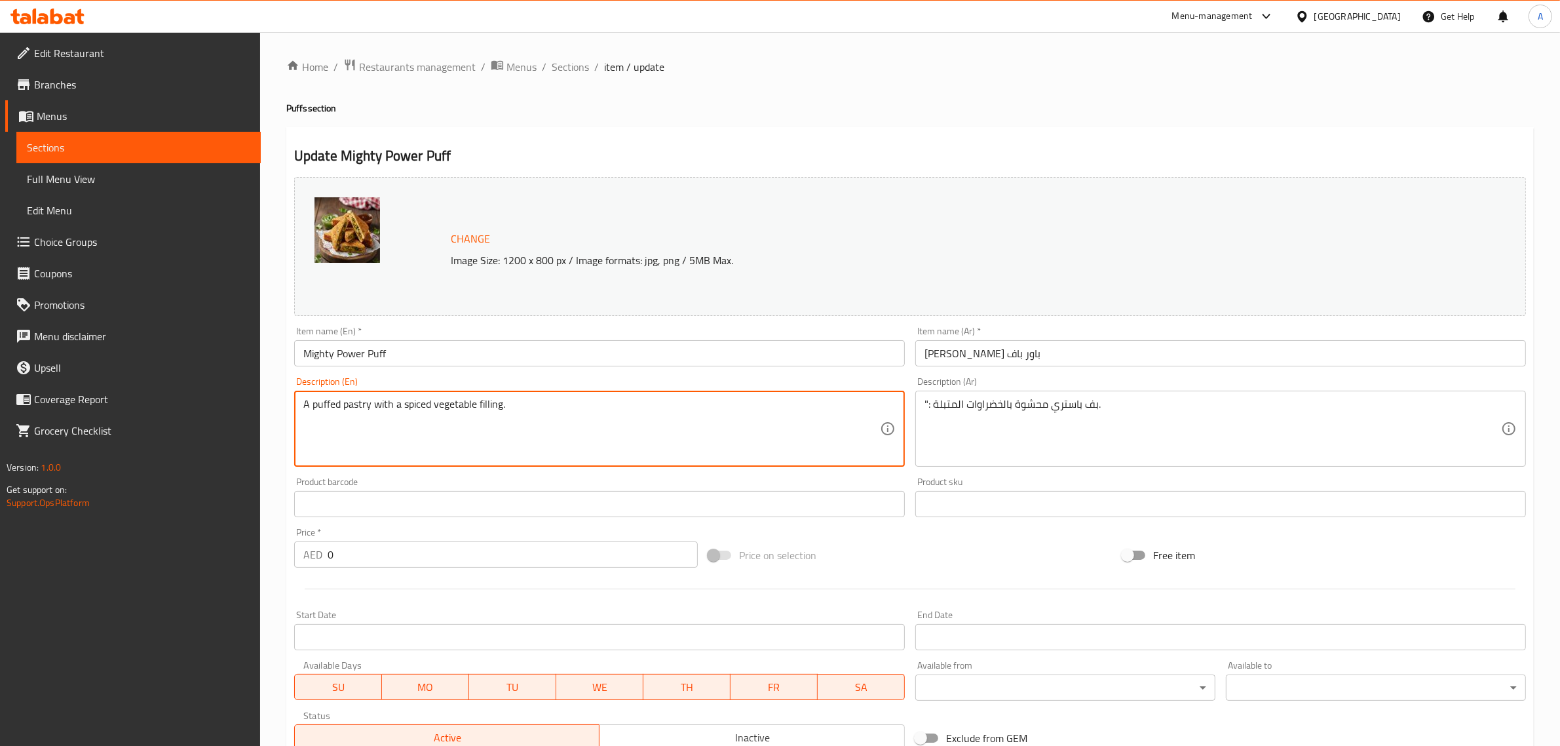
click at [453, 428] on textarea "A puffed pastry with a spiced vegetable filling." at bounding box center [591, 429] width 577 height 62
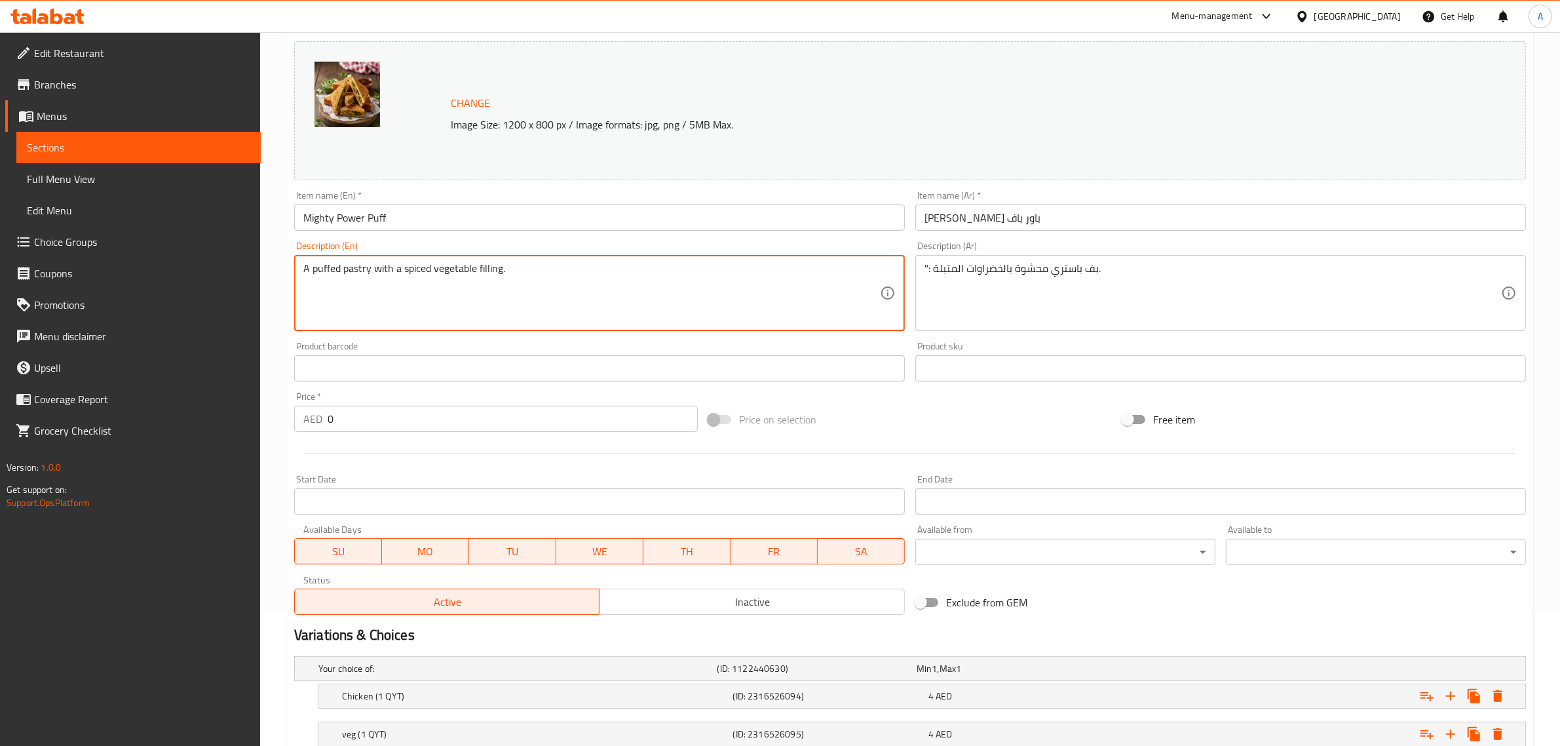
scroll to position [229, 0]
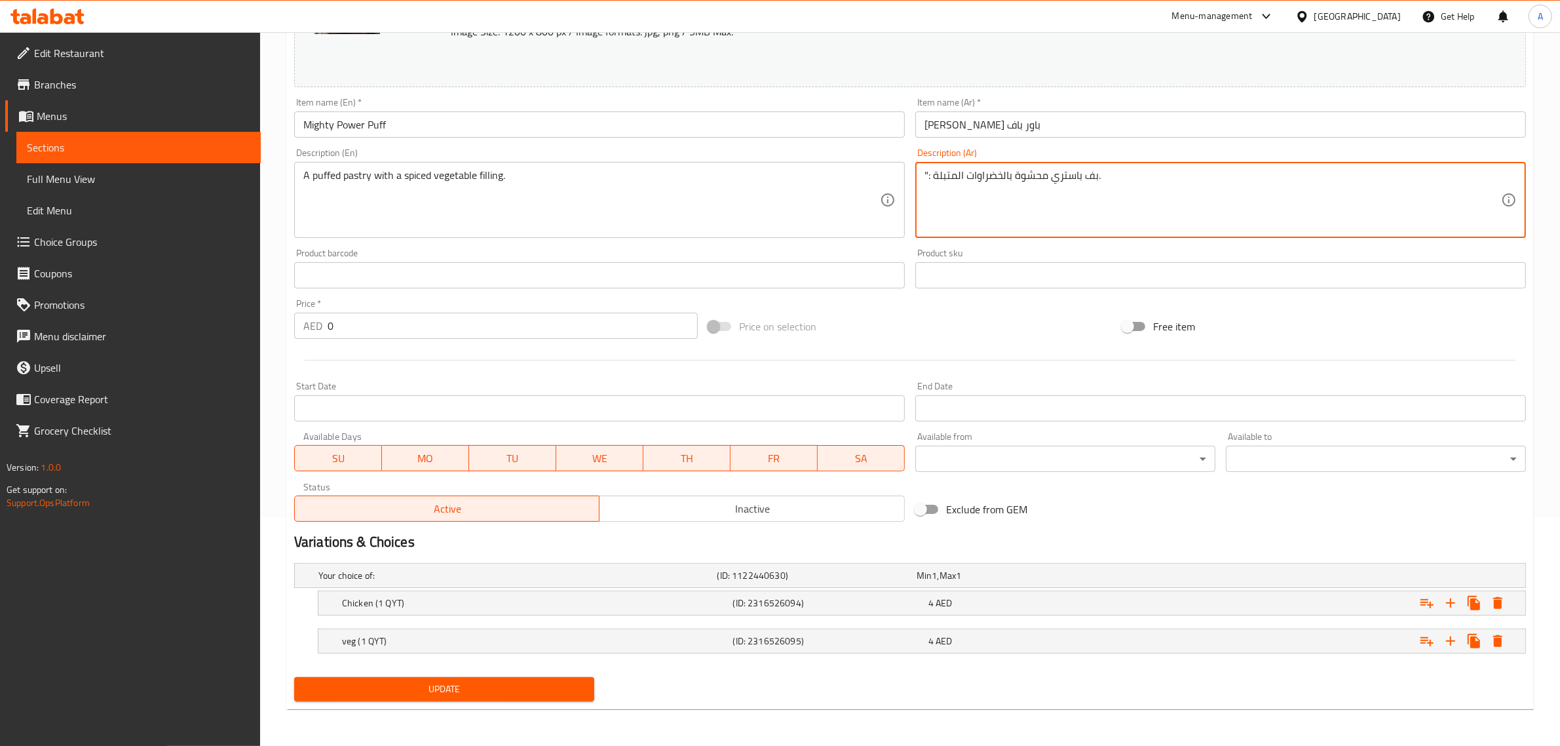
drag, startPoint x: 934, startPoint y: 172, endPoint x: 916, endPoint y: 181, distance: 20.5
type textarea "بف باستري محشوة بالخضراوات المتبلة."
click at [499, 687] on span "Update" at bounding box center [444, 689] width 279 height 16
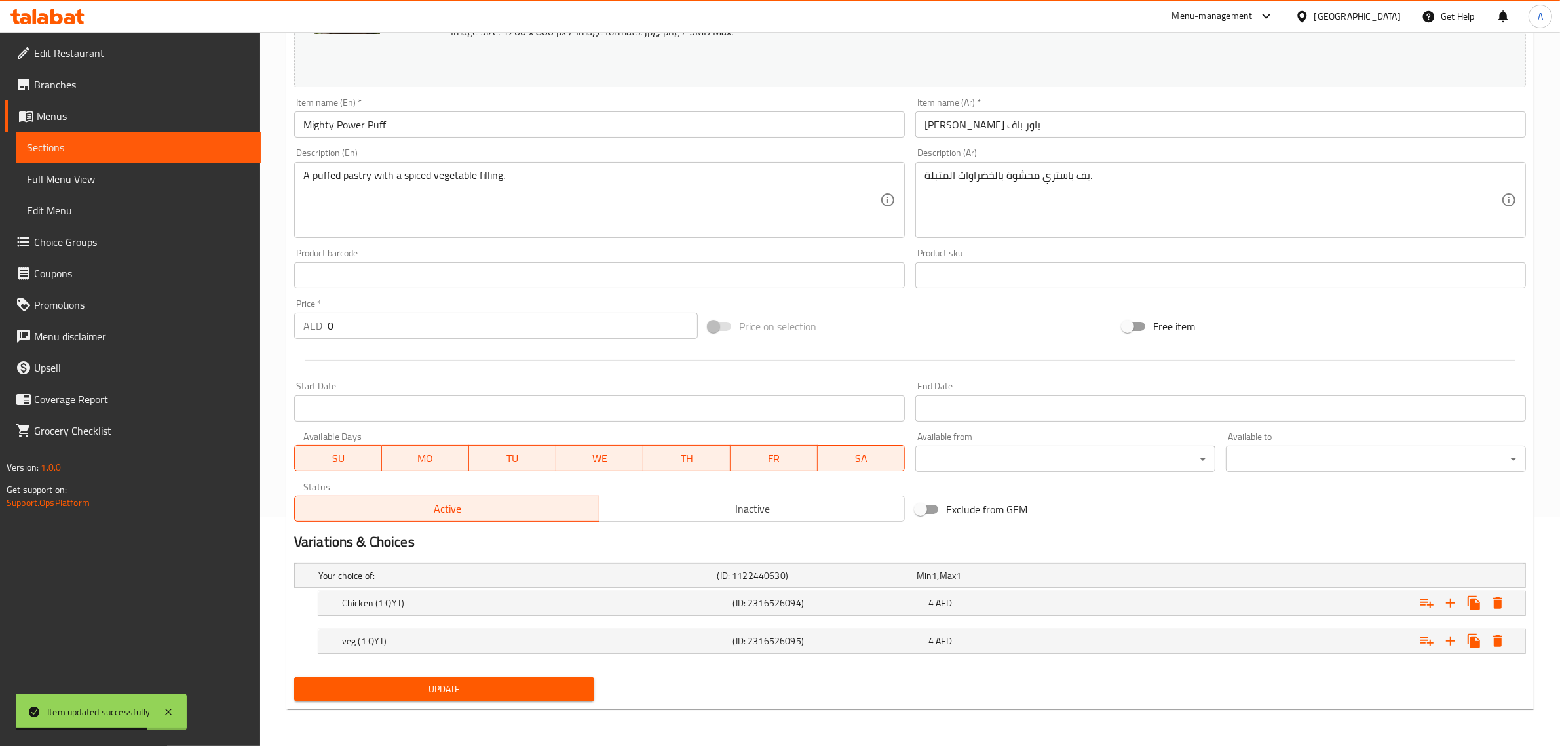
click at [66, 250] on span "Choice Groups" at bounding box center [142, 242] width 216 height 16
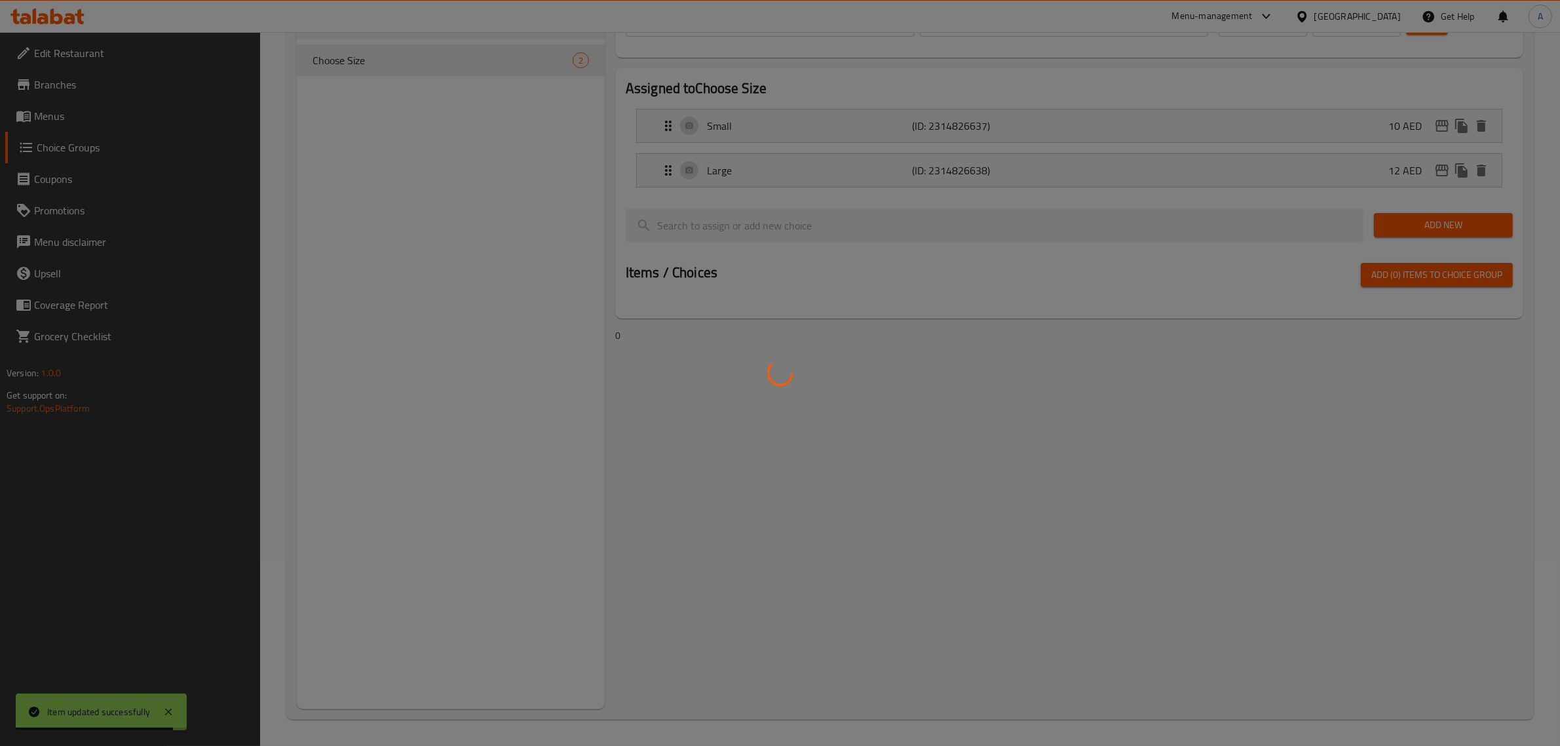
scroll to position [67, 0]
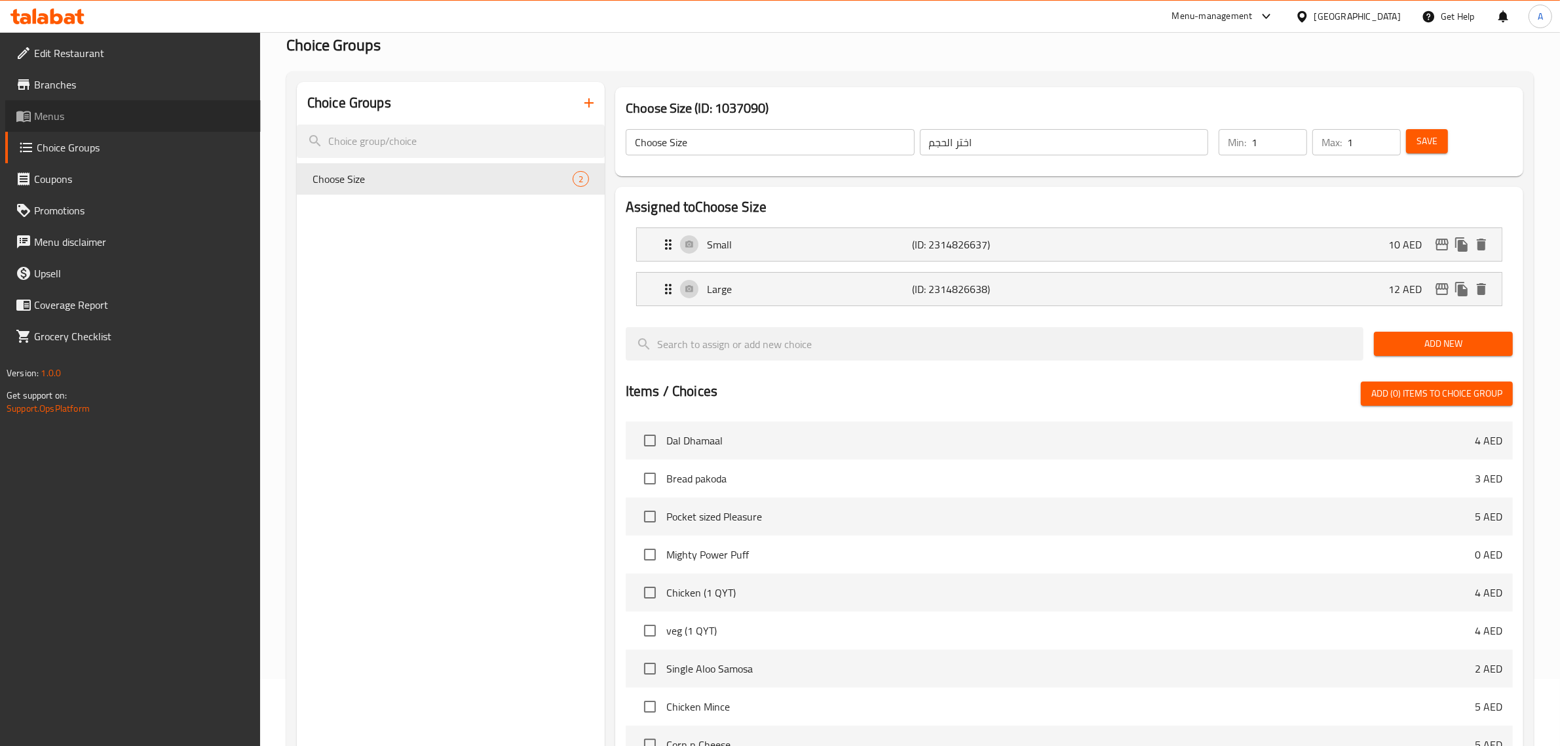
click at [102, 109] on span "Menus" at bounding box center [142, 116] width 216 height 16
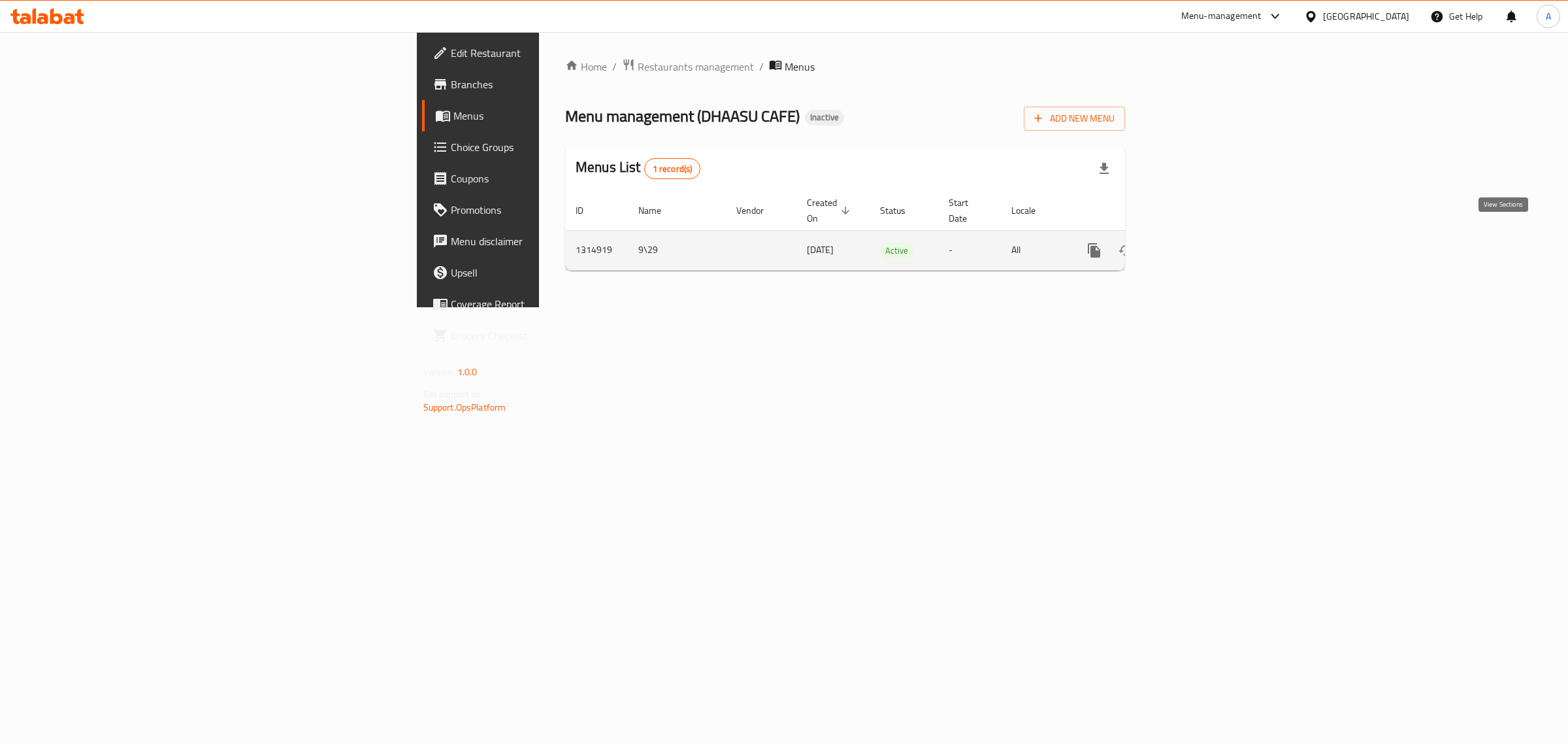
click at [1197, 242] on icon "enhanced table" at bounding box center [1189, 250] width 16 height 16
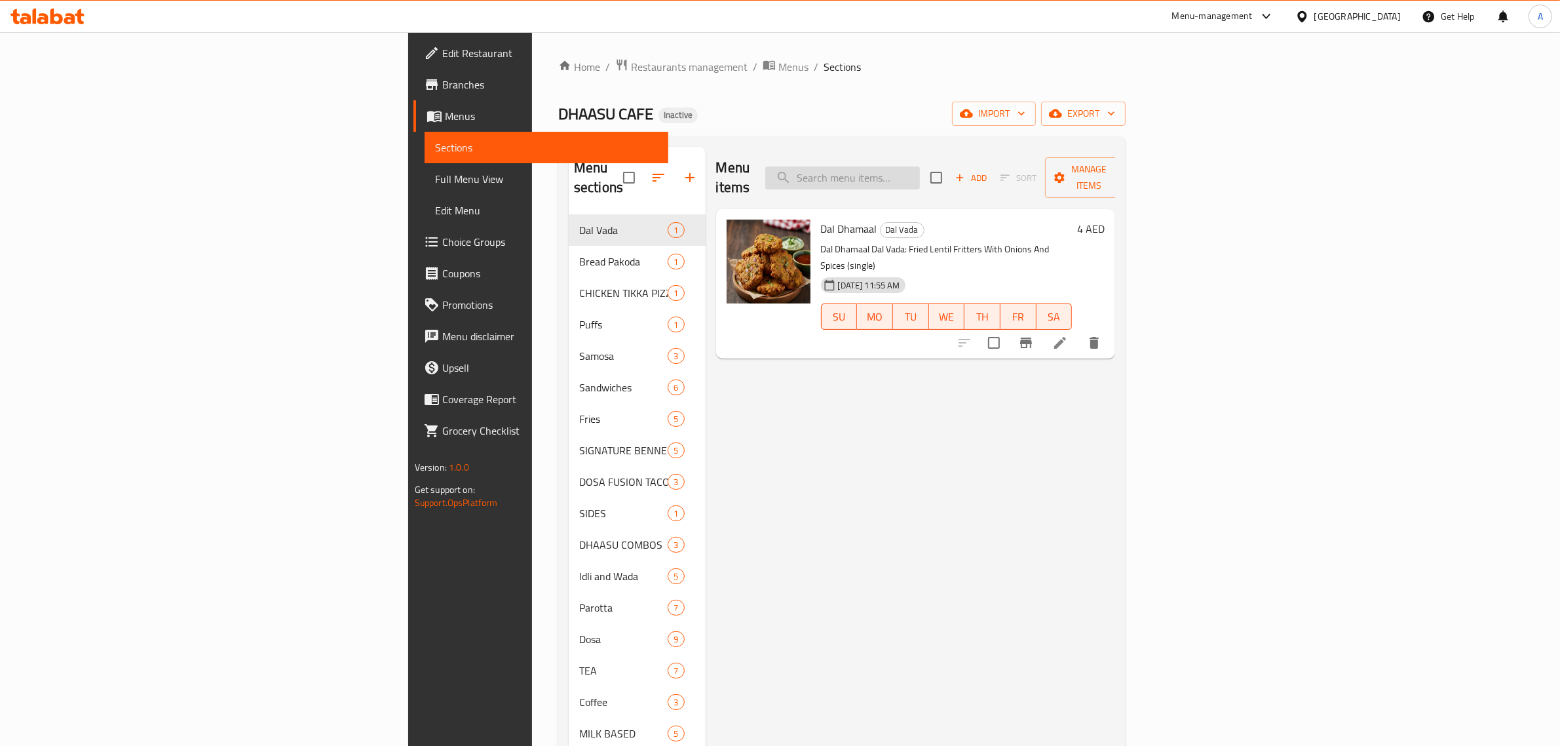
click at [920, 178] on input "search" at bounding box center [842, 177] width 155 height 23
paste input "Mighty Power Puff"
type input "Mighty Power Puff"
click at [1036, 335] on icon at bounding box center [1029, 343] width 16 height 16
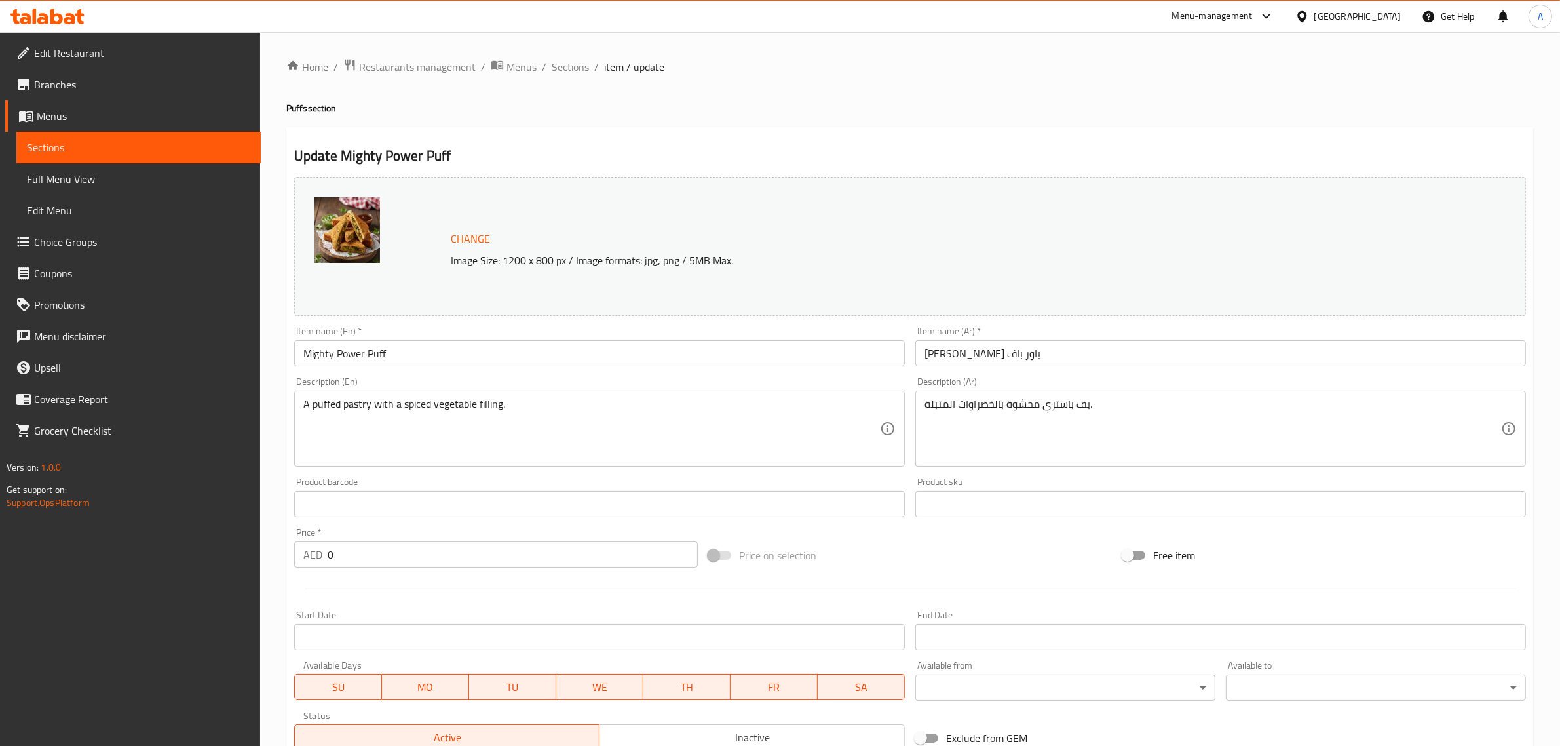
scroll to position [229, 0]
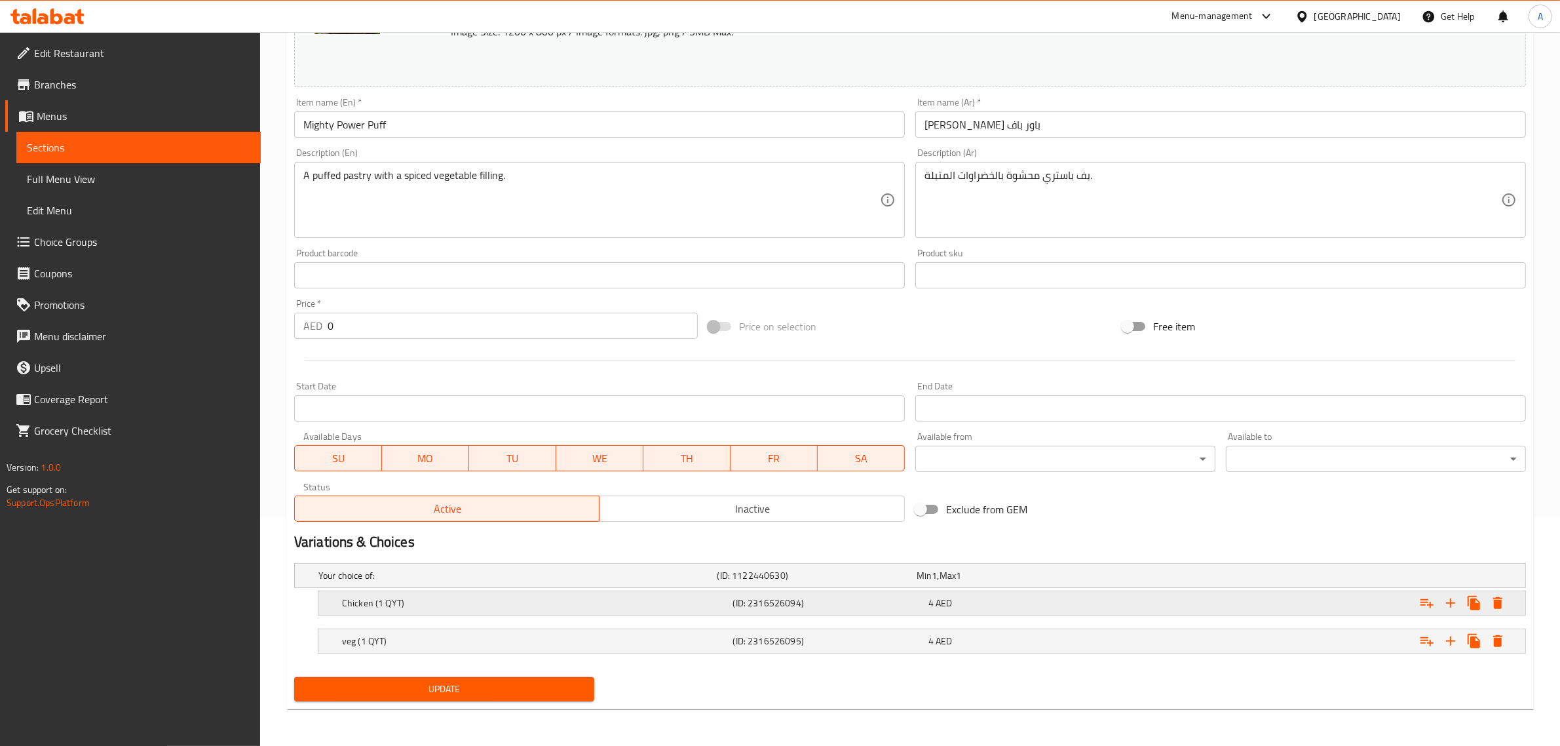
click at [425, 609] on div "Chicken (1 QYT)" at bounding box center [534, 603] width 391 height 18
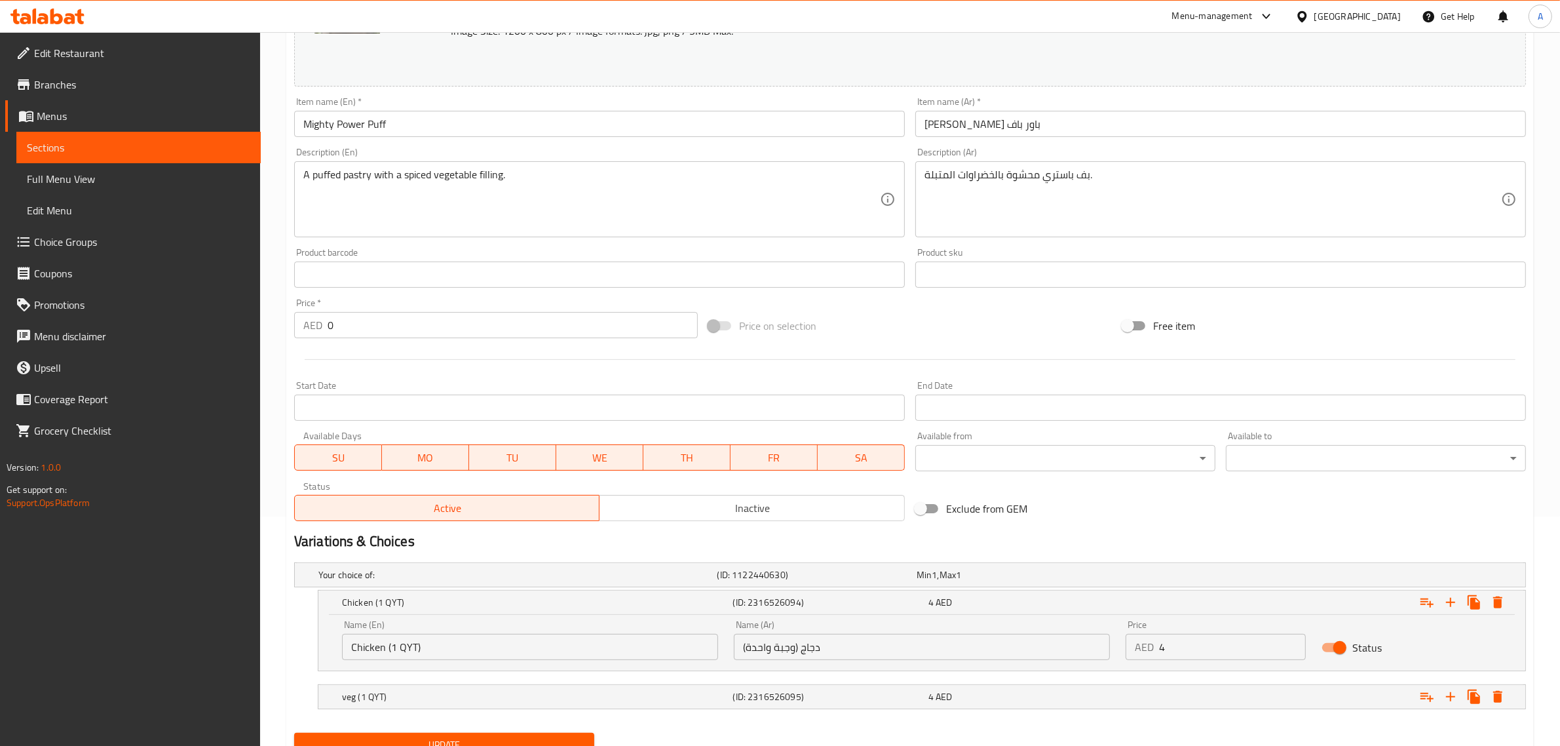
click at [781, 656] on input "دجاج (وجبة واحدة)" at bounding box center [922, 647] width 376 height 26
click at [785, 649] on input "دجاج (كمية واحدة)" at bounding box center [922, 647] width 376 height 26
type input "دجاج (كمية واحدة)"
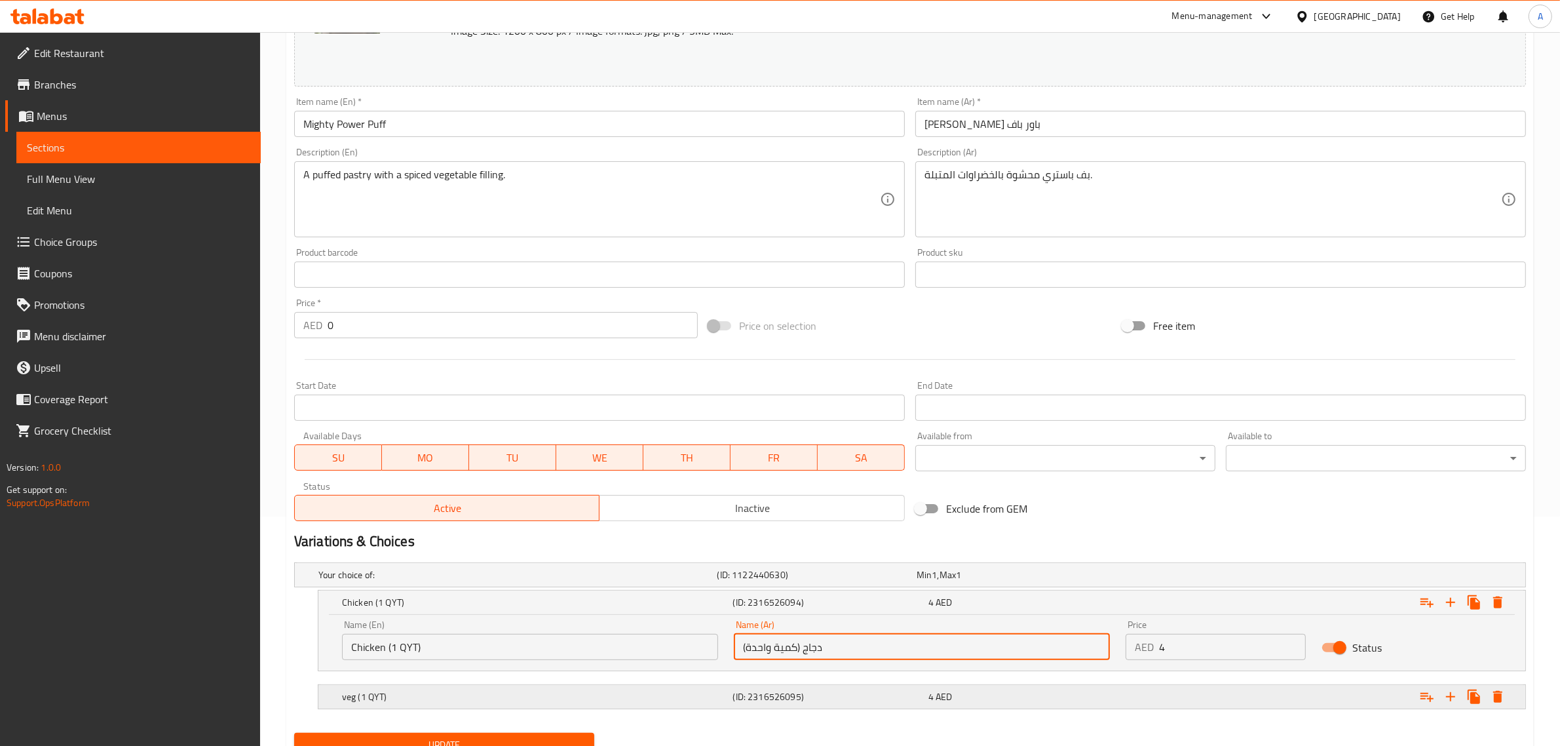
click at [805, 695] on h5 "(ID: 2316526095)" at bounding box center [828, 696] width 190 height 13
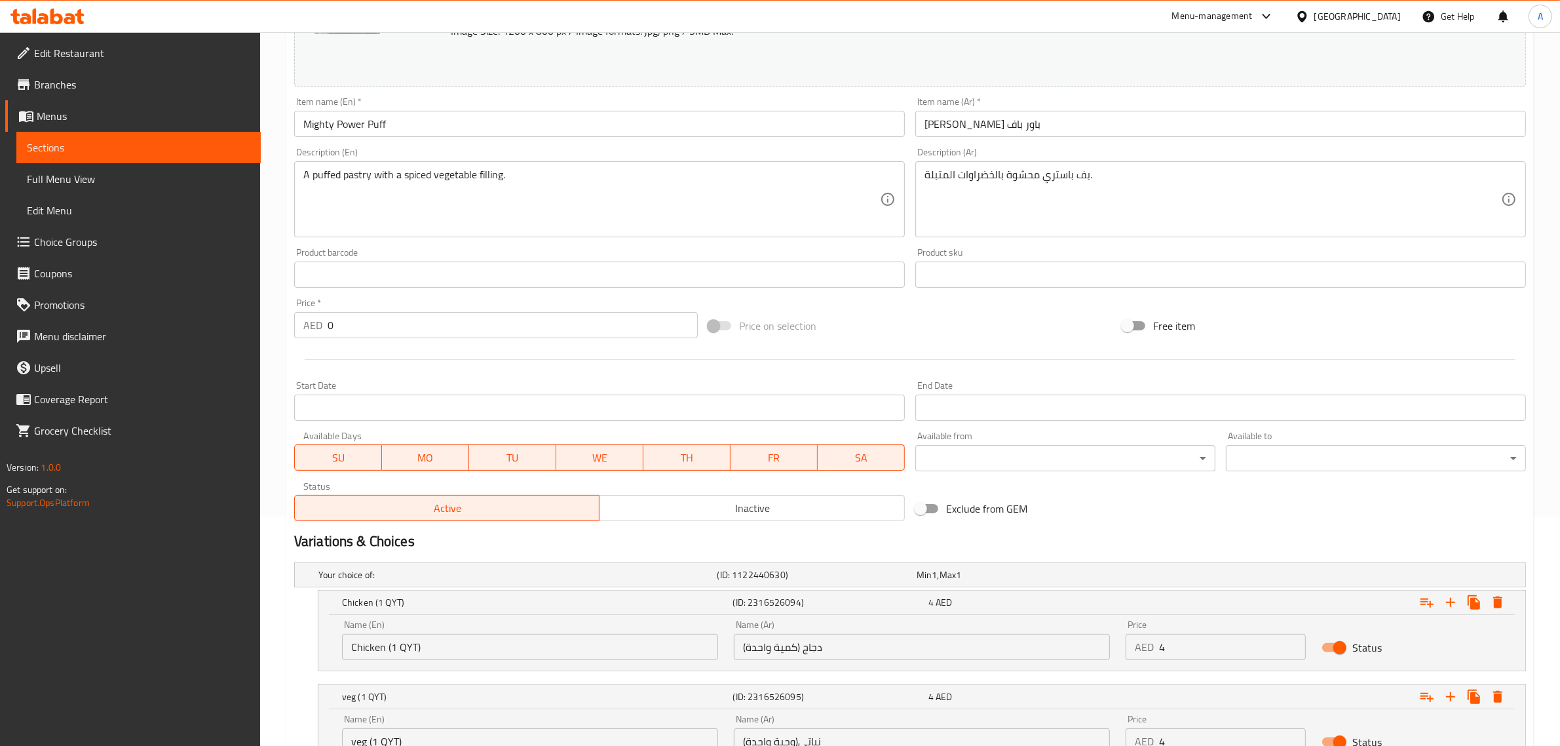
scroll to position [341, 0]
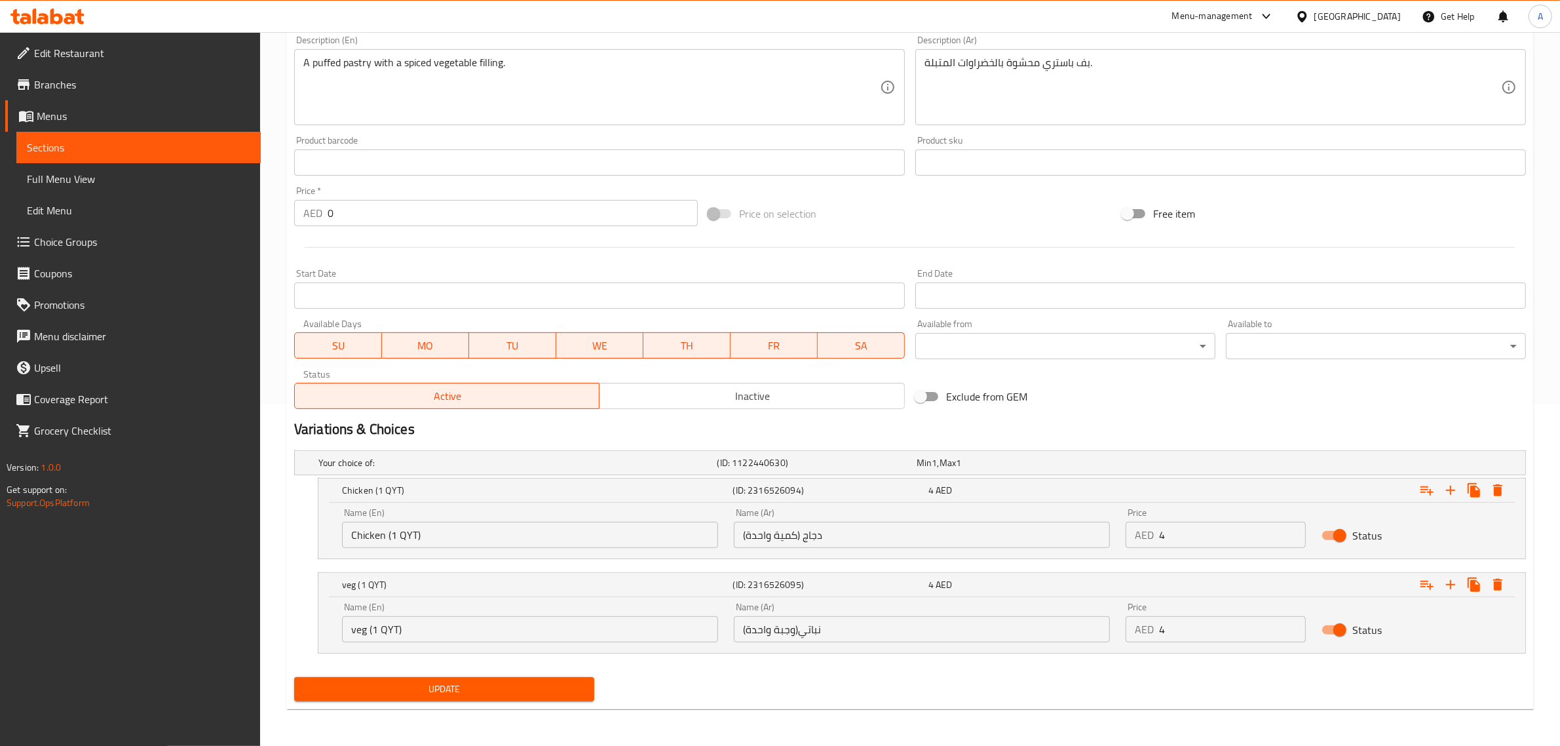
click at [788, 630] on input "نباتي(وجبة واحدة)" at bounding box center [922, 629] width 376 height 26
paste input "مي"
type input "نباتي(كمية واحدة)"
click at [489, 699] on button "Update" at bounding box center [444, 689] width 300 height 24
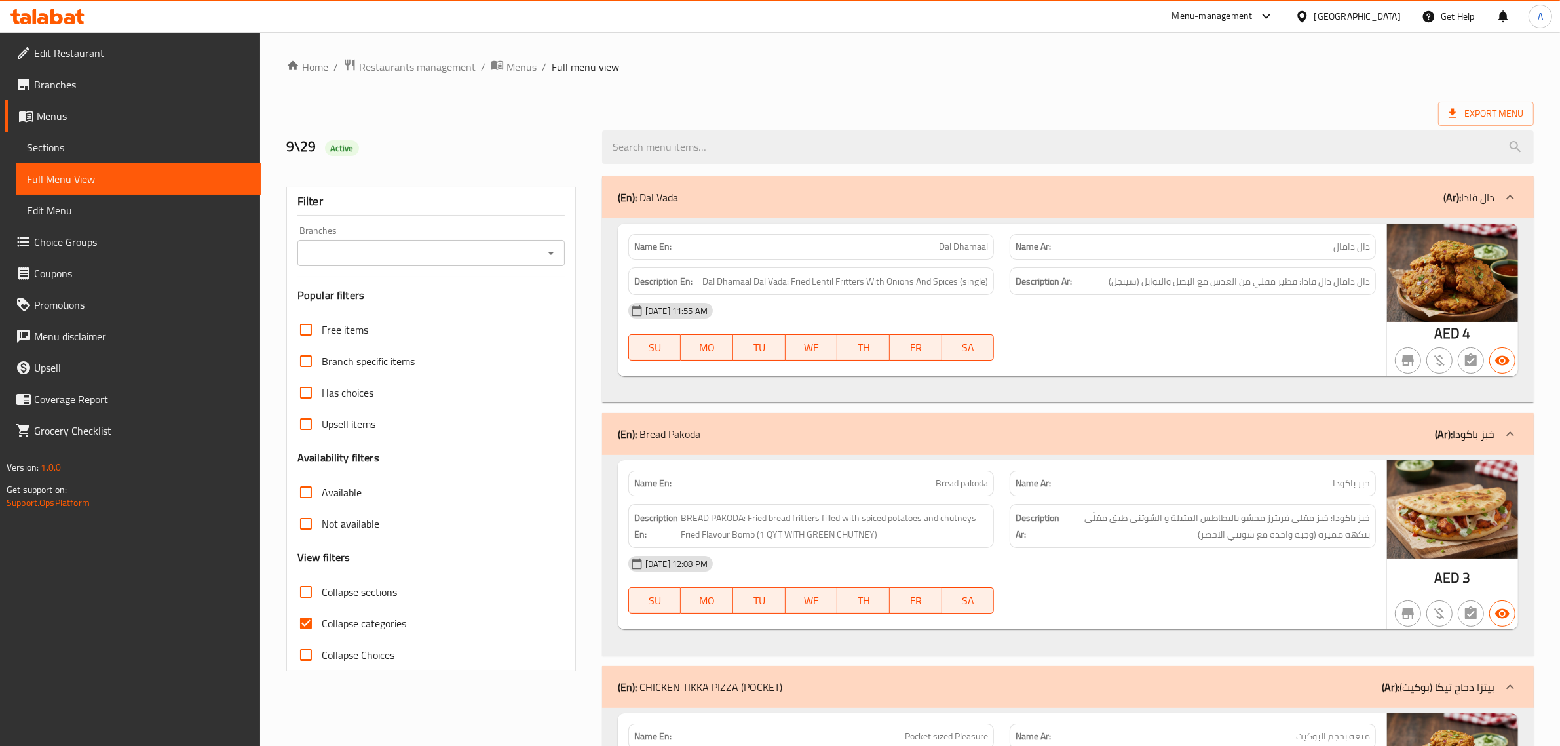
click at [364, 628] on span "Collapse categories" at bounding box center [364, 623] width 85 height 16
click at [322, 628] on input "Collapse categories" at bounding box center [305, 622] width 31 height 31
checkbox input "false"
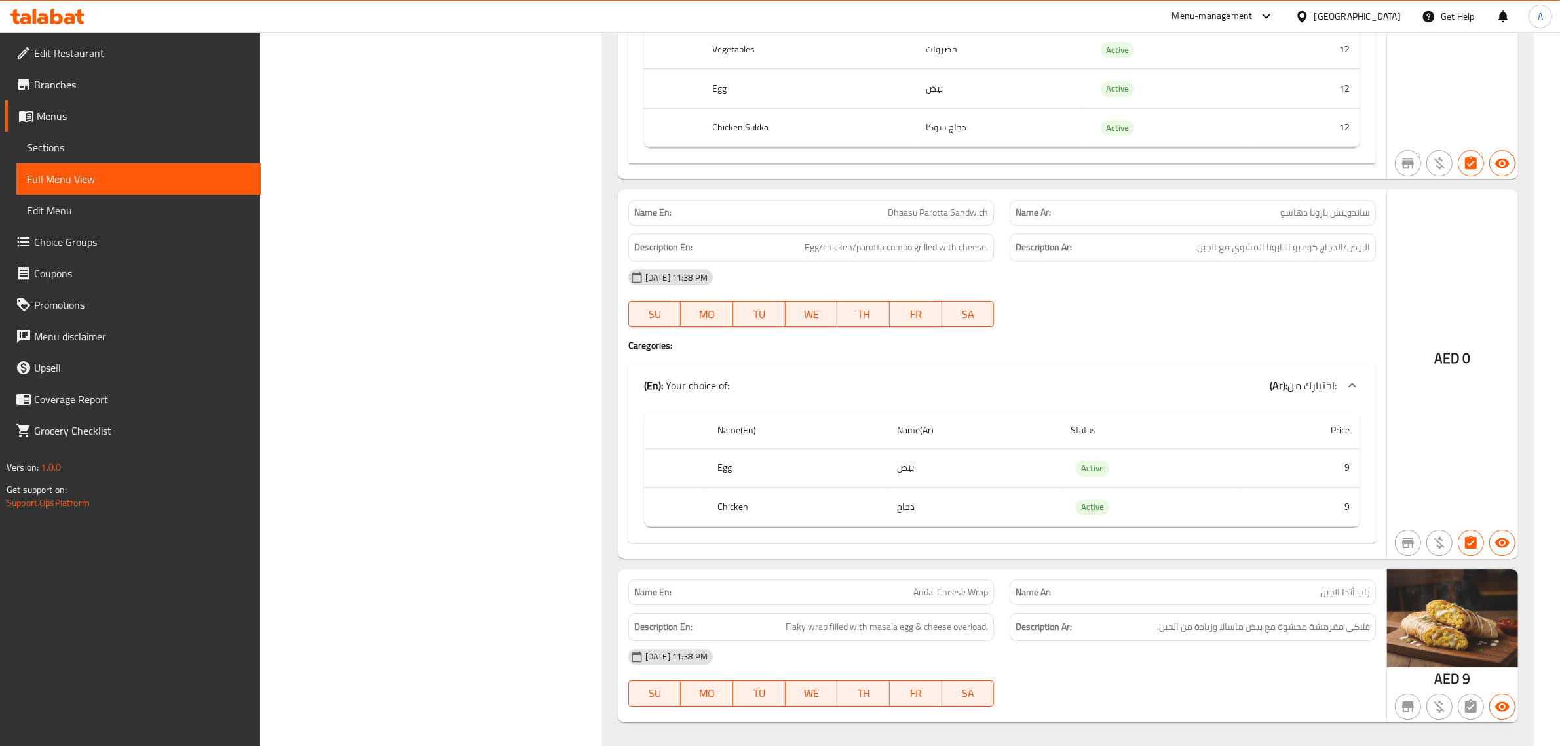
scroll to position [5236, 0]
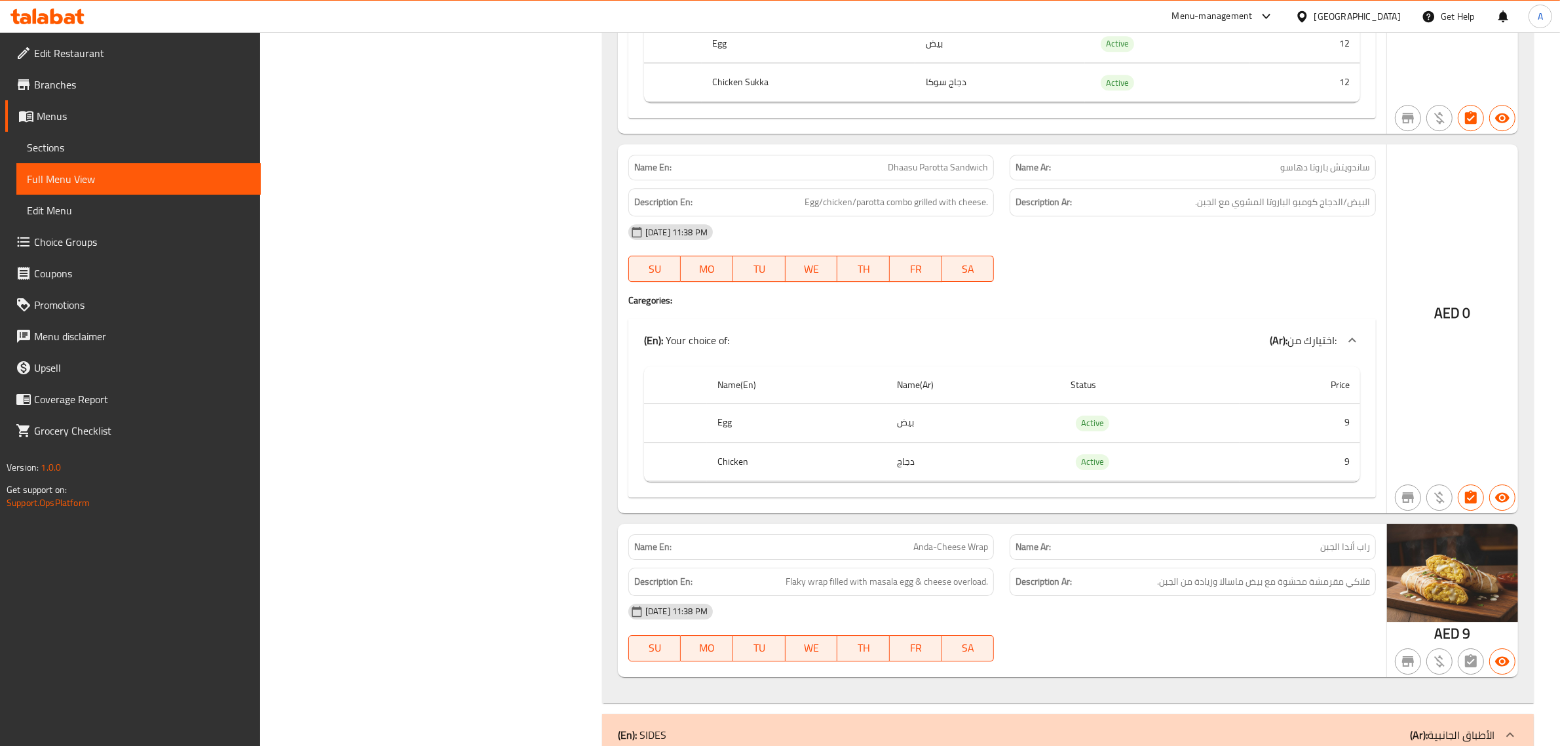
click at [799, 442] on th "Chicken" at bounding box center [797, 461] width 180 height 39
click at [1302, 161] on span "ساندويتش باروتا دهاسو" at bounding box center [1325, 168] width 90 height 14
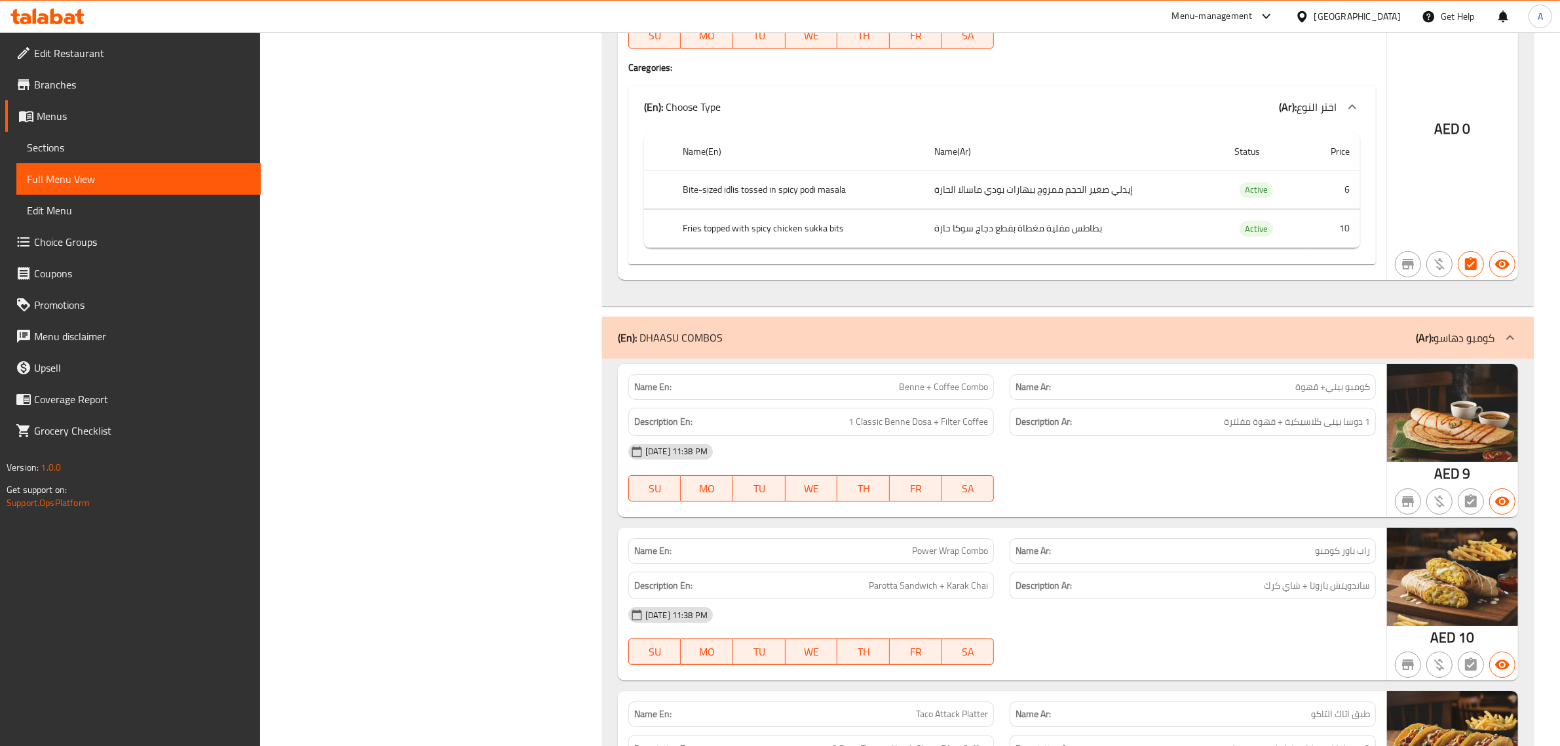
scroll to position [5795, 0]
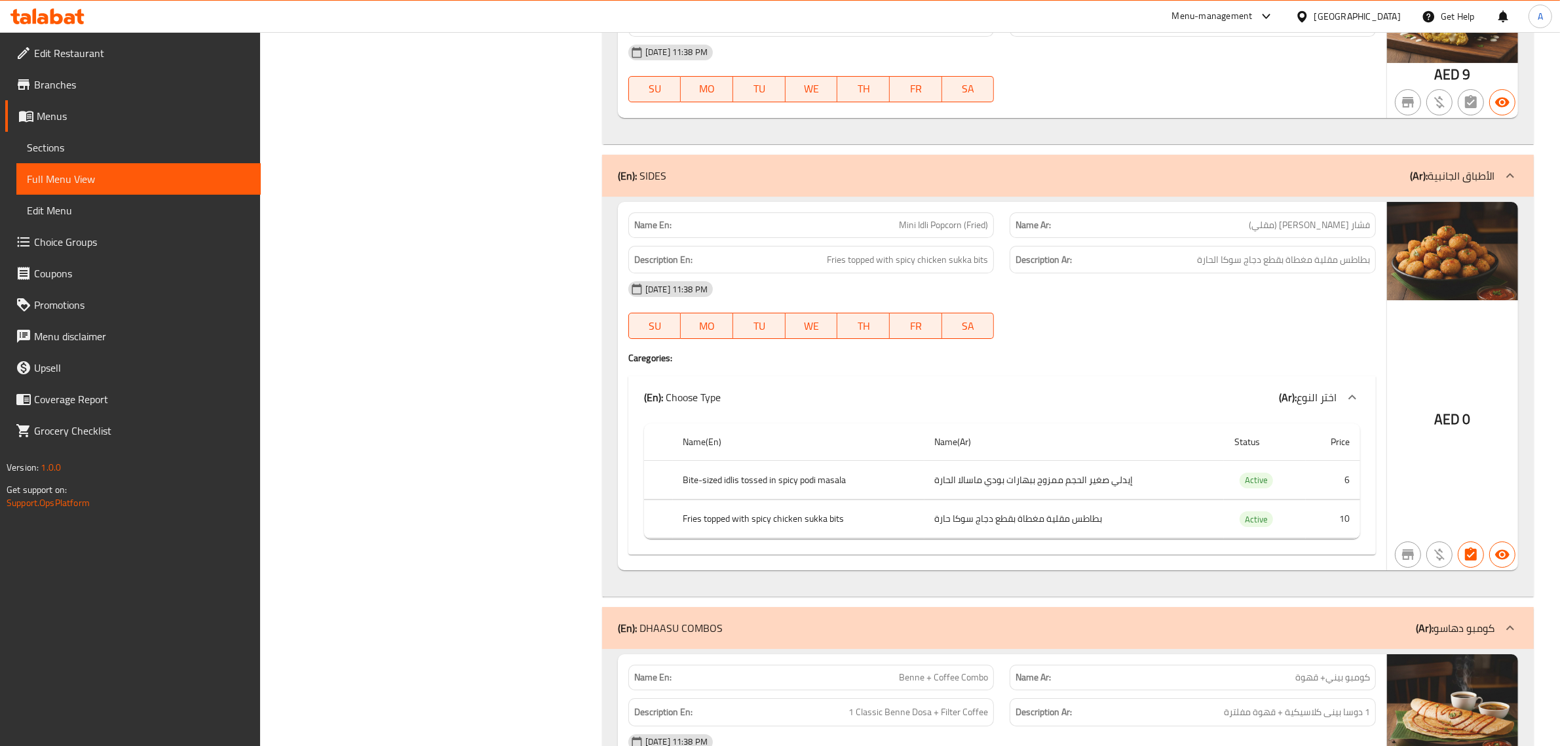
click at [1302, 218] on span "فشار إيدلي ميني (مقلي)" at bounding box center [1309, 225] width 121 height 14
click at [931, 212] on div "Name En: Mini Idli Popcorn (Fried)" at bounding box center [811, 225] width 366 height 26
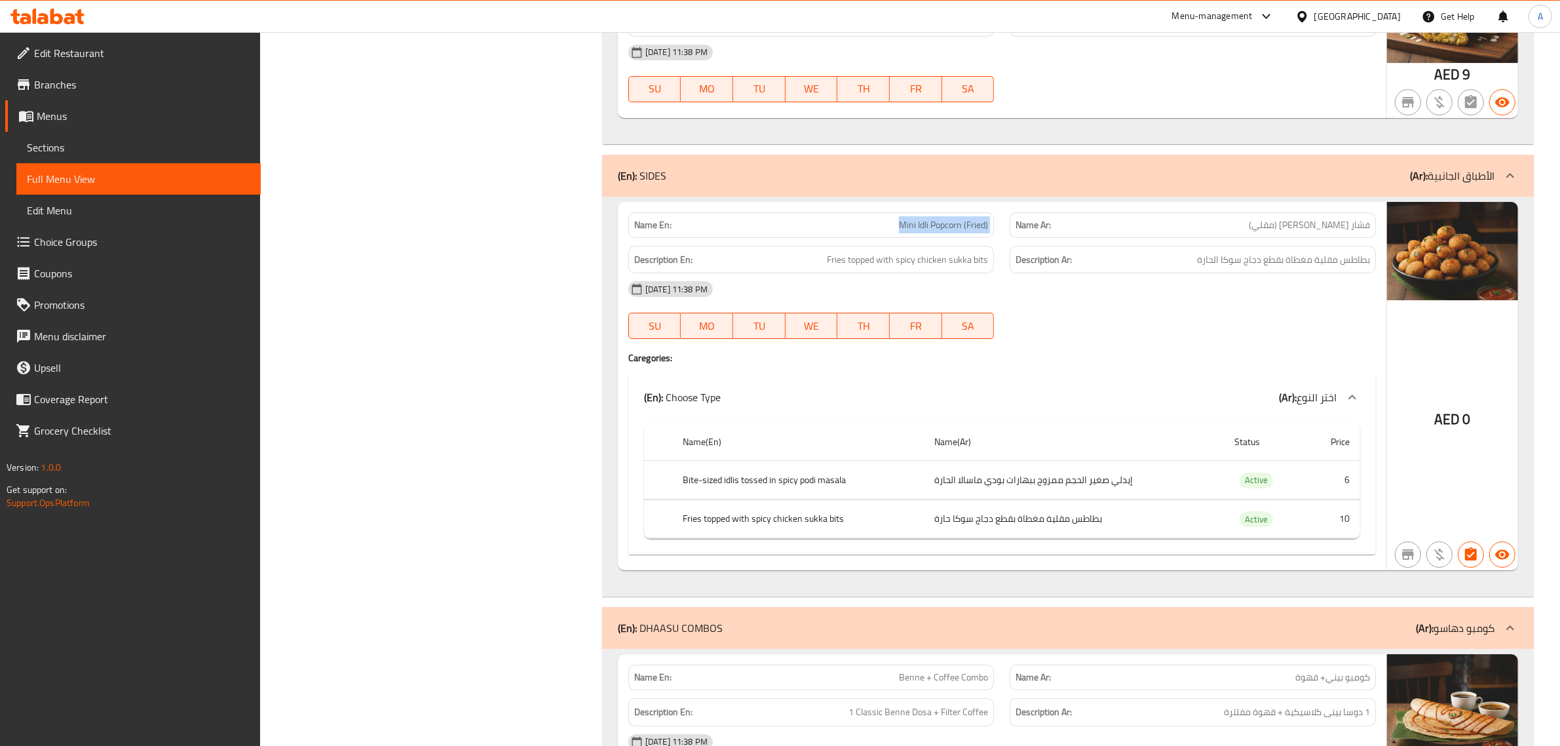
click at [931, 212] on div "Name En: Mini Idli Popcorn (Fried)" at bounding box center [811, 225] width 366 height 26
copy span "Mini Idli Popcorn (Fried)"
click at [1084, 461] on td "إيدلي صغير الحجم ممزوج ببهارات بودي ماسالا الحارة" at bounding box center [1074, 480] width 300 height 39
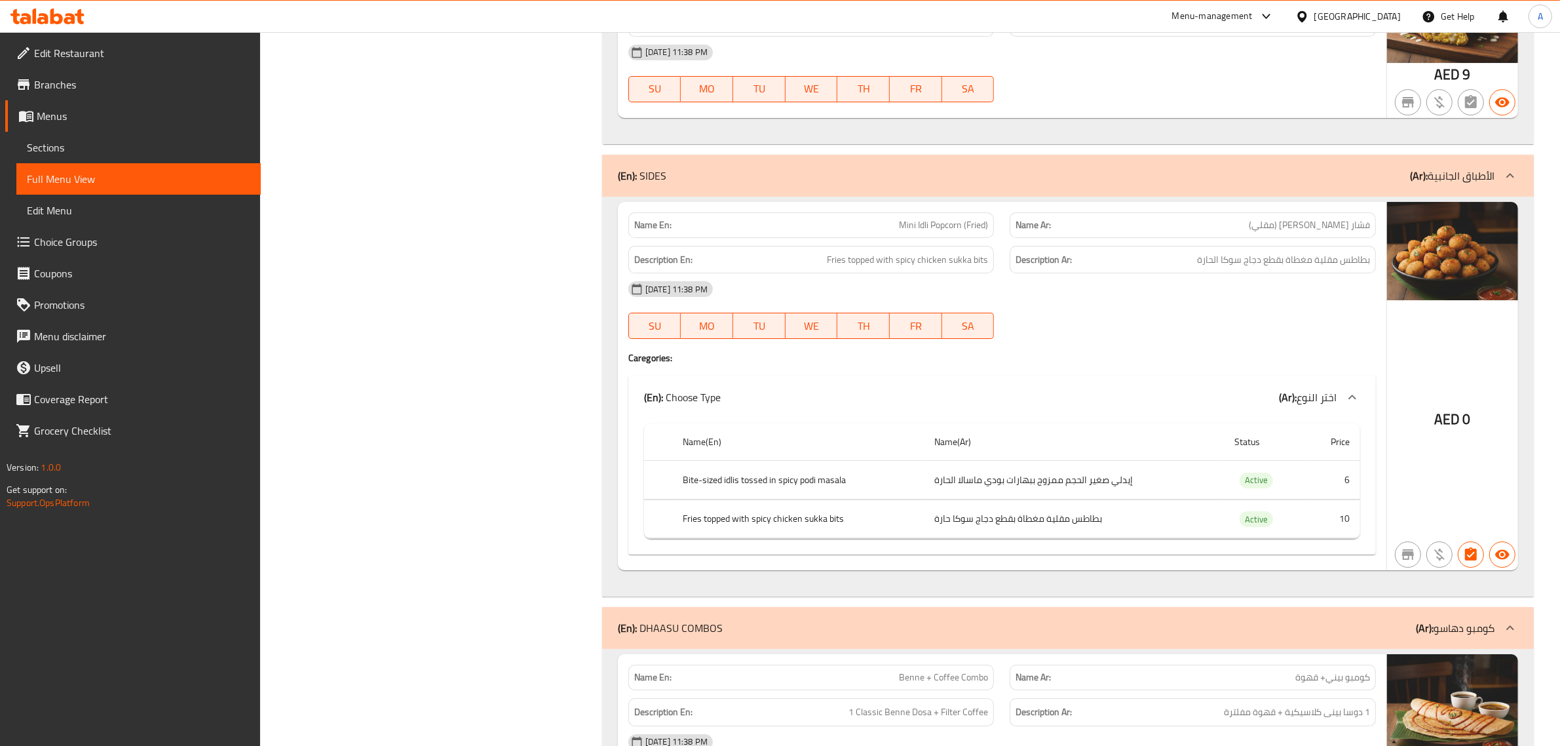
click at [854, 461] on th "Bite-sized idlis tossed in spicy podi masala" at bounding box center [799, 480] width 252 height 39
click at [837, 461] on th "Bite-sized idlis tossed in spicy podi masala" at bounding box center [799, 480] width 252 height 39
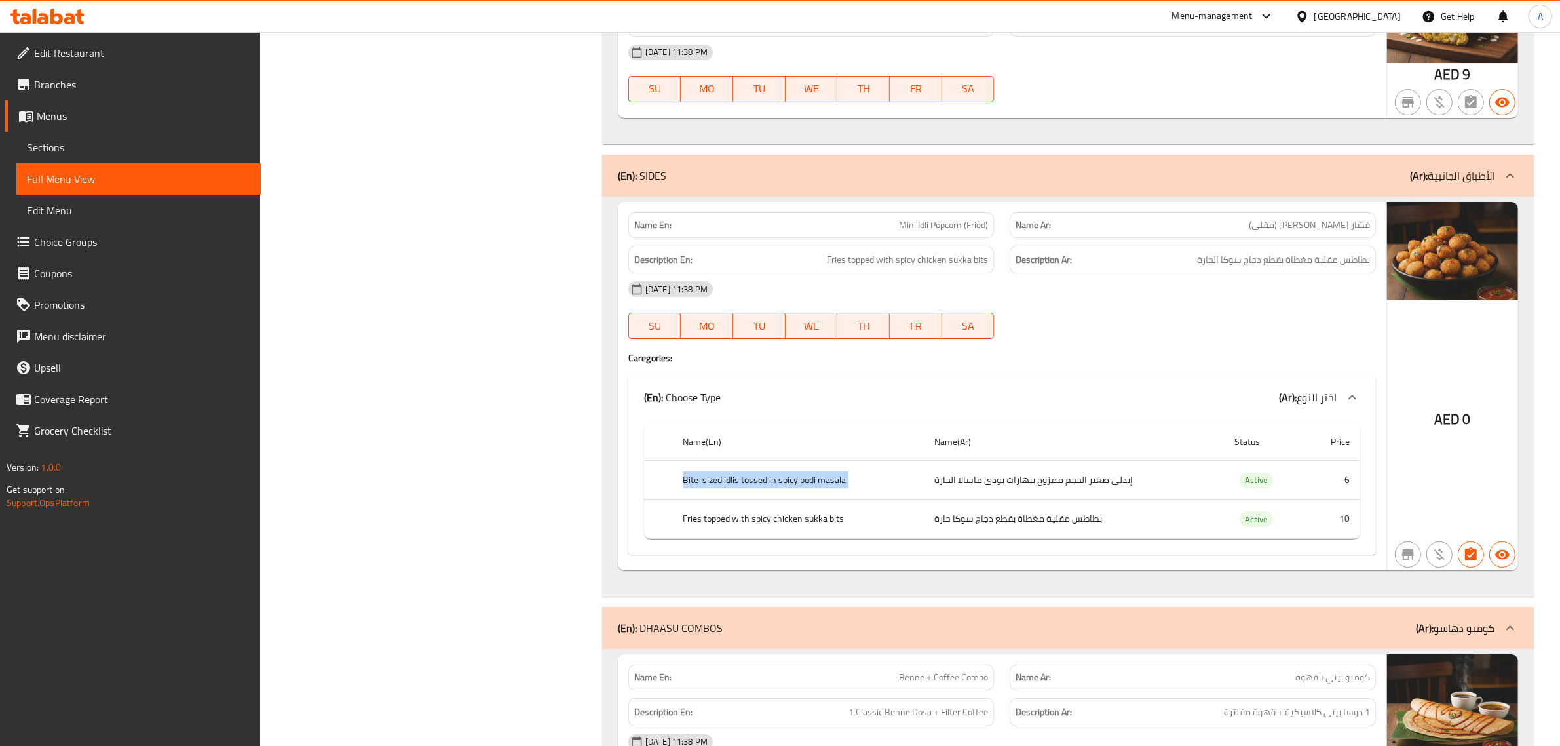
click at [837, 461] on th "Bite-sized idlis tossed in spicy podi masala" at bounding box center [799, 480] width 252 height 39
click at [1118, 499] on td "بطاطس مقلية مغطاة بقطع دجاج سوكا حارة" at bounding box center [1074, 518] width 300 height 39
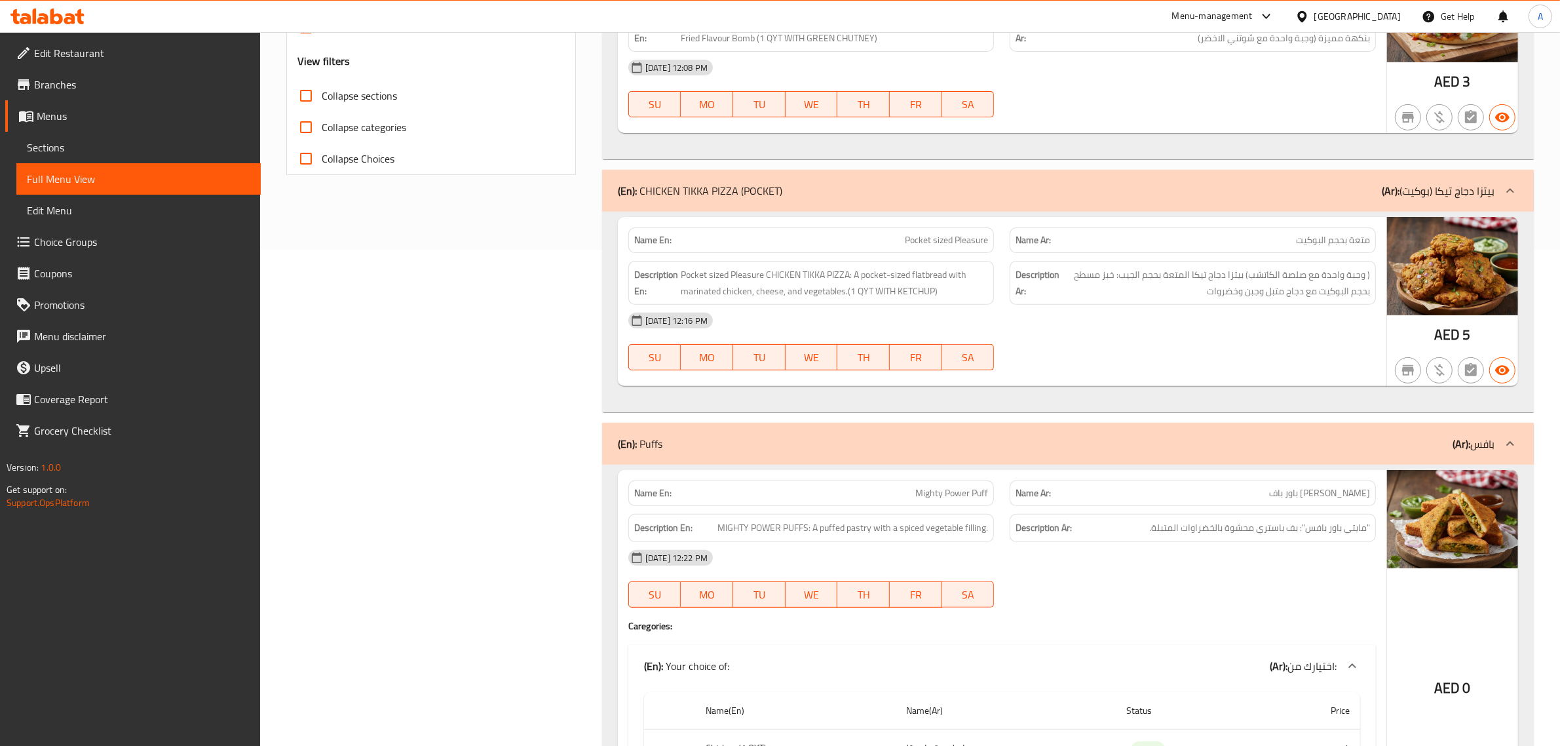
scroll to position [407, 0]
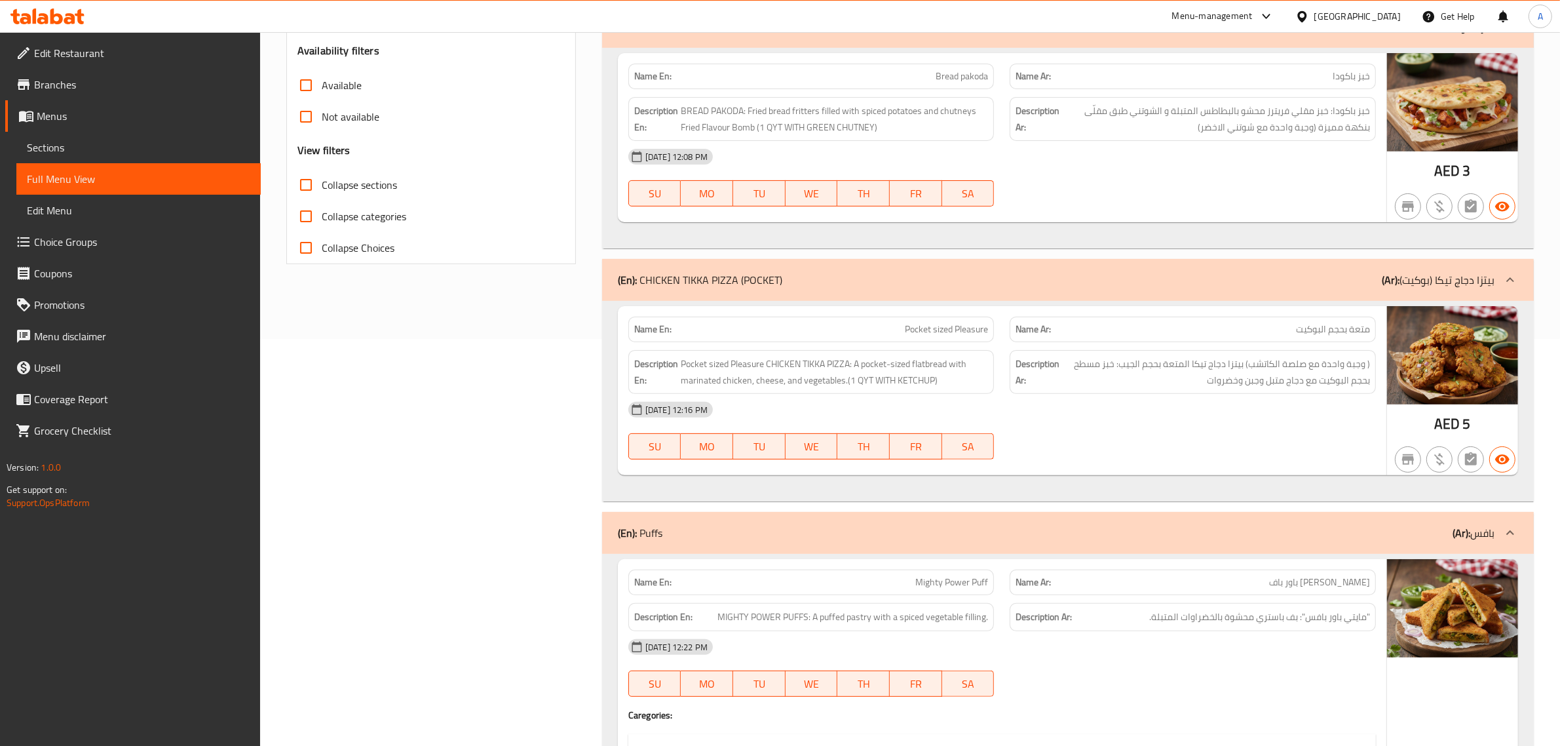
click at [333, 177] on span "Collapse sections" at bounding box center [359, 185] width 75 height 16
click at [322, 176] on input "Collapse sections" at bounding box center [305, 184] width 31 height 31
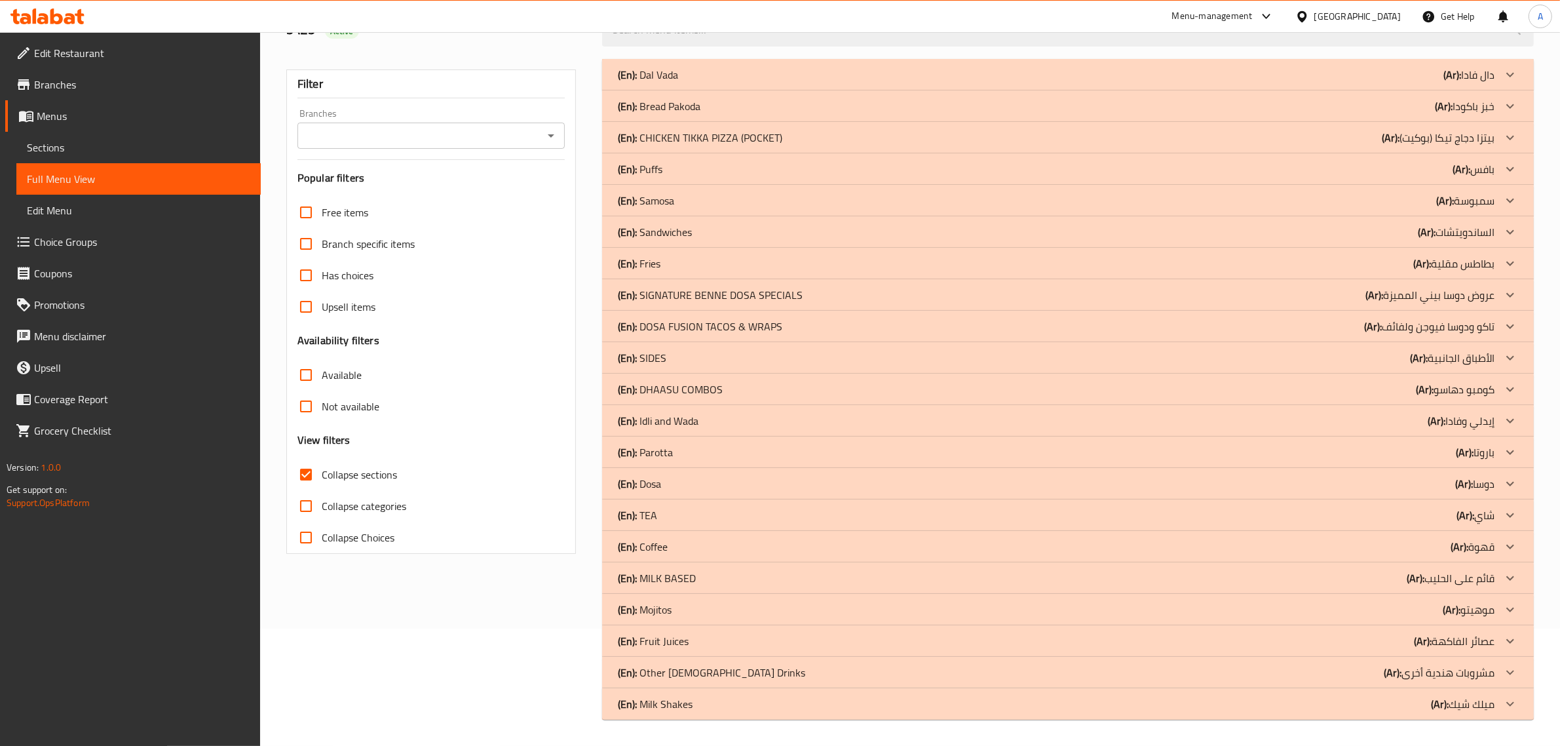
scroll to position [117, 0]
click at [658, 487] on p "(En): Dosa" at bounding box center [639, 484] width 43 height 16
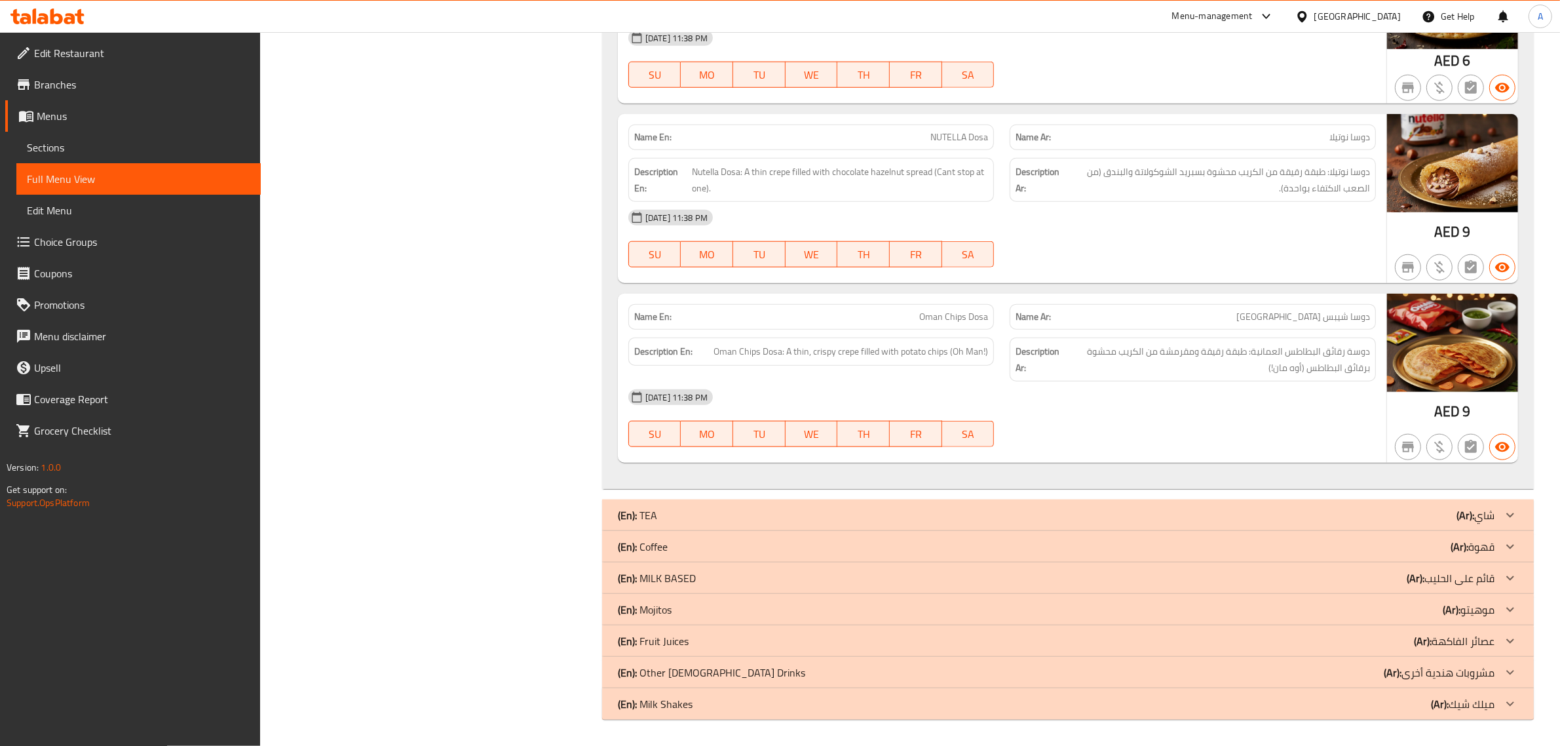
scroll to position [1678, 0]
click at [1361, 322] on span "دوسا شيبس [GEOGRAPHIC_DATA]" at bounding box center [1303, 317] width 134 height 14
copy span "دوسا"
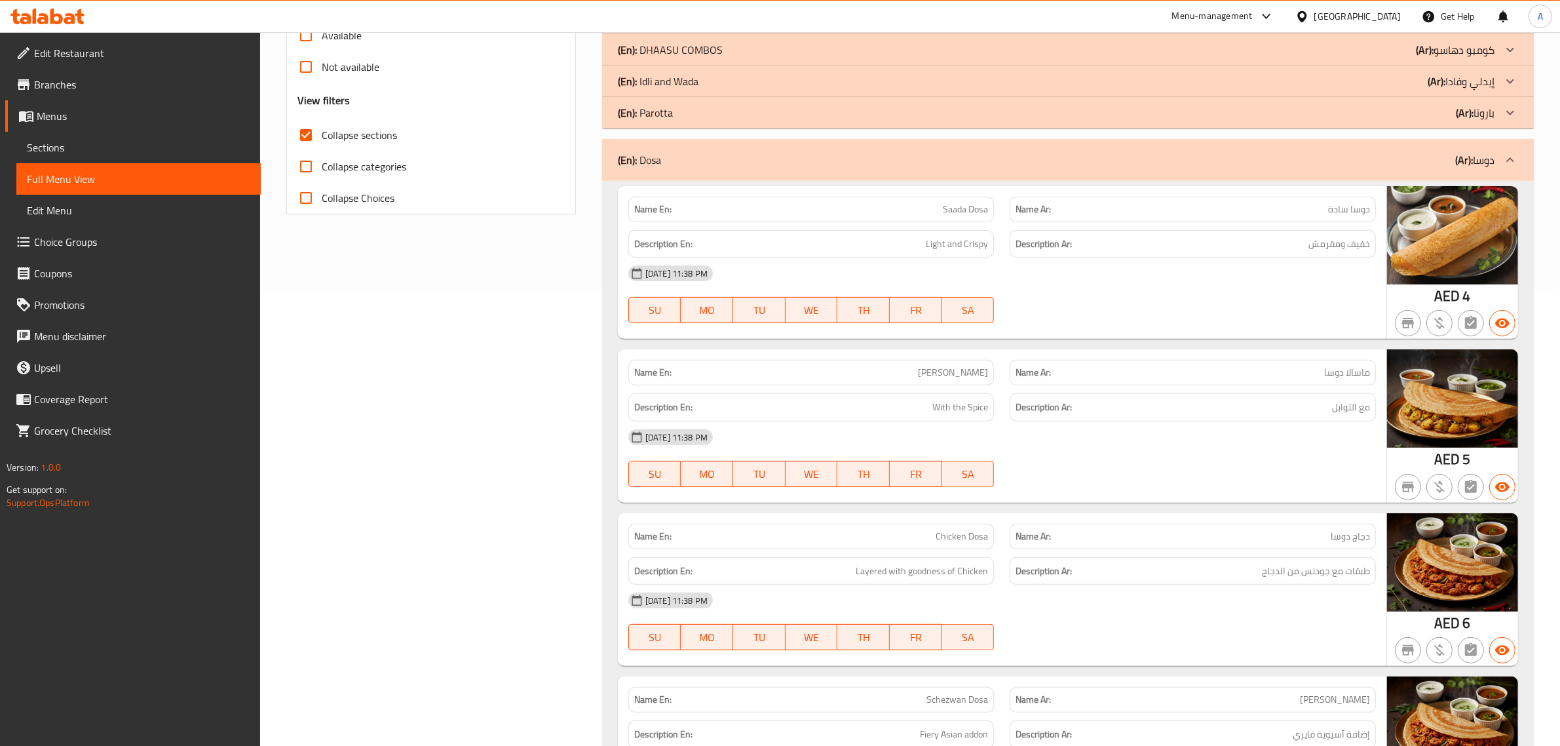
scroll to position [437, 0]
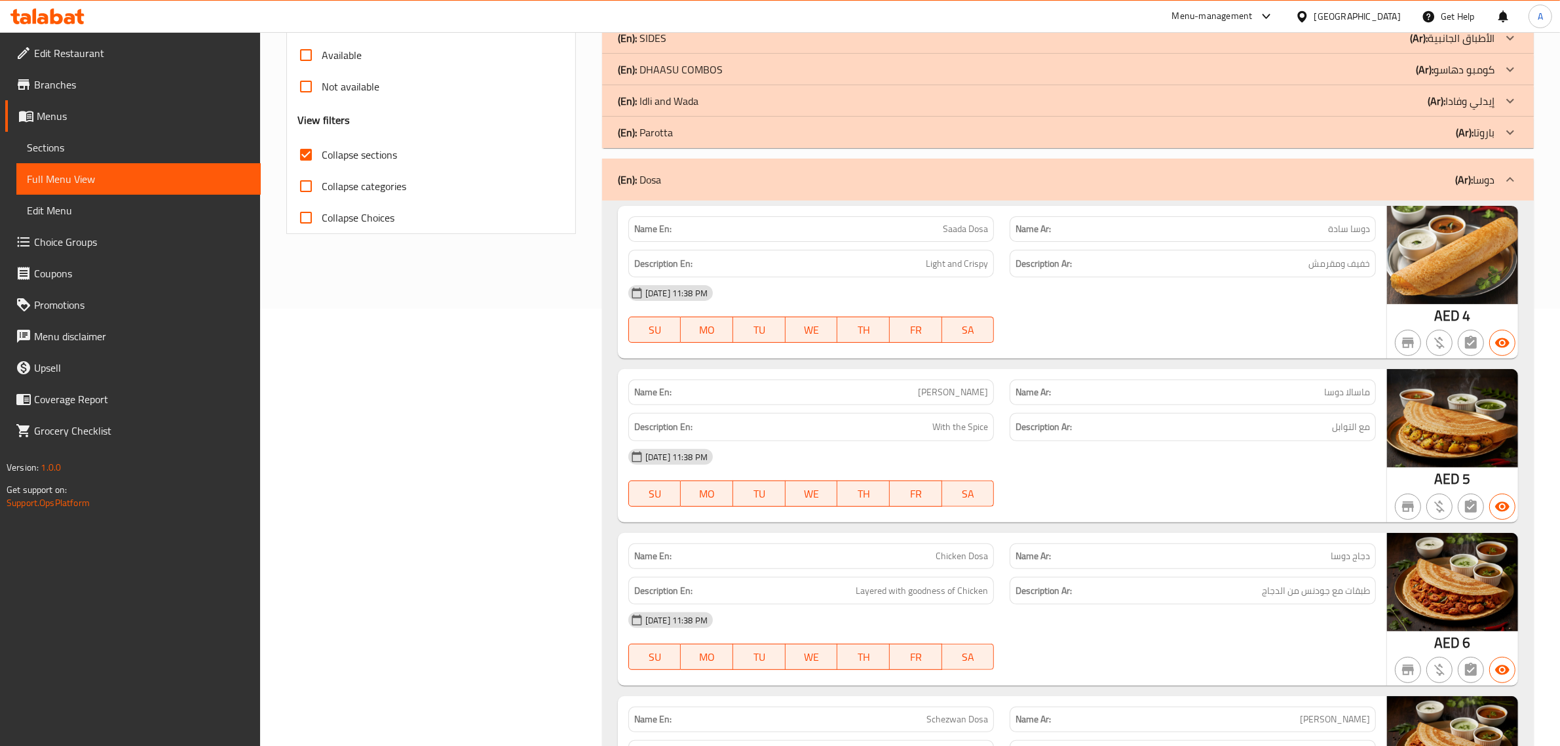
click at [371, 158] on span "Collapse sections" at bounding box center [359, 155] width 75 height 16
click at [322, 158] on input "Collapse sections" at bounding box center [305, 154] width 31 height 31
checkbox input "false"
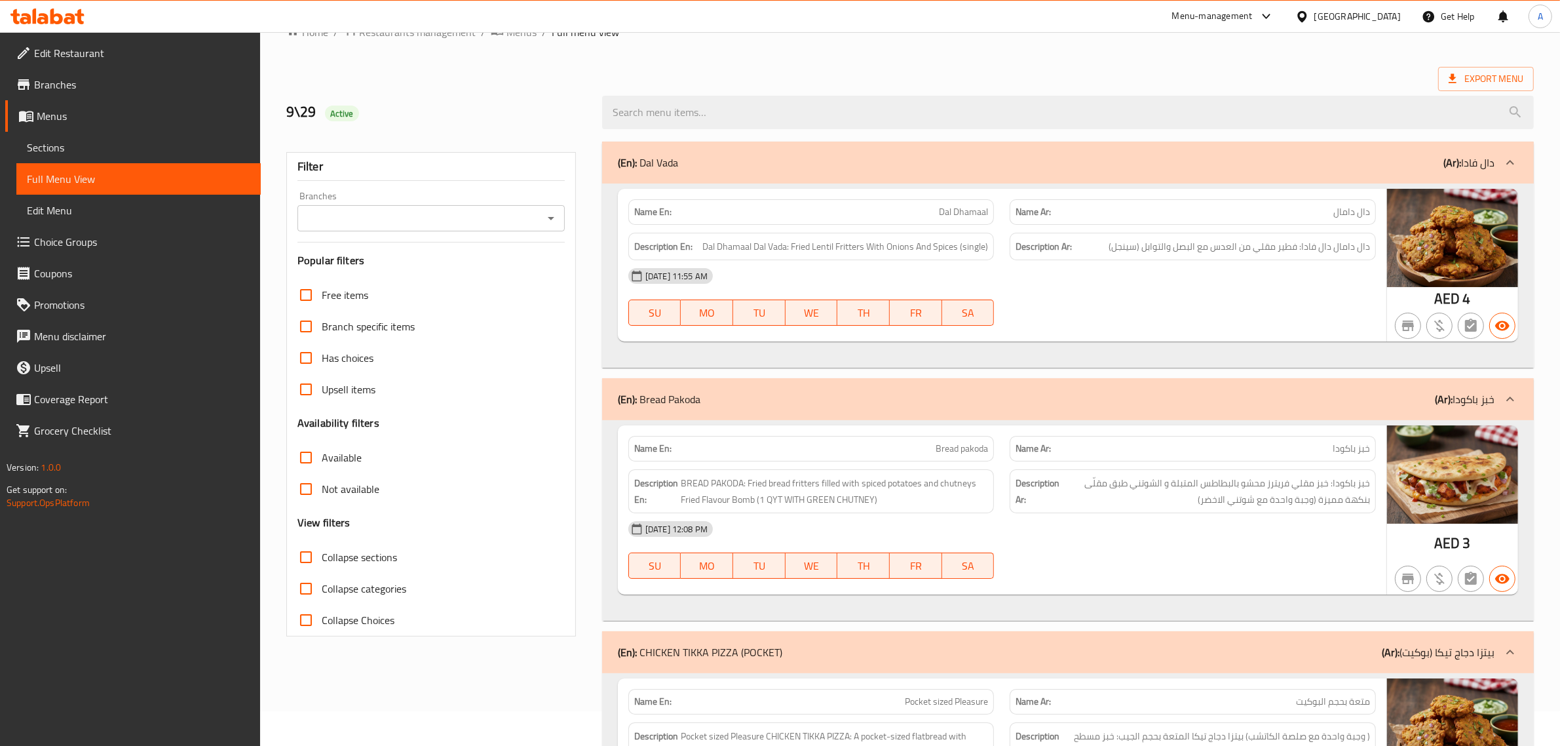
scroll to position [17476, 0]
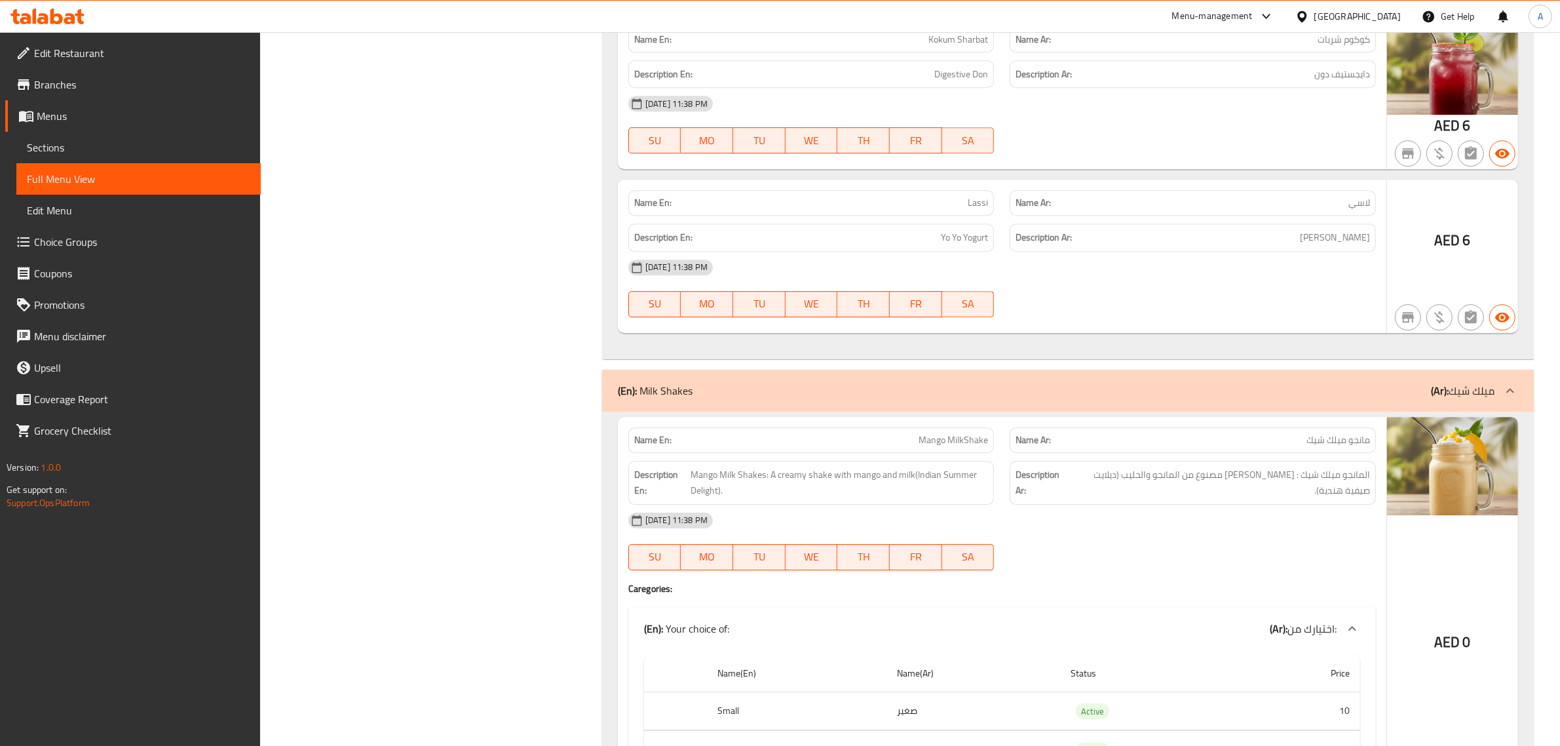
click at [966, 433] on span "Mango MilkShake" at bounding box center [953, 440] width 69 height 14
copy span "MilkShake"
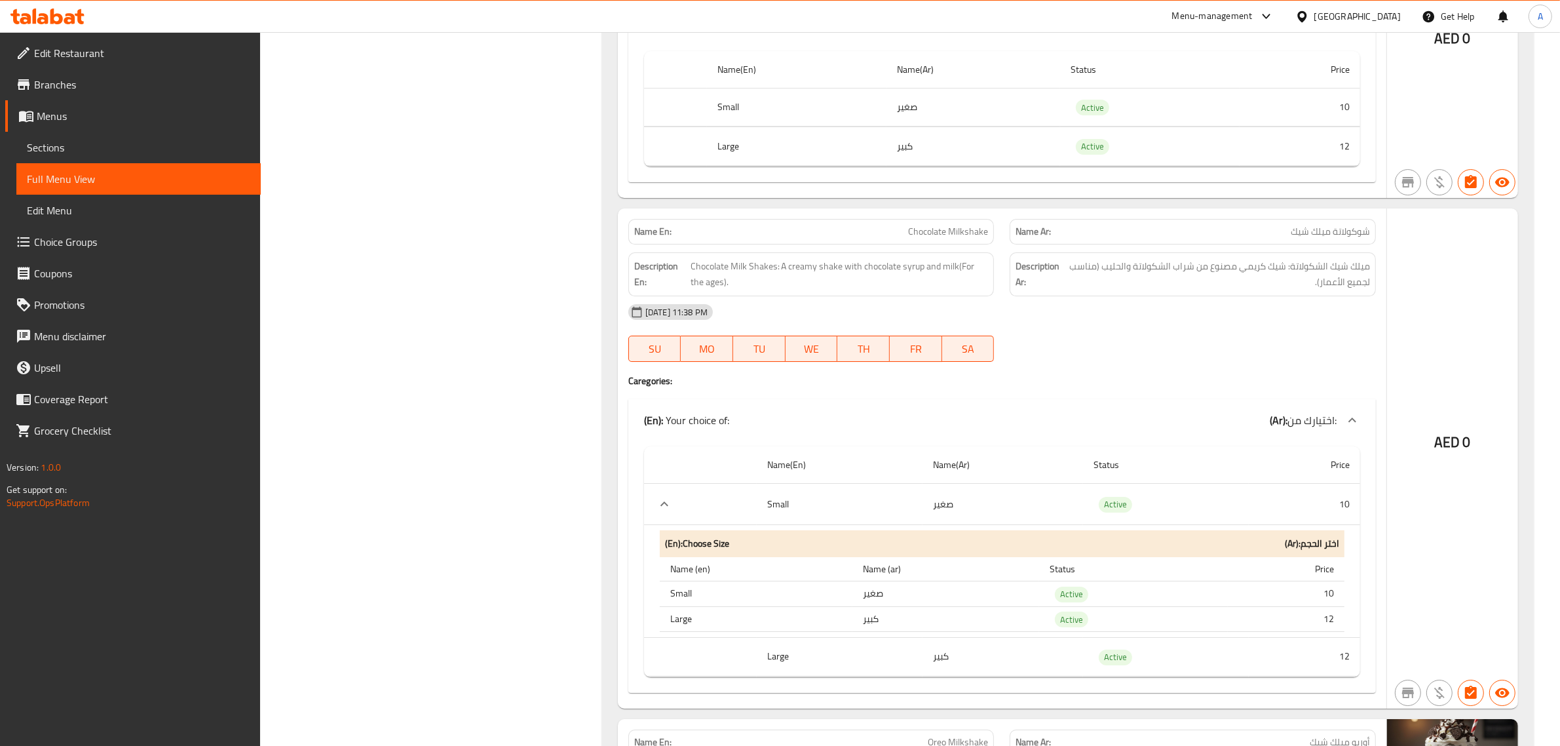
scroll to position [18125, 0]
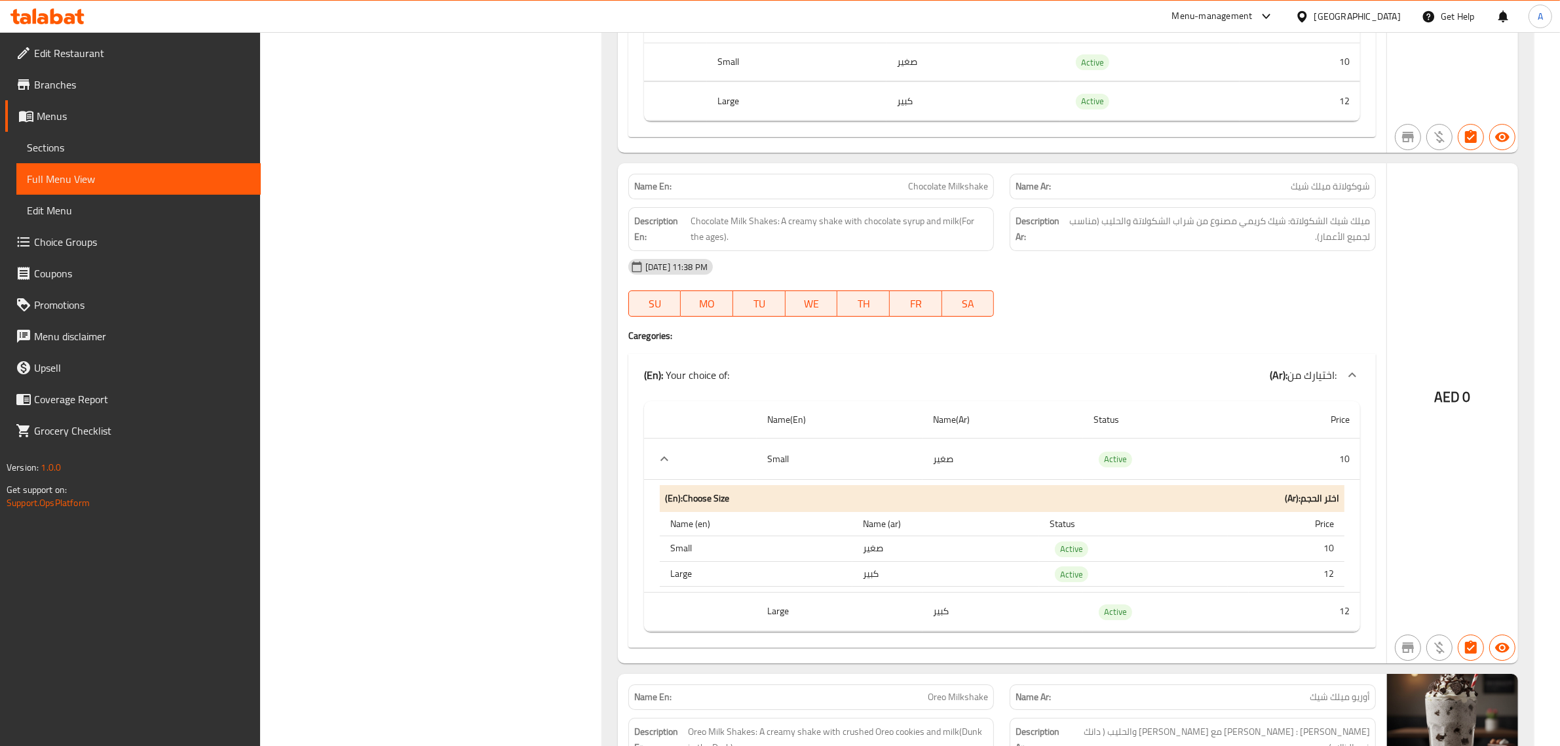
click at [821, 454] on th "Small" at bounding box center [840, 458] width 166 height 41
click at [960, 174] on div "Name En: Chocolate Milkshake" at bounding box center [811, 187] width 366 height 26
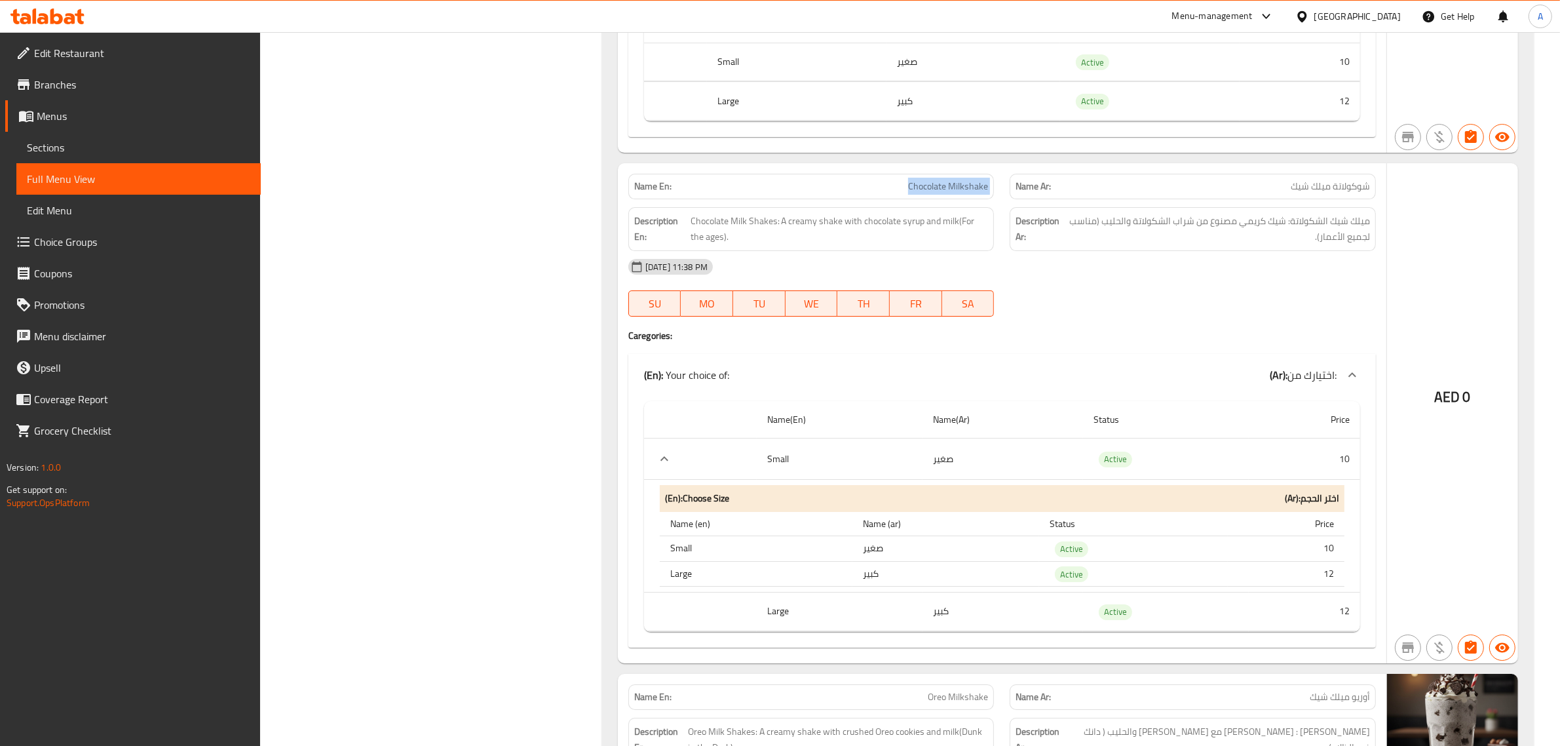
click at [960, 174] on div "Name En: Chocolate Milkshake" at bounding box center [811, 187] width 366 height 26
copy span "Chocolate Milkshake"
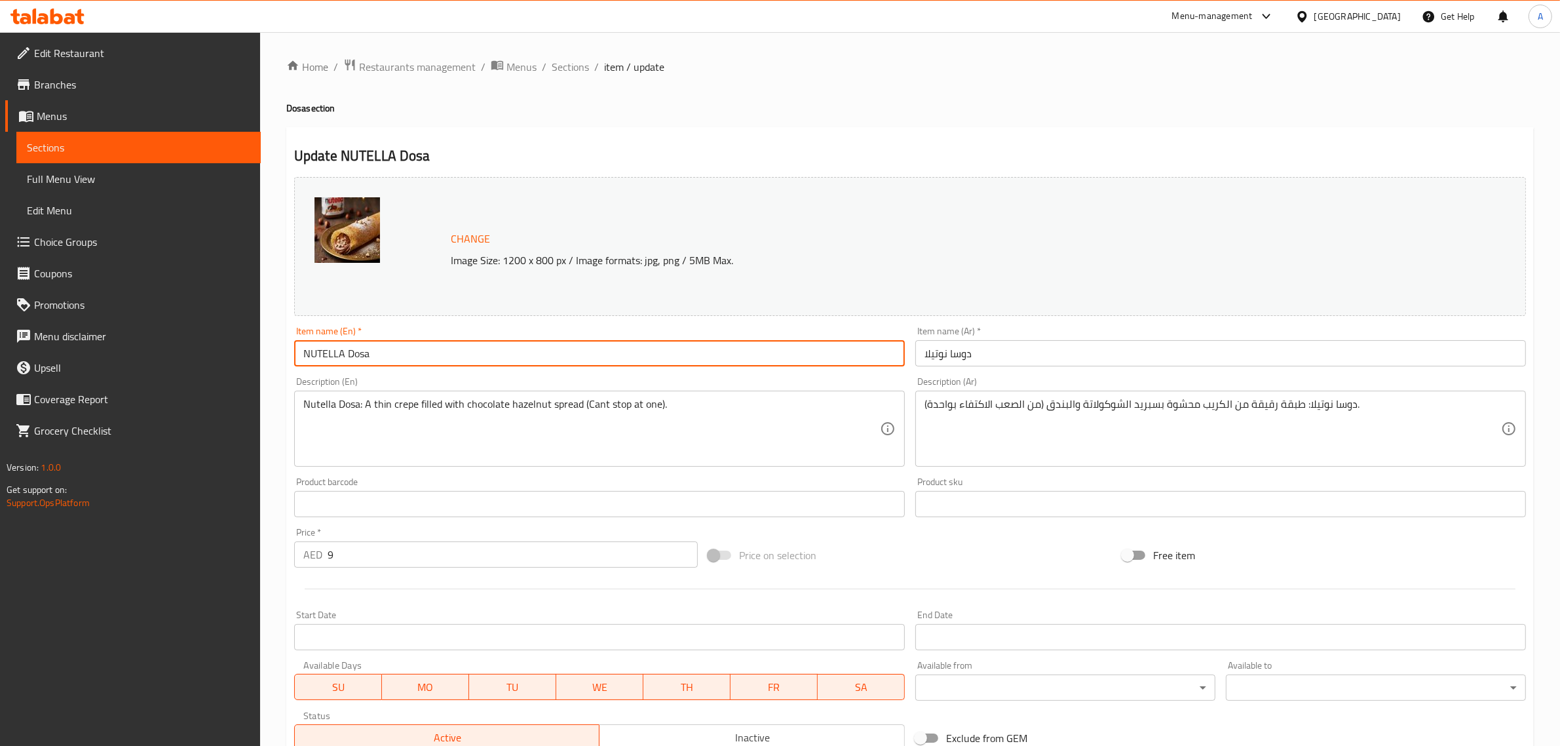
click at [347, 358] on input "NUTELLA Dosa" at bounding box center [599, 353] width 611 height 26
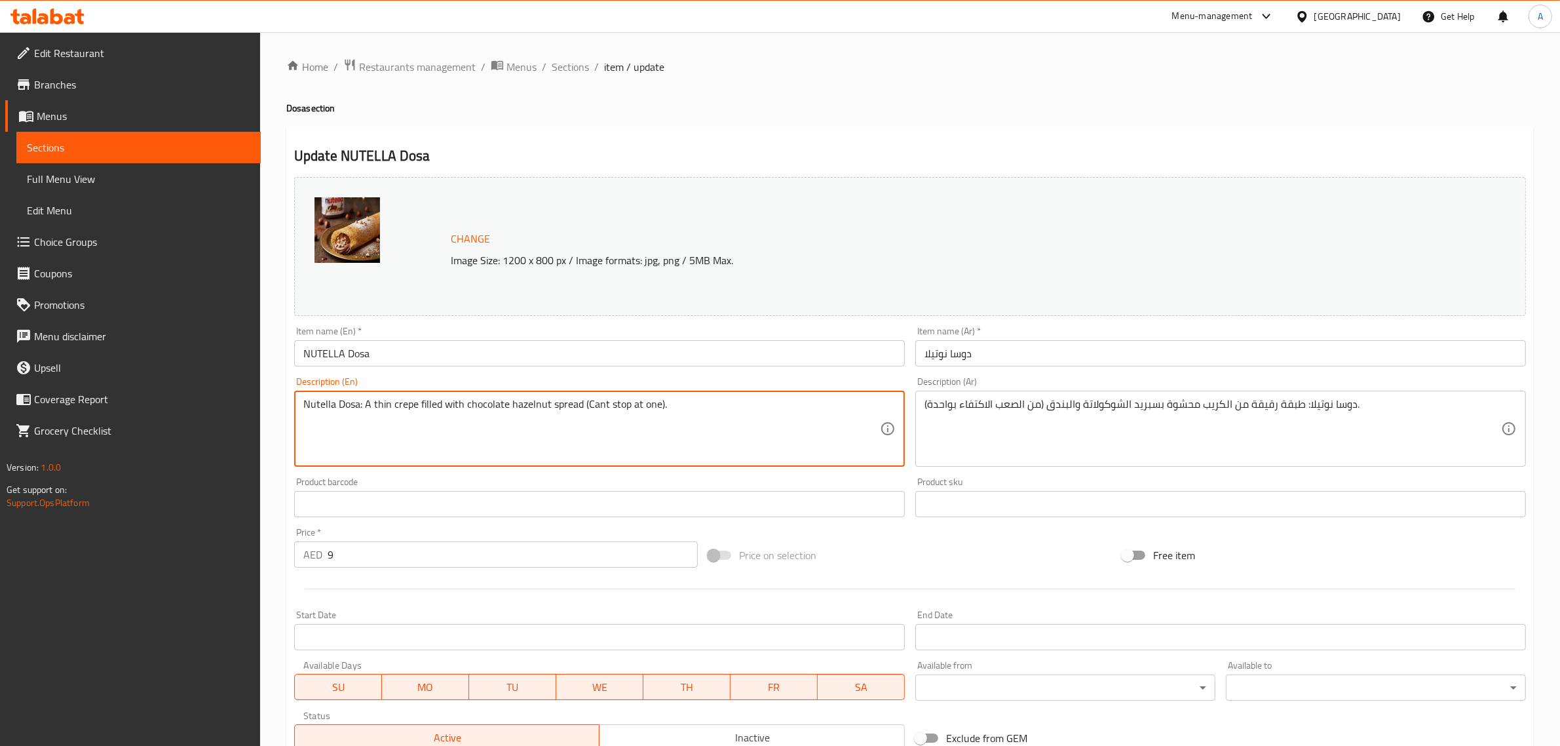
click at [366, 405] on textarea "Nutella Dosa: A thin crepe filled with chocolate hazelnut spread (Cant stop at …" at bounding box center [591, 429] width 577 height 62
paste textarea "A thin crepe filled with chocolate hazelnut spread"
type textarea "A thin crepe filled with chocolate hazelnut spread."
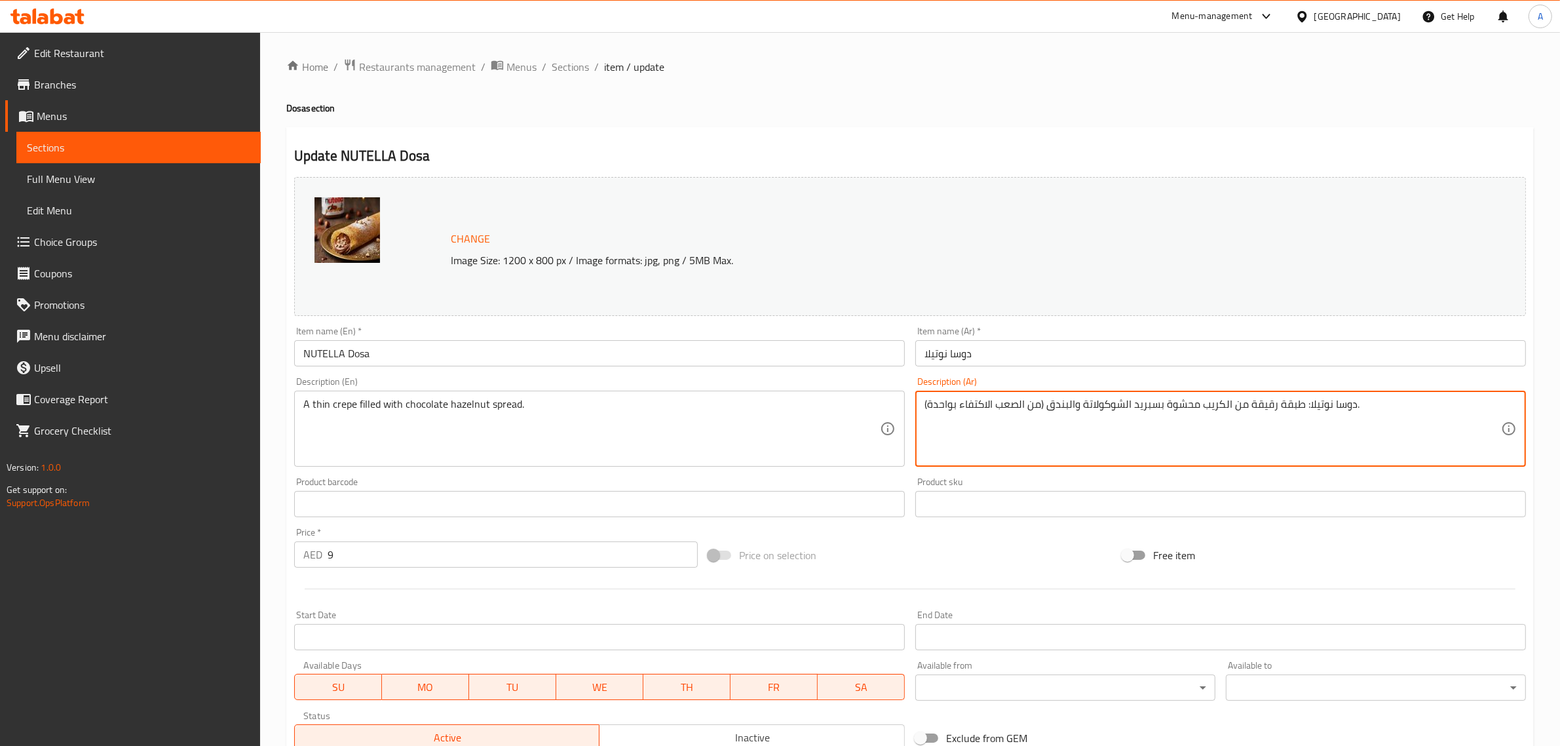
drag, startPoint x: 1374, startPoint y: 403, endPoint x: 1308, endPoint y: 401, distance: 66.2
click at [1301, 402] on textarea "دوسا نوتيلا: طبقة رقيقة من الكريب محشوة بسبريد الشوكولاتة والبندق (من الصعب الا…" at bounding box center [1212, 429] width 577 height 62
drag, startPoint x: 1299, startPoint y: 409, endPoint x: 1350, endPoint y: 402, distance: 51.1
click at [1350, 402] on textarea "دوسا نوتيلا: طبقة رقيقة من الكريب محشوة بسبريد الشوكولاتة والبندق (من الصعب الا…" at bounding box center [1212, 429] width 577 height 62
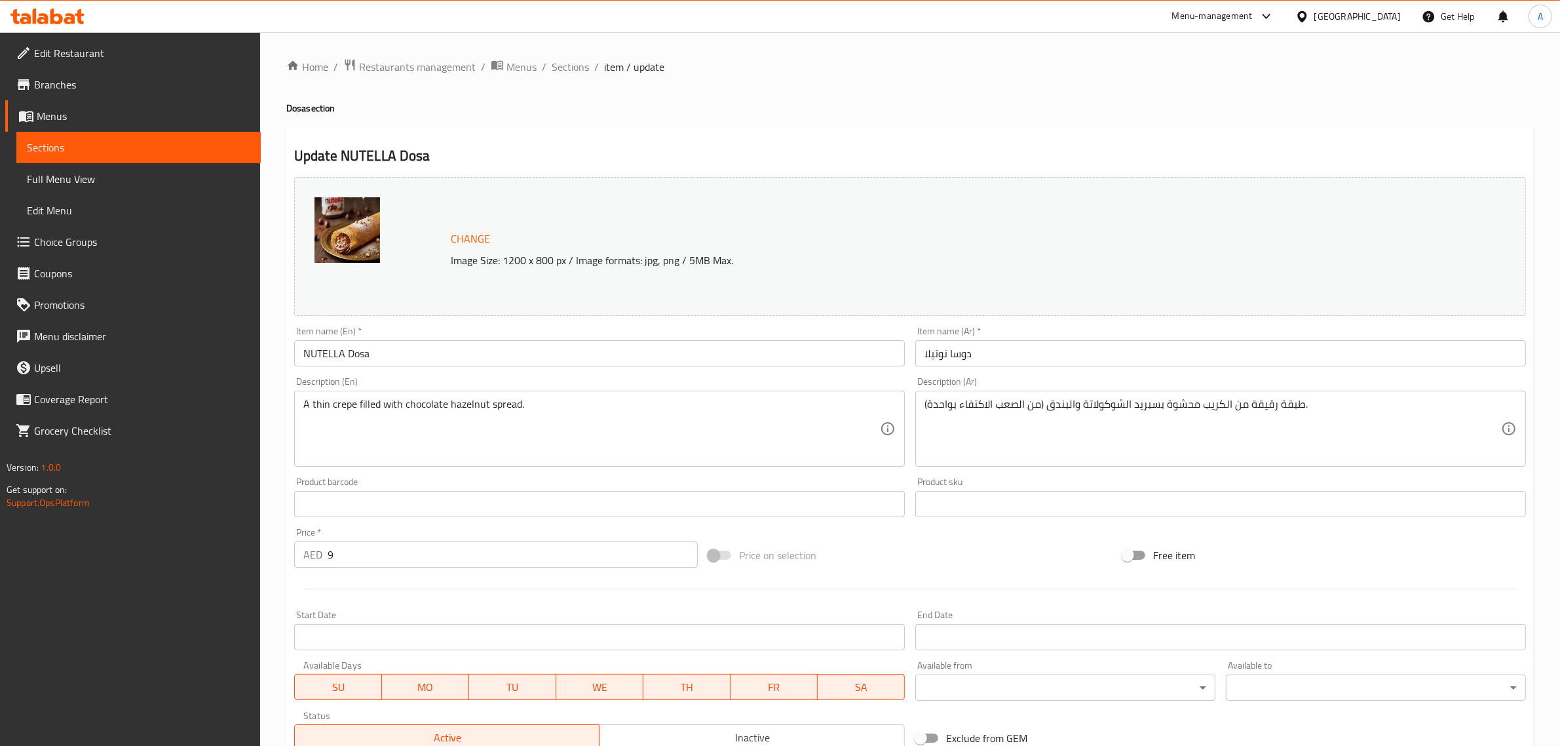
drag, startPoint x: 676, startPoint y: 394, endPoint x: 547, endPoint y: 390, distance: 129.1
click at [547, 390] on div "A thin crepe filled with chocolate hazelnut spread. Description (En)" at bounding box center [599, 428] width 611 height 76
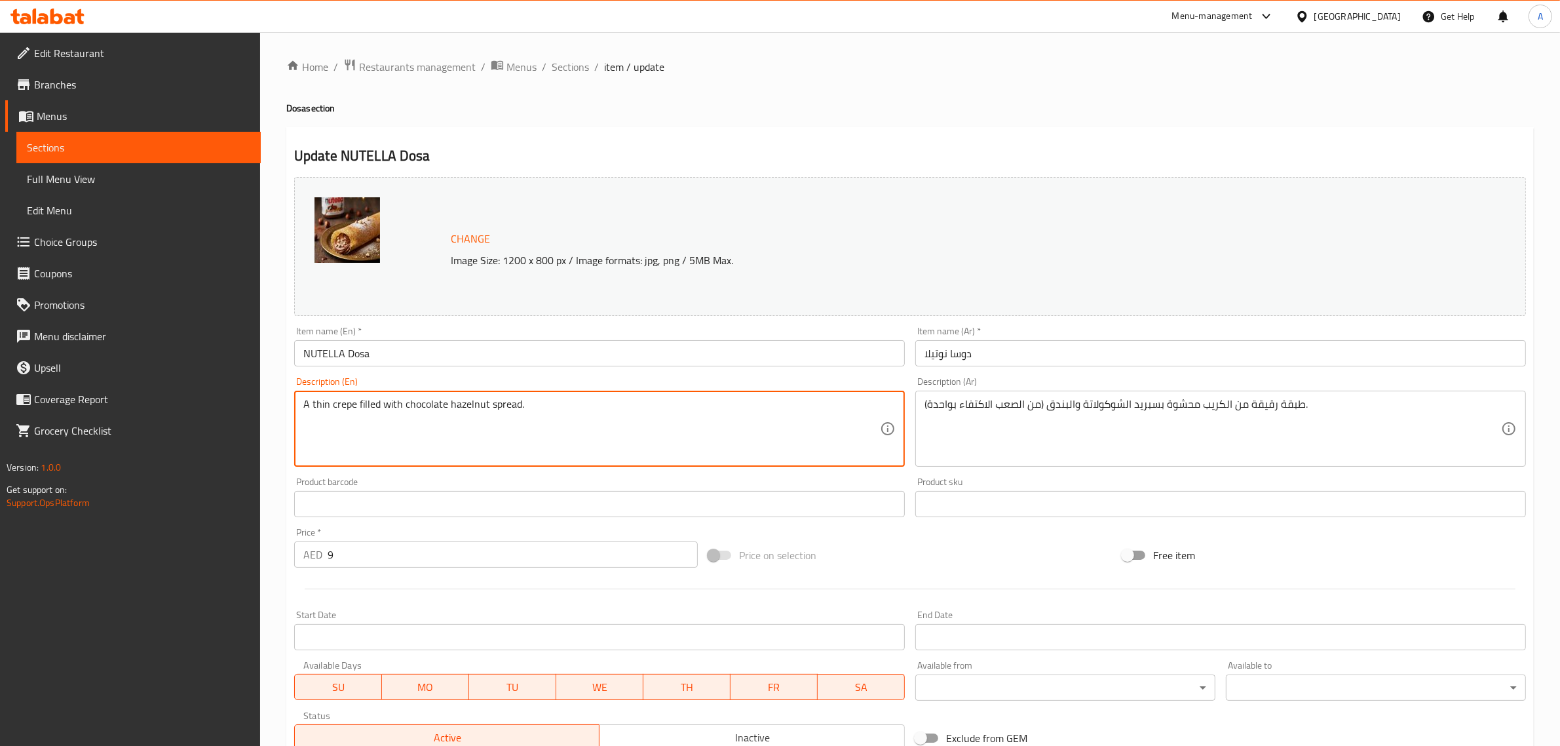
click at [603, 410] on textarea "A thin crepe filled with chocolate hazelnut spread." at bounding box center [591, 429] width 577 height 62
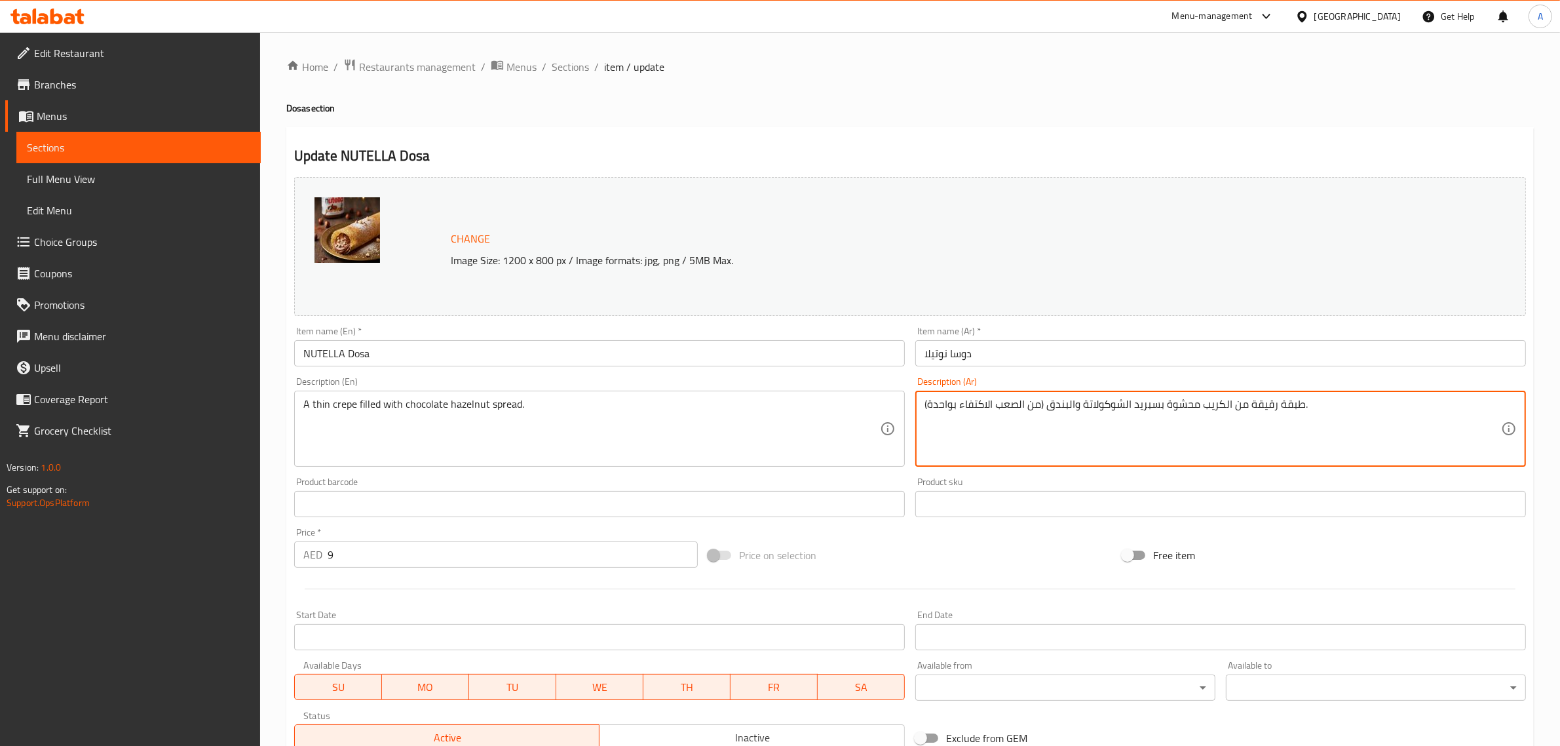
drag, startPoint x: 1042, startPoint y: 403, endPoint x: 900, endPoint y: 404, distance: 142.2
click at [900, 404] on div "Change Image Size: 1200 x 800 px / Image formats: jpg, png / 5MB Max. Item name…" at bounding box center [910, 464] width 1242 height 584
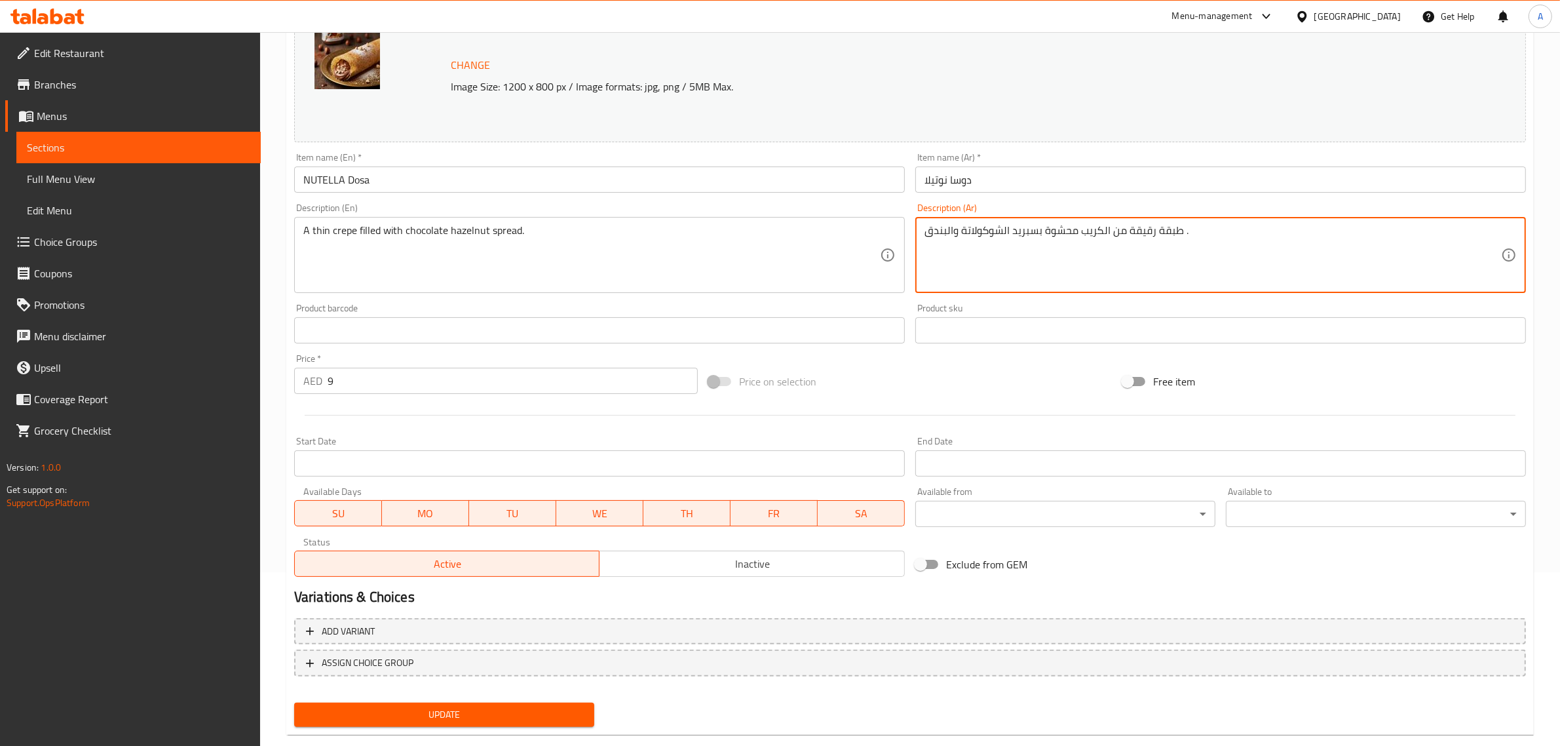
scroll to position [197, 0]
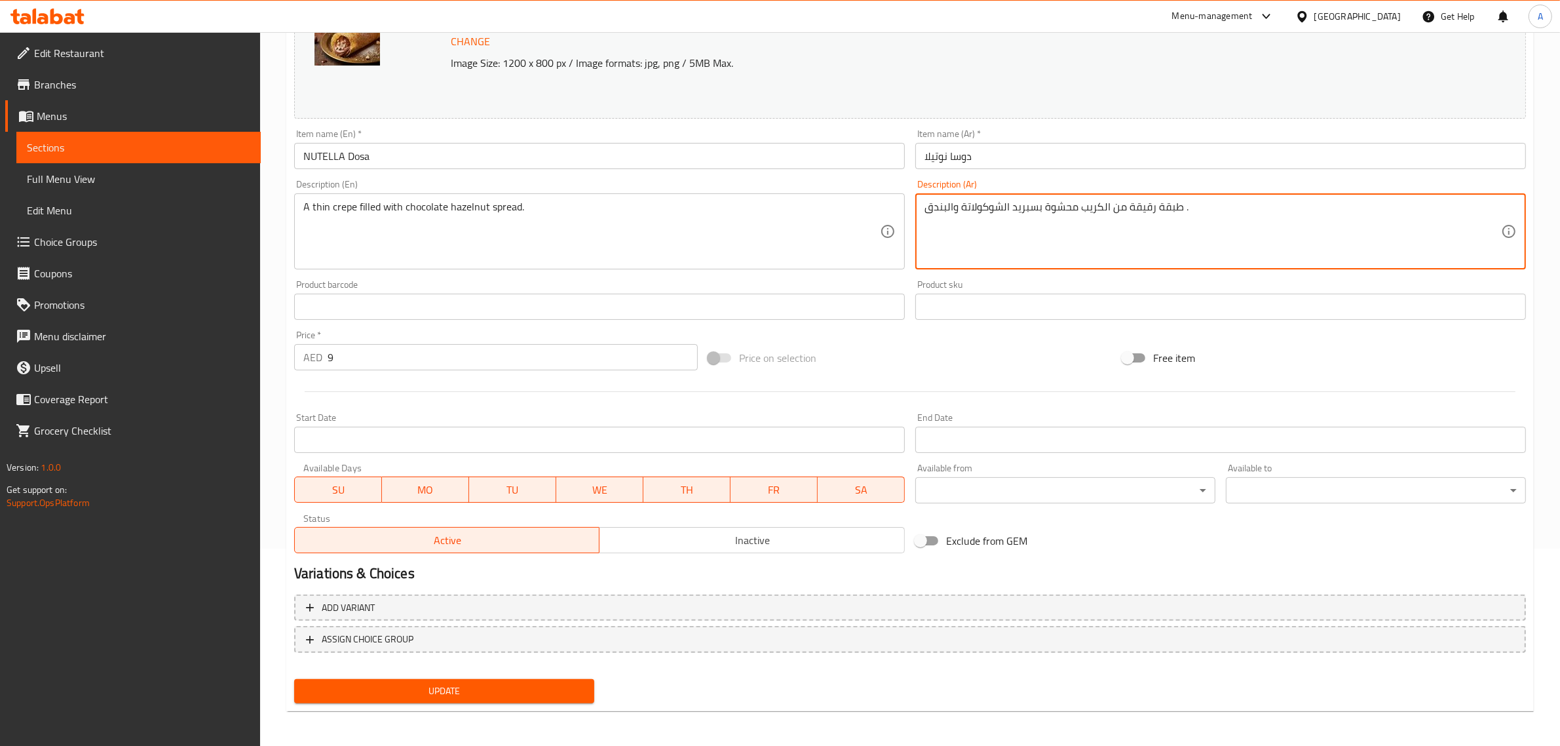
type textarea "طبقة رقيقة من الكريب محشوة بسبريد الشوكولاتة والبندق ."
click at [447, 694] on span "Update" at bounding box center [444, 691] width 279 height 16
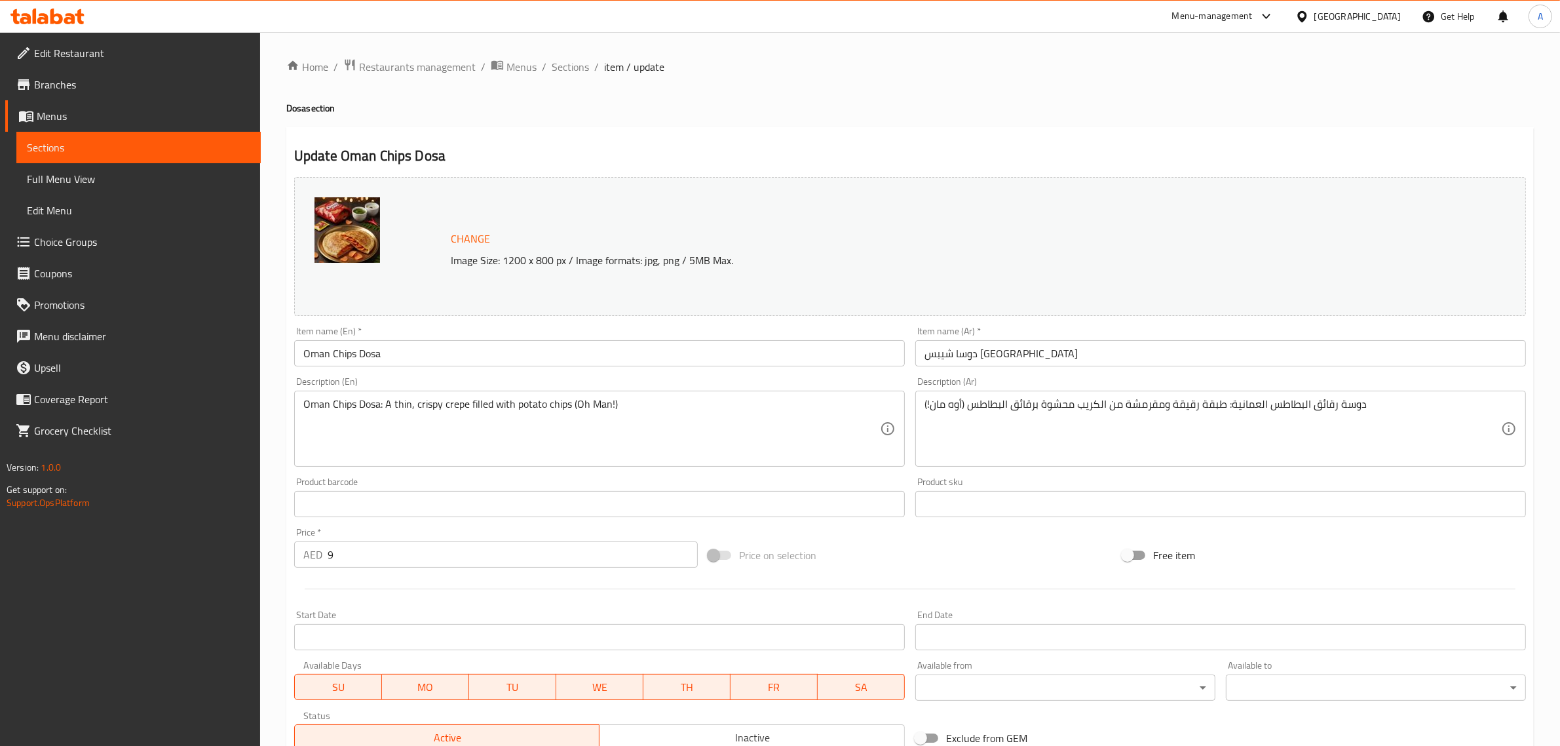
click at [504, 358] on input "Oman Chips Dosa" at bounding box center [599, 353] width 611 height 26
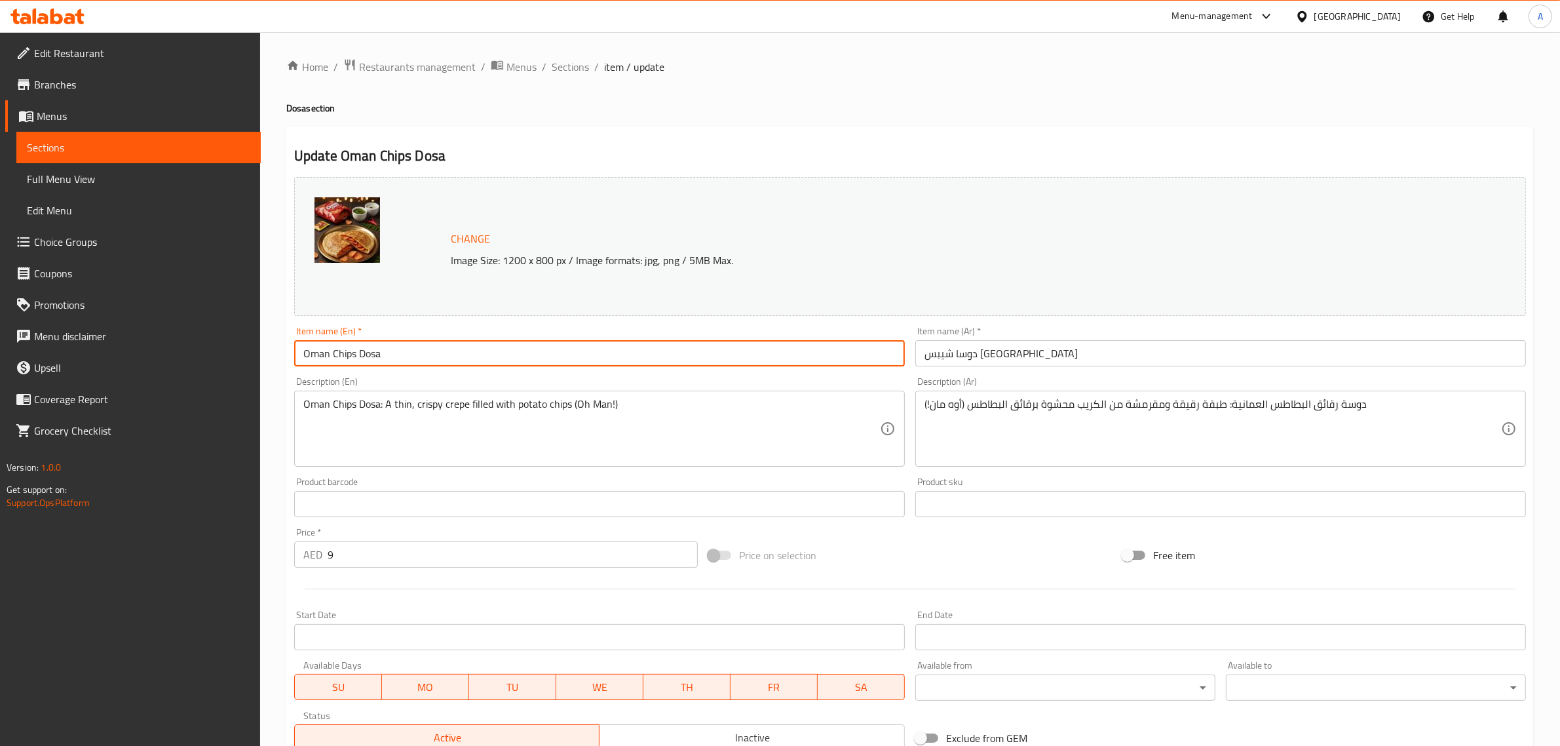
click at [504, 358] on input "Oman Chips Dosa" at bounding box center [599, 353] width 611 height 26
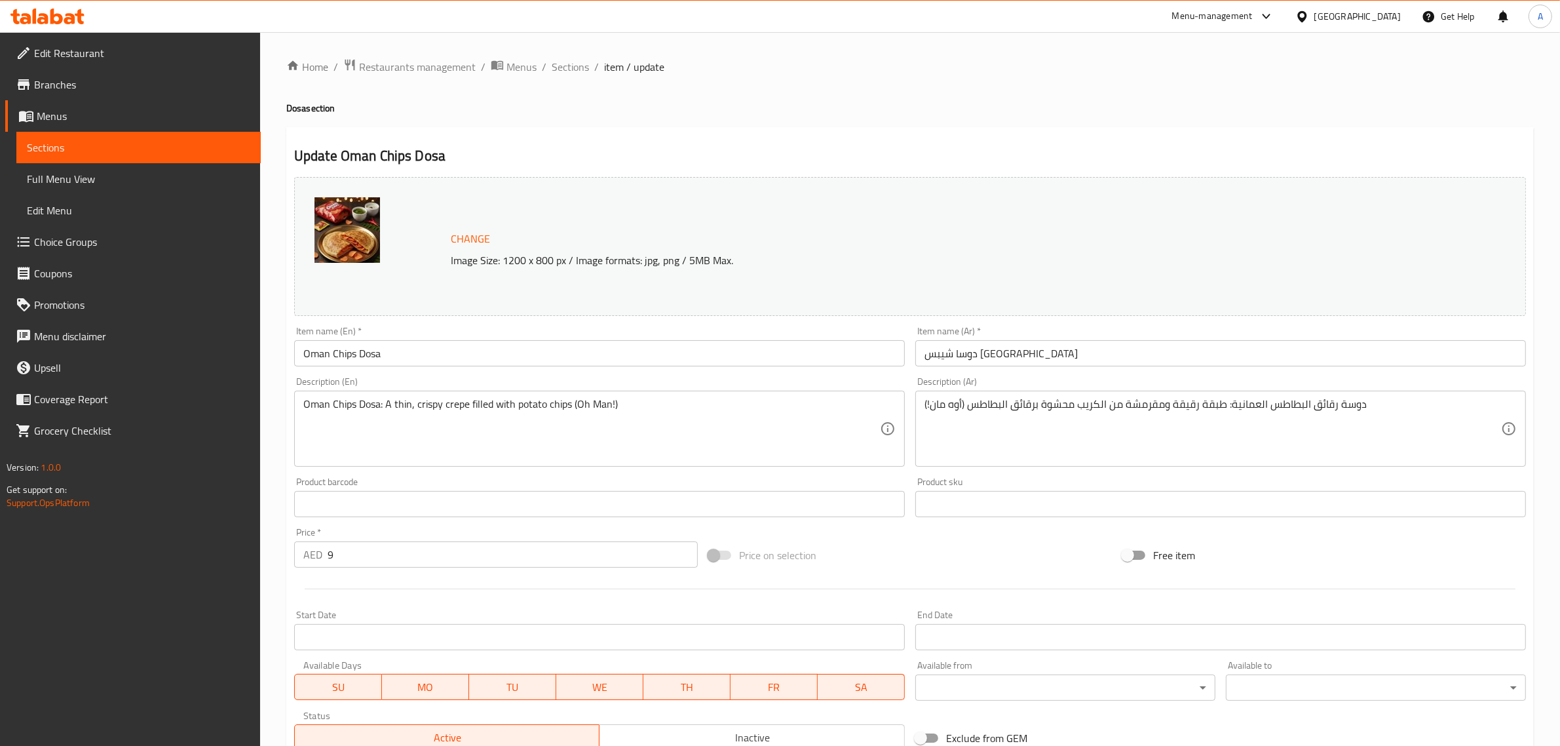
click at [362, 339] on div "Item name (En)   * [GEOGRAPHIC_DATA] Chips Dosa Item name (En) *" at bounding box center [599, 346] width 611 height 40
click at [362, 351] on input "Oman Chips Dosa" at bounding box center [599, 353] width 611 height 26
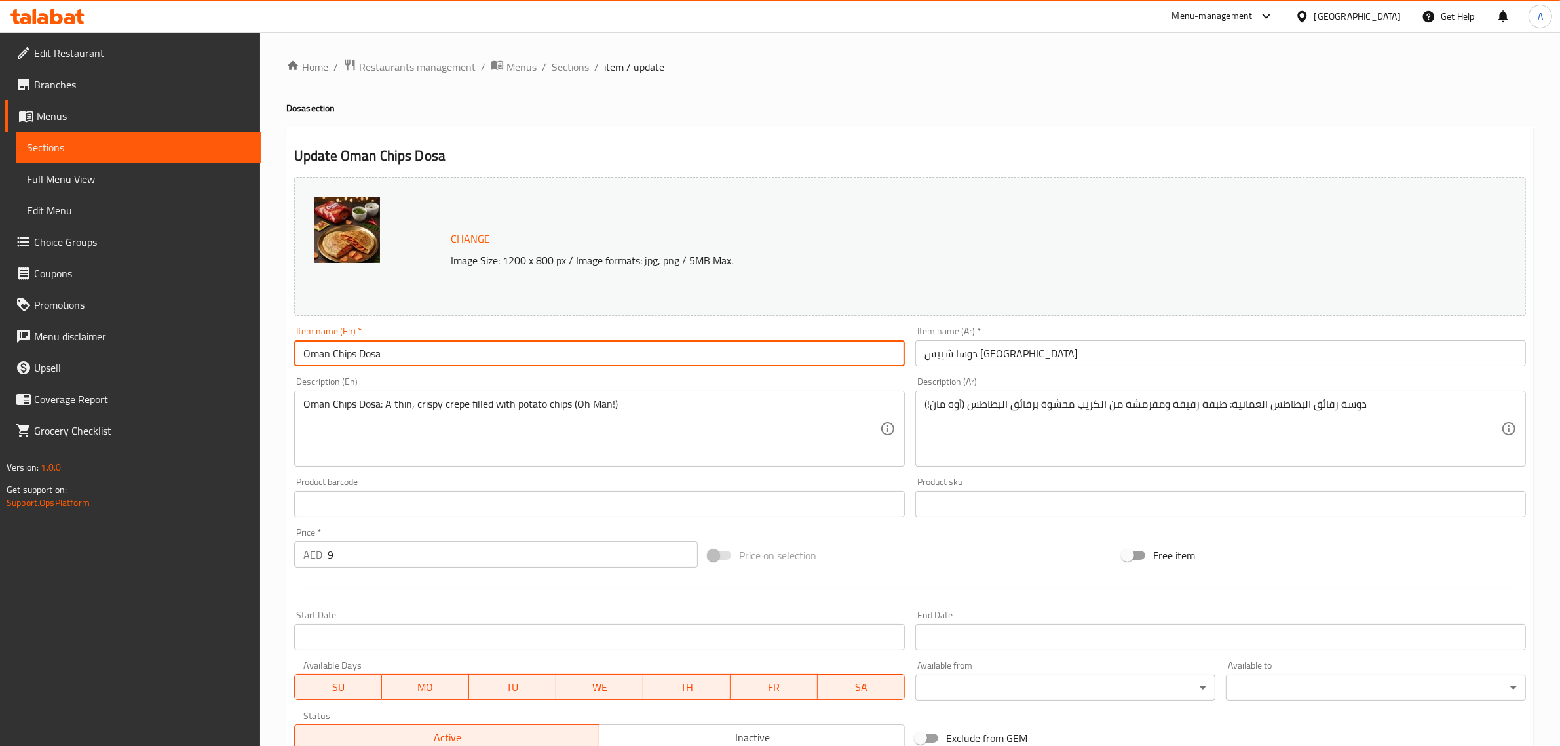
click at [362, 351] on input "Oman Chips Dosa" at bounding box center [599, 353] width 611 height 26
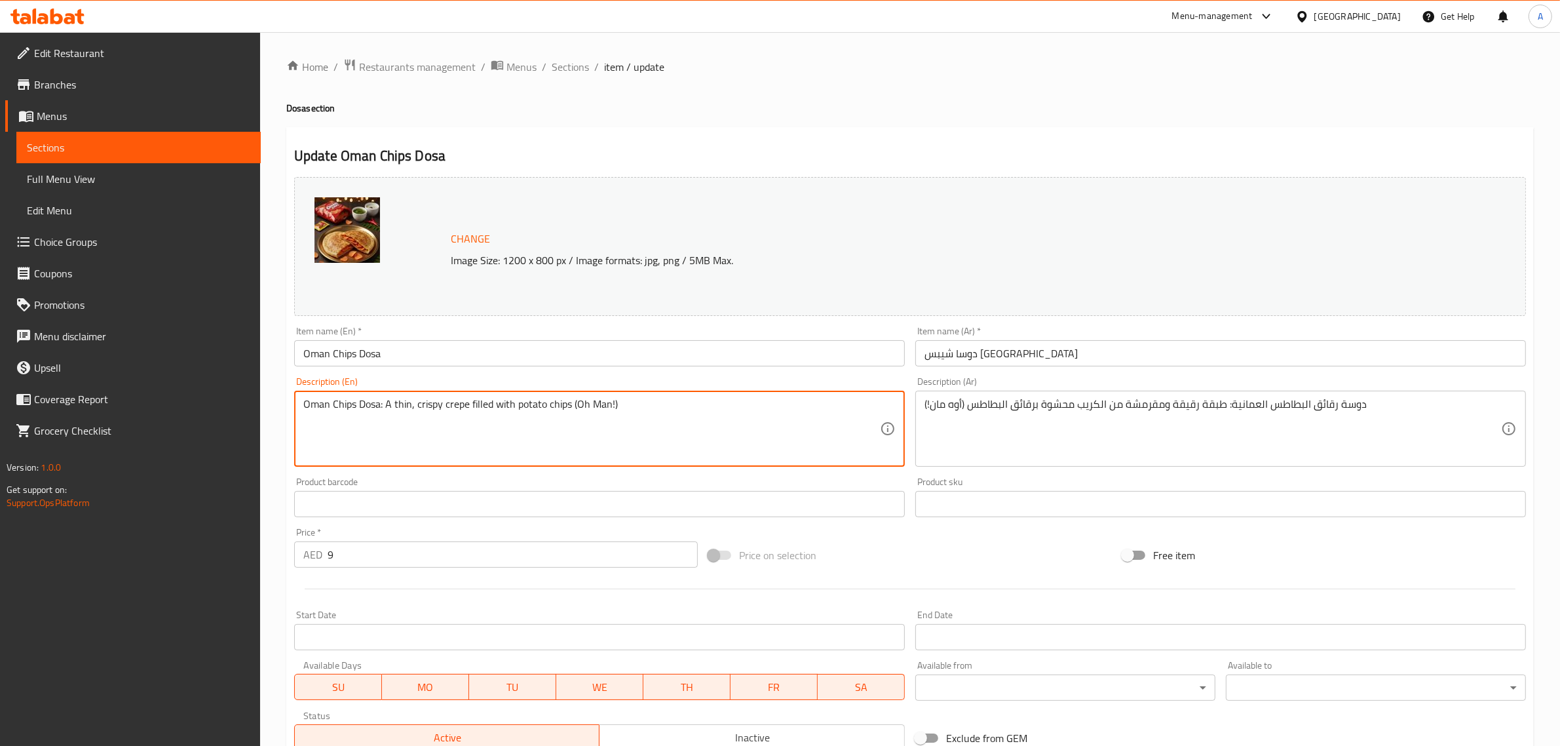
drag, startPoint x: 385, startPoint y: 403, endPoint x: 240, endPoint y: 389, distance: 146.2
type textarea "A thin, crispy crepe filled with potato chips (Oh Man!)"
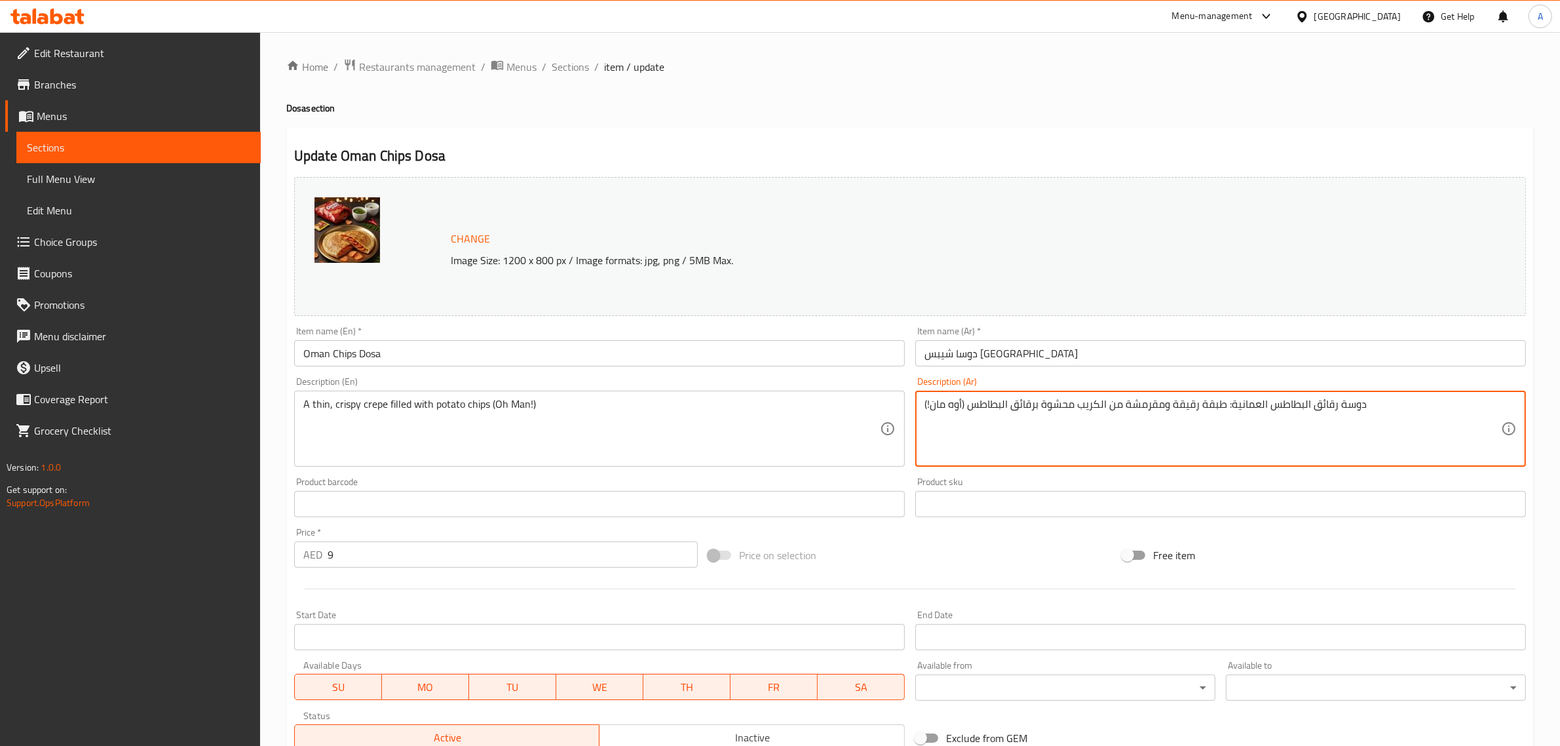
drag, startPoint x: 1226, startPoint y: 398, endPoint x: 1422, endPoint y: 398, distance: 195.9
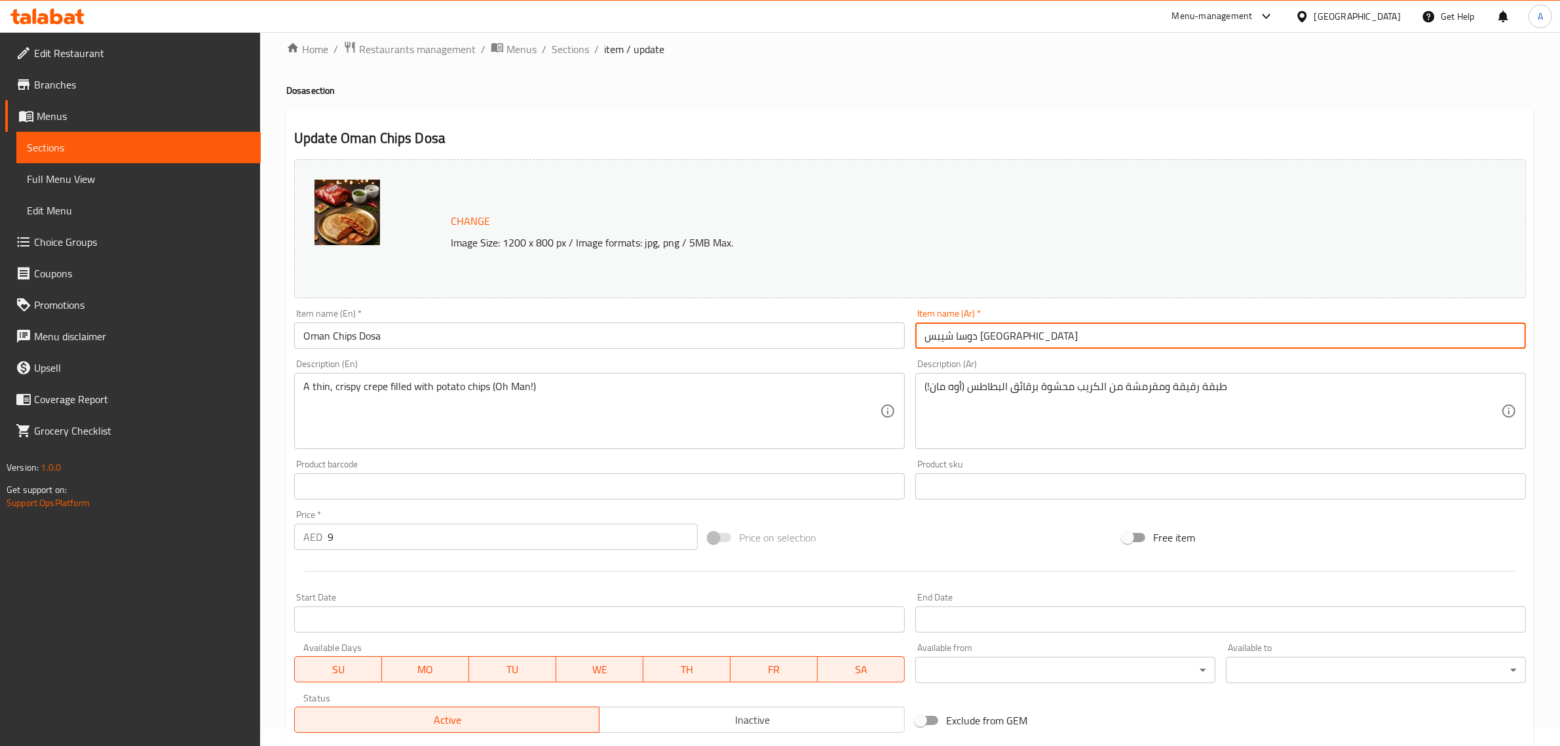
drag, startPoint x: 976, startPoint y: 333, endPoint x: 863, endPoint y: 339, distance: 112.9
click at [863, 339] on div "Change Image Size: 1200 x 800 px / Image formats: jpg, png / 5MB Max. Item name…" at bounding box center [910, 446] width 1242 height 584
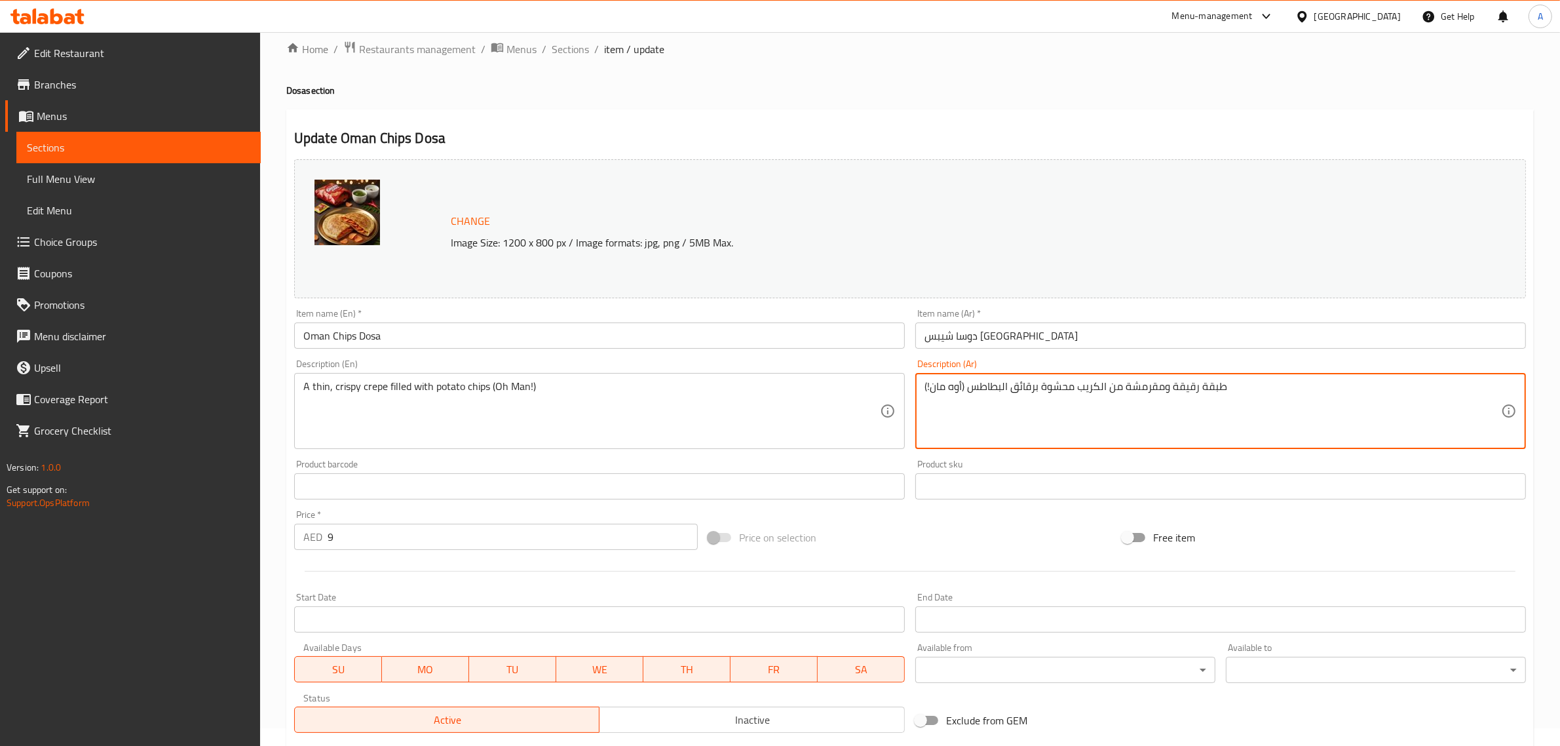
drag, startPoint x: 1040, startPoint y: 390, endPoint x: 975, endPoint y: 379, distance: 66.6
click at [975, 379] on div "طبقة رقيقة ومقرمشة من الكريب محشوة برقائق البطاطس (أوه مان!) Description (Ar)" at bounding box center [1220, 411] width 611 height 76
paste textarea "يبس عمان"
click at [1006, 408] on textarea "طبقة رقيقة ومقرمشة من الكريب محشوة برقائق البطاطس (أوه مان!)" at bounding box center [1212, 411] width 577 height 62
drag, startPoint x: 967, startPoint y: 381, endPoint x: 883, endPoint y: 390, distance: 84.3
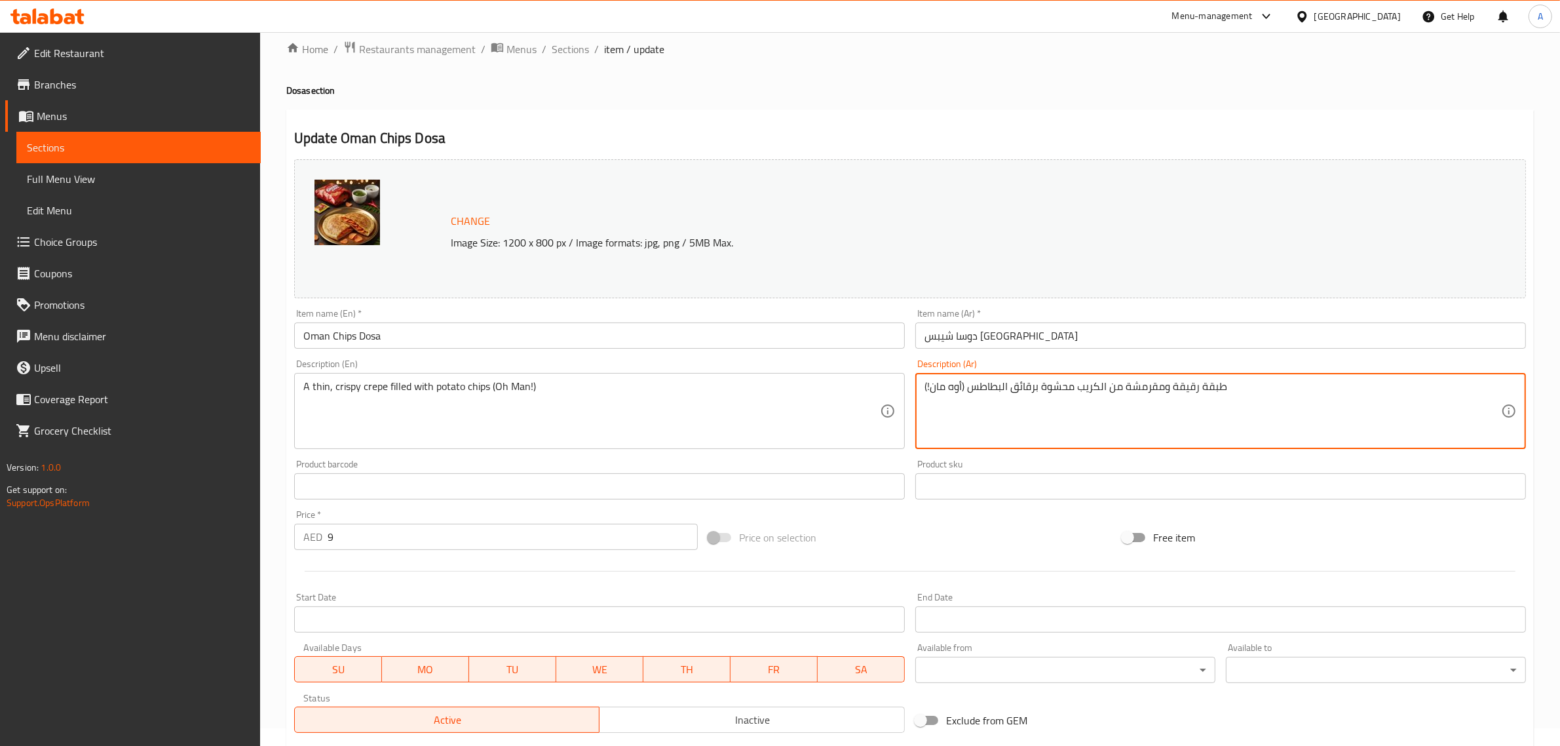
click at [883, 390] on div "Change Image Size: 1200 x 800 px / Image formats: jpg, png / 5MB Max. Item name…" at bounding box center [910, 446] width 1242 height 584
click at [947, 384] on textarea "طبقة رقيقة ومقرمشة من الكريب محشوة برقائق البطاطس (أوه مان!)" at bounding box center [1212, 411] width 577 height 62
drag, startPoint x: 966, startPoint y: 385, endPoint x: 928, endPoint y: 378, distance: 38.6
click at [928, 378] on div "طبقة رقيقة ومقرمشة من الكريب محشوة برقائق البطاطس (أوه مان!) Description (Ar)" at bounding box center [1220, 411] width 611 height 76
click at [1186, 383] on textarea "طبقة رقيقة ومقرمشة من الكريب محشوة برقائق البطاطس )" at bounding box center [1212, 411] width 577 height 62
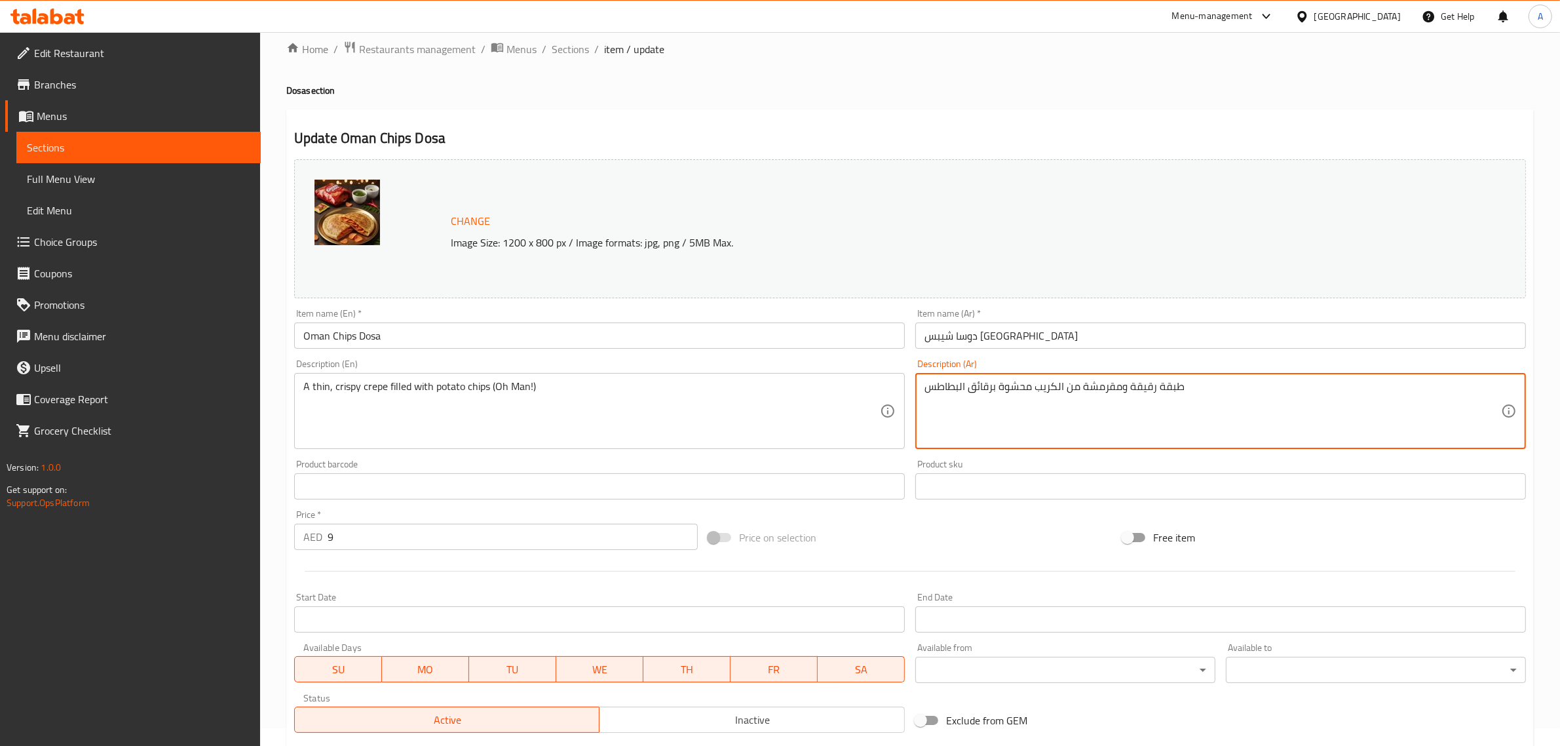
type textarea "طبقة رقيقة ومقرمشة من الكريب محشوة برقائق البطاطس"
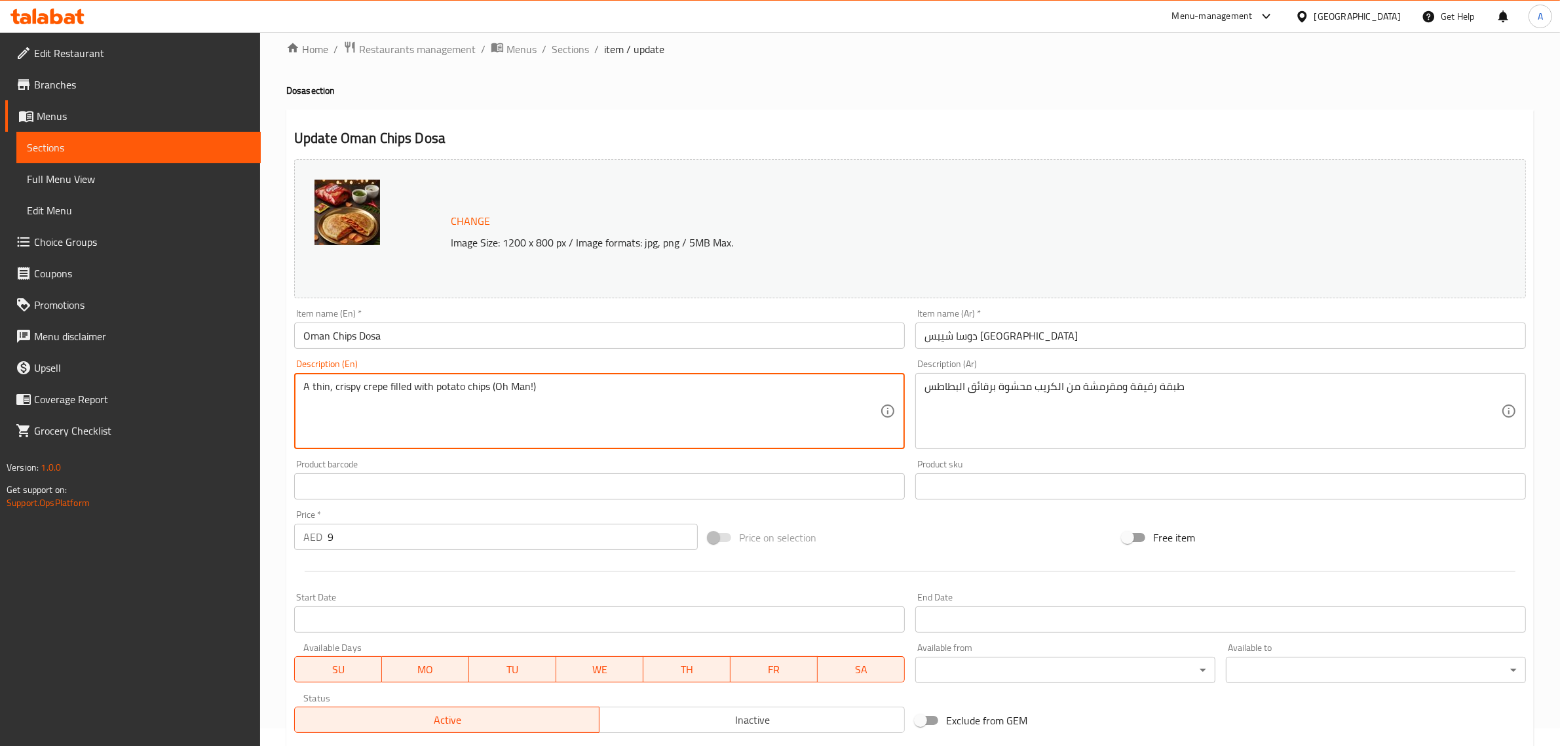
drag, startPoint x: 527, startPoint y: 400, endPoint x: 489, endPoint y: 390, distance: 39.7
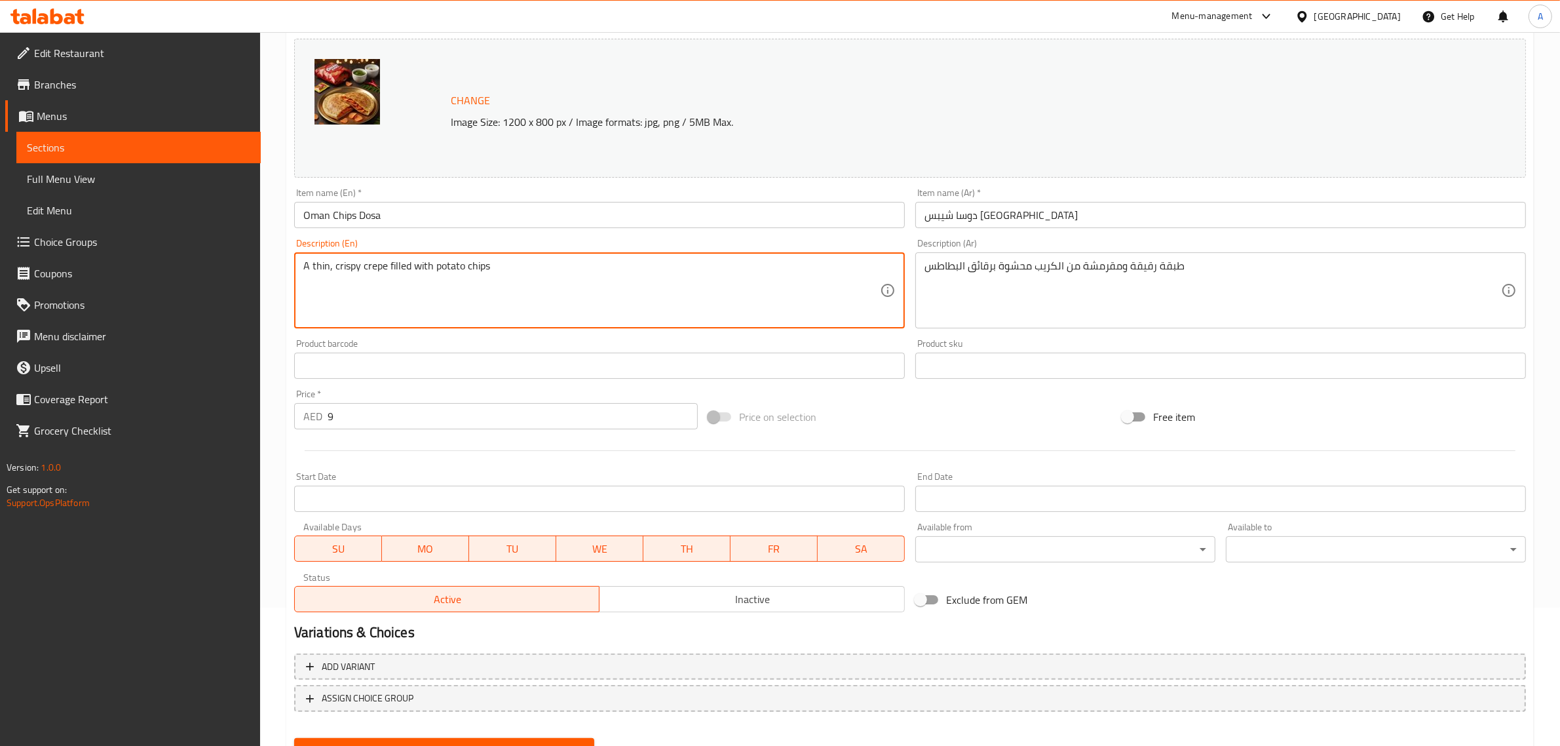
scroll to position [197, 0]
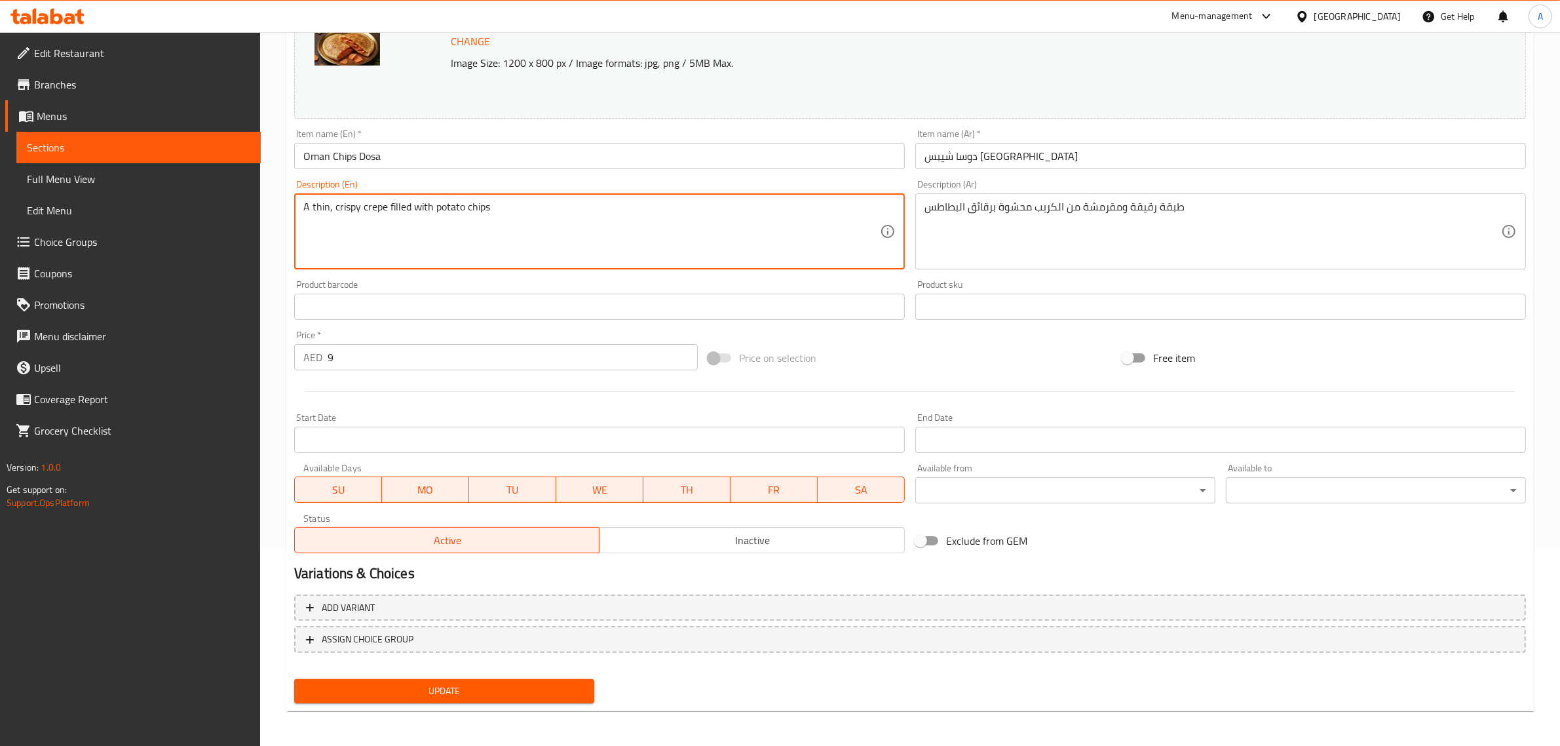
type textarea "A thin, crispy crepe filled with potato chips"
click at [512, 686] on span "Update" at bounding box center [444, 691] width 279 height 16
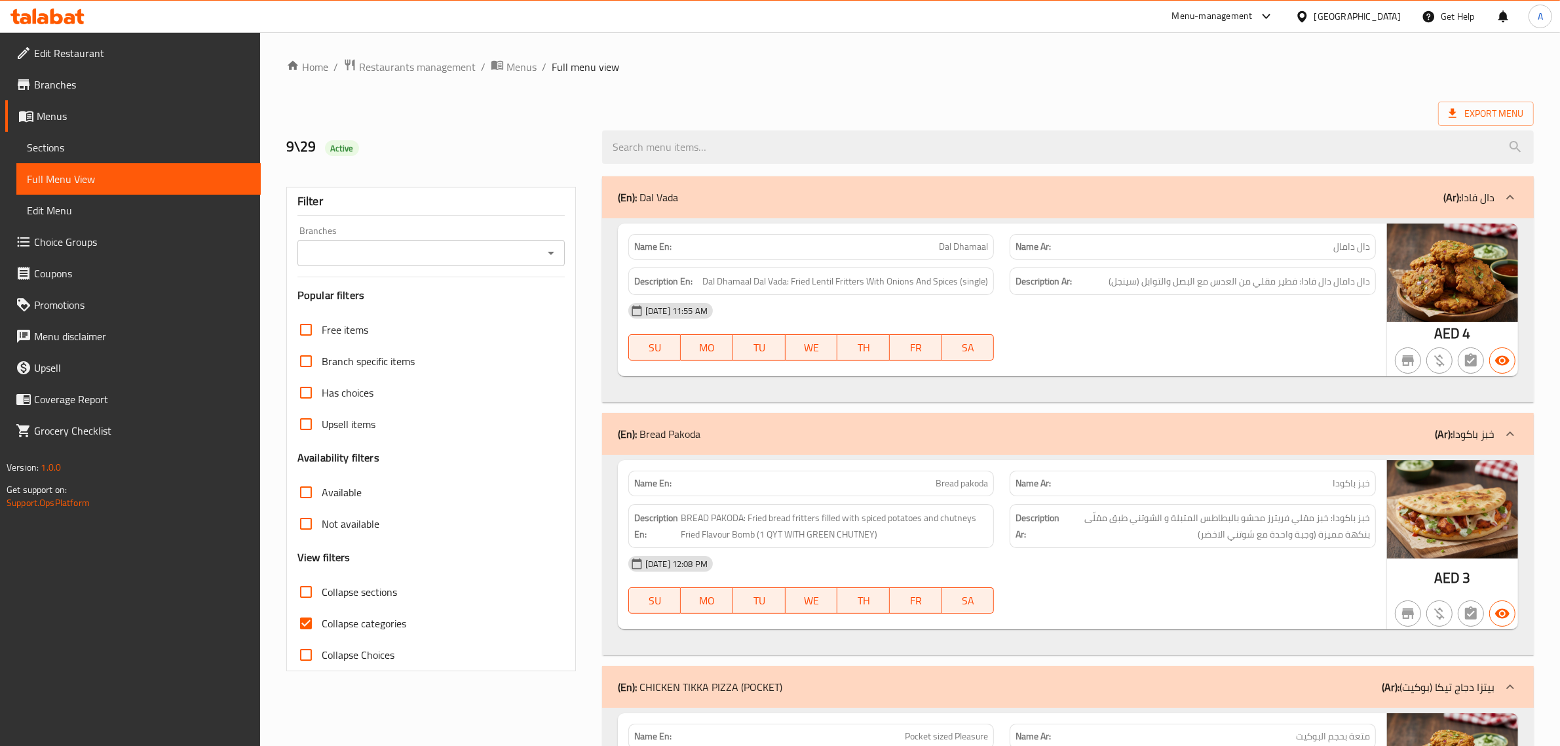
click at [354, 623] on span "Collapse categories" at bounding box center [364, 623] width 85 height 16
click at [322, 623] on input "Collapse categories" at bounding box center [305, 622] width 31 height 31
checkbox input "false"
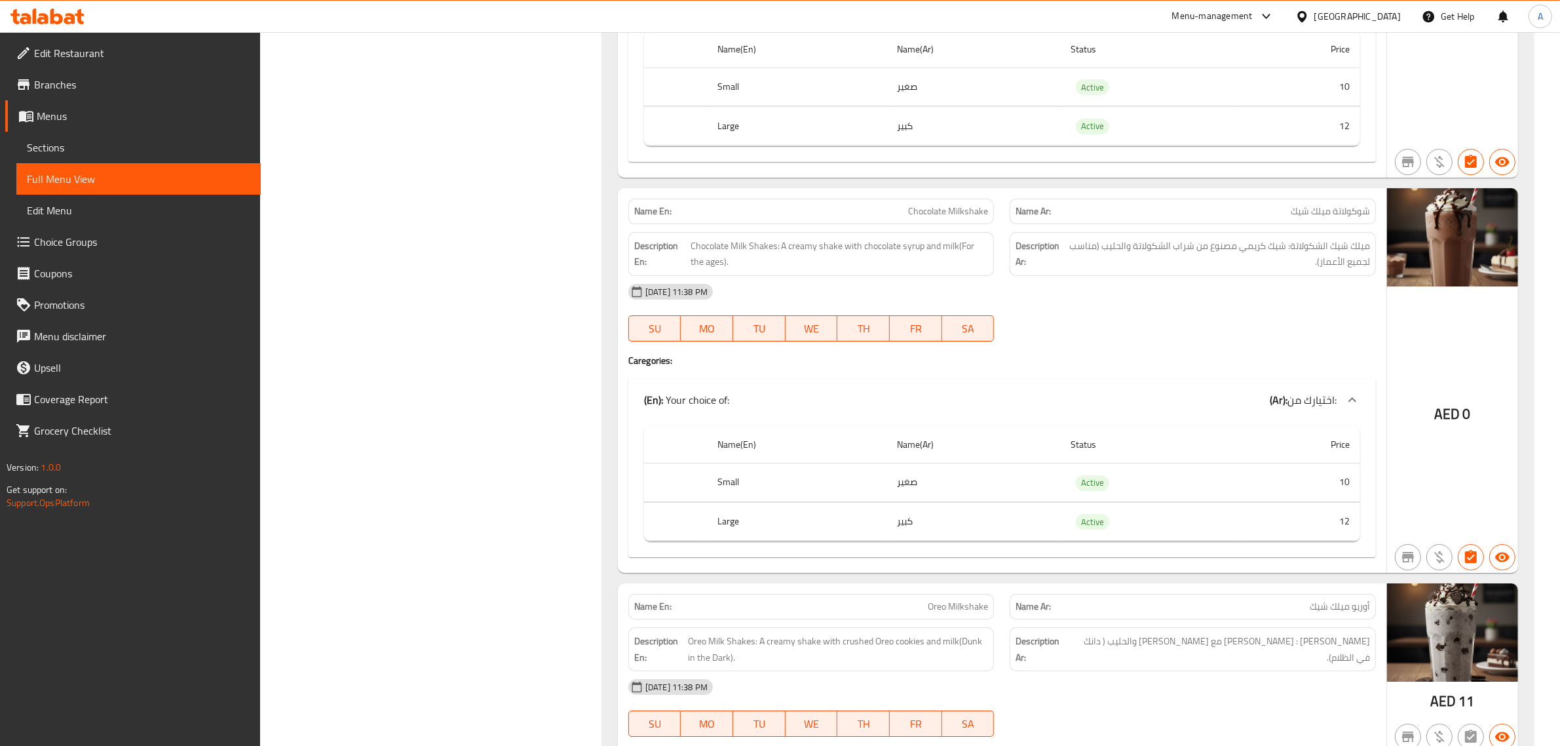
scroll to position [17493, 0]
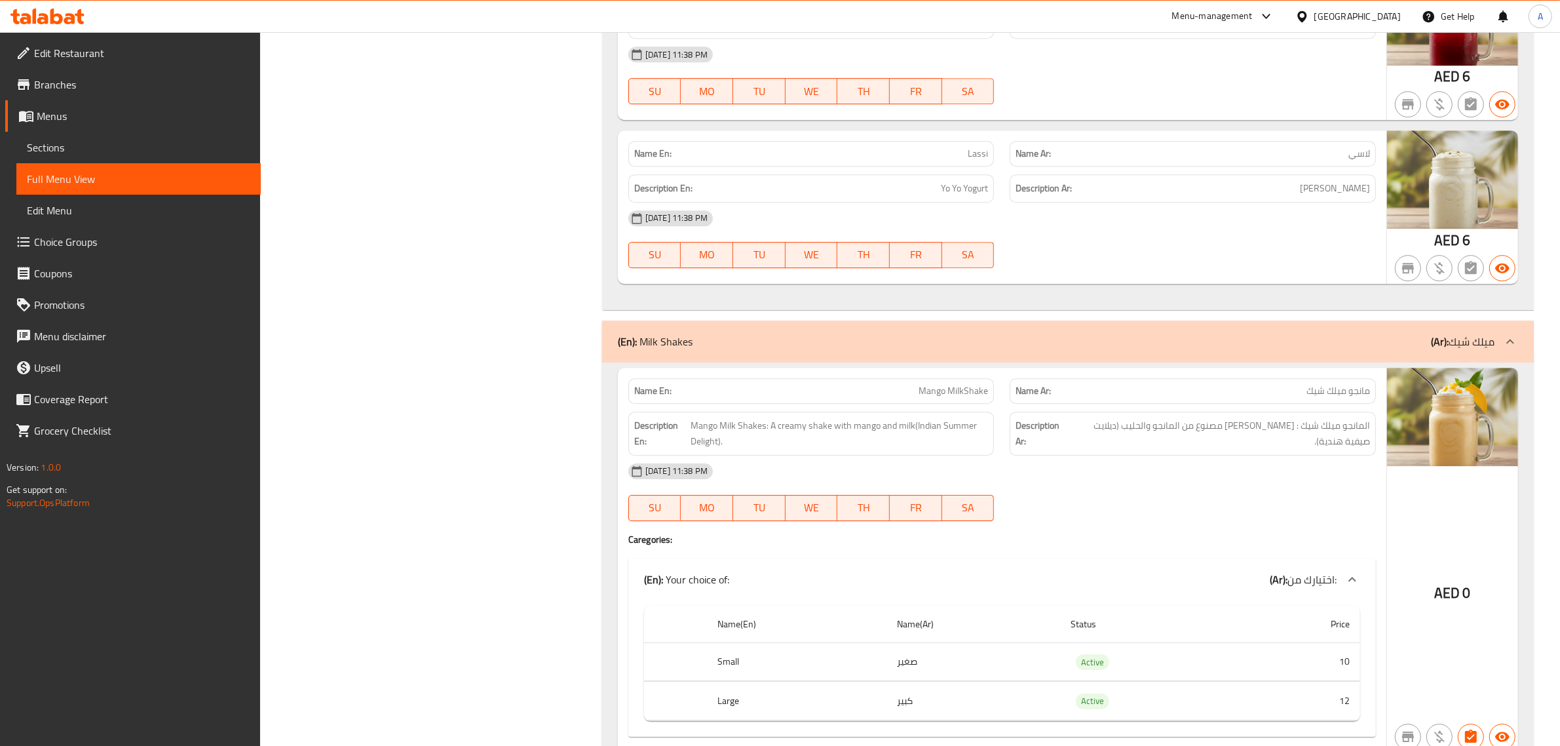
click at [1055, 642] on td "صغير" at bounding box center [973, 661] width 174 height 39
click at [1046, 653] on td "صغير" at bounding box center [973, 661] width 174 height 39
click at [1039, 689] on td "كبير" at bounding box center [973, 700] width 174 height 39
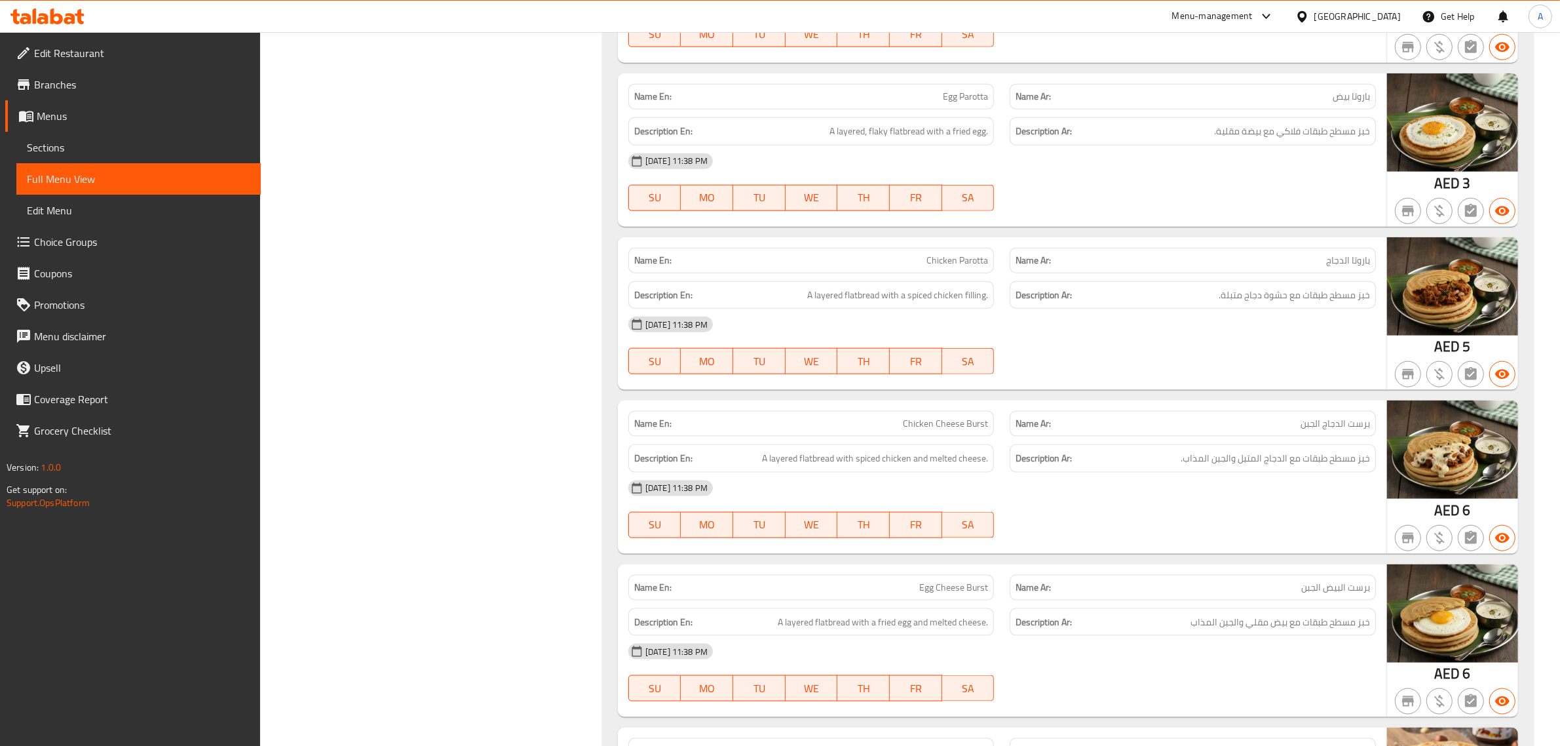
scroll to position [16635, 0]
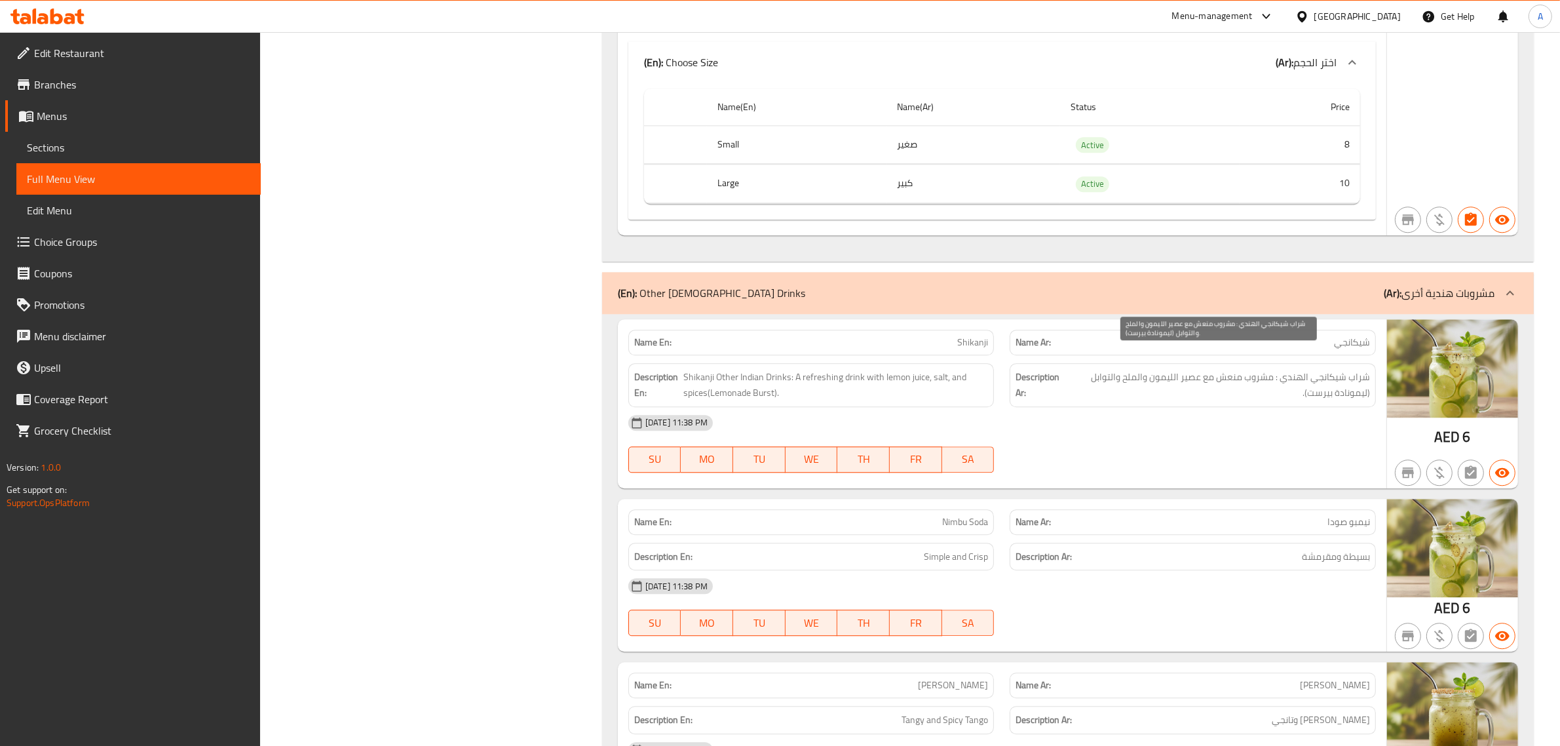
click at [1114, 379] on span "شراب شيكانجي الهندي : مشروب منعش مع عصير الليمون والملح والتوابل (ليمونادة بيرس…" at bounding box center [1218, 385] width 303 height 32
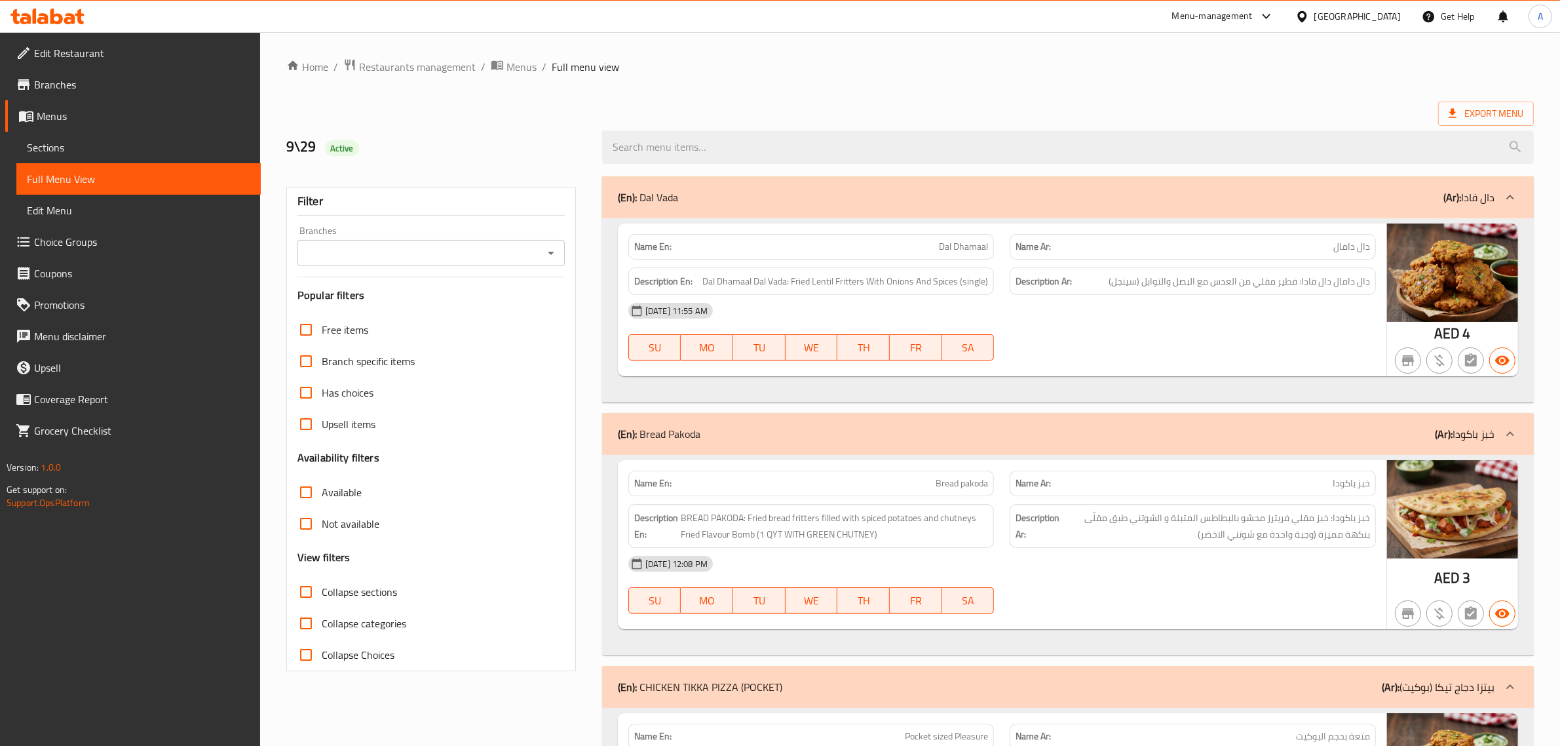
click at [1278, 240] on p "Name Ar: [PERSON_NAME]" at bounding box center [1192, 247] width 354 height 14
click at [980, 282] on span "Dal Dhamaal Dal Vada: Fried Lentil Fritters With Onions And Spices (single)" at bounding box center [845, 281] width 286 height 16
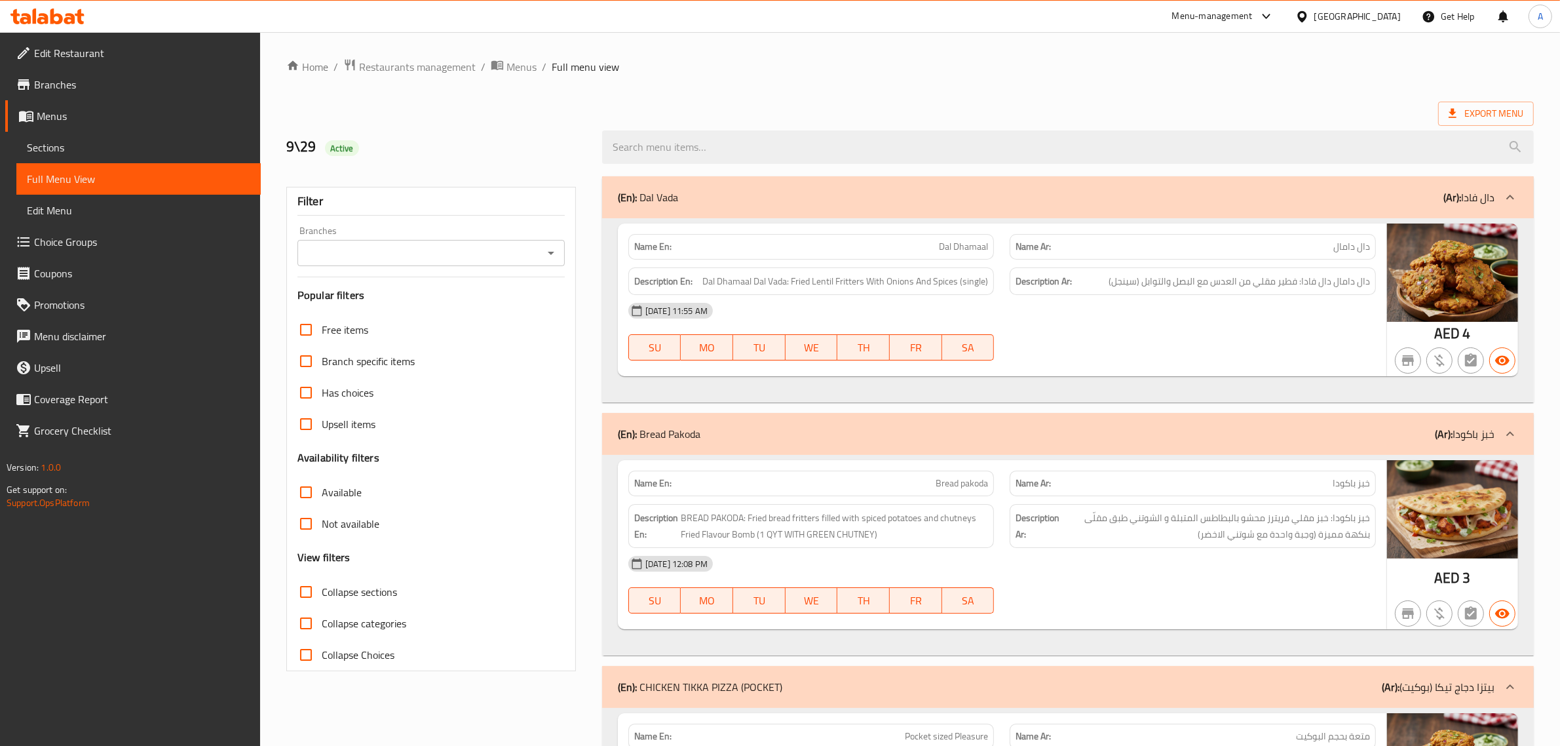
click at [951, 249] on span "Dal Dhamaal" at bounding box center [963, 247] width 49 height 14
copy span "Dal Dhamaal"
click at [1295, 292] on div "Description Ar: دال دامال دال فادا: فطير مقلي من العدس مع البصل والتوابل (سينجل)" at bounding box center [1193, 281] width 366 height 28
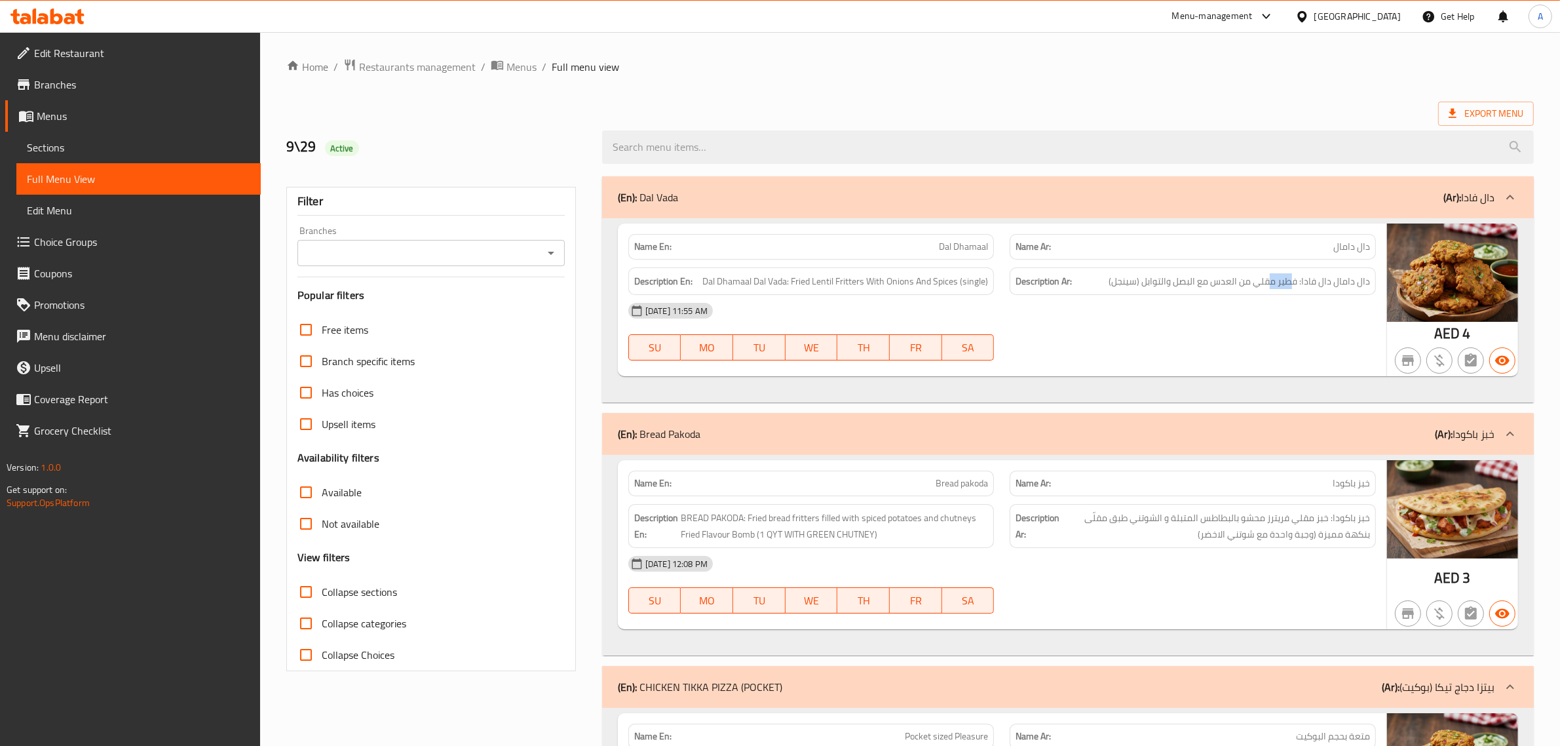
click at [1295, 292] on div "Description Ar: دال دامال دال فادا: فطير مقلي من العدس مع البصل والتوابل (سينجل)" at bounding box center [1193, 281] width 366 height 28
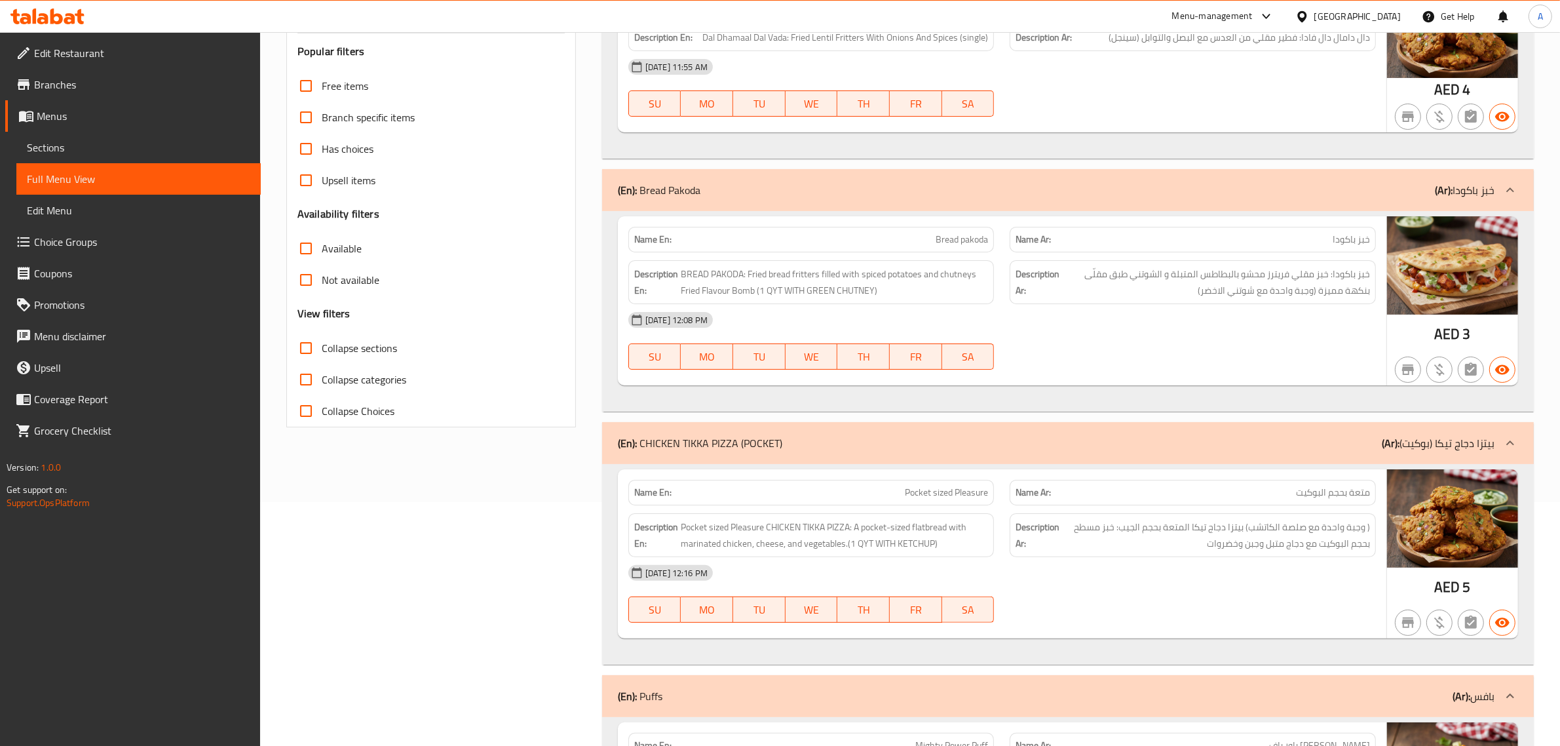
click at [1194, 256] on div "Description Ar: خبز باكودا: خبز مقلي فريترز محشو بالبطاطس المتبلة و الشوتني طبق…" at bounding box center [1193, 282] width 382 height 60
click at [953, 226] on div "Name En: Bread pakoda" at bounding box center [811, 239] width 382 height 41
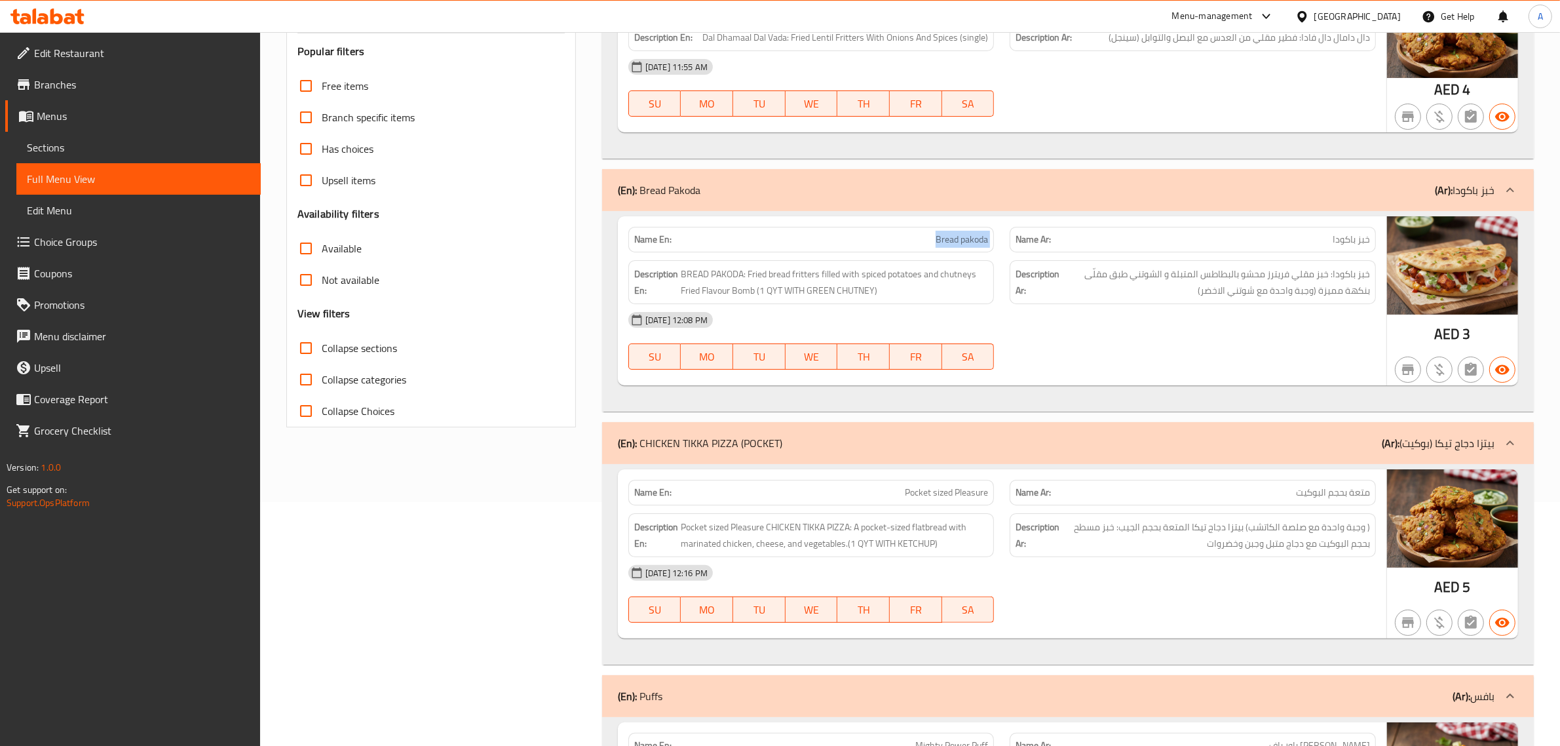
click at [953, 226] on div "Name En: Bread pakoda" at bounding box center [811, 239] width 382 height 41
copy span "Bread pakoda"
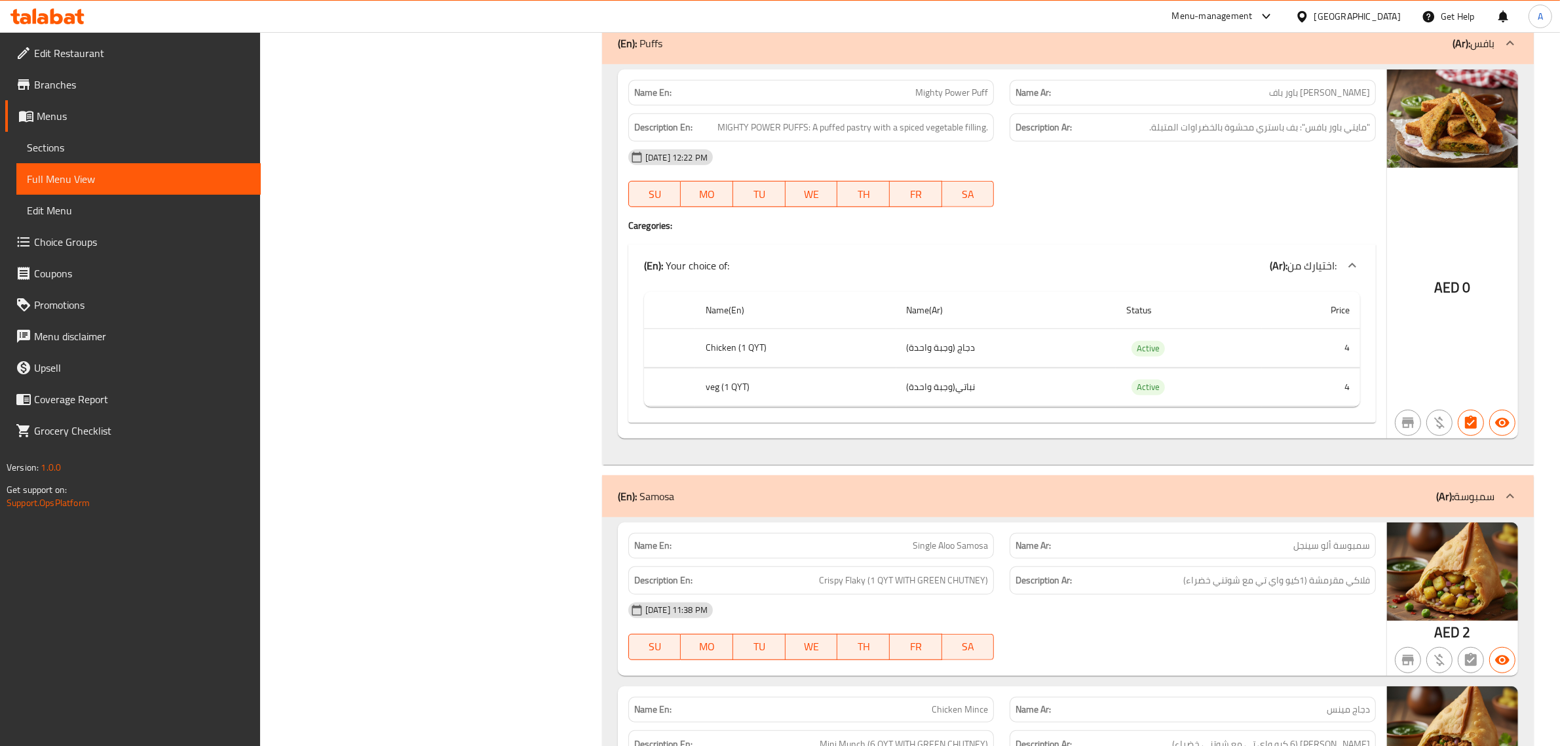
click at [1329, 130] on span ""مايتي باور بافس": بف باستري محشوة بالخضراوات المتبلة." at bounding box center [1259, 127] width 221 height 16
click at [964, 109] on div "Description En: MIGHTY POWER PUFFS: A puffed pastry with a spiced vegetable fil…" at bounding box center [811, 127] width 382 height 44
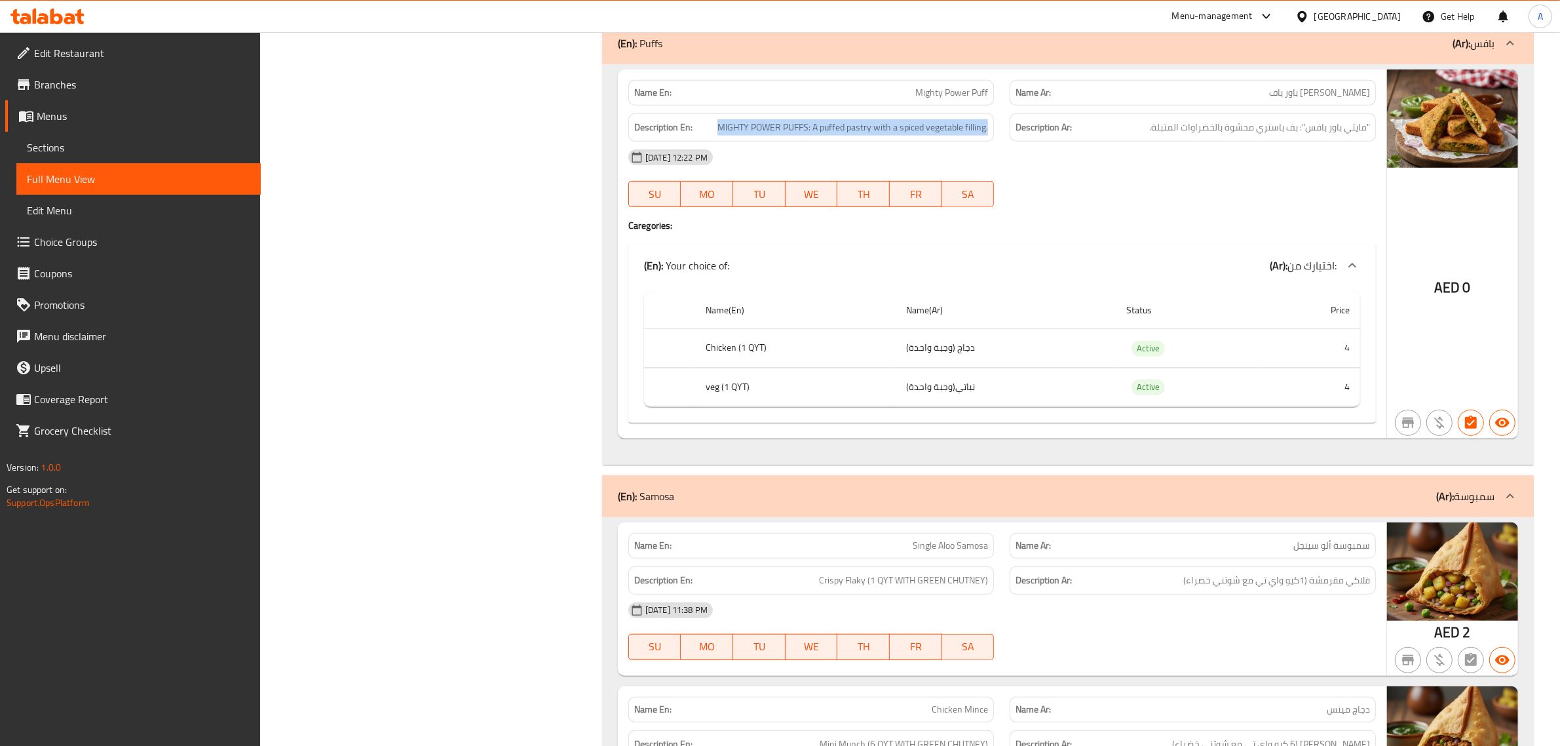
click at [964, 109] on div "Description En: MIGHTY POWER PUFFS: A puffed pastry with a spiced vegetable fil…" at bounding box center [811, 127] width 382 height 44
copy span "MIGHTY POWER PUFFS: A puffed pastry with a spiced vegetable filling."
click at [915, 104] on div "Name En: Mighty Power Puff" at bounding box center [811, 93] width 366 height 26
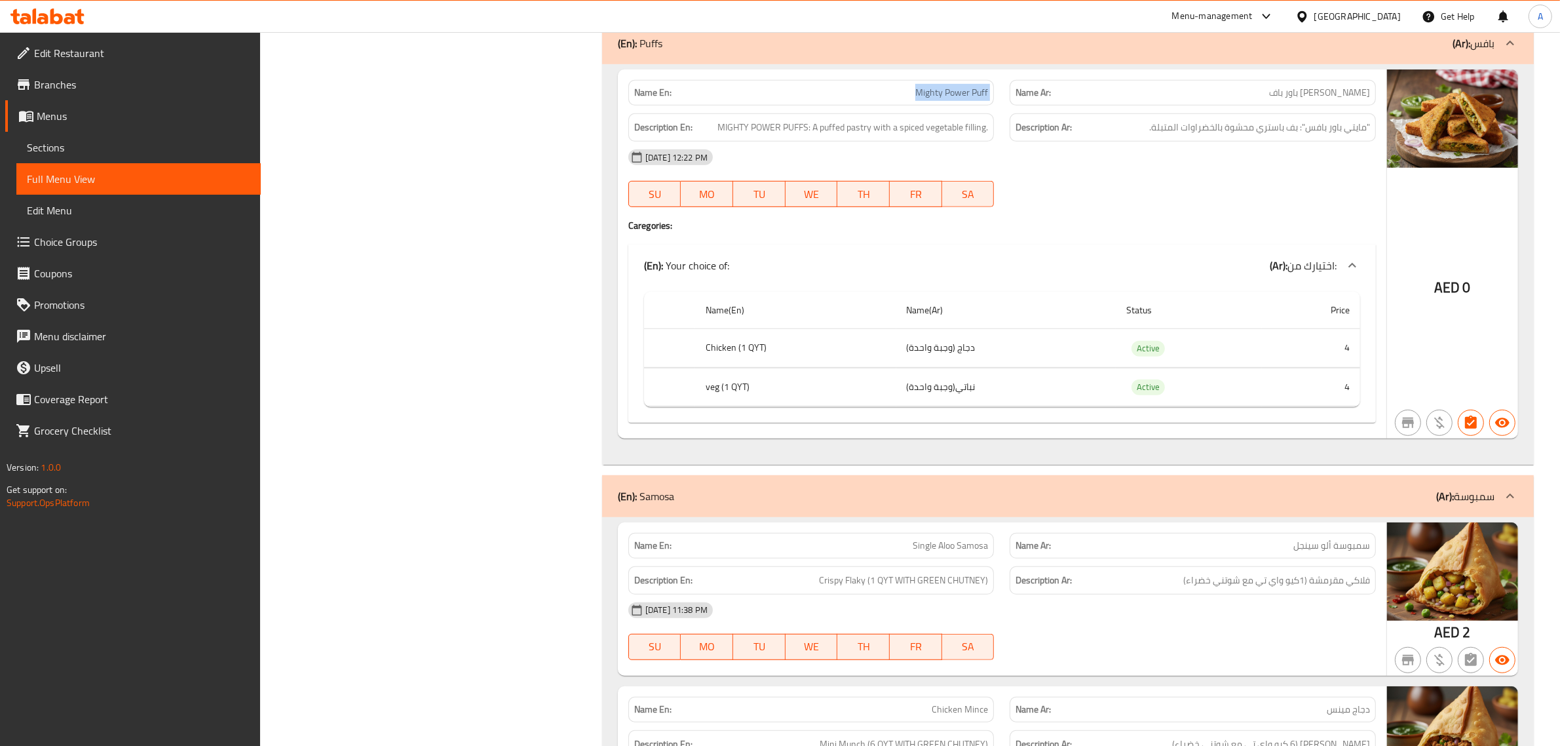
copy span "Mighty Power Puff"
click at [768, 354] on th "Chicken (1 QYT)" at bounding box center [795, 348] width 200 height 39
click at [906, 355] on td "دجاج (وجبة واحدة)" at bounding box center [1006, 348] width 220 height 39
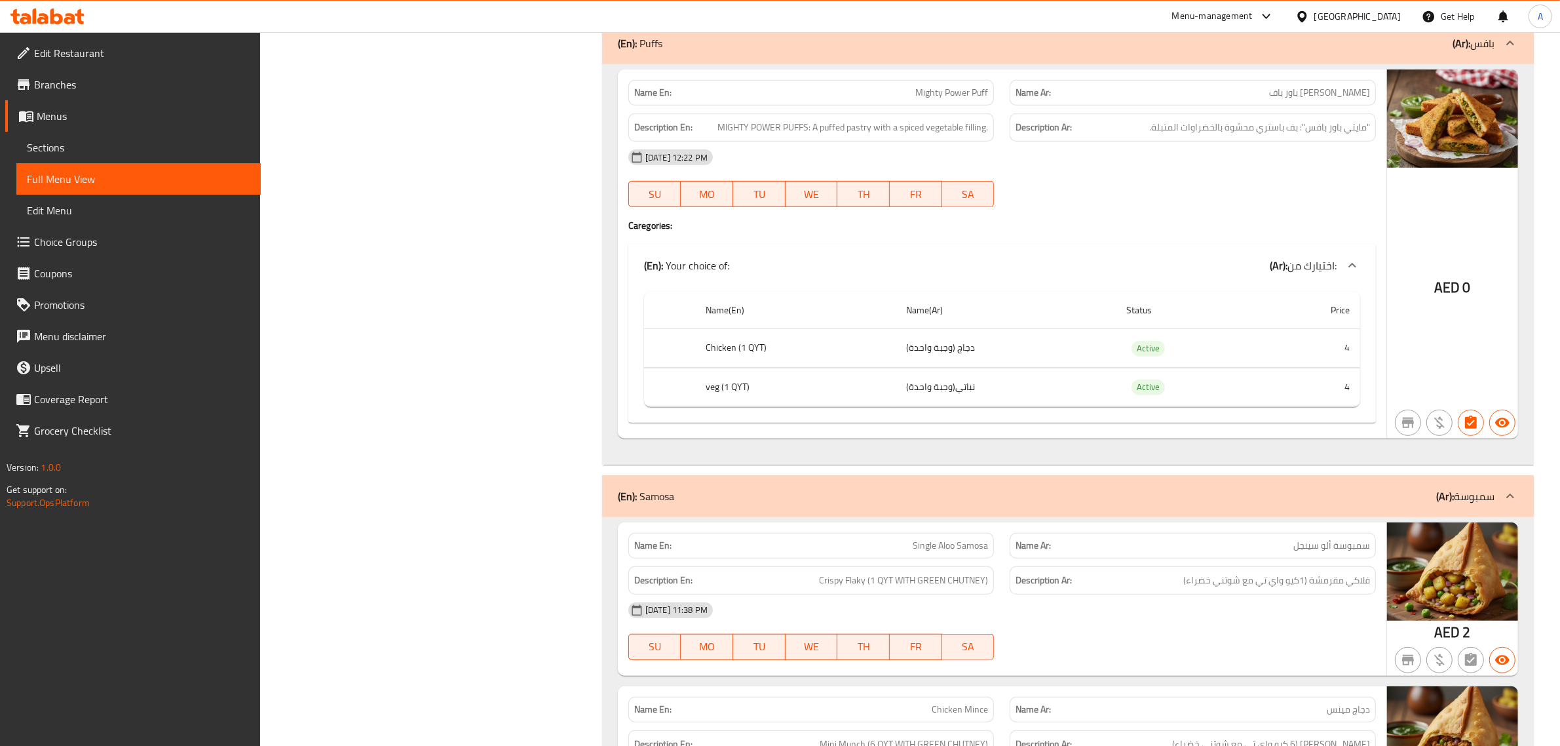
click at [906, 355] on td "دجاج (وجبة واحدة)" at bounding box center [1006, 348] width 220 height 39
click at [914, 406] on td "نباتي(وجبة واحدة)" at bounding box center [1006, 387] width 220 height 39
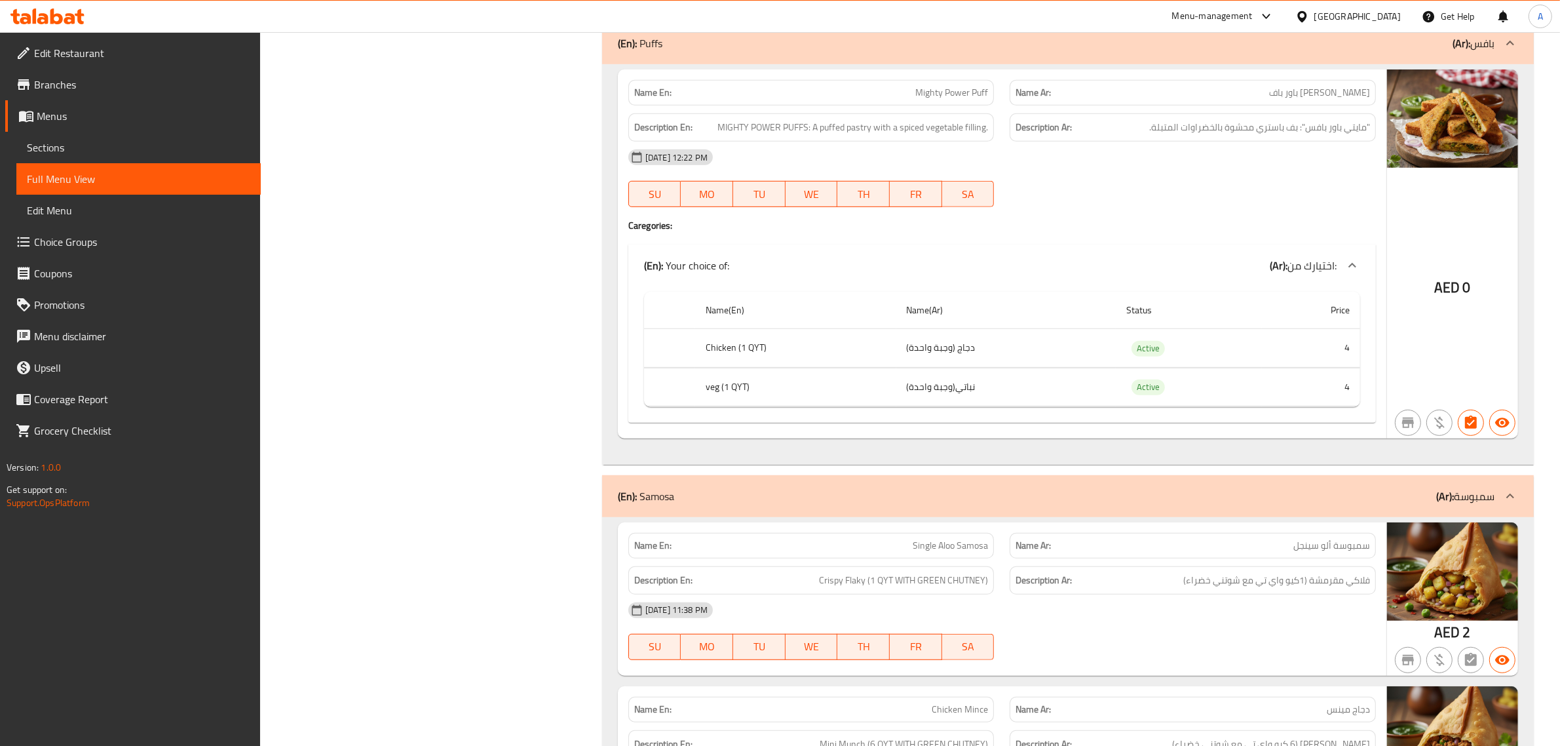
click at [712, 385] on th "veg (1 QYT)" at bounding box center [795, 387] width 200 height 39
click at [974, 103] on div "Name En: Mighty Power Puff" at bounding box center [811, 93] width 366 height 26
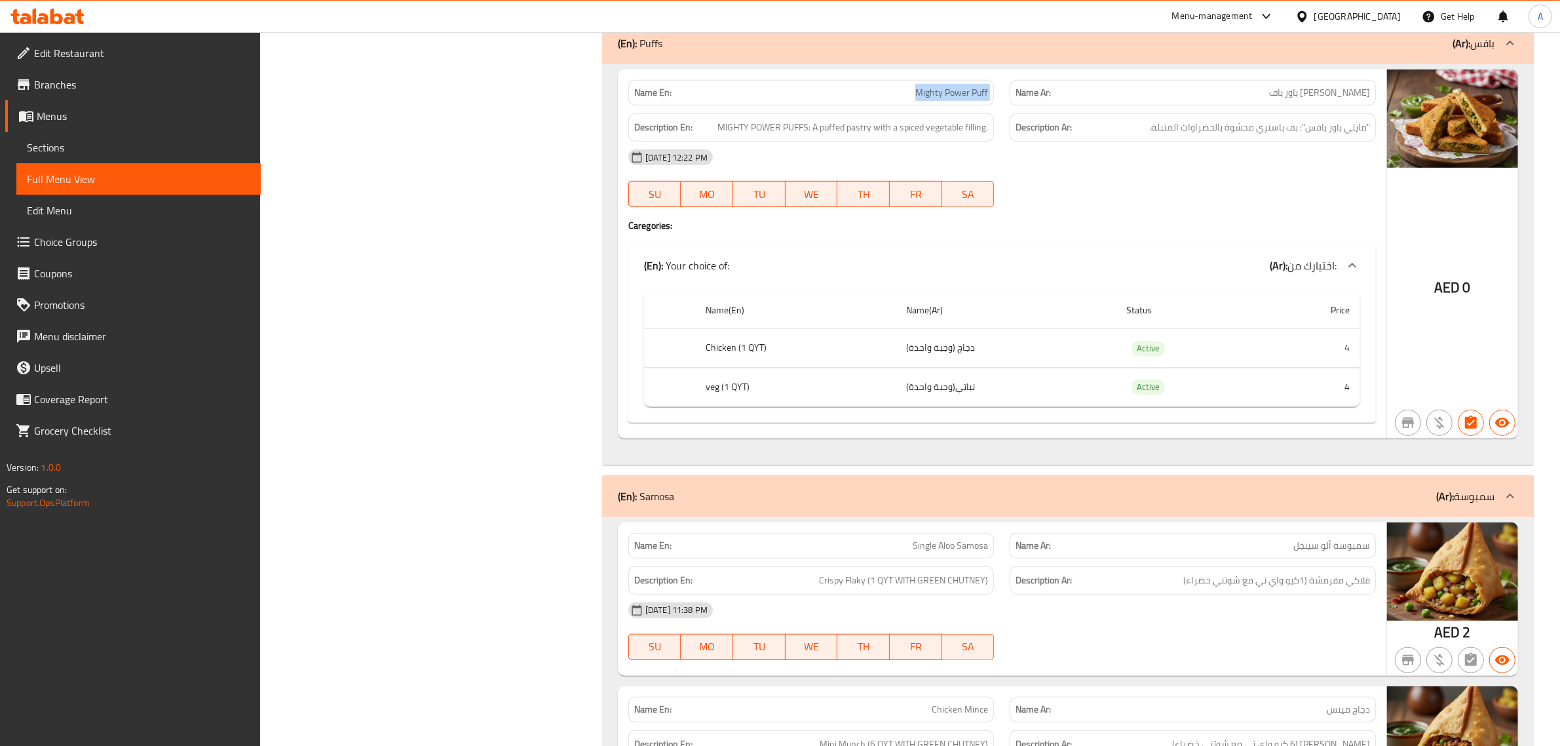
copy span "Mighty Power Puff"
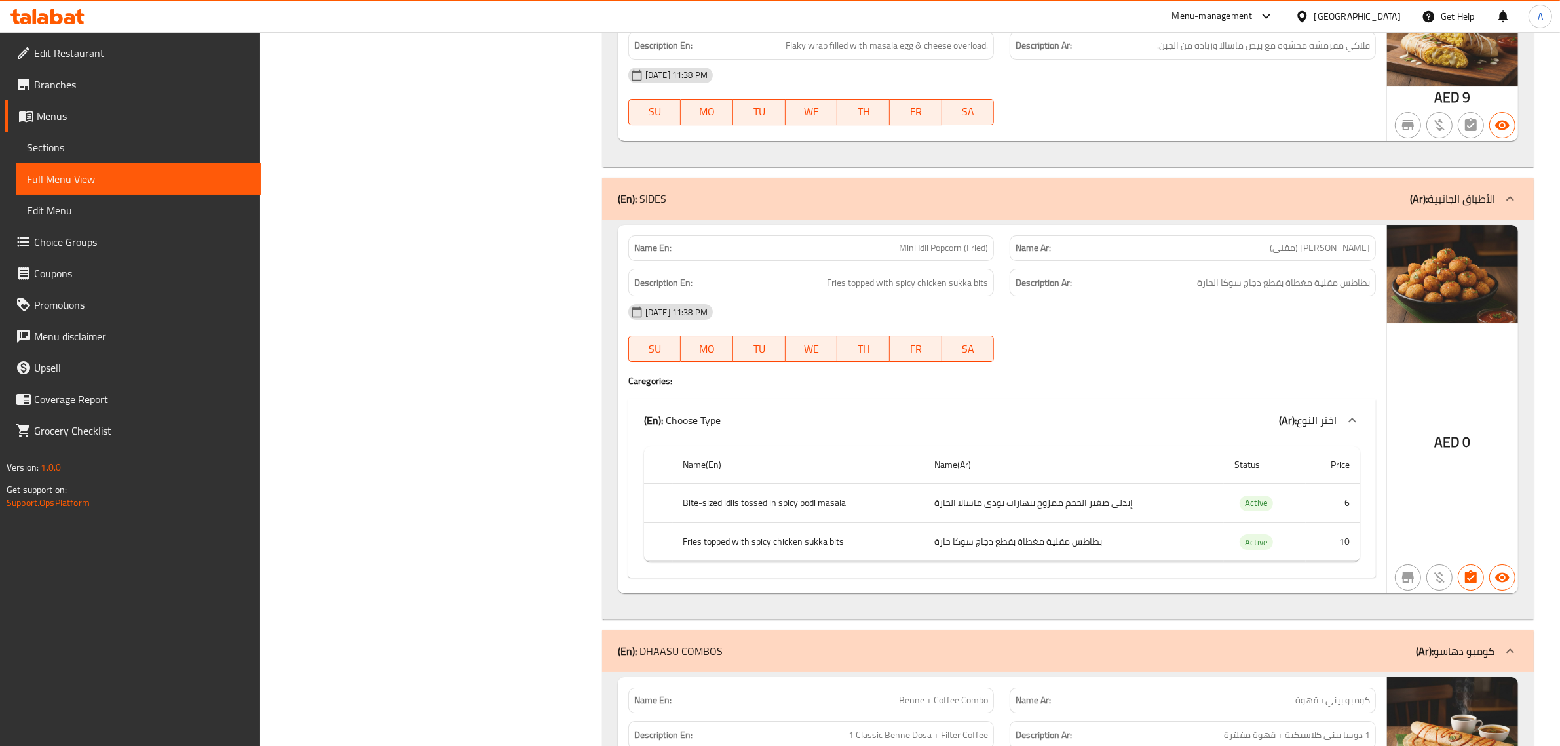
scroll to position [5782, 0]
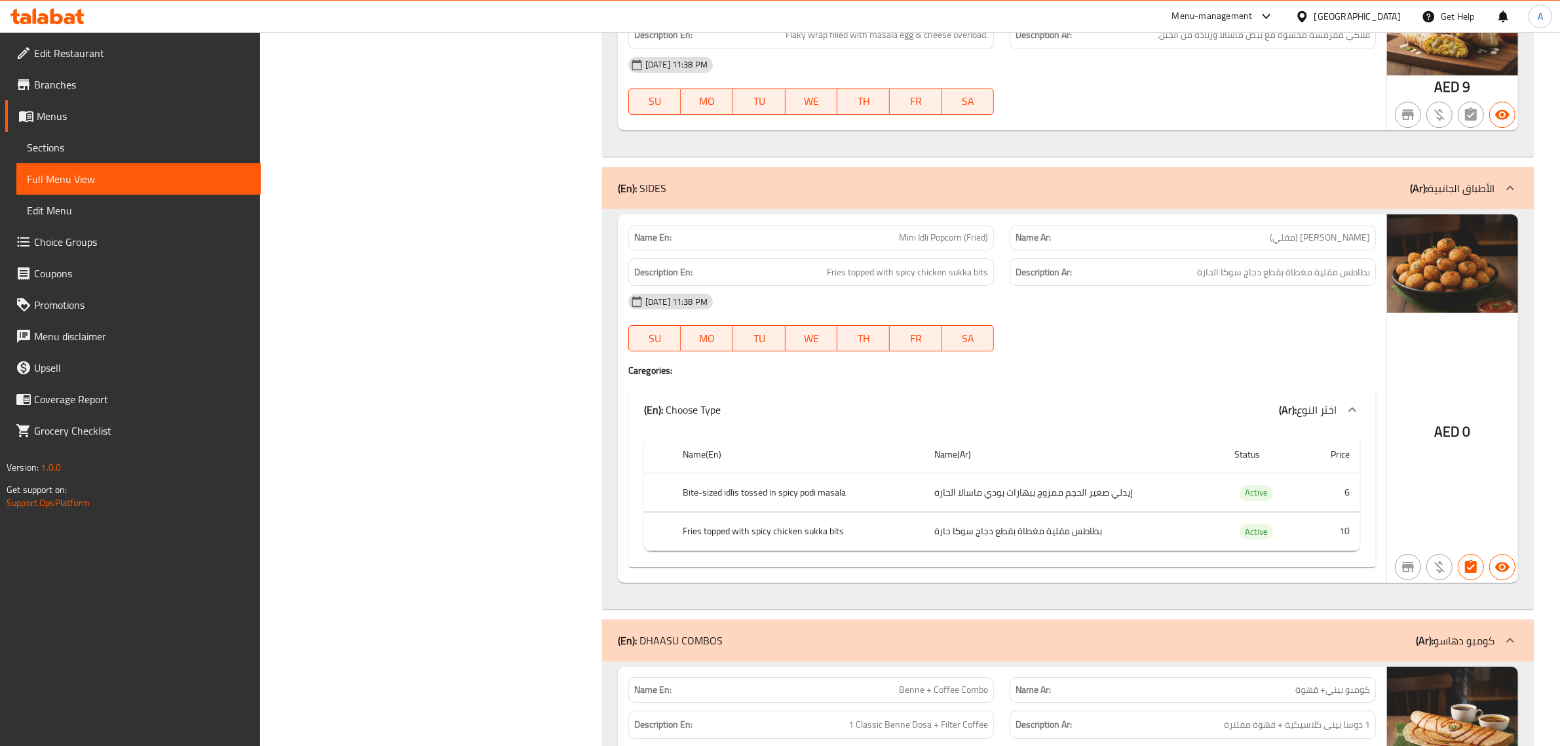
click at [1288, 286] on div "[DATE] 11:38 PM" at bounding box center [1001, 301] width 763 height 31
click at [1072, 473] on td "إيدلي صغير الحجم ممزوج ببهارات بودي ماسالا الحارة" at bounding box center [1074, 492] width 300 height 39
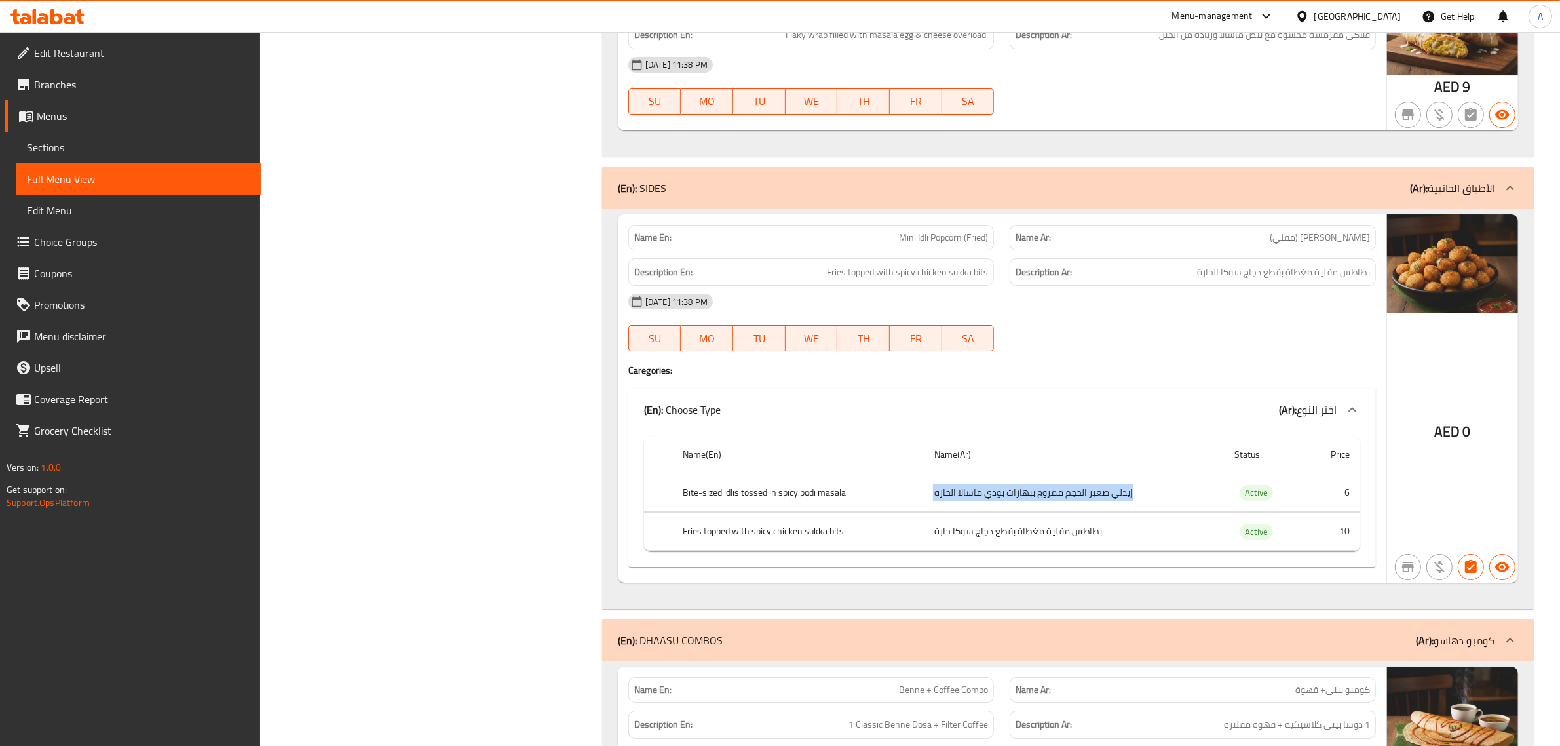
click at [1072, 473] on td "إيدلي صغير الحجم ممزوج ببهارات بودي ماسالا الحارة" at bounding box center [1074, 492] width 300 height 39
click at [1059, 512] on td "بطاطس مقلية مغطاة بقطع دجاج سوكا حارة" at bounding box center [1074, 531] width 300 height 39
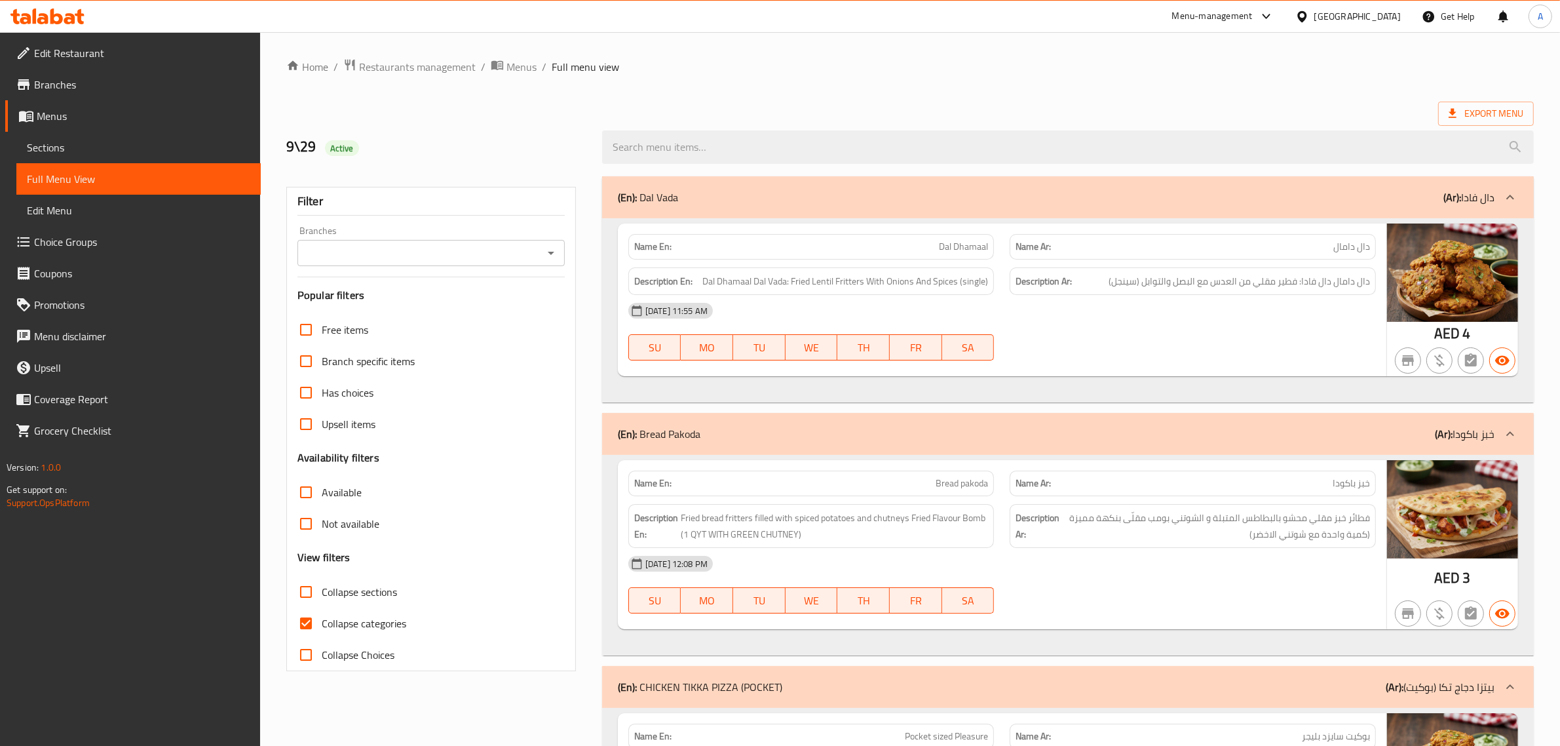
click at [289, 617] on div "Filter Branches Branches Popular filters Free items Branch specific items Has c…" at bounding box center [431, 429] width 290 height 484
click at [308, 626] on input "Collapse categories" at bounding box center [305, 622] width 31 height 31
checkbox input "false"
click at [1485, 105] on span "Export Menu" at bounding box center [1486, 113] width 75 height 16
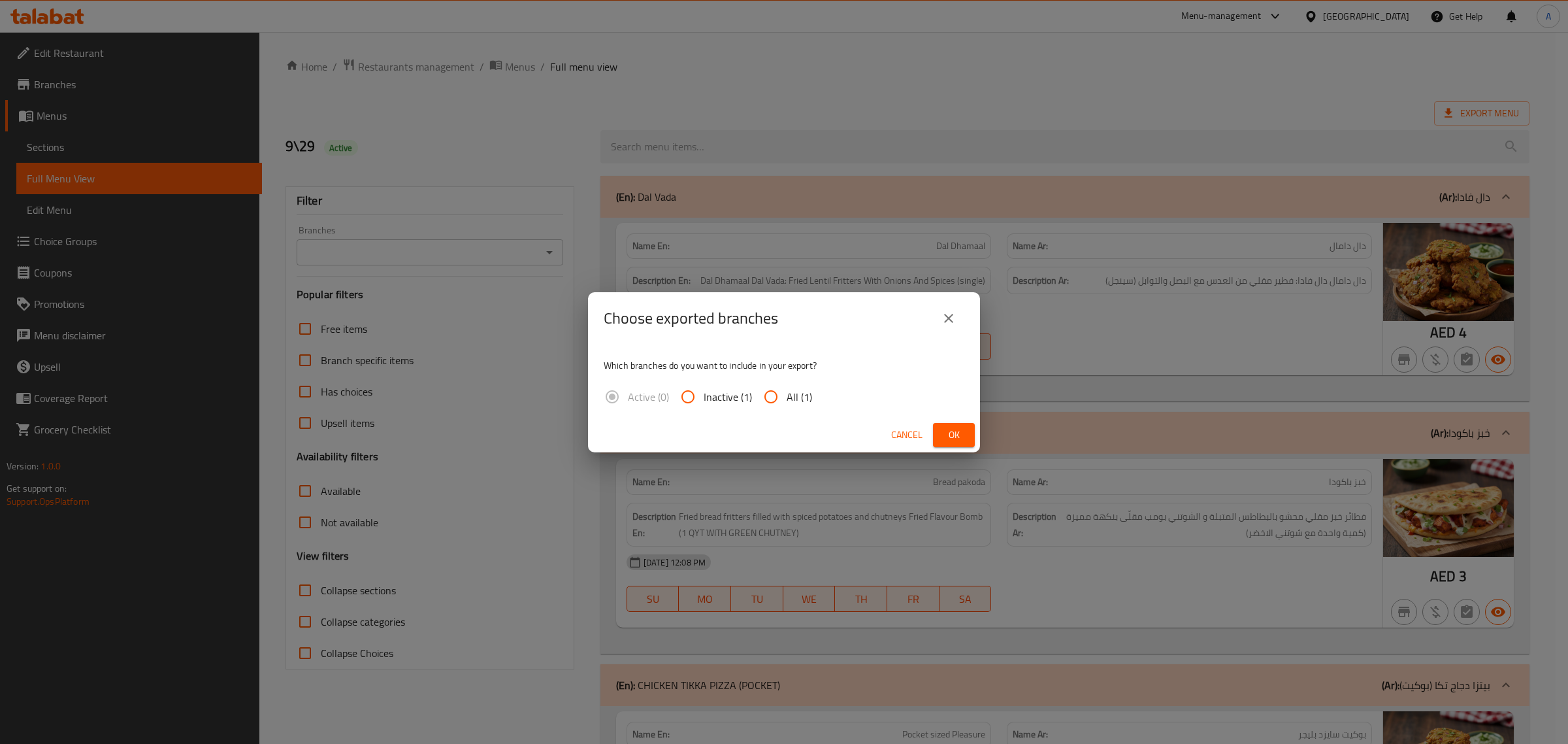
click at [789, 390] on span "All (1)" at bounding box center [800, 397] width 26 height 16
click at [787, 390] on input "All (1)" at bounding box center [770, 396] width 31 height 31
radio input "true"
click at [975, 424] on button "Ok" at bounding box center [955, 435] width 42 height 24
